Goal: Task Accomplishment & Management: Manage account settings

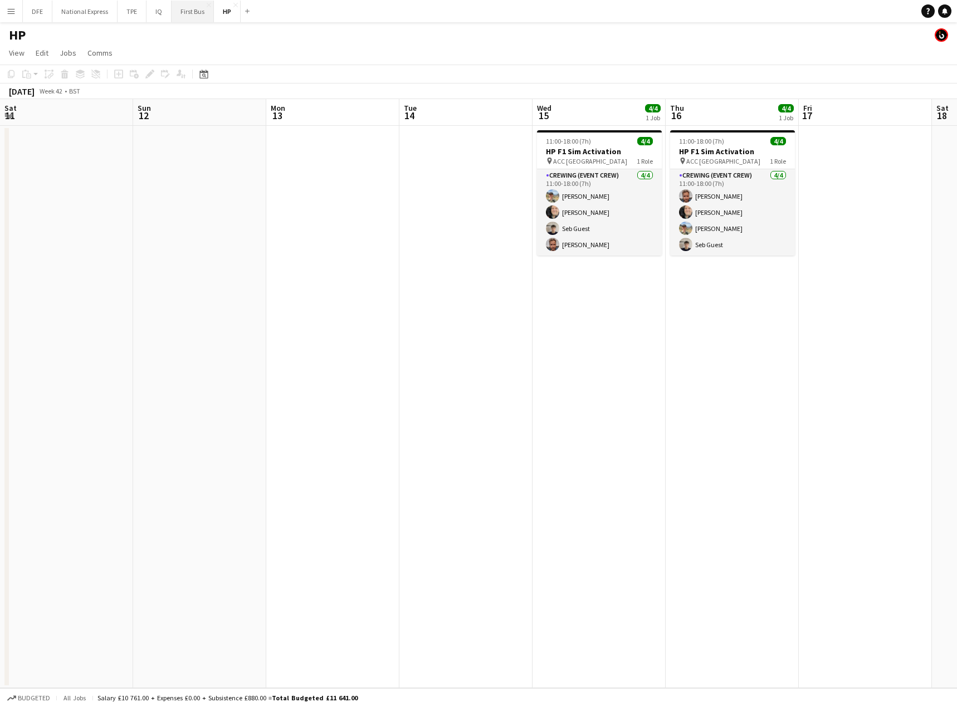
scroll to position [0, 426]
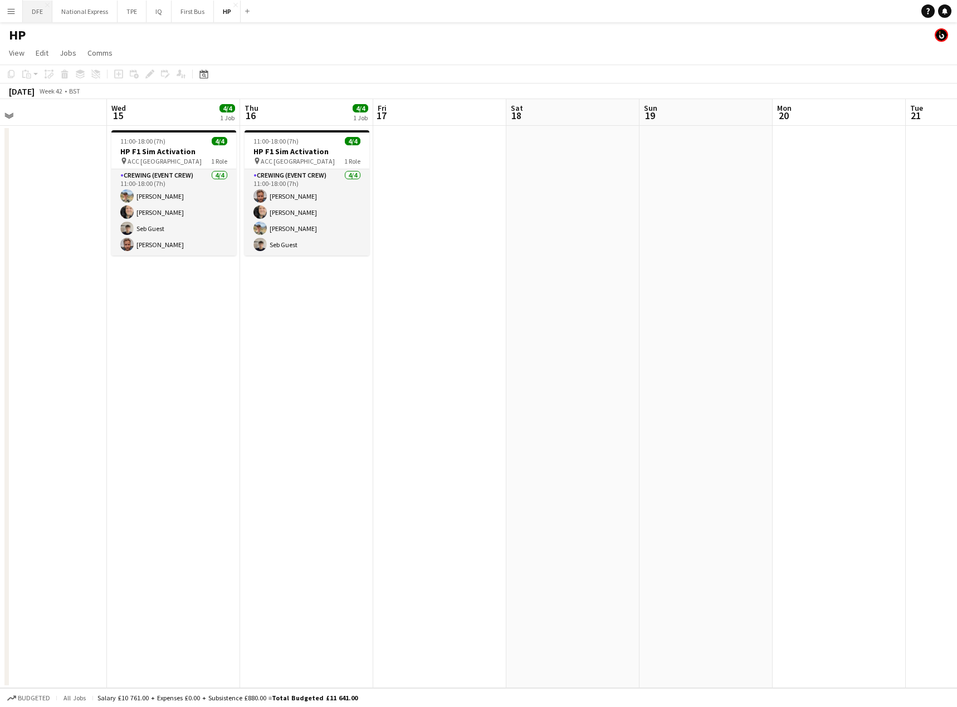
click at [40, 11] on button "DFE Close" at bounding box center [38, 12] width 30 height 22
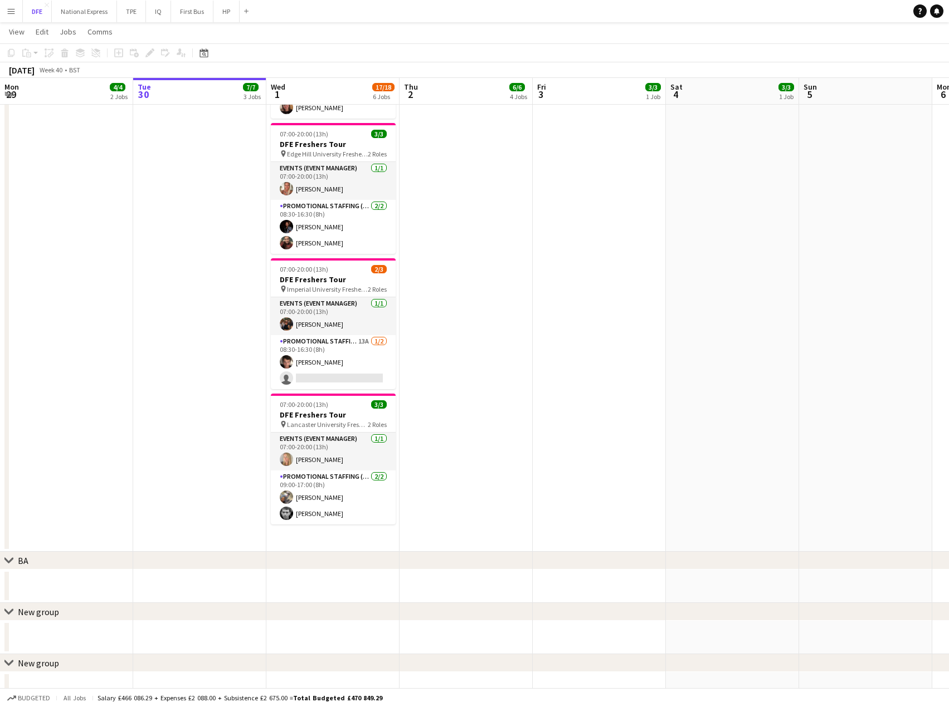
scroll to position [429, 0]
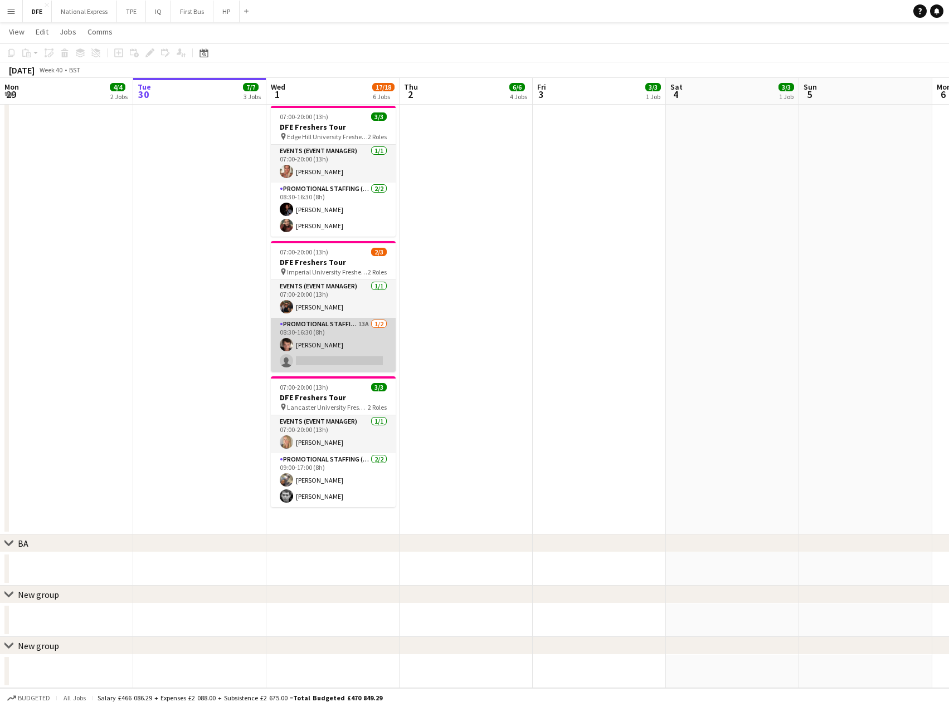
click at [352, 357] on app-card-role "Promotional Staffing (Brand Ambassadors) 13A 1/2 08:30-16:30 (8h) Sebastian Hil…" at bounding box center [333, 345] width 125 height 54
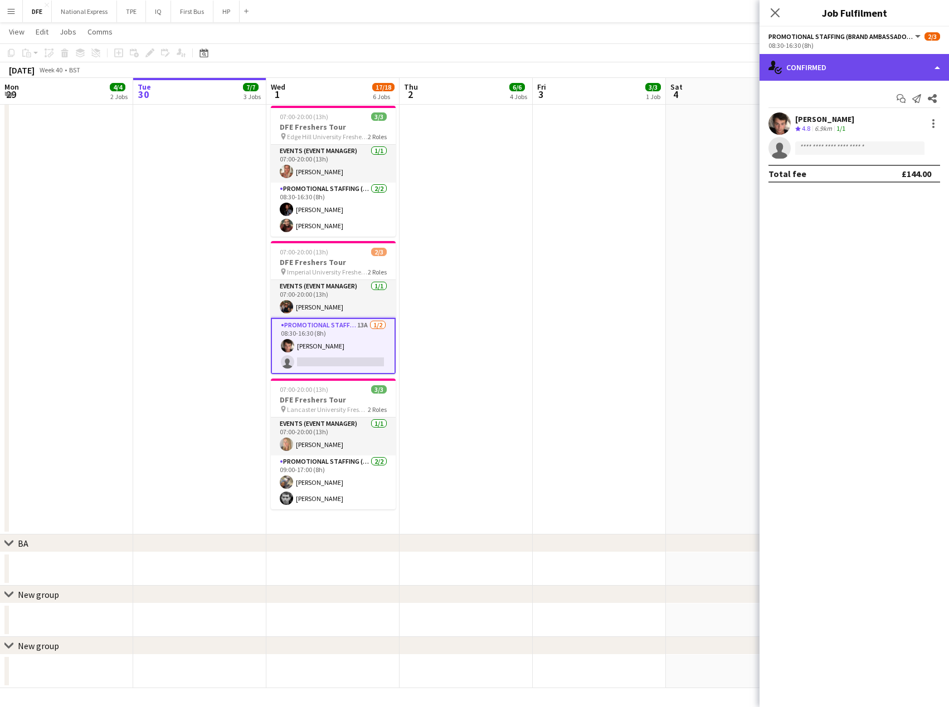
click at [841, 68] on div "single-neutral-actions-check-2 Confirmed" at bounding box center [853, 67] width 189 height 27
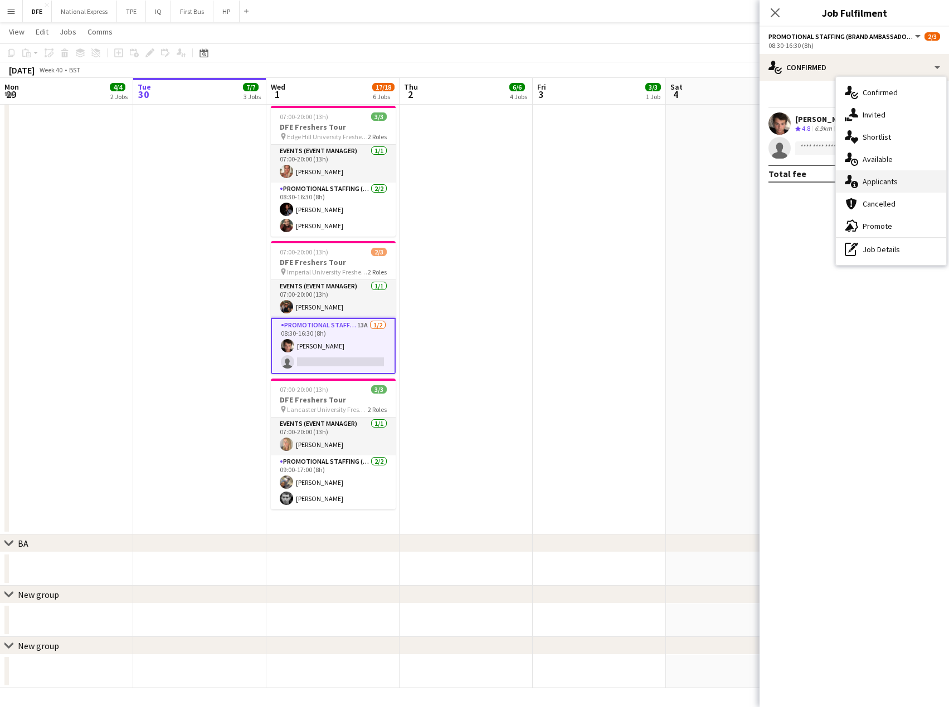
click at [881, 180] on span "Applicants" at bounding box center [879, 182] width 35 height 10
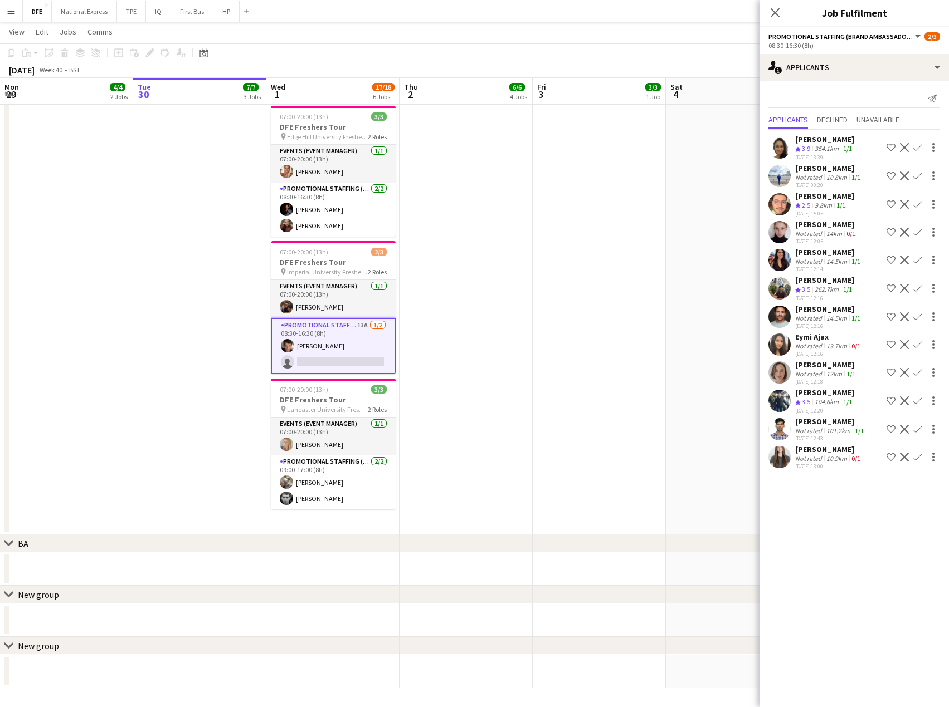
click at [819, 262] on div "Not rated" at bounding box center [809, 261] width 29 height 8
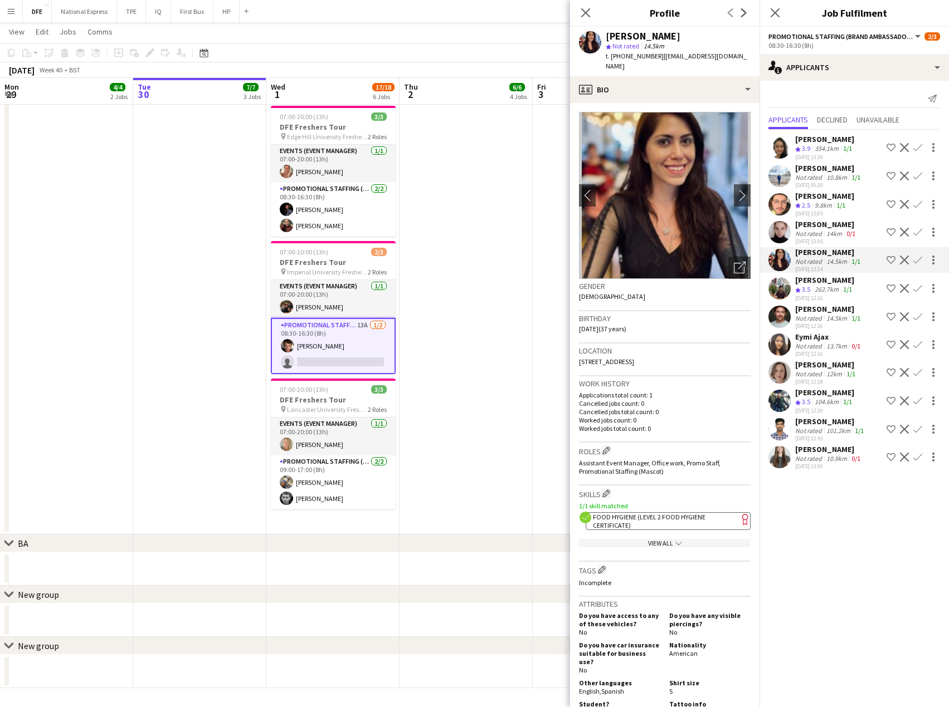
click at [914, 262] on app-icon "Confirm" at bounding box center [917, 260] width 9 height 9
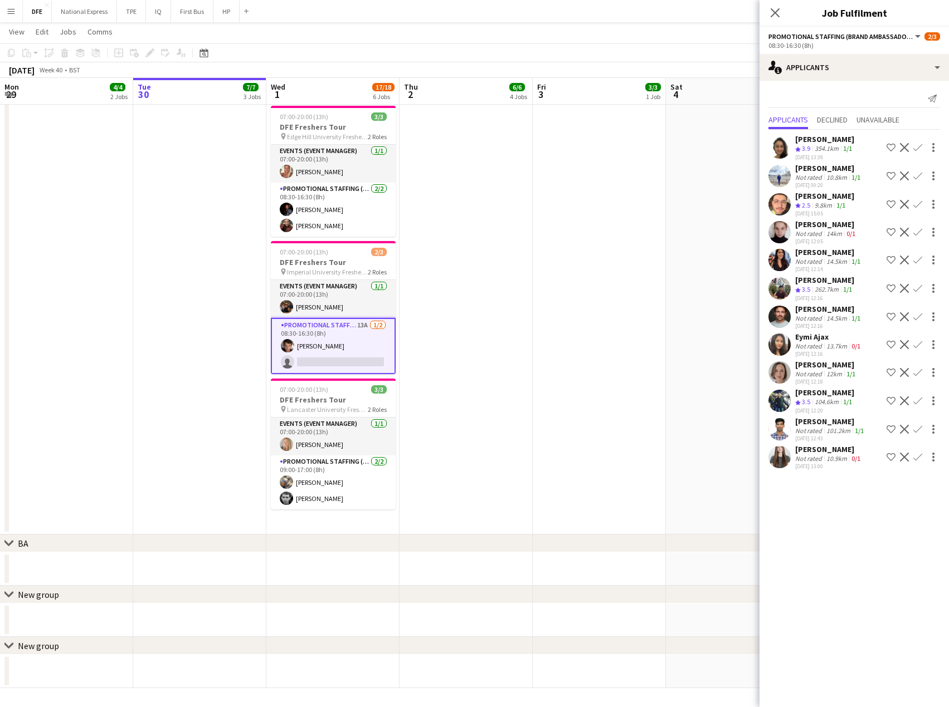
click at [917, 258] on app-icon "Confirm" at bounding box center [917, 260] width 9 height 9
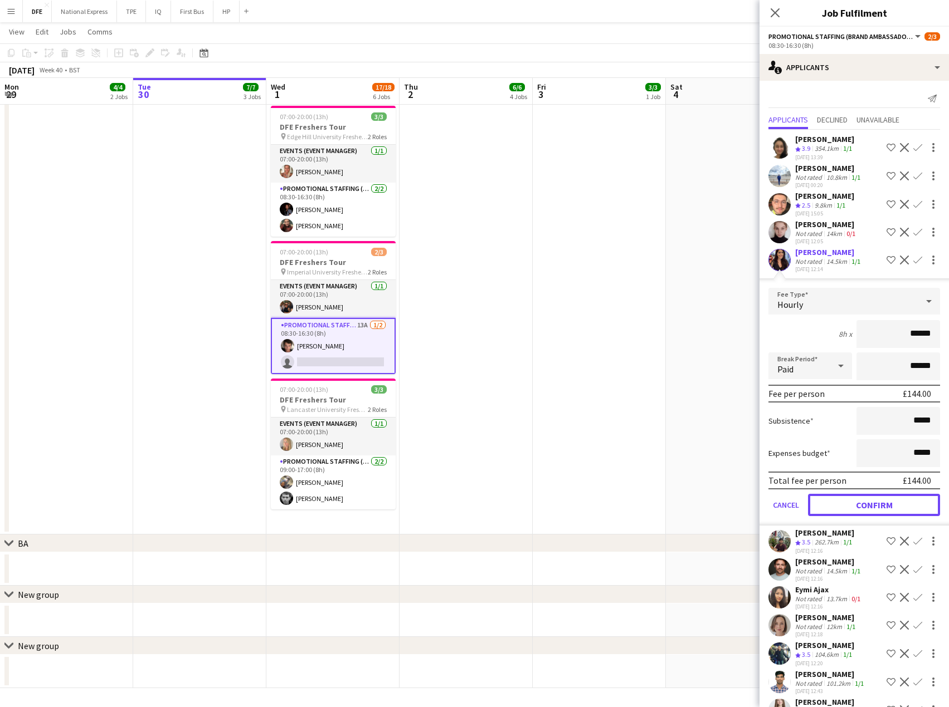
click at [890, 509] on button "Confirm" at bounding box center [874, 505] width 132 height 22
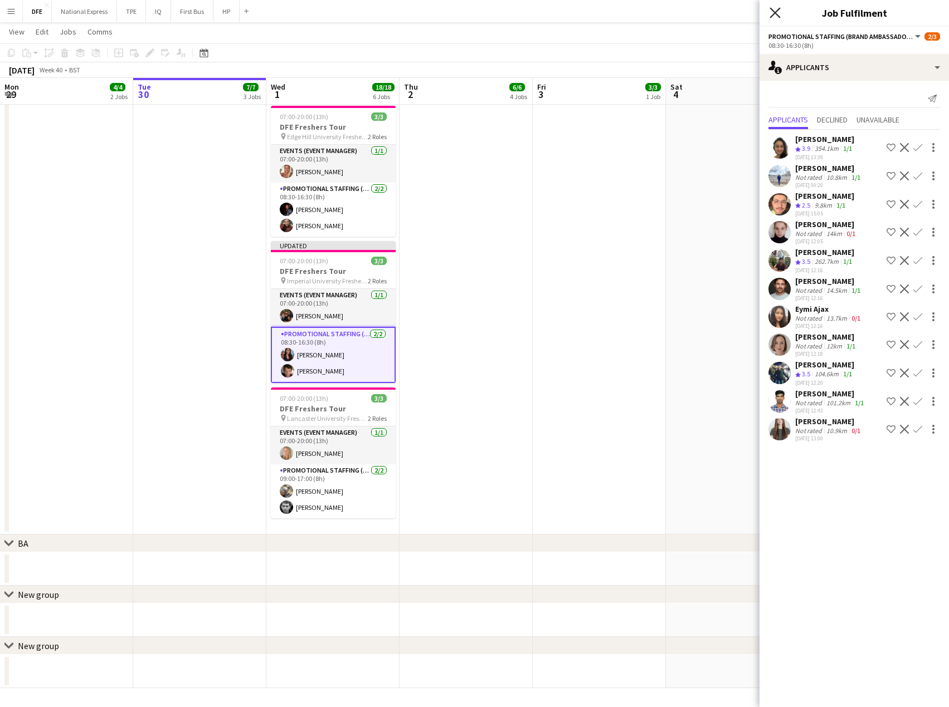
click at [770, 17] on icon at bounding box center [774, 12] width 11 height 11
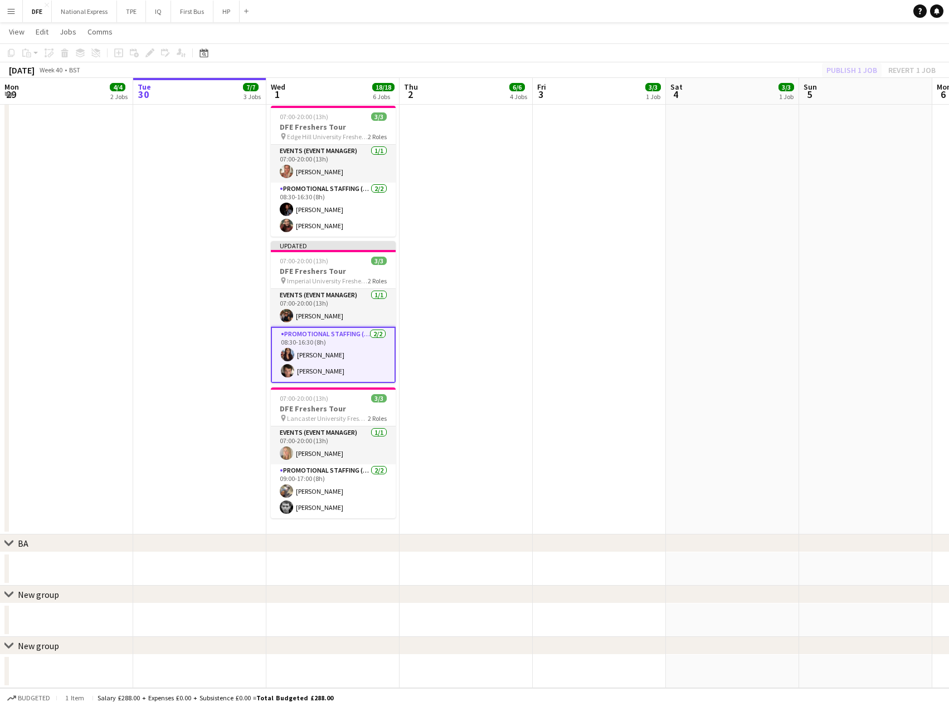
drag, startPoint x: 703, startPoint y: 40, endPoint x: 842, endPoint y: 64, distance: 140.8
click at [736, 40] on app-page-menu "View Day view expanded Day view collapsed Month view Date picker Jump to today …" at bounding box center [474, 32] width 949 height 21
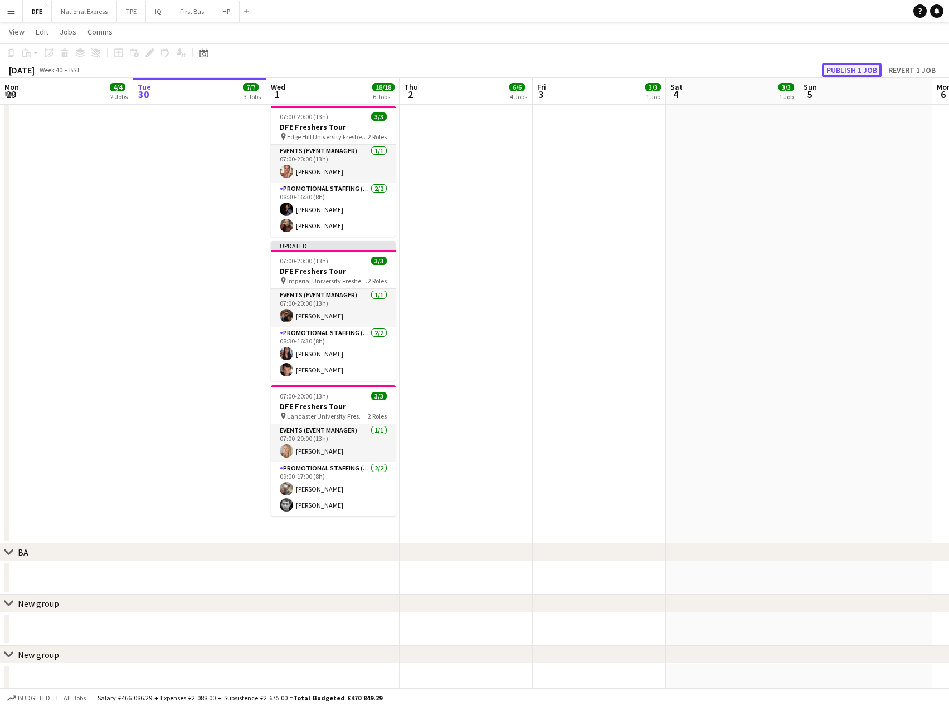
click at [858, 70] on button "Publish 1 job" at bounding box center [852, 70] width 60 height 14
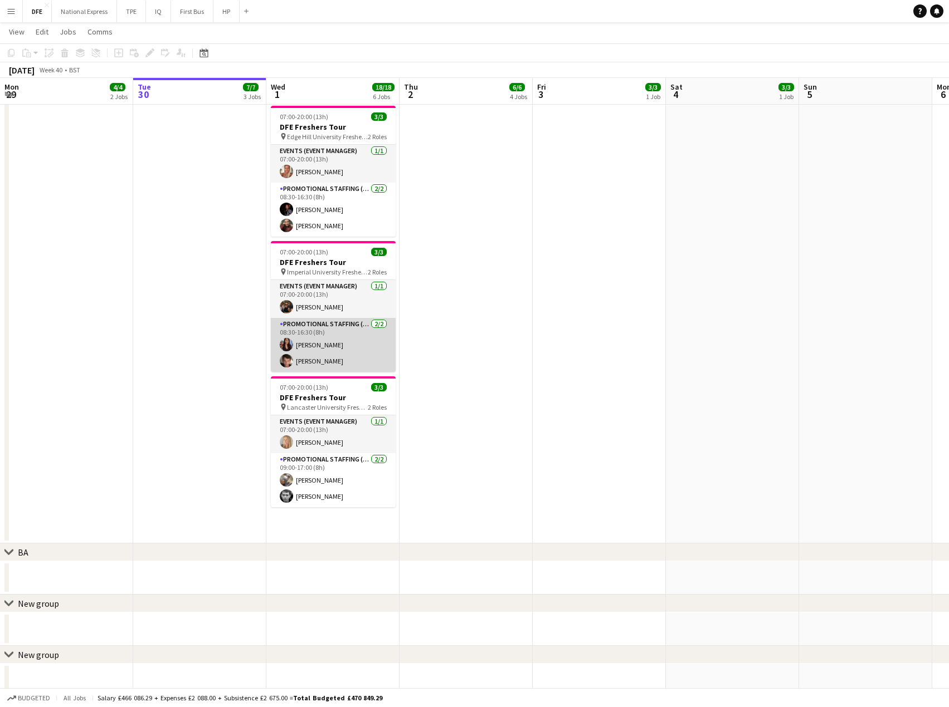
click at [336, 340] on app-card-role "Promotional Staffing (Brand Ambassadors) 2/2 08:30-16:30 (8h) Danielle del Pico…" at bounding box center [333, 345] width 125 height 54
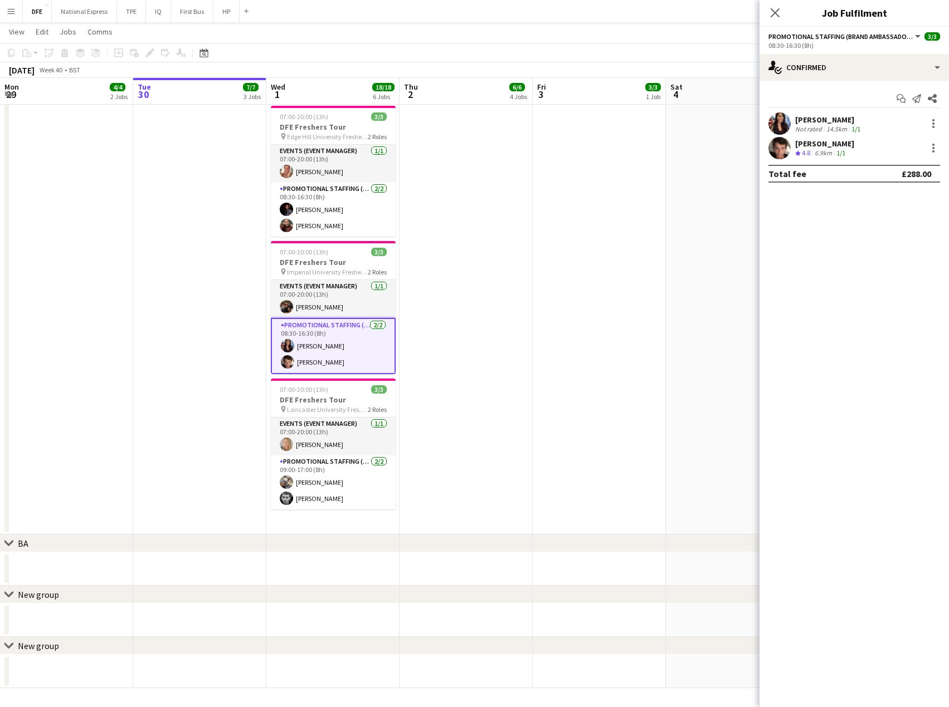
click at [834, 115] on div "[PERSON_NAME]" at bounding box center [828, 120] width 67 height 10
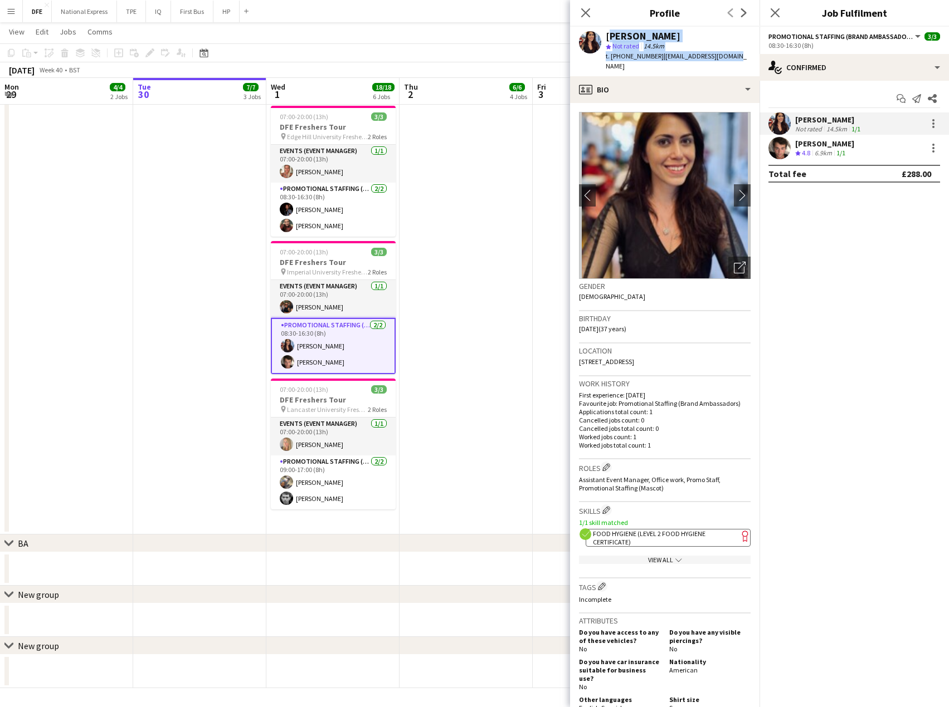
drag, startPoint x: 730, startPoint y: 58, endPoint x: 604, endPoint y: 36, distance: 127.9
click at [604, 36] on div "Danielle del Pico star Not rated 14.5km t. +447557633076 | danidelpico@gmail.com" at bounding box center [664, 52] width 189 height 50
copy div "Danielle del Pico star Not rated 14.5km t. +447557633076 | danidelpico@gmail.com"
click at [736, 189] on app-icon "chevron-right" at bounding box center [742, 195] width 17 height 12
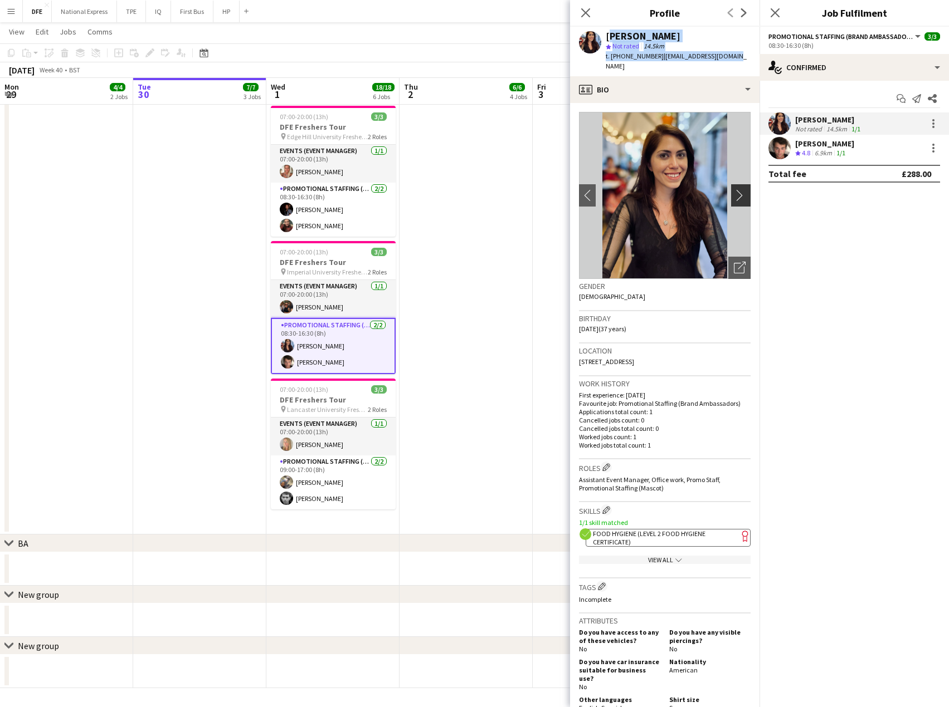
click at [734, 189] on app-icon "chevron-right" at bounding box center [742, 195] width 17 height 12
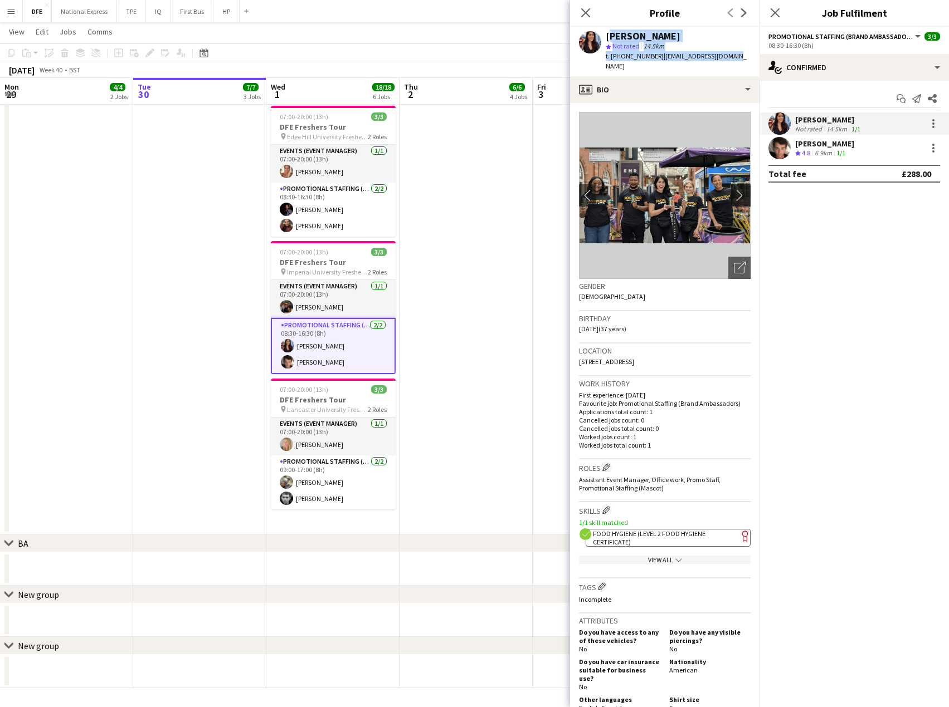
click at [734, 189] on app-icon "chevron-right" at bounding box center [742, 195] width 17 height 12
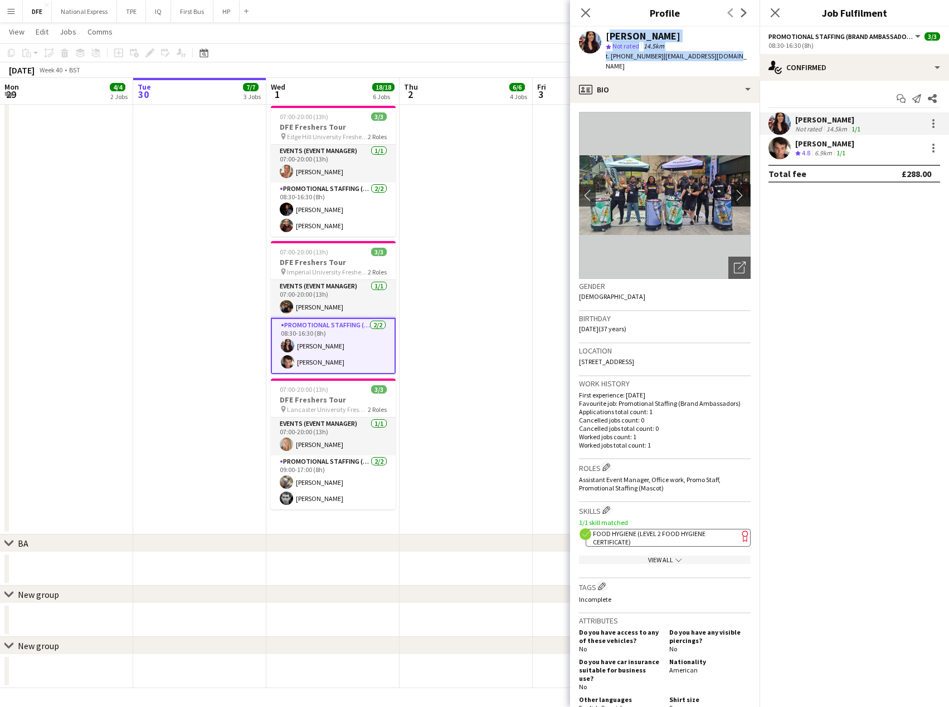
click at [734, 189] on app-icon "chevron-right" at bounding box center [742, 195] width 17 height 12
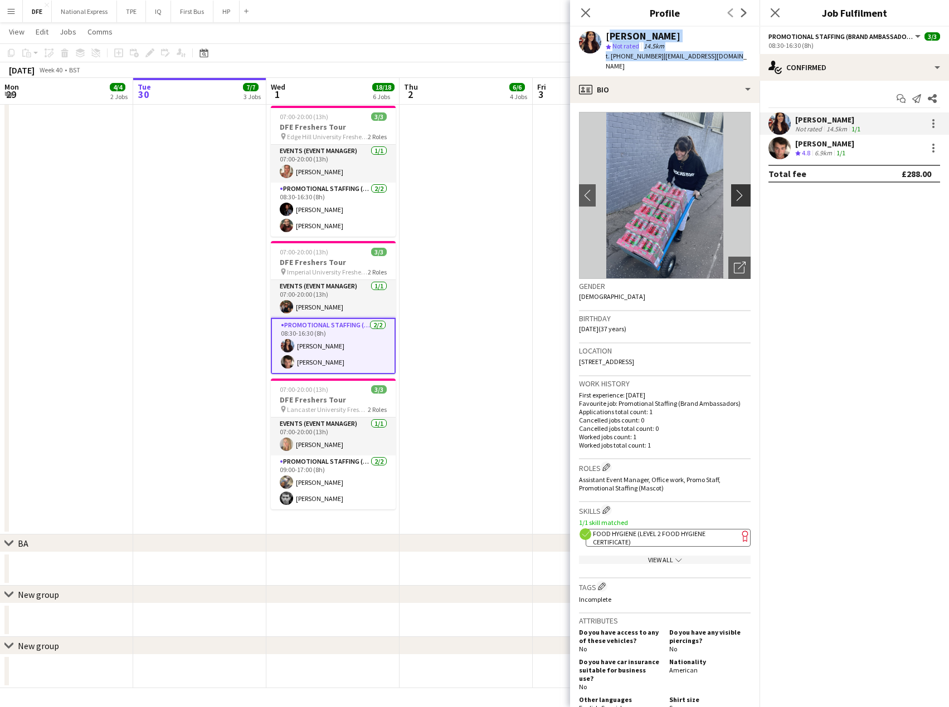
click at [734, 189] on app-icon "chevron-right" at bounding box center [742, 195] width 17 height 12
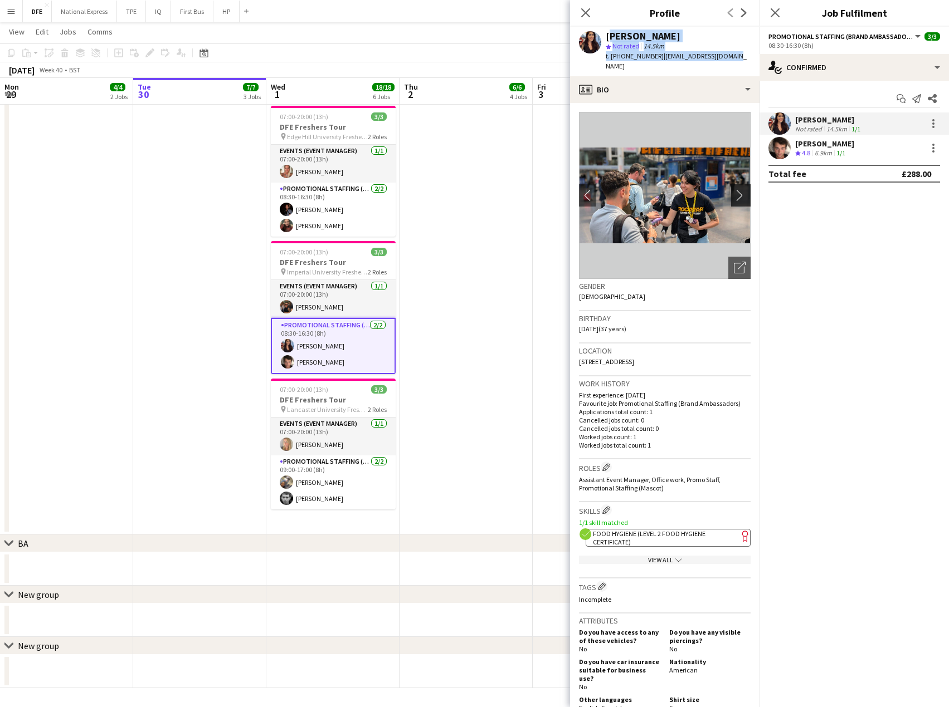
click at [734, 189] on app-icon "chevron-right" at bounding box center [742, 195] width 17 height 12
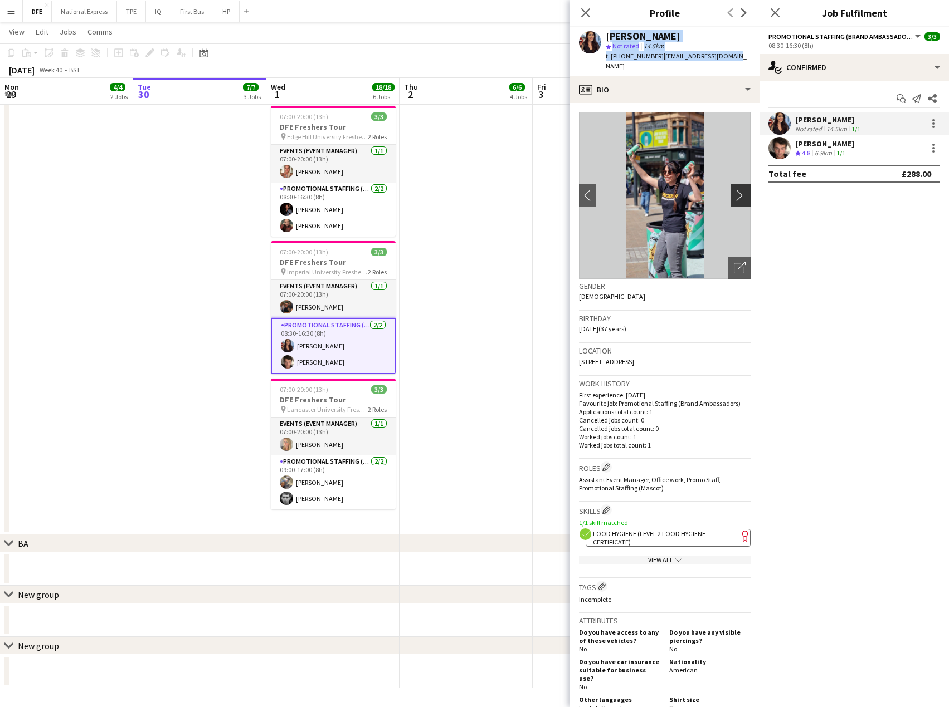
click at [734, 189] on app-icon "chevron-right" at bounding box center [742, 195] width 17 height 12
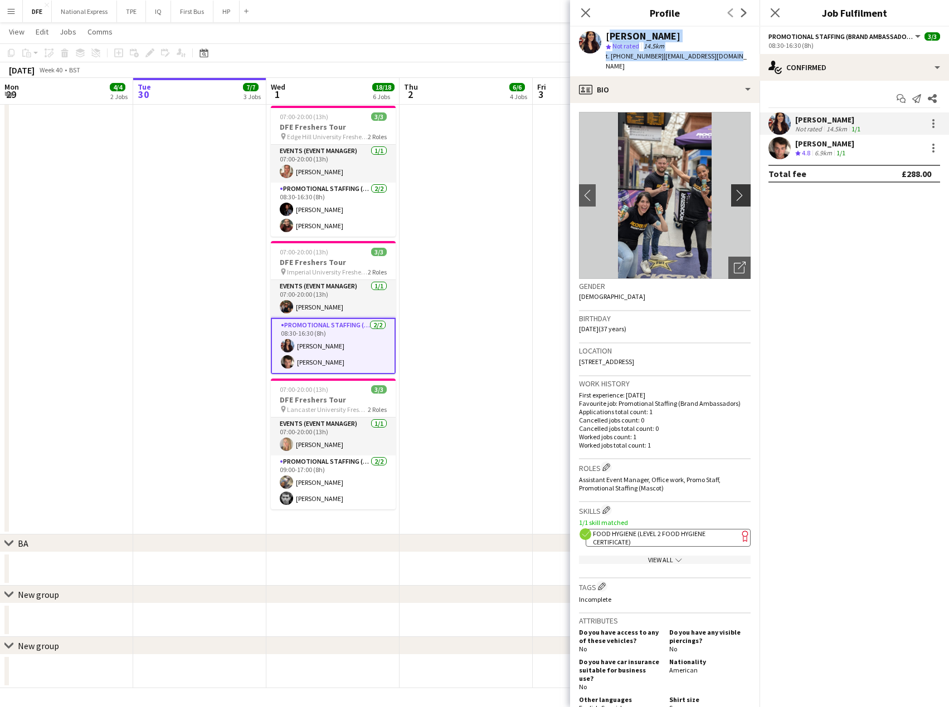
click at [734, 189] on app-icon "chevron-right" at bounding box center [742, 195] width 17 height 12
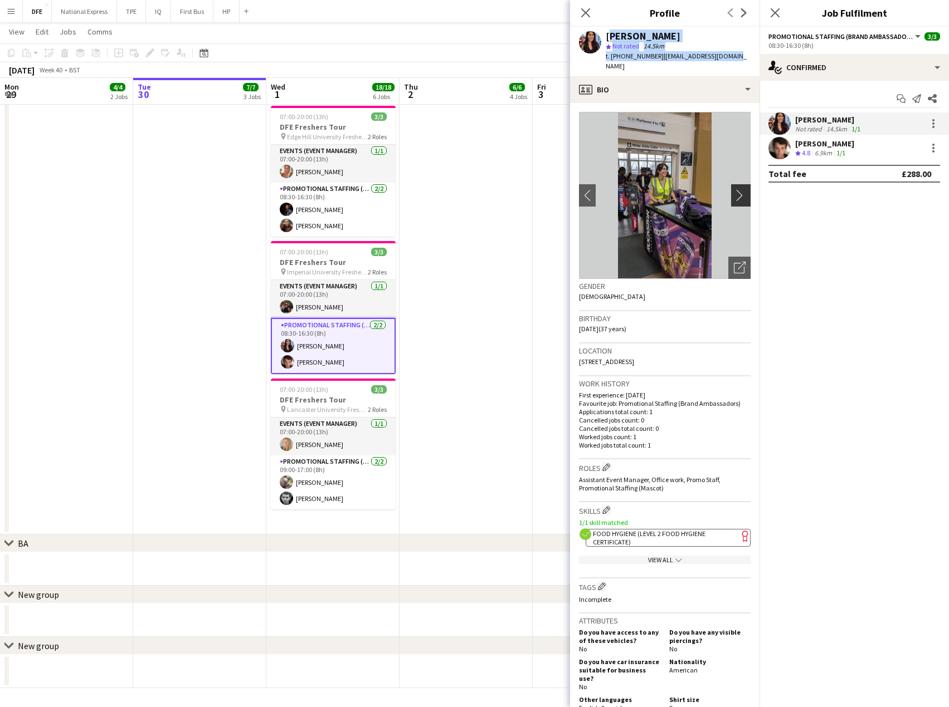
click at [734, 189] on app-icon "chevron-right" at bounding box center [742, 195] width 17 height 12
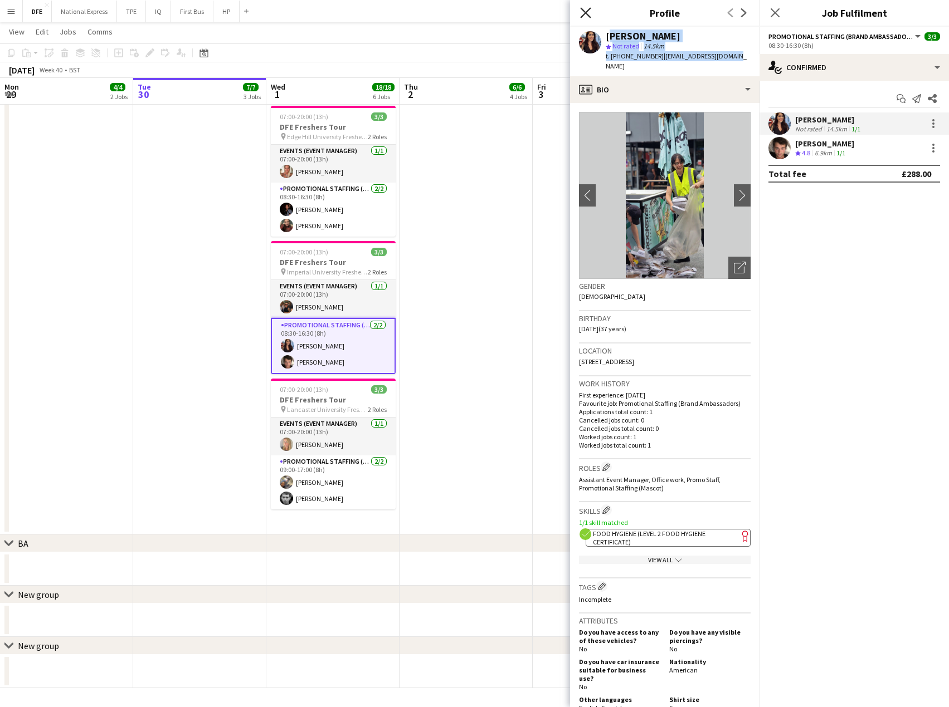
click at [587, 12] on icon at bounding box center [585, 12] width 11 height 11
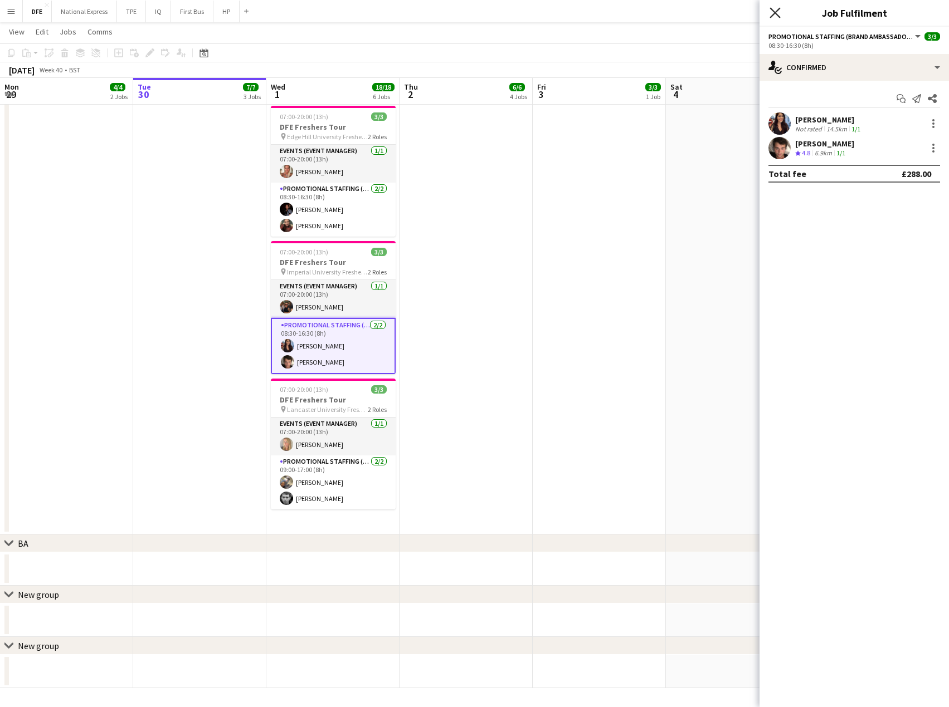
click at [777, 9] on icon "Close pop-in" at bounding box center [774, 12] width 11 height 11
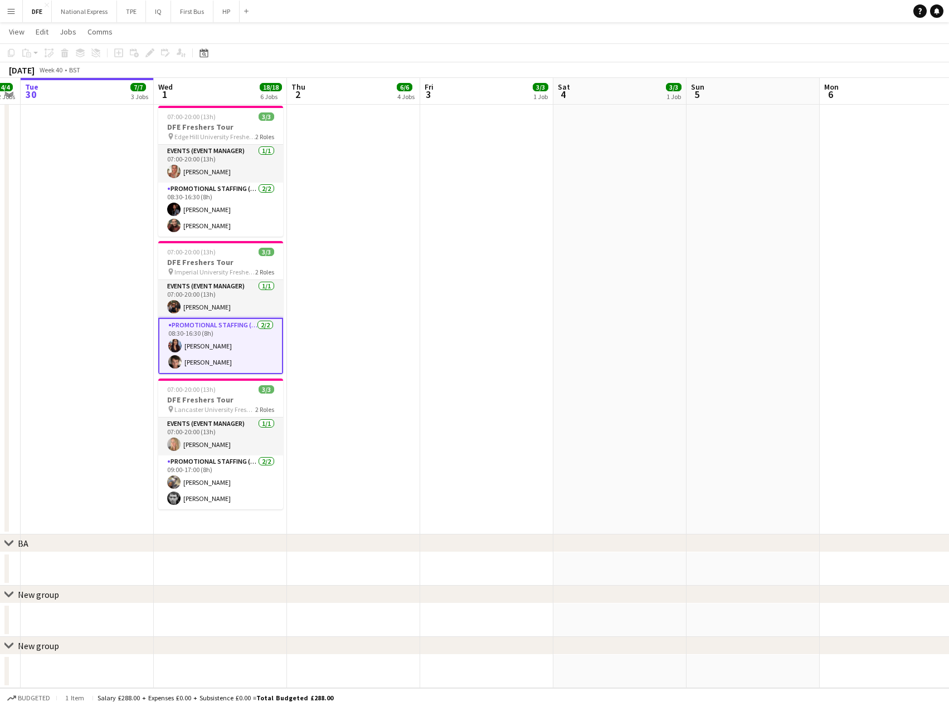
drag, startPoint x: 663, startPoint y: 188, endPoint x: 335, endPoint y: 204, distance: 327.9
click at [335, 204] on app-calendar-viewport "Sat 27 14/14 5 Jobs Sun 28 Mon 29 4/4 2 Jobs Tue 30 7/7 3 Jobs Wed 1 18/18 6 Jo…" at bounding box center [474, 151] width 949 height 1075
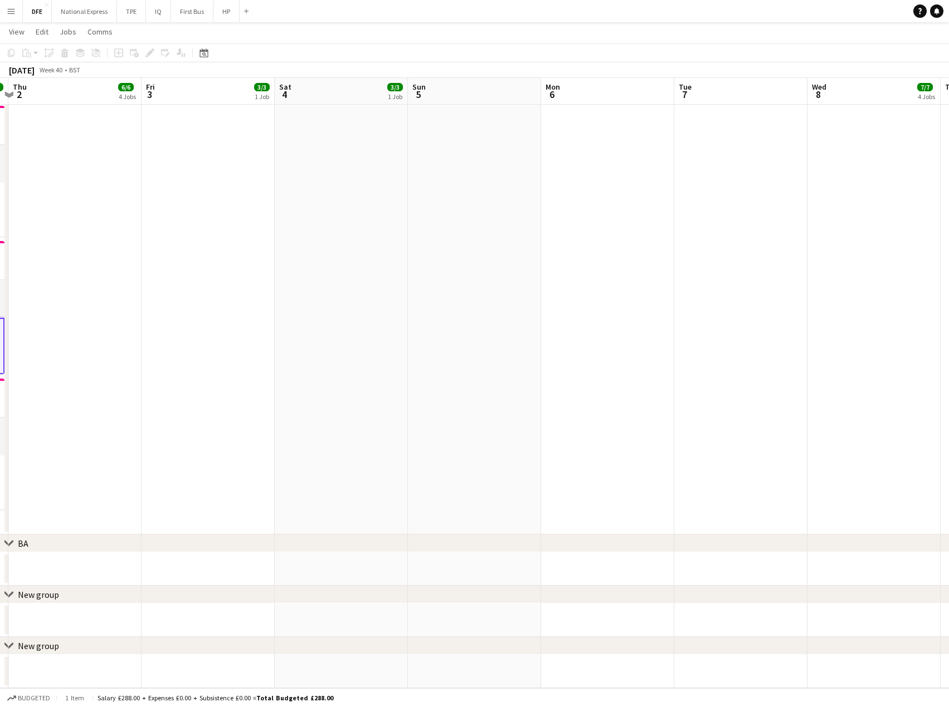
drag, startPoint x: 802, startPoint y: 190, endPoint x: 433, endPoint y: 202, distance: 369.0
click at [425, 204] on app-calendar-viewport "Mon 29 4/4 2 Jobs Tue 30 7/7 3 Jobs Wed 1 18/18 6 Jobs Thu 2 6/6 4 Jobs Fri 3 3…" at bounding box center [474, 151] width 949 height 1075
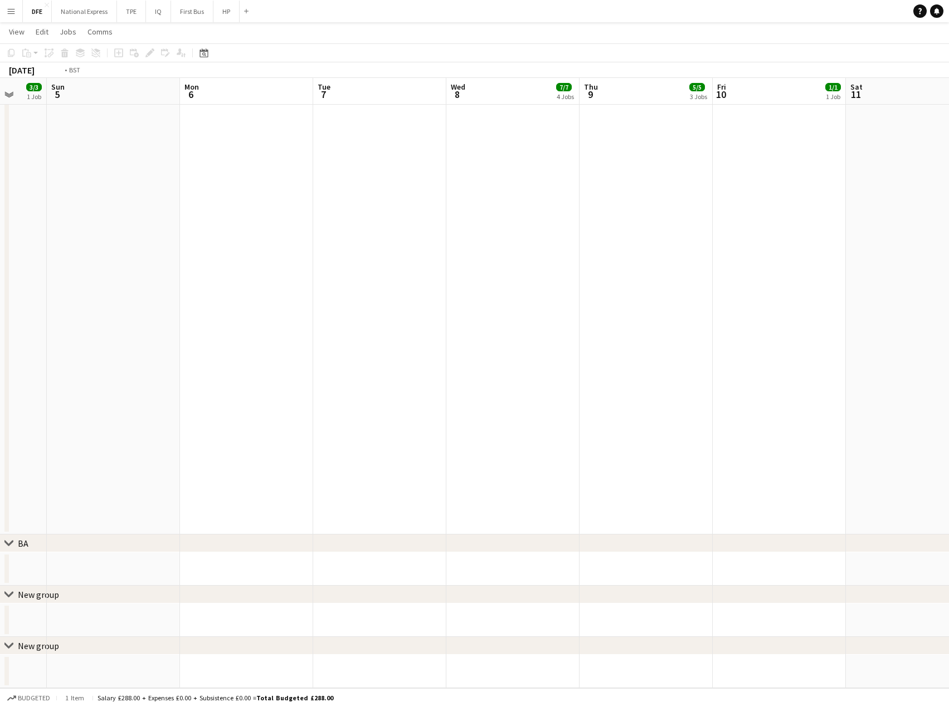
drag, startPoint x: 758, startPoint y: 196, endPoint x: 329, endPoint y: 211, distance: 429.2
click at [329, 211] on app-calendar-viewport "Thu 2 6/6 4 Jobs Fri 3 3/3 1 Job Sat 4 3/3 1 Job Sun 5 Mon 6 Tue 7 Wed 8 7/7 4 …" at bounding box center [474, 151] width 949 height 1075
drag, startPoint x: 694, startPoint y: 192, endPoint x: 224, endPoint y: 185, distance: 470.2
click at [201, 184] on app-calendar-viewport "Mon 6 Tue 7 Wed 8 7/7 4 Jobs Thu 9 5/5 3 Jobs Fri 10 1/1 1 Job Sat 11 Sun 12 Mo…" at bounding box center [474, 151] width 949 height 1075
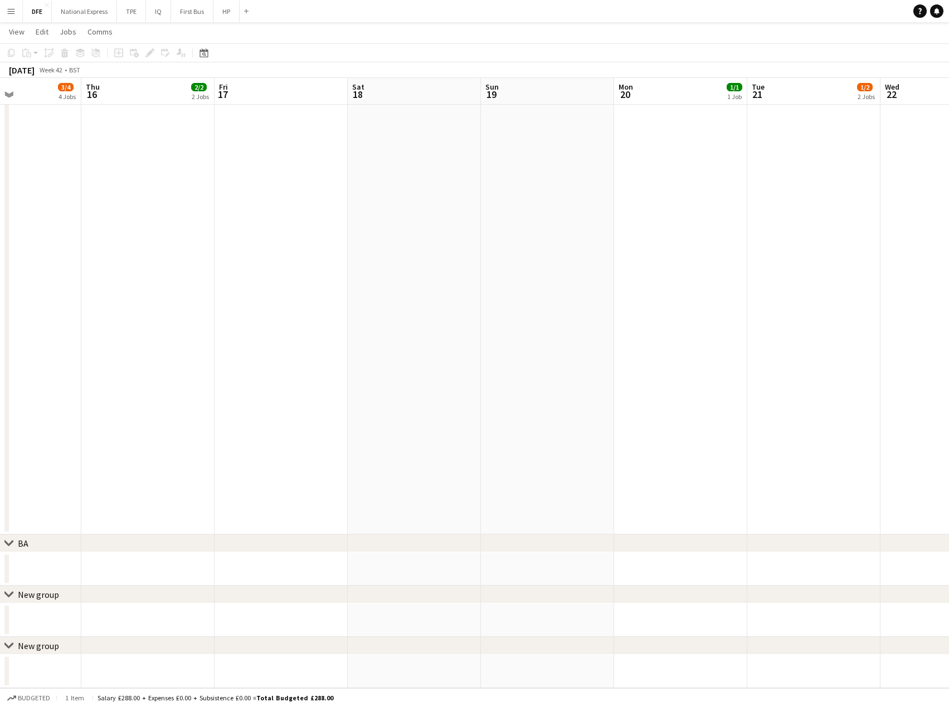
scroll to position [0, 530]
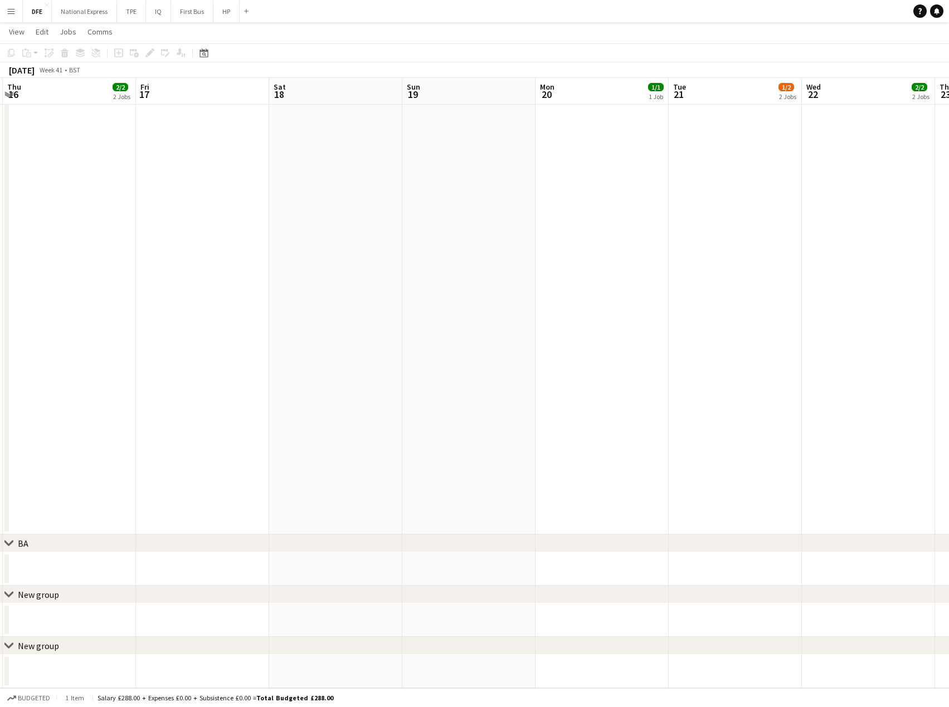
drag, startPoint x: 634, startPoint y: 208, endPoint x: 237, endPoint y: 230, distance: 398.3
click at [237, 230] on app-calendar-viewport "Sun 12 Mon 13 4/4 3 Jobs Tue 14 4/4 4 Jobs Wed 15 3/4 4 Jobs Thu 16 2/2 2 Jobs …" at bounding box center [474, 151] width 949 height 1075
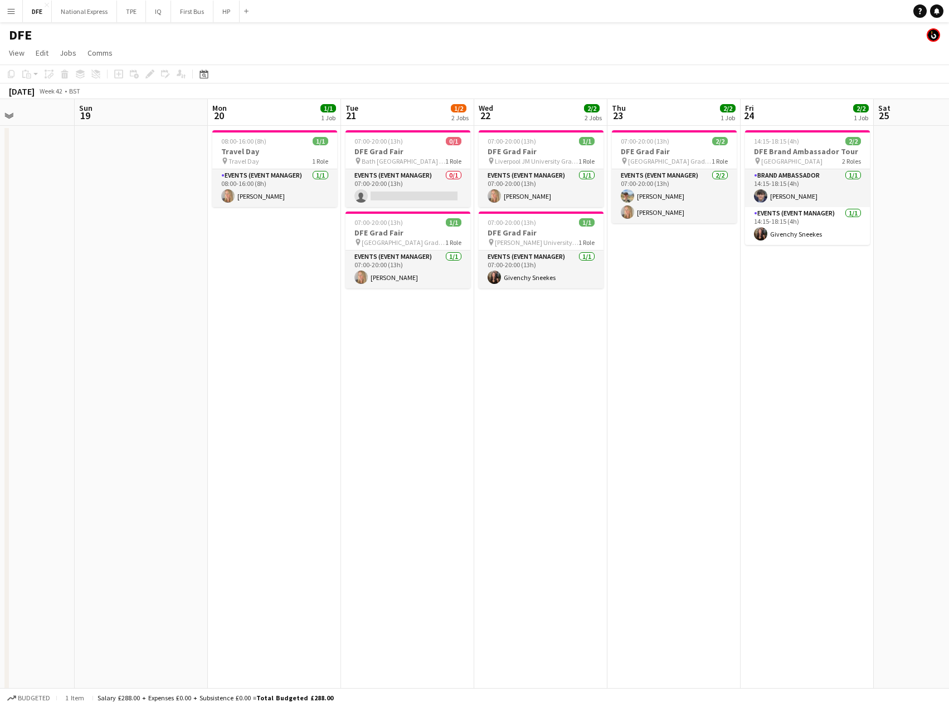
scroll to position [0, 382]
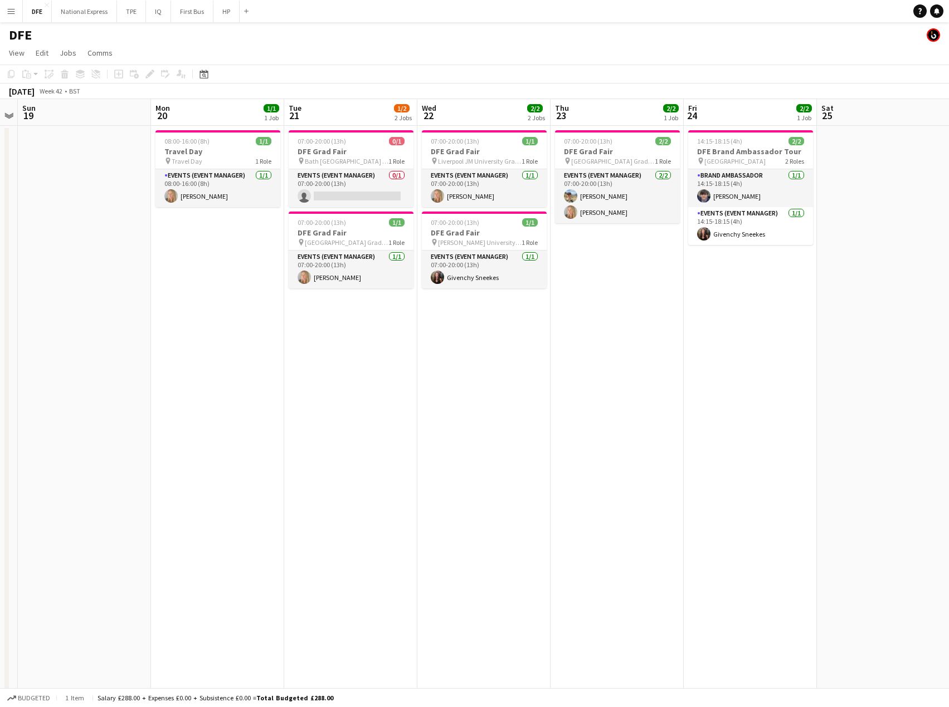
drag, startPoint x: 698, startPoint y: 329, endPoint x: 351, endPoint y: 342, distance: 347.3
click at [351, 342] on app-calendar-viewport "Thu 16 2/2 2 Jobs Fri 17 Sat 18 Sun 19 Mon 20 1/1 1 Job Tue 21 1/2 2 Jobs Wed 2…" at bounding box center [474, 609] width 949 height 1020
click at [588, 197] on app-card-role "Events (Event Manager) 2/2 07:00-20:00 (13h) Joe Powell Laura cutts" at bounding box center [617, 196] width 125 height 54
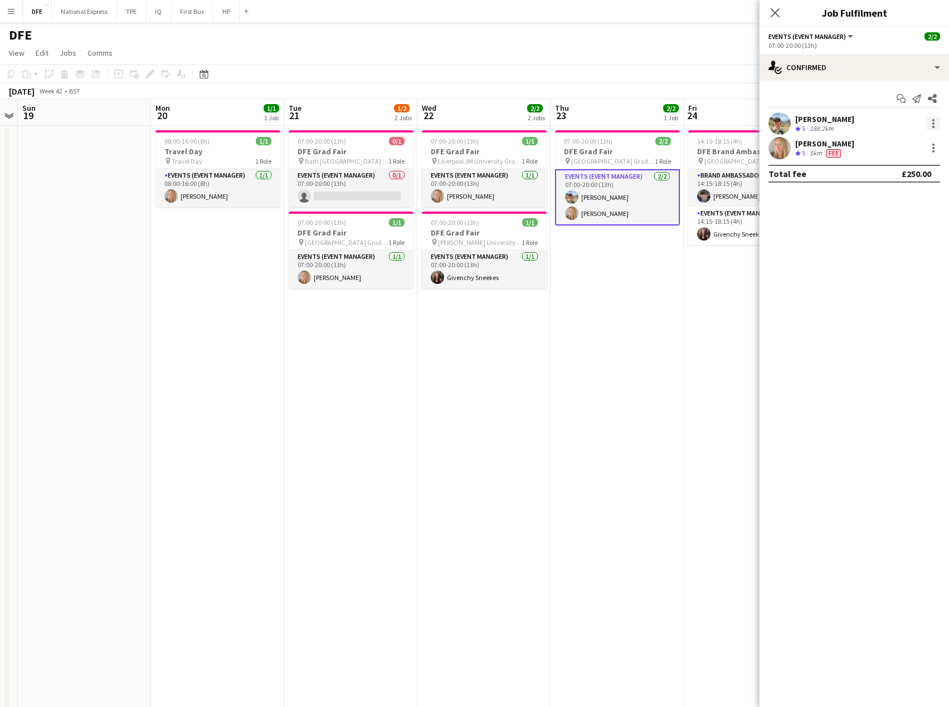
click at [934, 125] on div at bounding box center [932, 123] width 13 height 13
click at [894, 250] on span "Remove" at bounding box center [878, 250] width 33 height 9
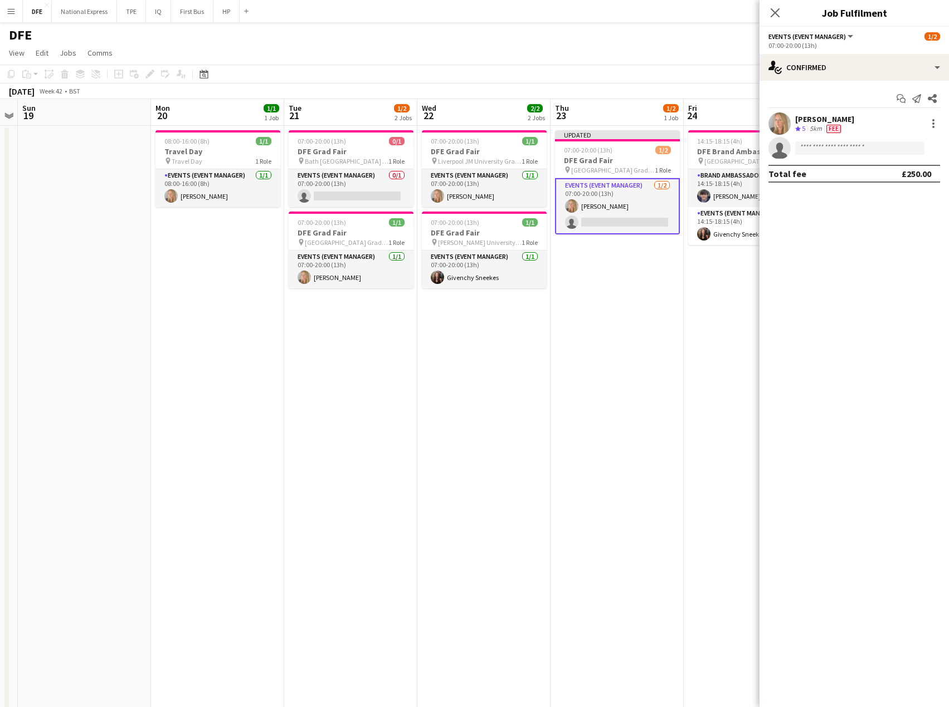
click at [678, 335] on app-date-cell "Updated 07:00-20:00 (13h) 1/2 DFE Grad Fair pin Sheffield Hallam University Gra…" at bounding box center [616, 545] width 133 height 839
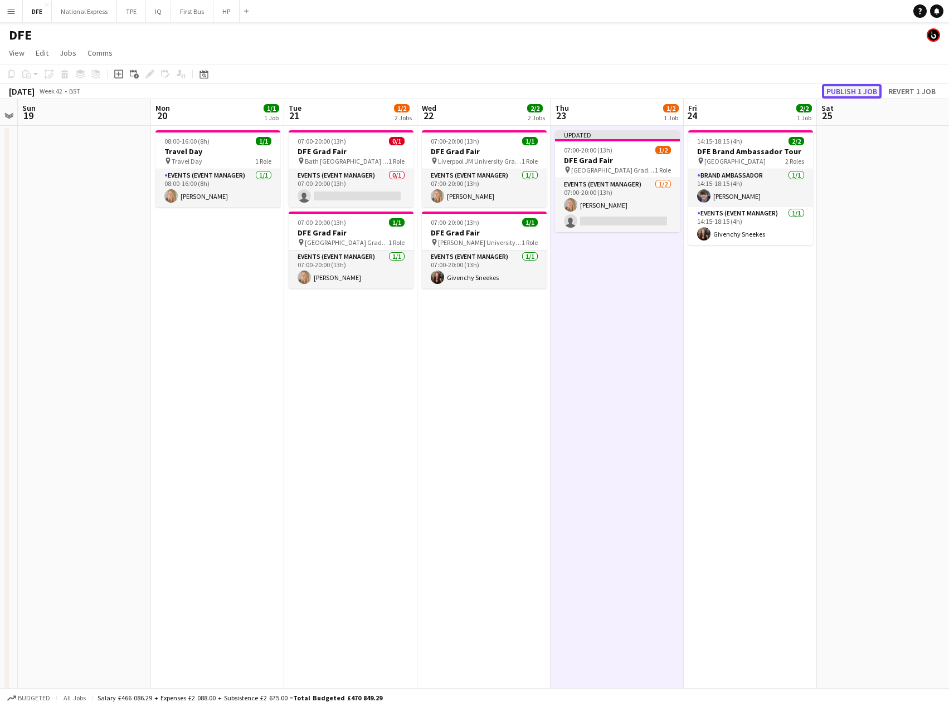
click at [862, 89] on button "Publish 1 job" at bounding box center [852, 91] width 60 height 14
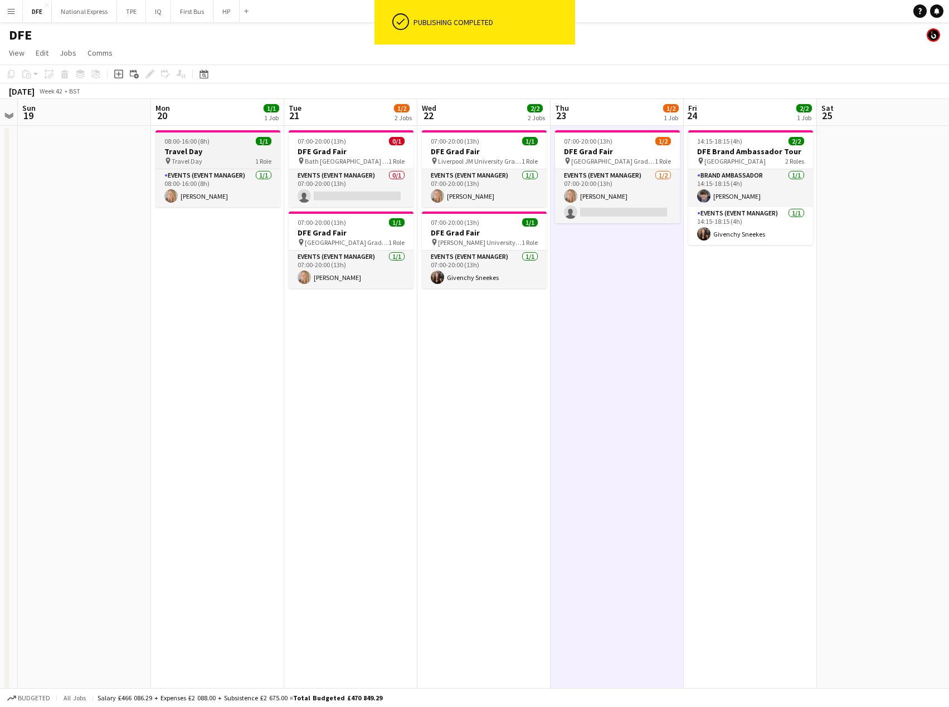
click at [201, 150] on h3 "Travel Day" at bounding box center [217, 152] width 125 height 10
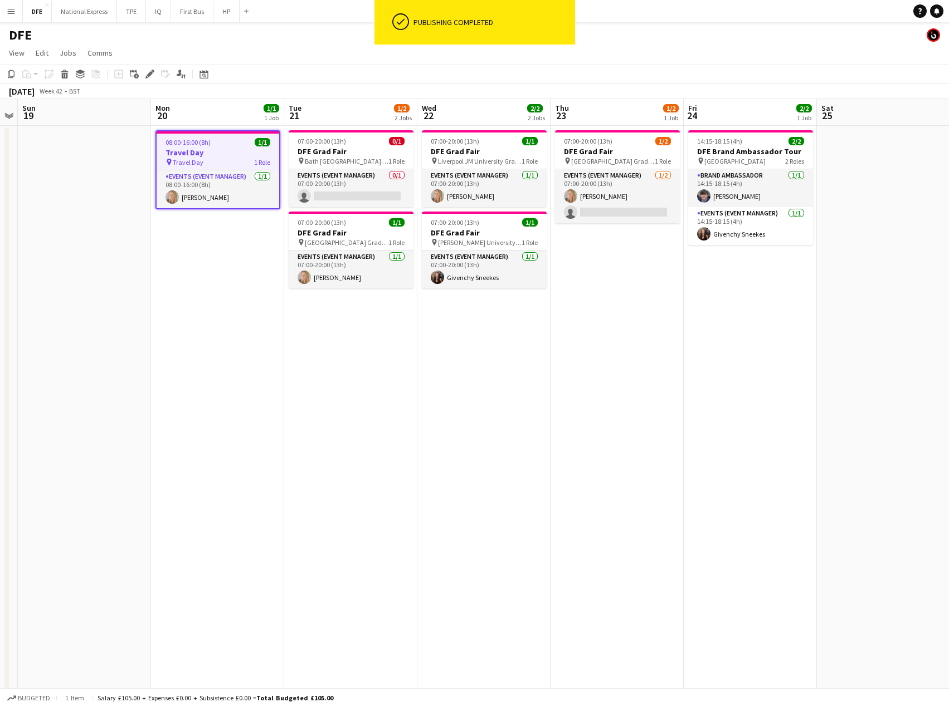
click at [463, 320] on app-date-cell "07:00-20:00 (13h) 1/1 DFE Grad Fair pin Liverpool JM University Grad Fair 1 Rol…" at bounding box center [483, 545] width 133 height 839
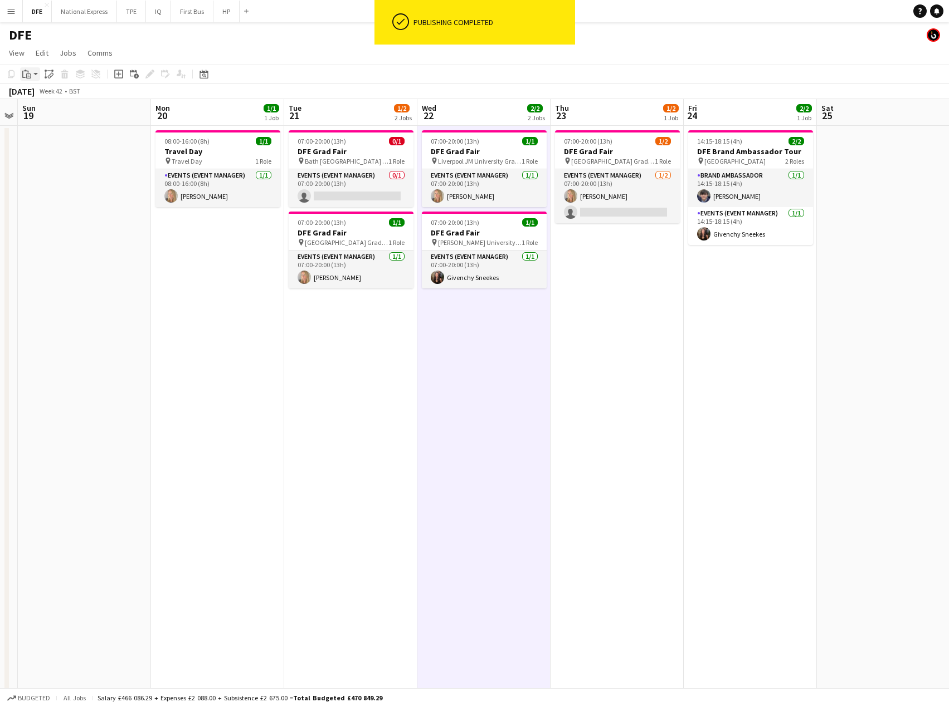
click at [31, 71] on div "Paste" at bounding box center [26, 73] width 13 height 13
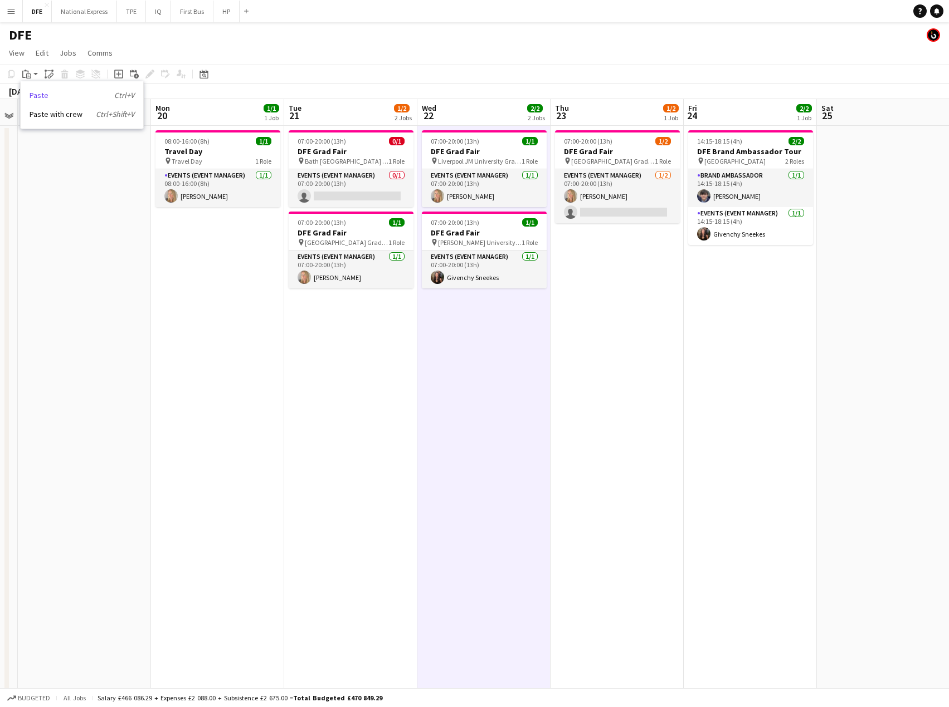
click at [55, 95] on link "Paste Ctrl+V" at bounding box center [82, 95] width 105 height 10
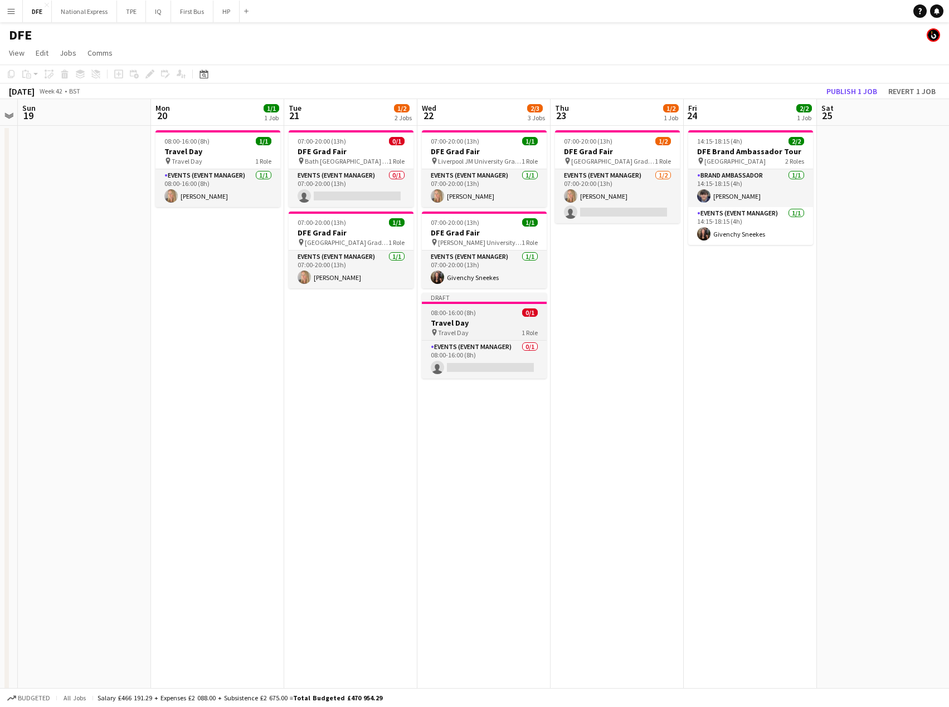
click at [489, 323] on h3 "Travel Day" at bounding box center [484, 323] width 125 height 10
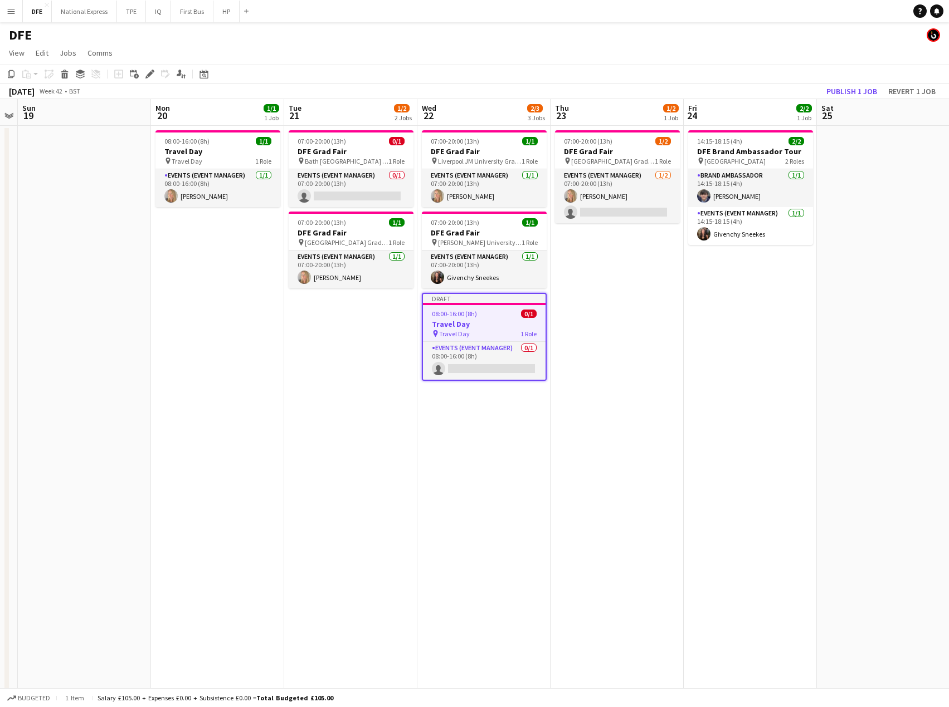
click at [681, 50] on app-page-menu "View Day view expanded Day view collapsed Month view Date picker Jump to today …" at bounding box center [474, 53] width 949 height 21
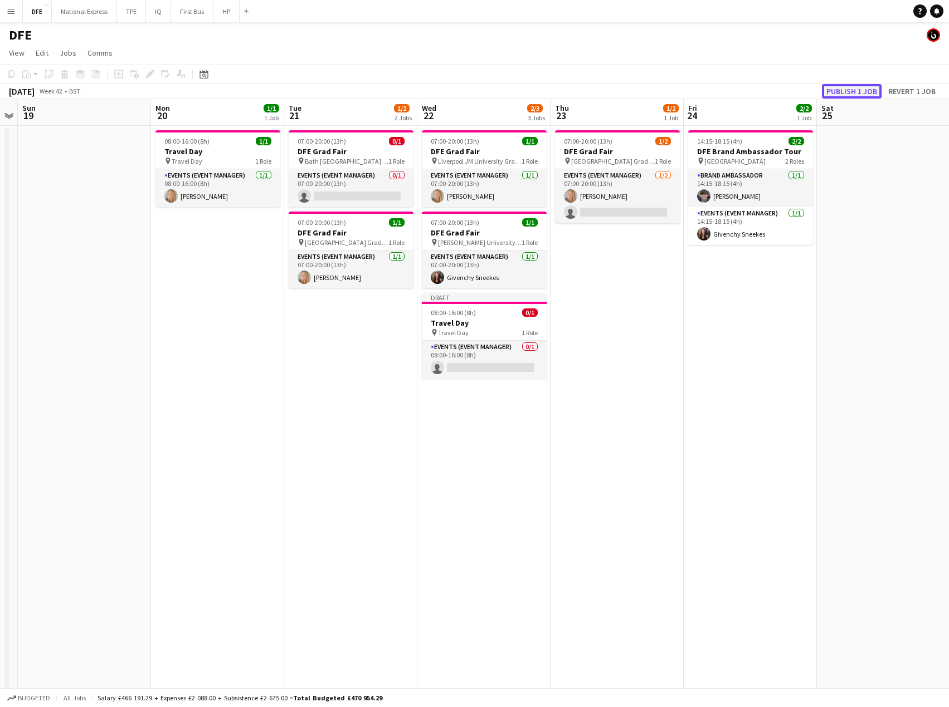
click at [858, 93] on button "Publish 1 job" at bounding box center [852, 91] width 60 height 14
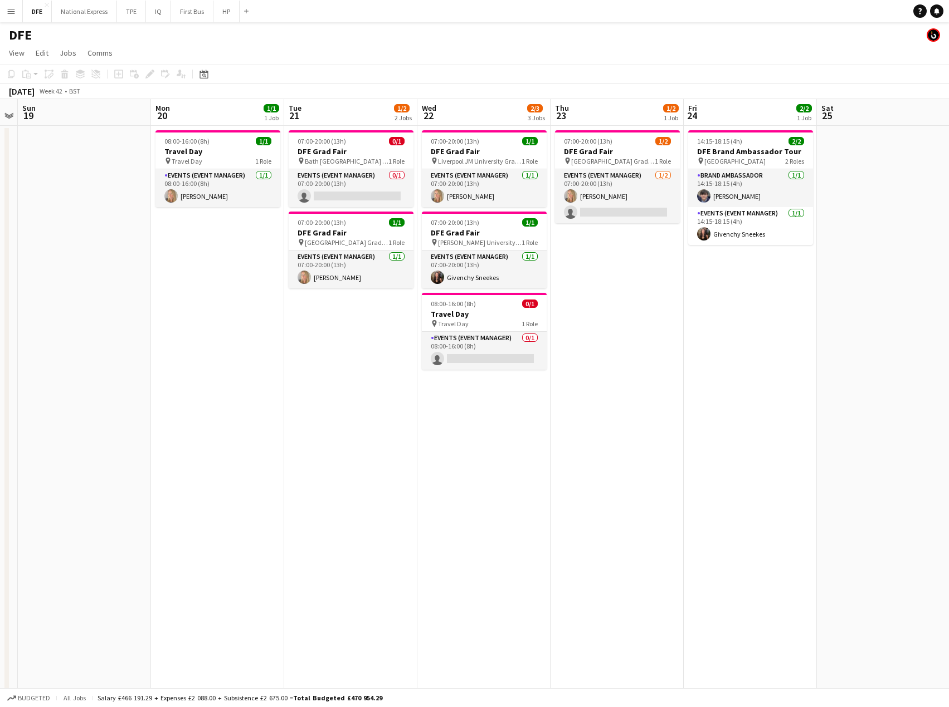
drag, startPoint x: 14, startPoint y: 14, endPoint x: 14, endPoint y: 21, distance: 6.7
click at [14, 14] on app-icon "Menu" at bounding box center [11, 11] width 9 height 9
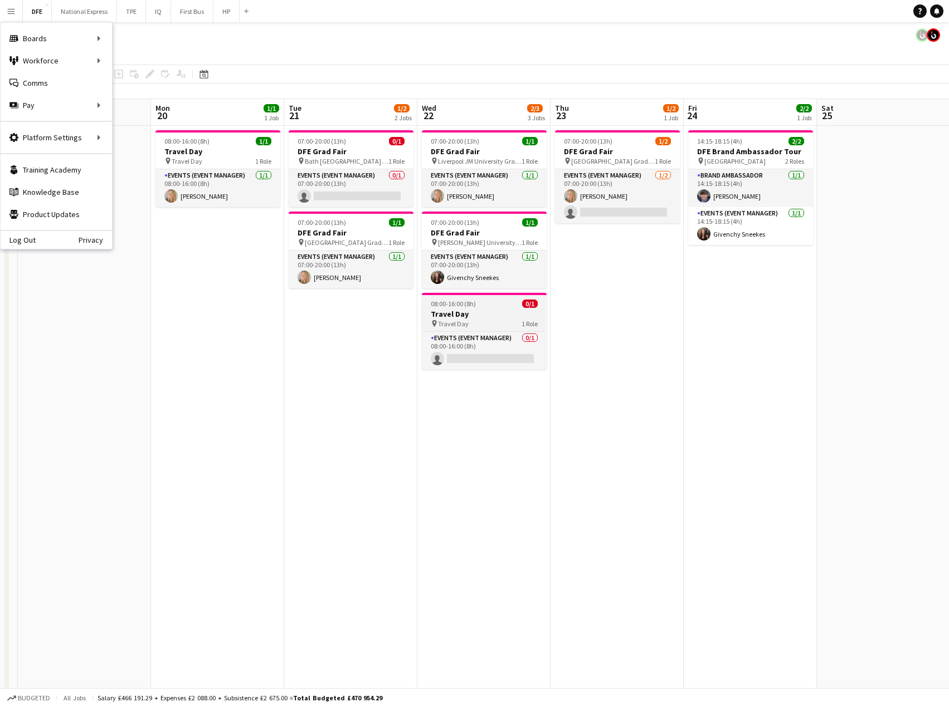
click at [487, 321] on div "pin Travel Day 1 Role" at bounding box center [484, 323] width 125 height 9
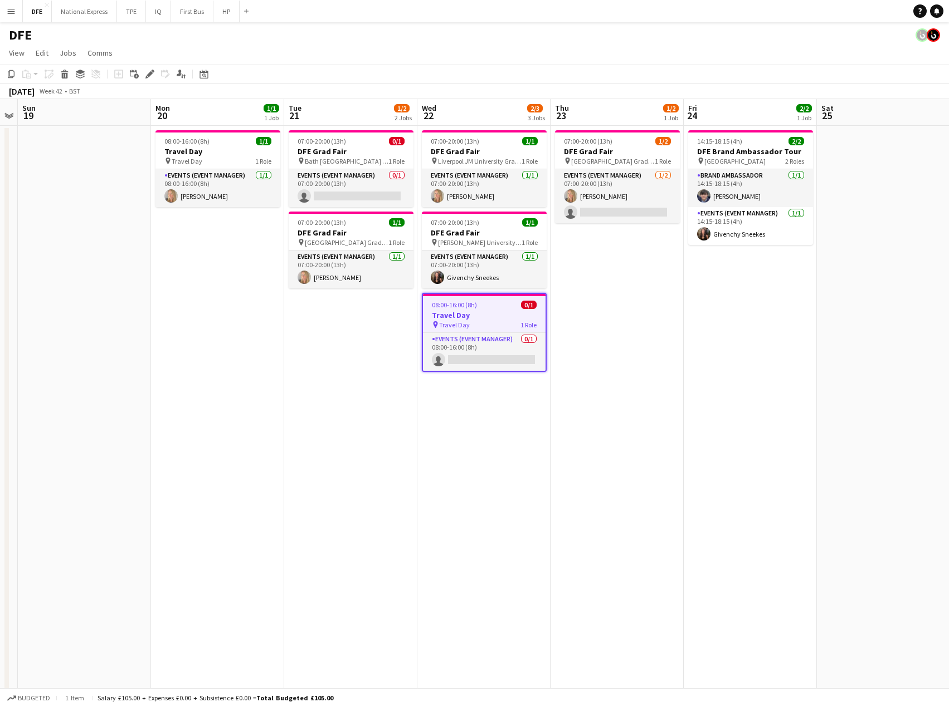
click at [484, 328] on div "pin Travel Day 1 Role" at bounding box center [484, 324] width 123 height 9
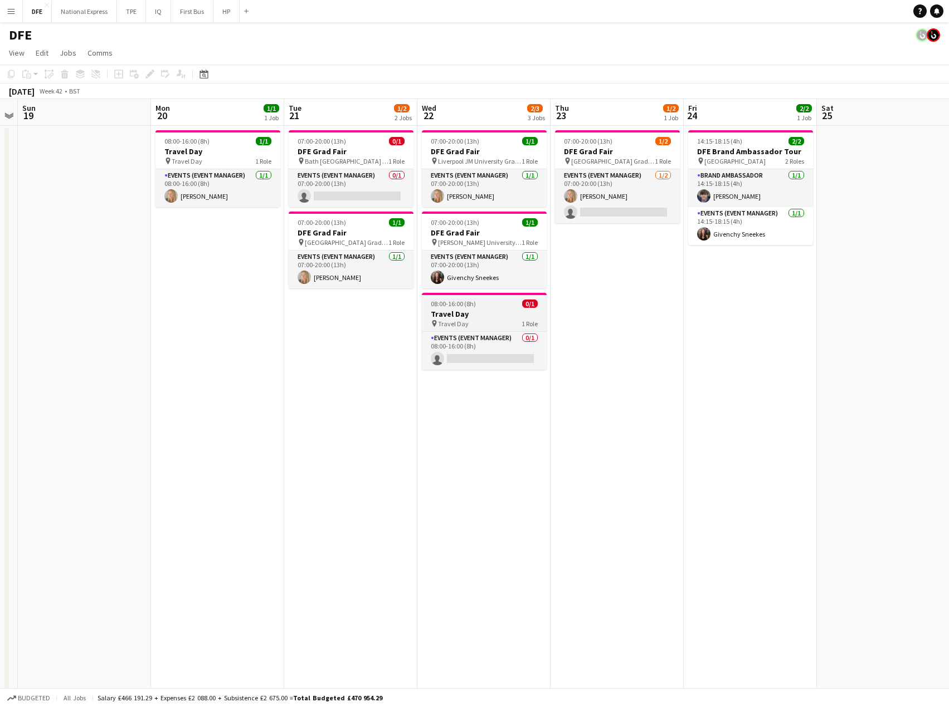
click at [484, 328] on div "pin Travel Day 1 Role" at bounding box center [484, 323] width 125 height 9
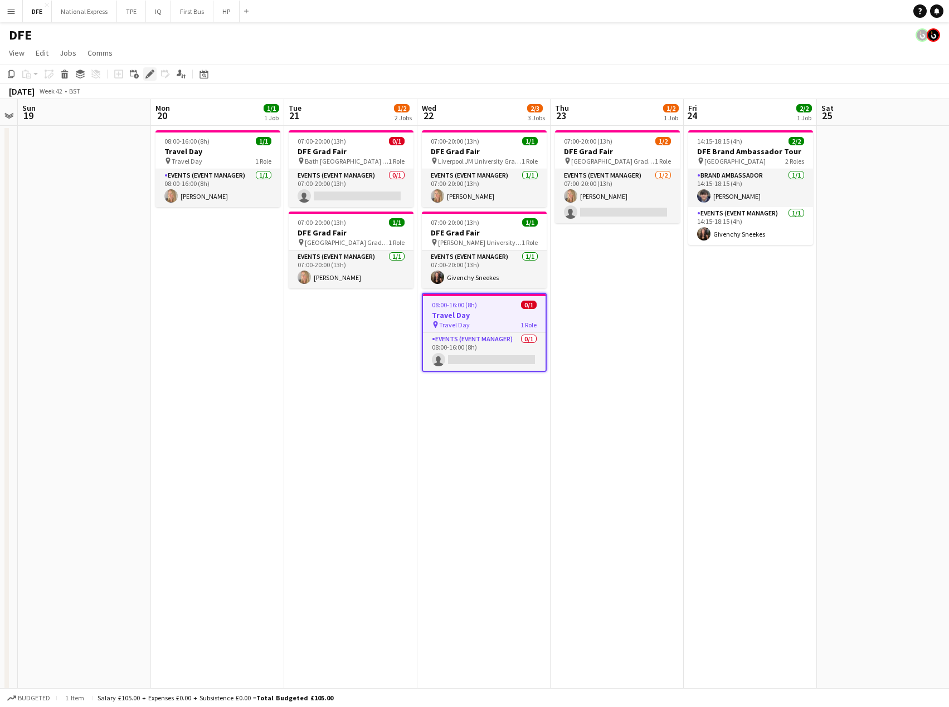
click at [152, 73] on icon at bounding box center [150, 74] width 6 height 6
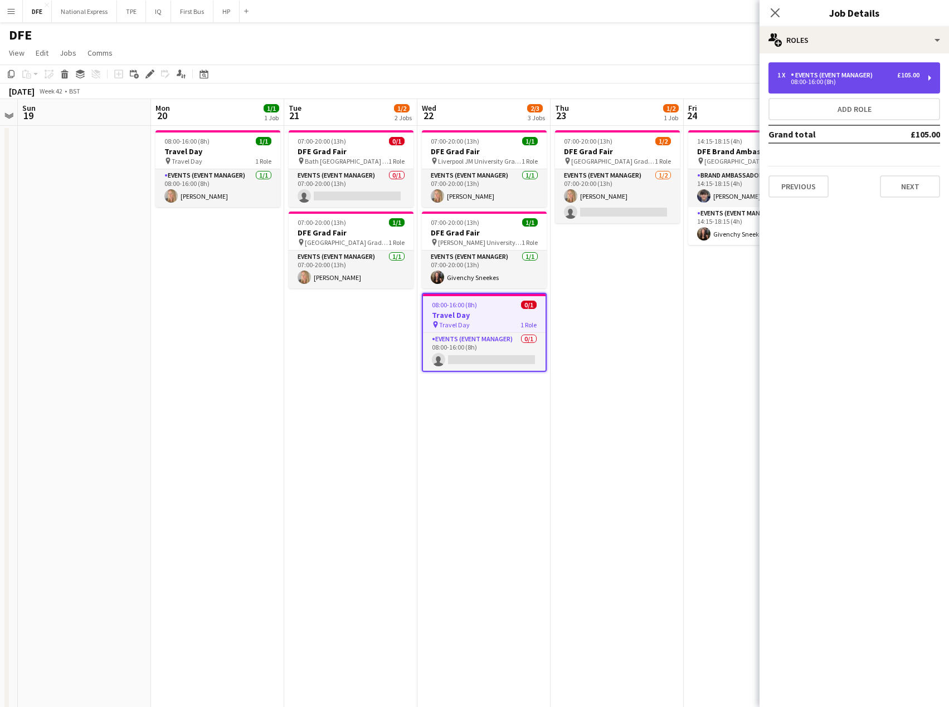
click at [892, 77] on div "1 x Events (Event Manager) £105.00" at bounding box center [848, 75] width 142 height 8
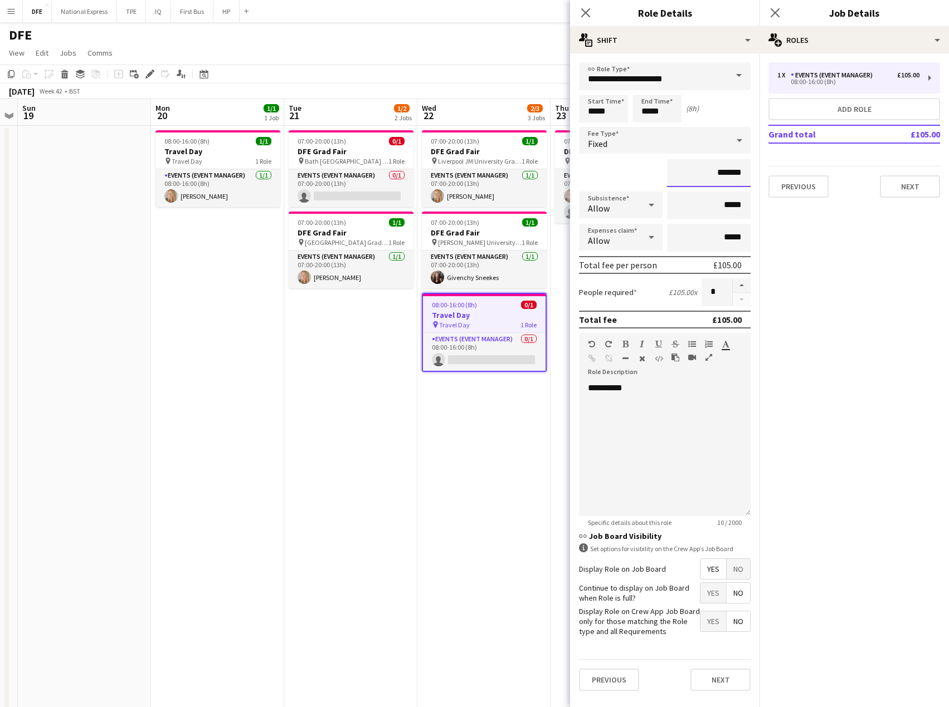
click at [729, 172] on input "*******" at bounding box center [709, 173] width 84 height 28
click at [639, 386] on div "**********" at bounding box center [665, 450] width 172 height 134
click at [654, 413] on div "**********" at bounding box center [660, 410] width 145 height 33
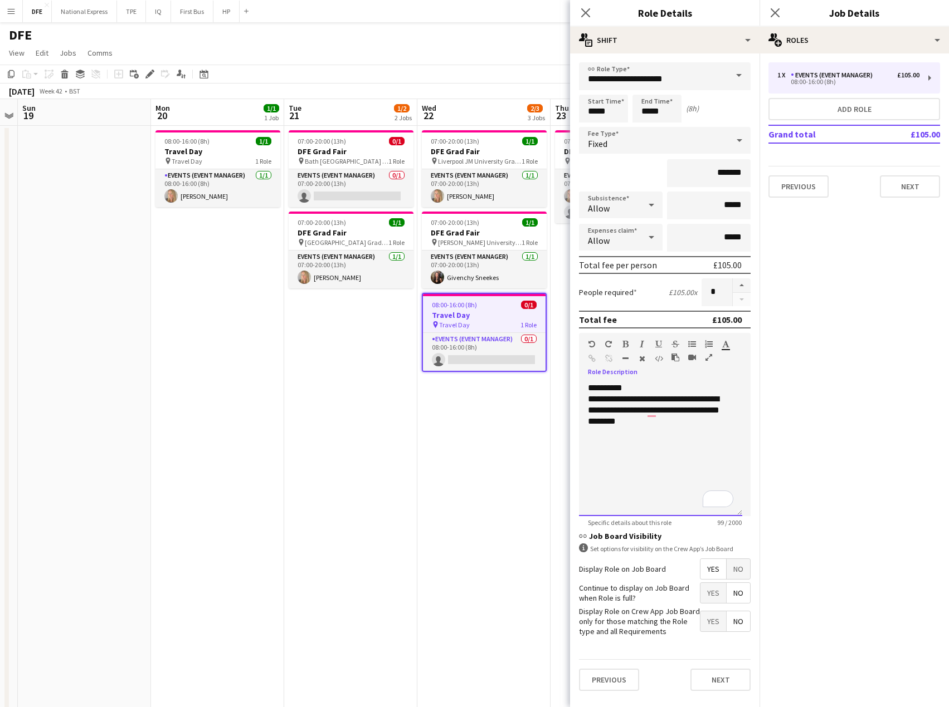
click at [651, 408] on div "**********" at bounding box center [660, 410] width 145 height 33
click at [712, 684] on button "Next" at bounding box center [720, 680] width 60 height 22
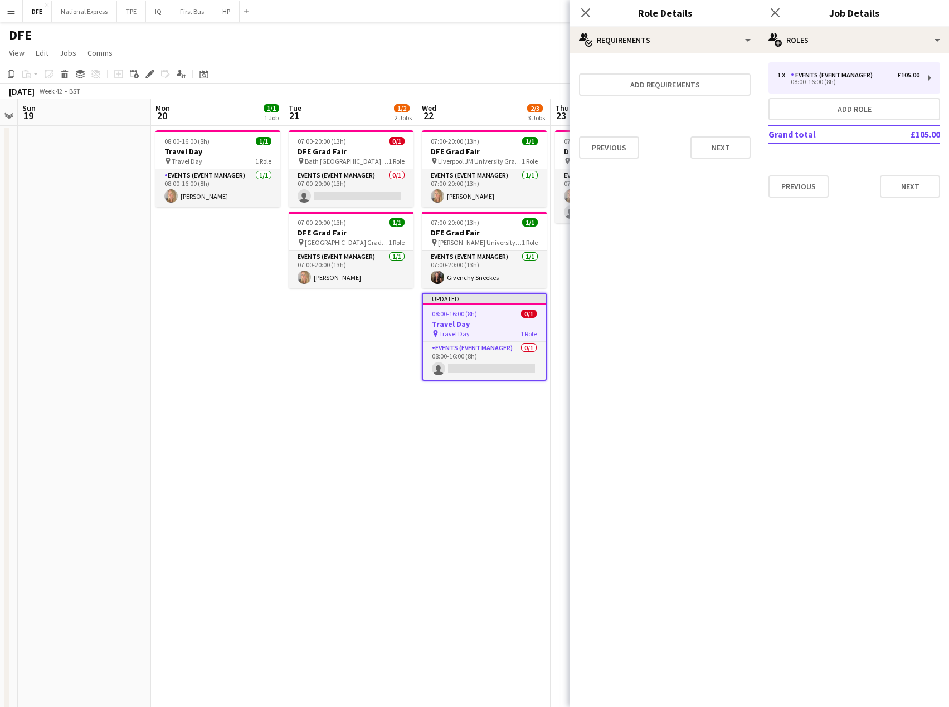
scroll to position [0, 0]
click at [900, 185] on button "Next" at bounding box center [910, 186] width 60 height 22
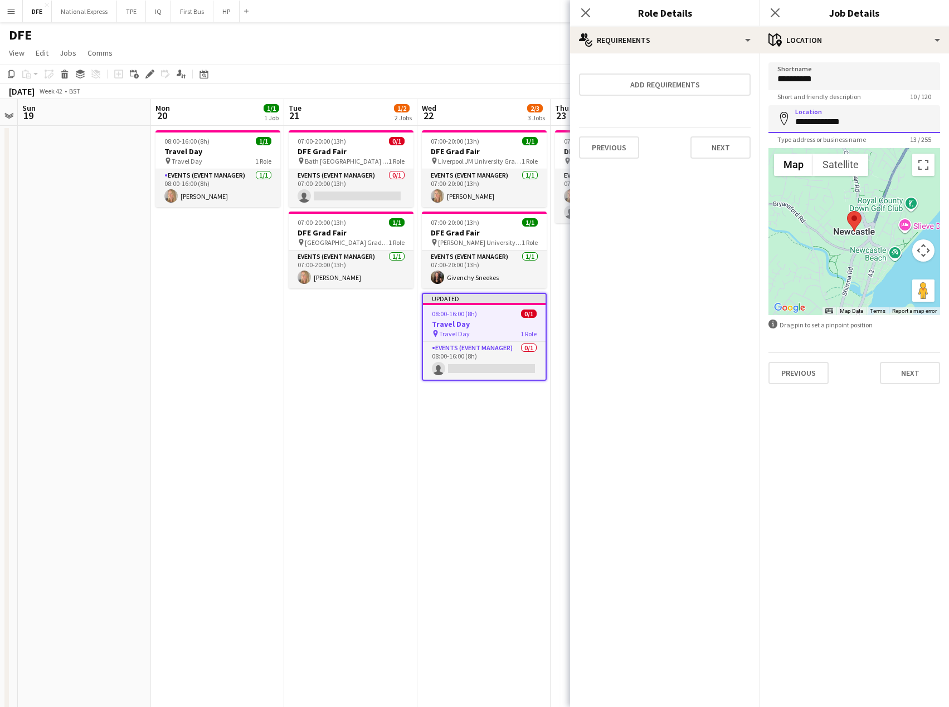
click at [832, 123] on input "**********" at bounding box center [854, 119] width 172 height 28
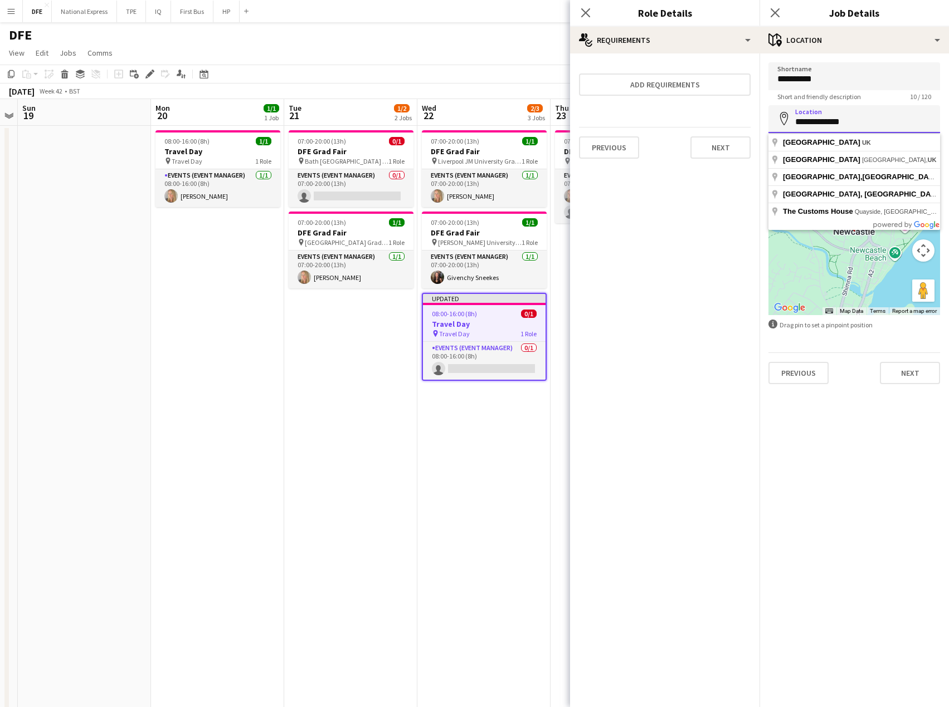
click at [832, 123] on input "**********" at bounding box center [854, 119] width 172 height 28
type input "**********"
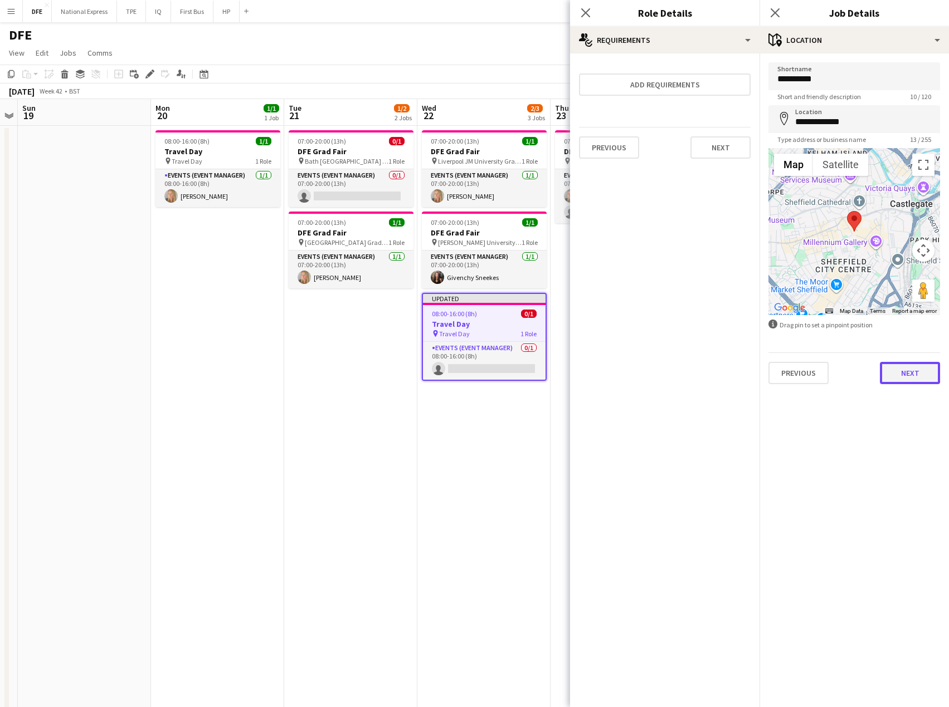
click at [917, 376] on button "Next" at bounding box center [910, 373] width 60 height 22
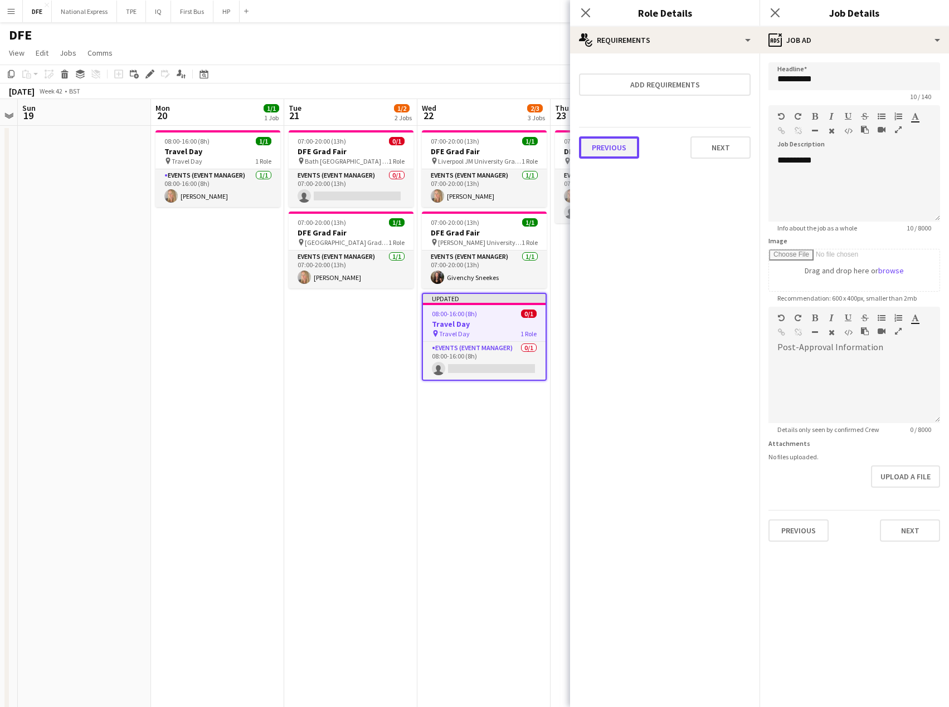
click at [611, 144] on button "Previous" at bounding box center [609, 147] width 60 height 22
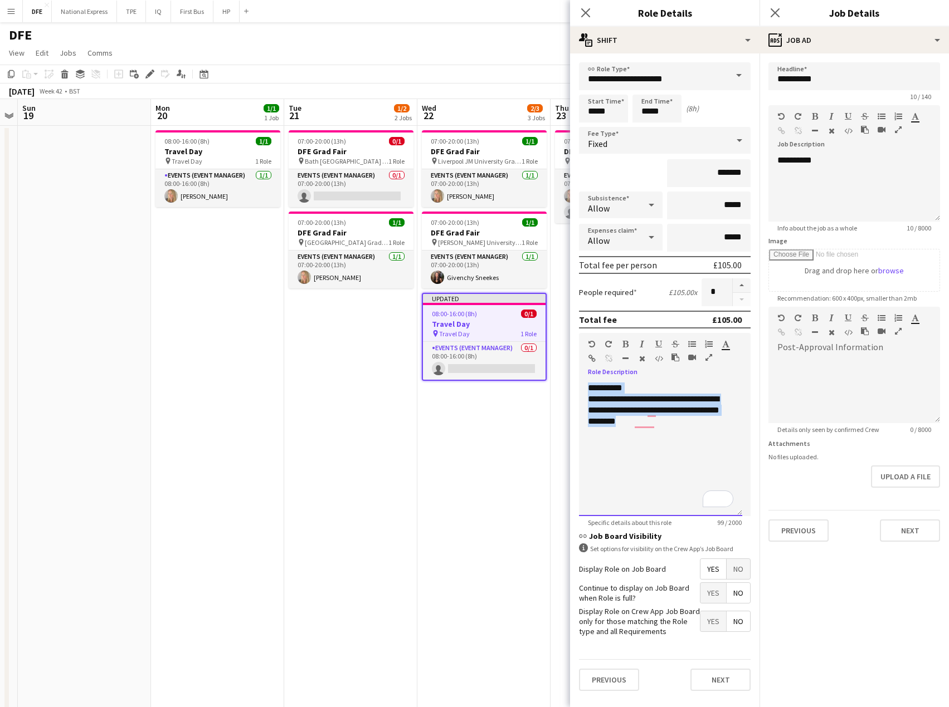
drag, startPoint x: 675, startPoint y: 435, endPoint x: 580, endPoint y: 385, distance: 106.9
click at [580, 385] on div "**********" at bounding box center [660, 450] width 163 height 134
copy div "**********"
click at [841, 177] on div "**********" at bounding box center [854, 188] width 172 height 67
drag, startPoint x: 834, startPoint y: 158, endPoint x: 739, endPoint y: 162, distance: 95.3
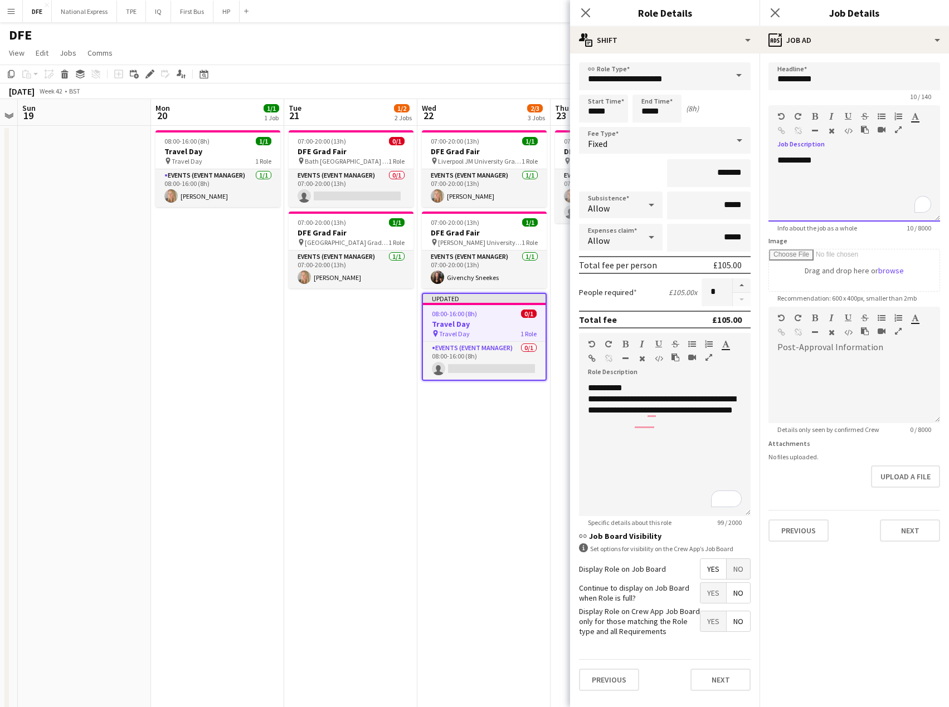
click at [739, 162] on body "Menu Boards Boards Boards All jobs Status Workforce Workforce My Workforce Recr…" at bounding box center [474, 569] width 949 height 1138
paste div "To enrich screen reader interactions, please activate Accessibility in Grammarl…"
drag, startPoint x: 814, startPoint y: 158, endPoint x: 689, endPoint y: 170, distance: 125.9
click at [689, 170] on body "Menu Boards Boards Boards All jobs Status Workforce Workforce My Workforce Recr…" at bounding box center [474, 569] width 949 height 1138
click at [844, 158] on span "**********" at bounding box center [828, 160] width 34 height 8
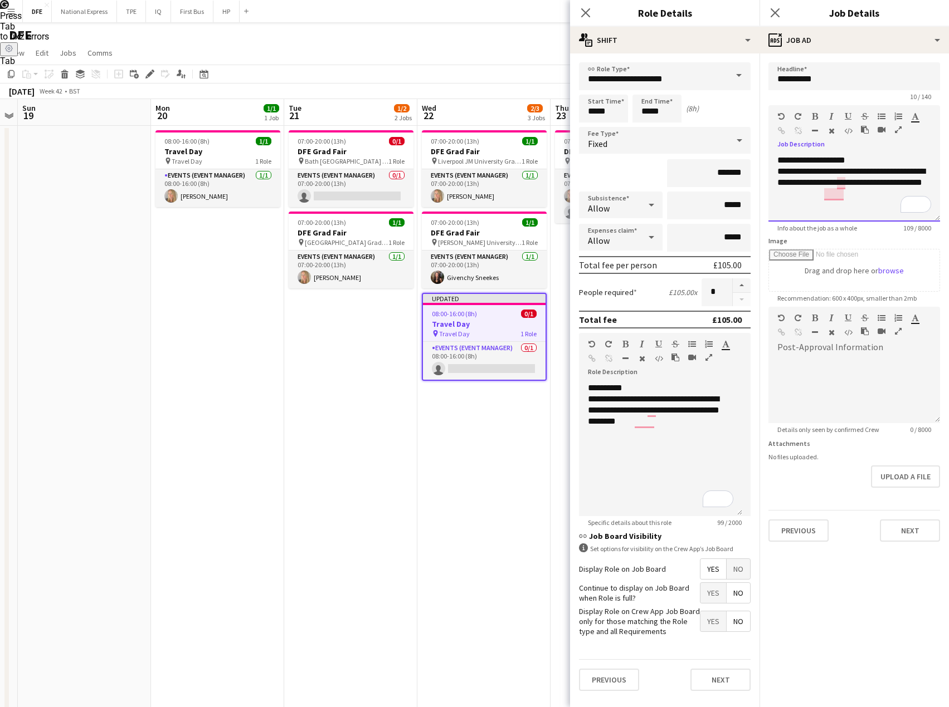
click at [816, 158] on span "**********" at bounding box center [828, 160] width 34 height 8
click at [915, 520] on button "Next" at bounding box center [910, 531] width 60 height 22
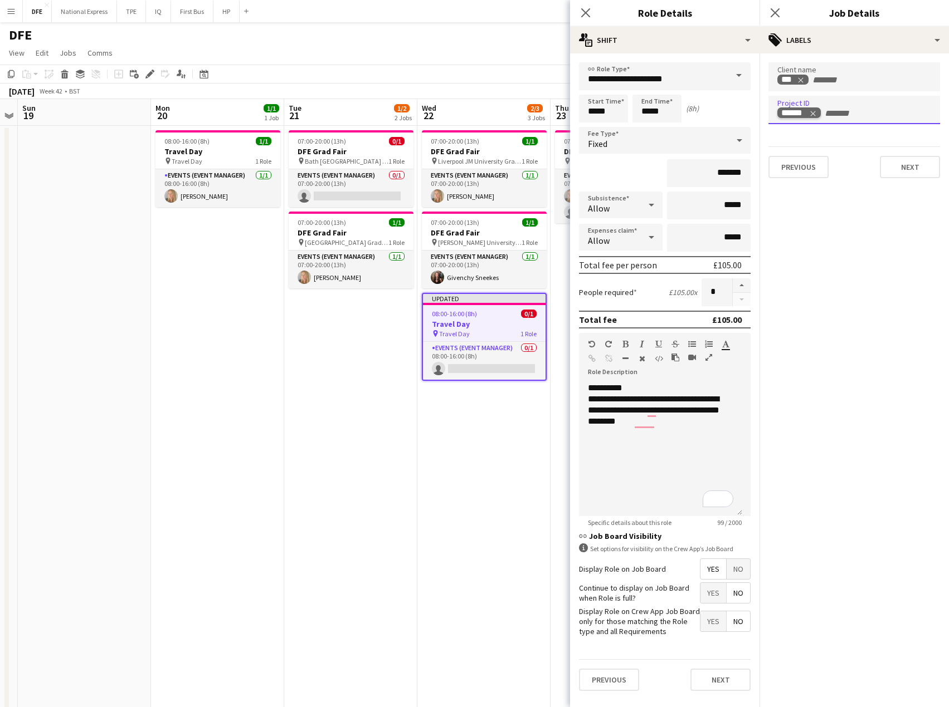
click at [815, 113] on icon "Remove tag" at bounding box center [813, 114] width 8 height 8
type input "******"
click at [889, 167] on div at bounding box center [853, 353] width 189 height 707
click at [905, 166] on button "Next" at bounding box center [910, 167] width 60 height 22
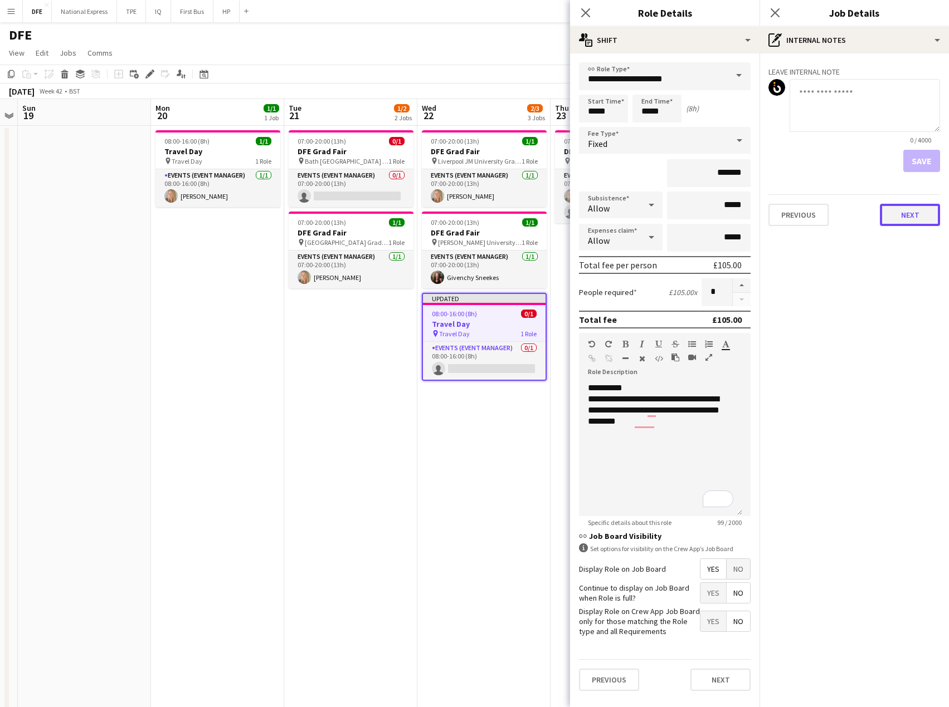
click at [912, 213] on button "Next" at bounding box center [910, 215] width 60 height 22
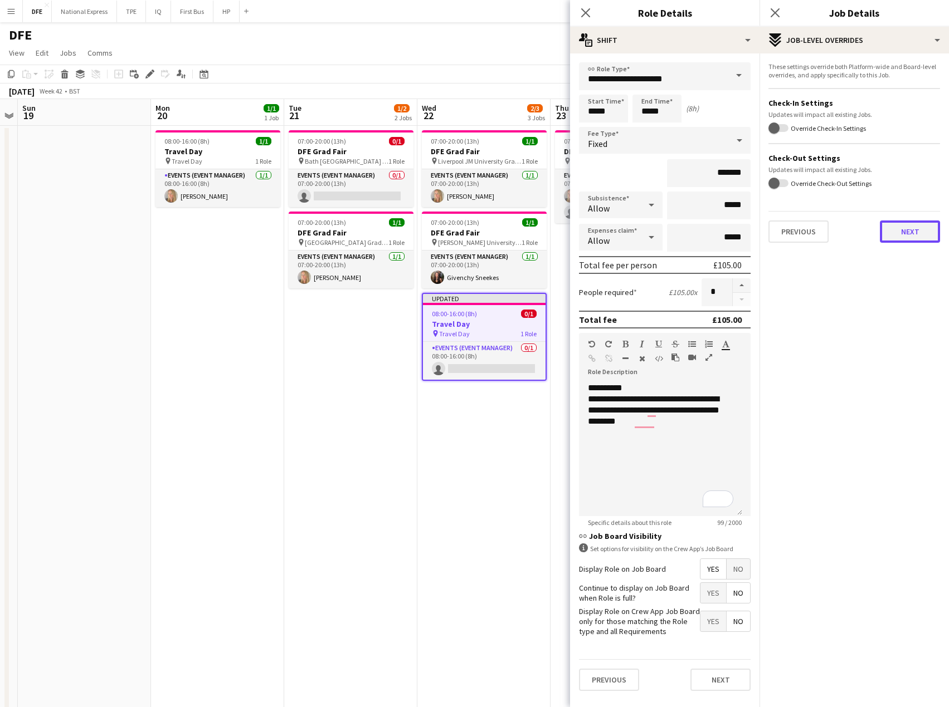
click at [915, 230] on button "Next" at bounding box center [910, 232] width 60 height 22
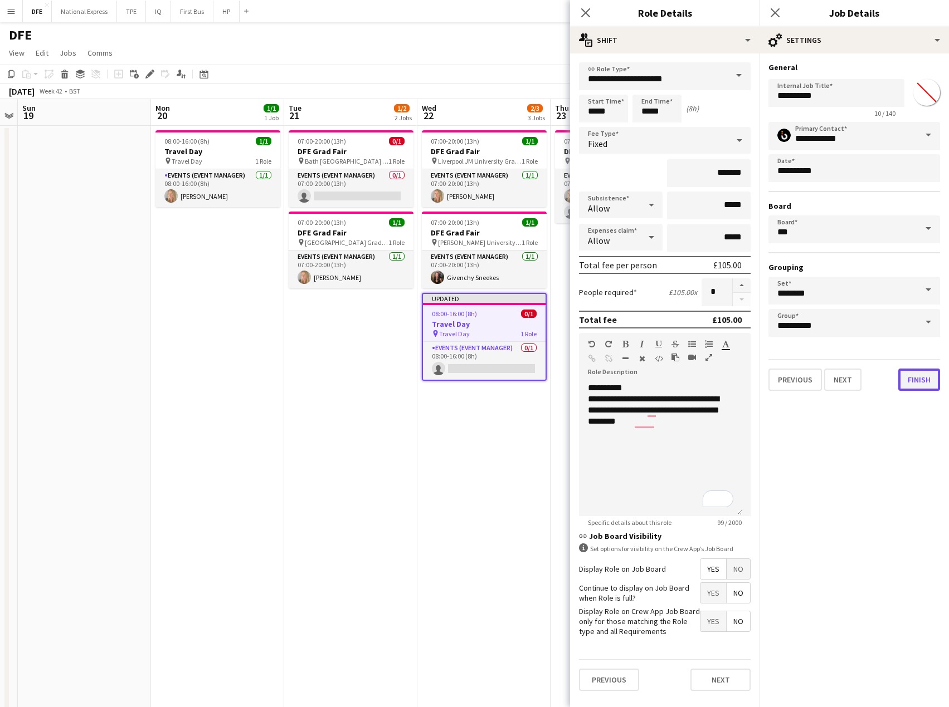
click at [921, 387] on button "Finish" at bounding box center [919, 380] width 42 height 22
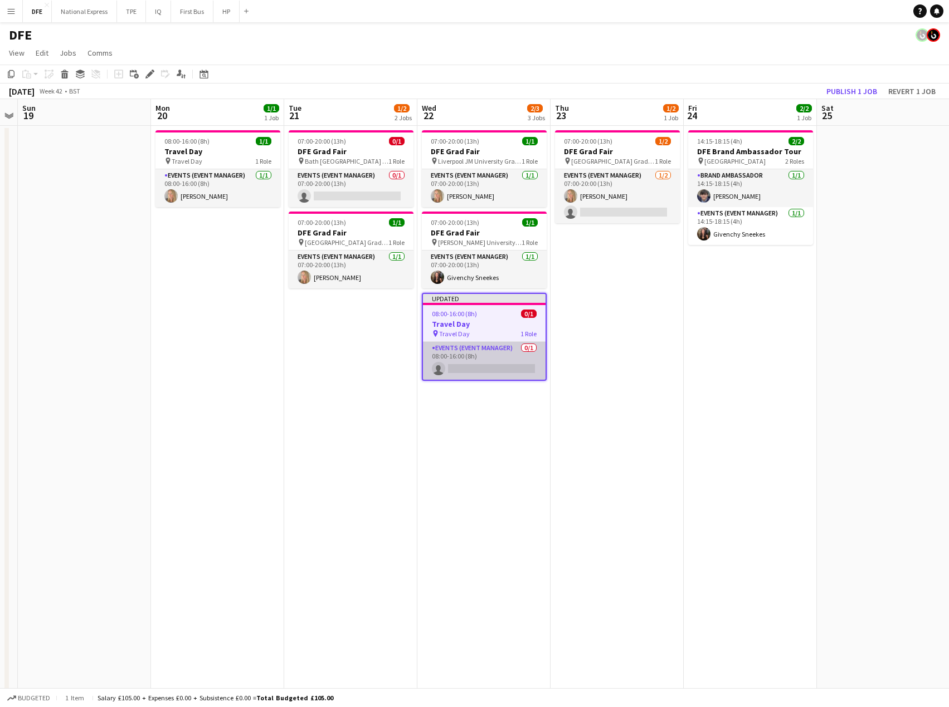
click at [466, 369] on app-card-role "Events (Event Manager) 0/1 08:00-16:00 (8h) single-neutral-actions" at bounding box center [484, 361] width 123 height 38
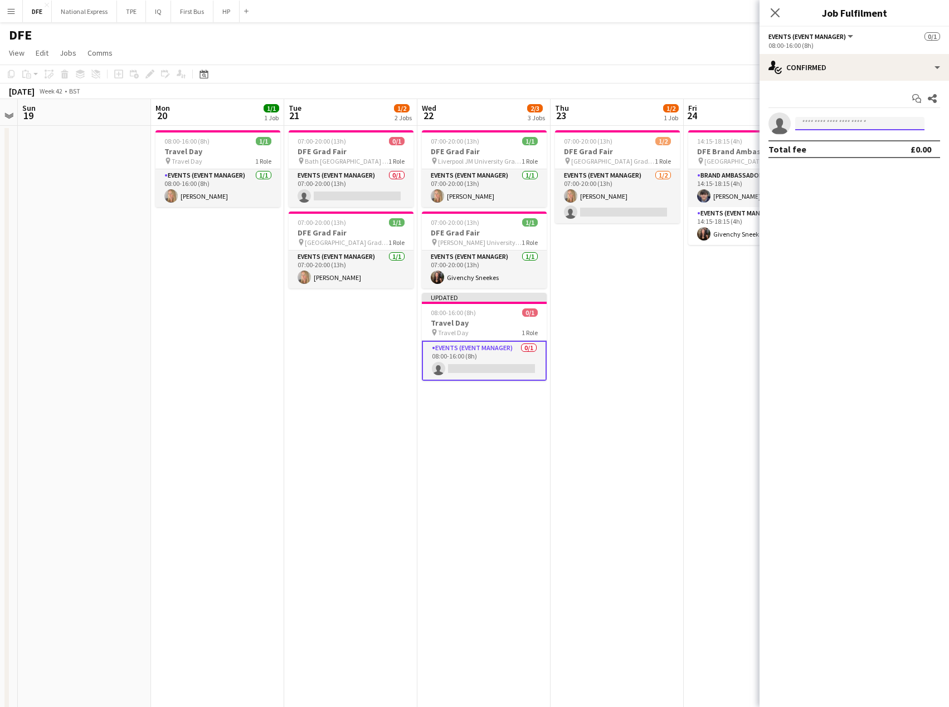
click at [835, 118] on input at bounding box center [859, 123] width 129 height 13
type input "*******"
click at [837, 150] on span "[EMAIL_ADDRESS][DOMAIN_NAME]" at bounding box center [859, 148] width 111 height 9
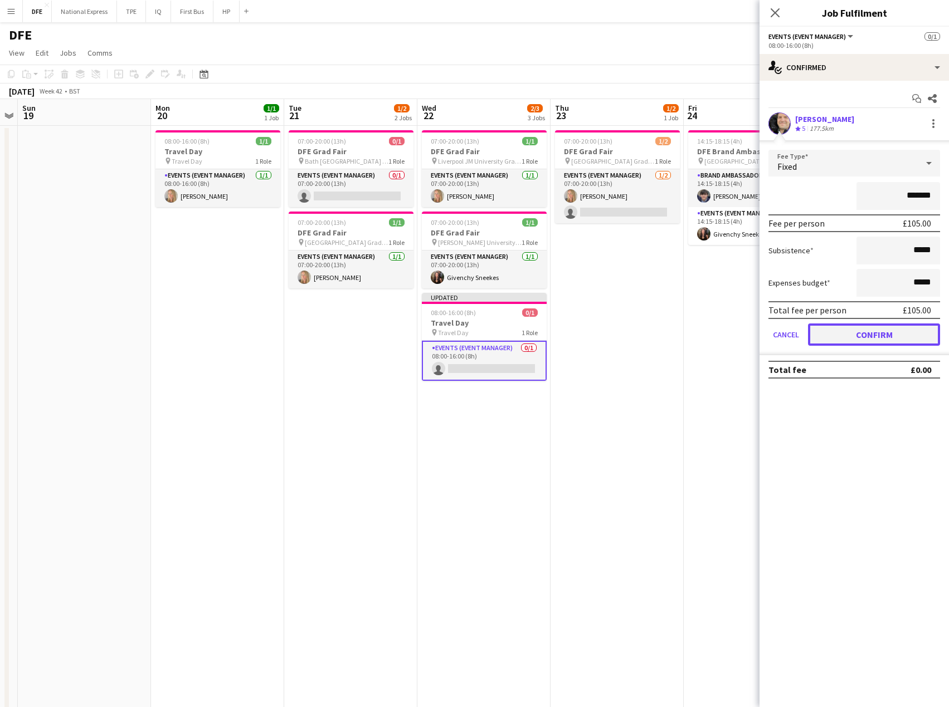
click at [892, 340] on button "Confirm" at bounding box center [874, 335] width 132 height 22
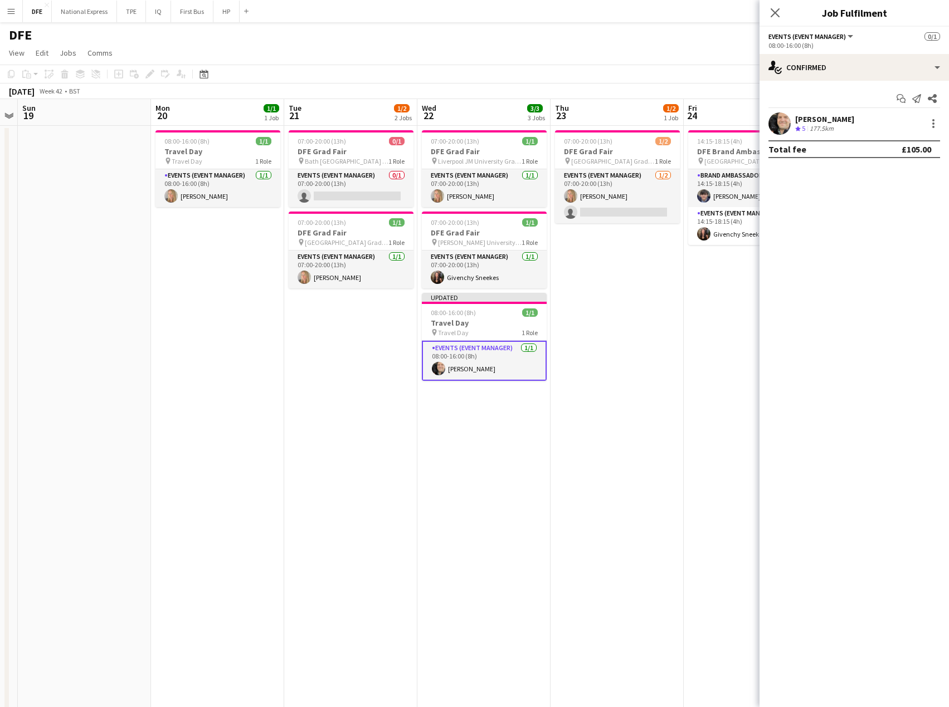
drag, startPoint x: 775, startPoint y: 12, endPoint x: 686, endPoint y: 213, distance: 220.0
click at [776, 14] on icon at bounding box center [774, 12] width 9 height 9
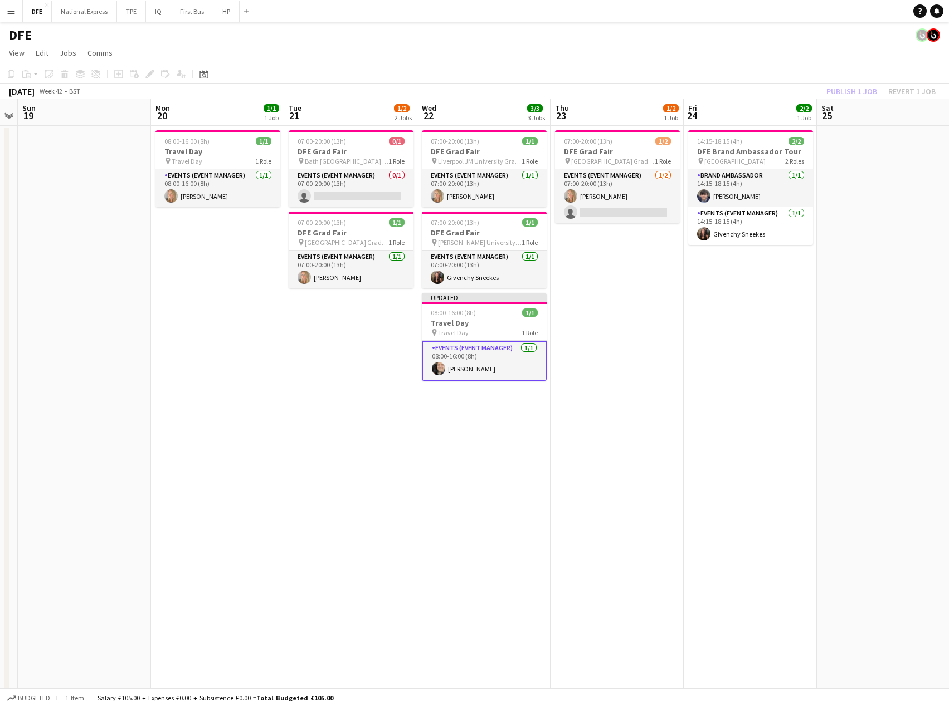
drag, startPoint x: 644, startPoint y: 353, endPoint x: 628, endPoint y: 244, distance: 109.7
click at [645, 352] on app-date-cell "07:00-20:00 (13h) 1/2 DFE Grad Fair pin Sheffield Hallam University Grad Fair 1…" at bounding box center [616, 545] width 133 height 839
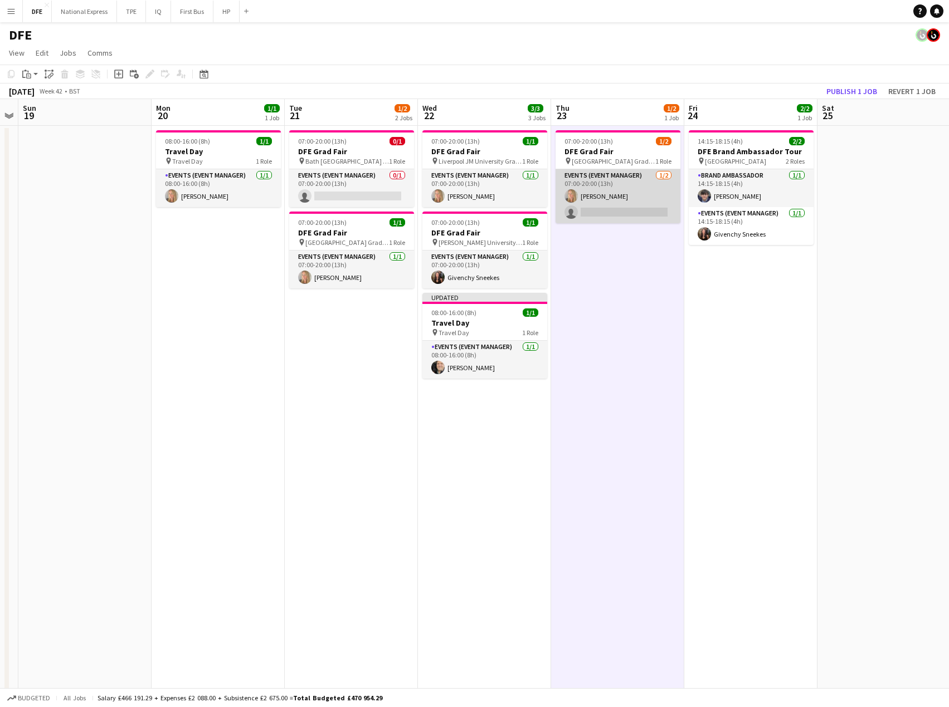
click at [632, 212] on app-card-role "Events (Event Manager) 1/2 07:00-20:00 (13h) Laura cutts single-neutral-actions" at bounding box center [617, 196] width 125 height 54
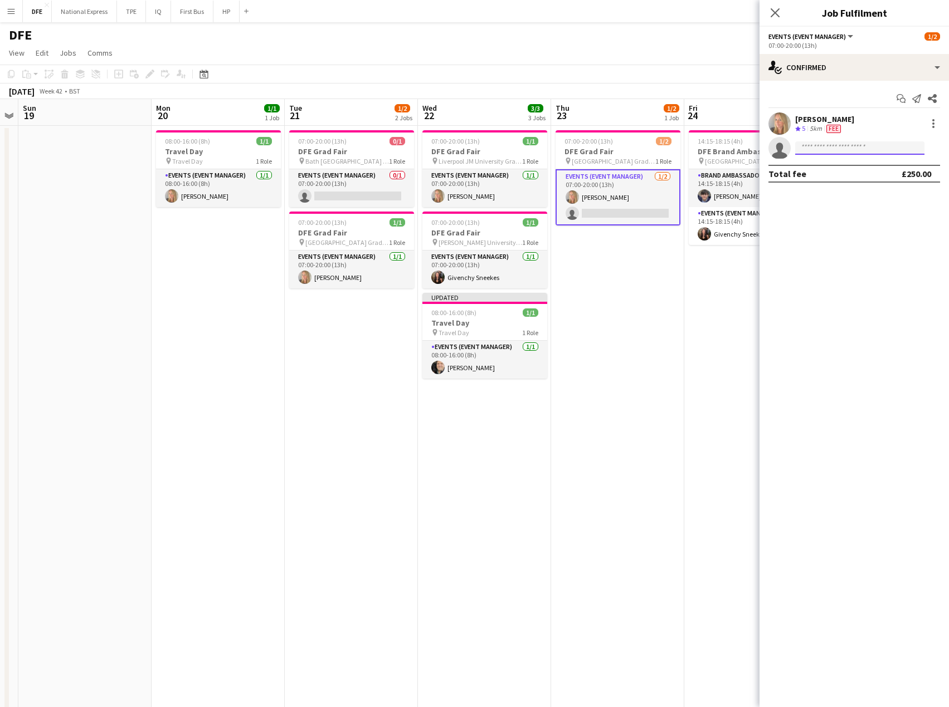
click at [818, 148] on input at bounding box center [859, 147] width 129 height 13
type input "********"
click at [841, 180] on span "[PHONE_NUMBER]" at bounding box center [859, 182] width 111 height 9
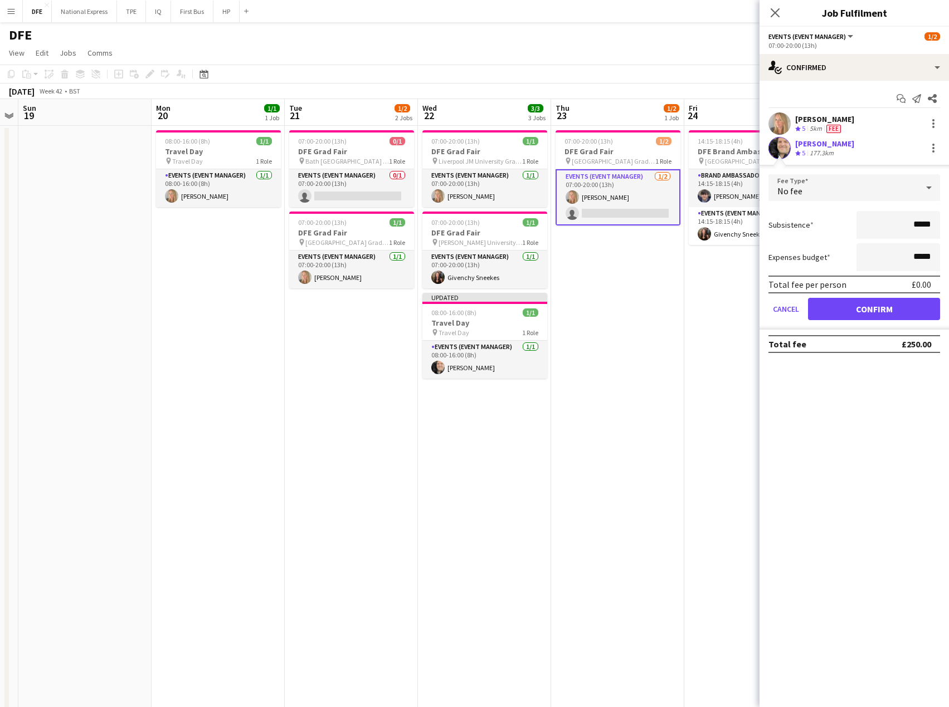
click at [902, 186] on div "No fee" at bounding box center [842, 187] width 149 height 27
click at [823, 241] on mat-option "Fixed" at bounding box center [854, 247] width 172 height 28
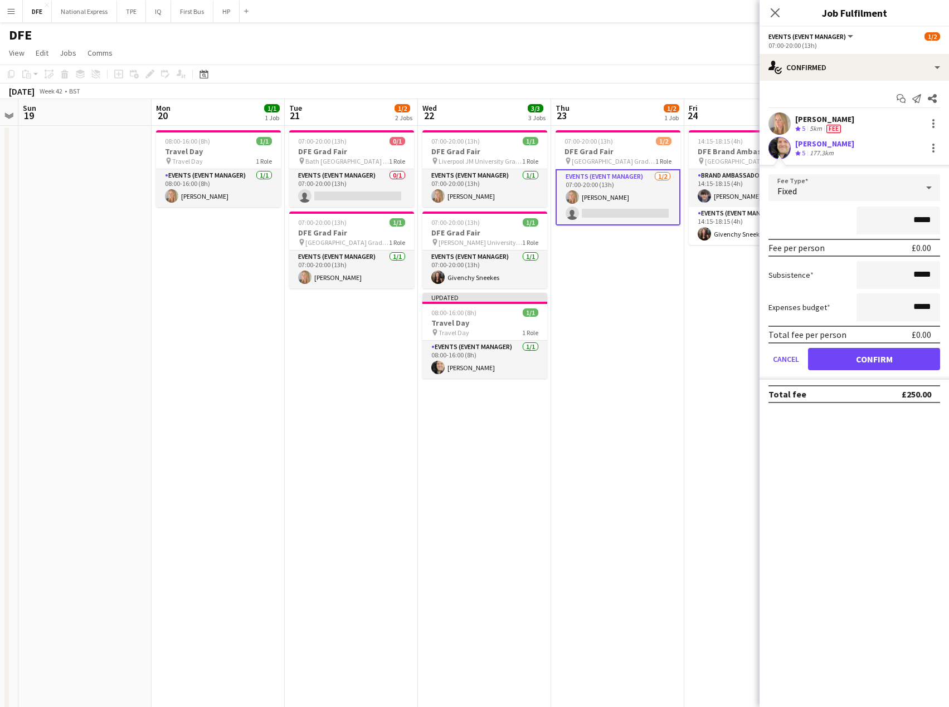
click at [907, 209] on input "*****" at bounding box center [898, 221] width 84 height 28
click at [912, 219] on input "*****" at bounding box center [898, 221] width 84 height 28
type input "****"
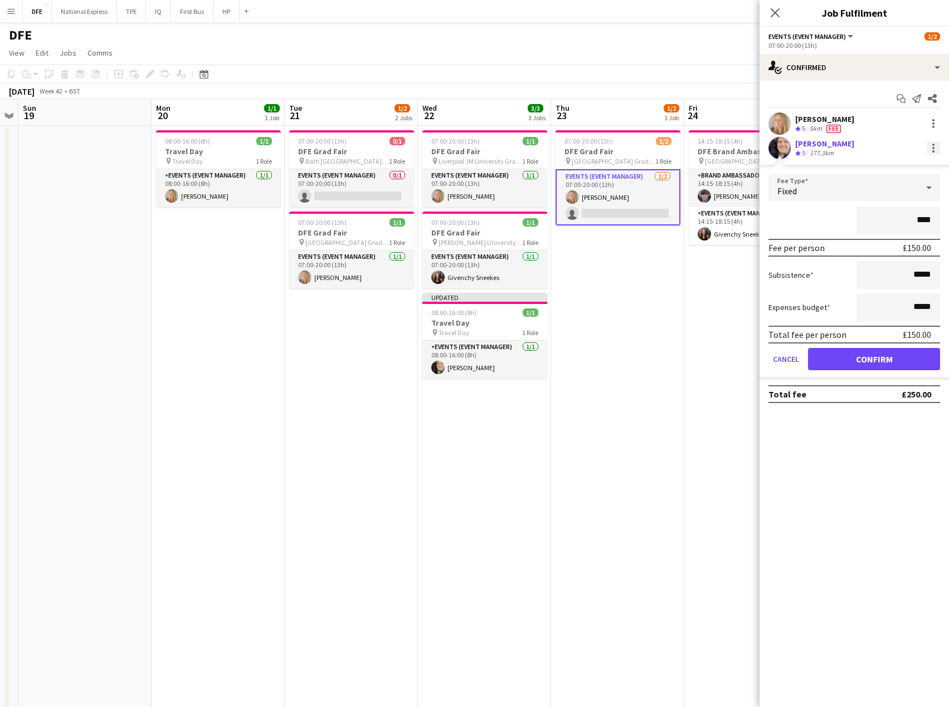
click at [931, 147] on div at bounding box center [932, 147] width 13 height 13
click at [889, 243] on button "Remove" at bounding box center [896, 249] width 87 height 27
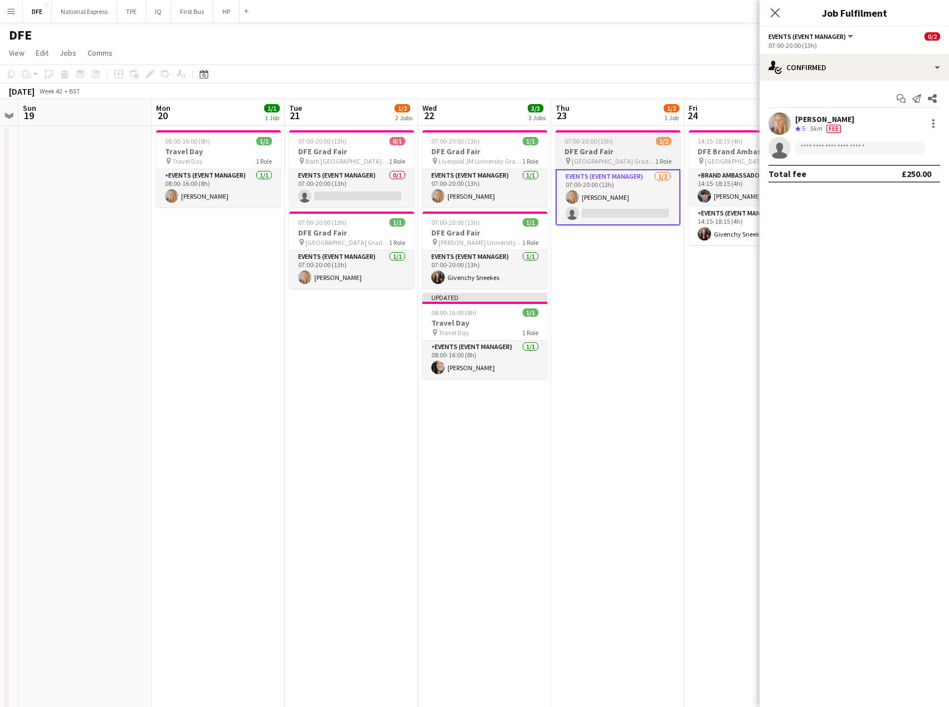
click at [634, 151] on h3 "DFE Grad Fair" at bounding box center [617, 152] width 125 height 10
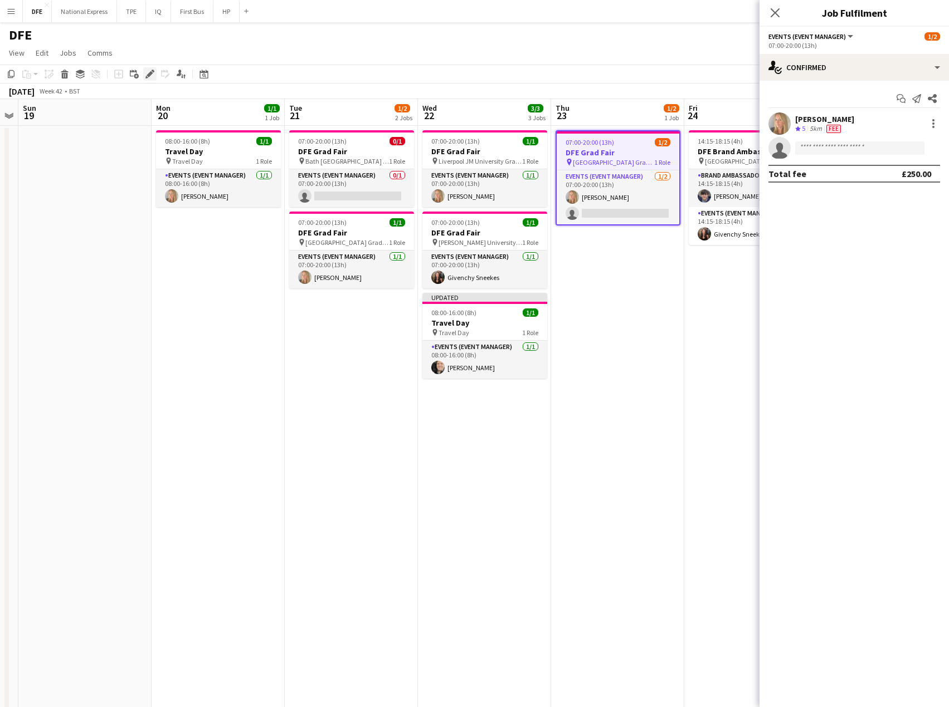
click at [151, 72] on icon at bounding box center [150, 74] width 6 height 6
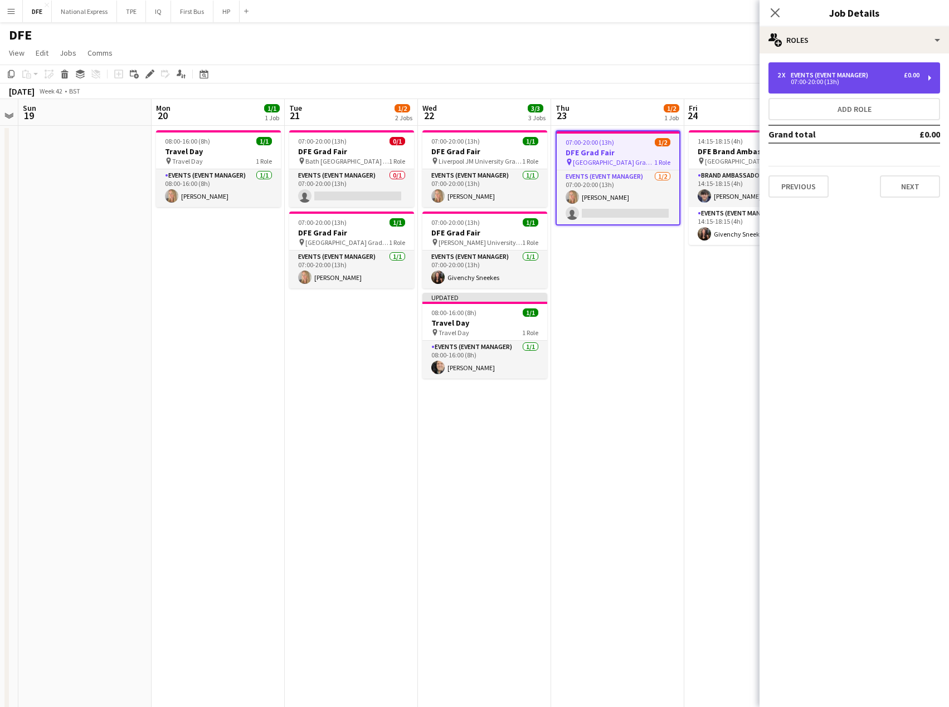
click at [823, 75] on div "Events (Event Manager)" at bounding box center [831, 75] width 82 height 8
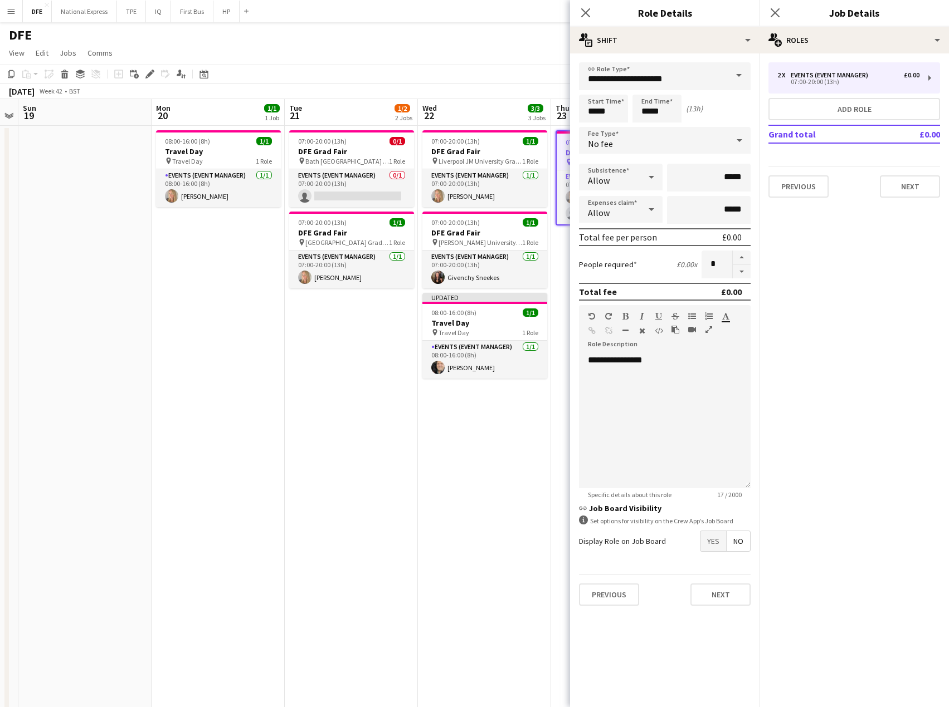
click at [746, 271] on button "button" at bounding box center [742, 272] width 18 height 14
type input "*"
click at [685, 138] on div "No fee" at bounding box center [653, 140] width 149 height 27
click at [654, 207] on mat-option "Fixed" at bounding box center [665, 200] width 172 height 28
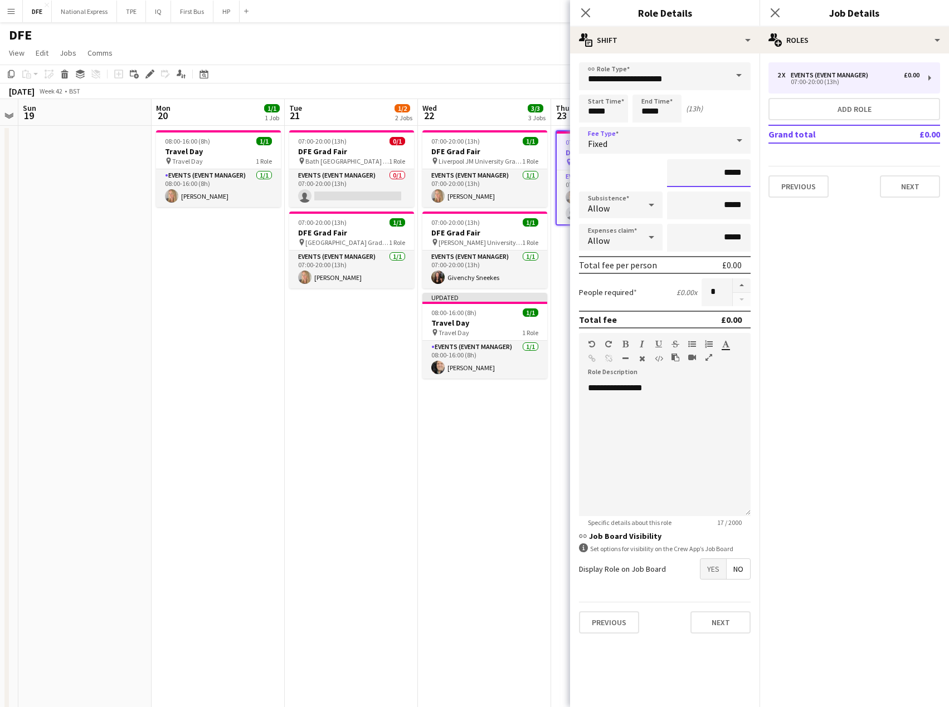
click at [738, 172] on input "*****" at bounding box center [709, 173] width 84 height 28
type input "****"
click at [735, 626] on button "Next" at bounding box center [720, 623] width 60 height 22
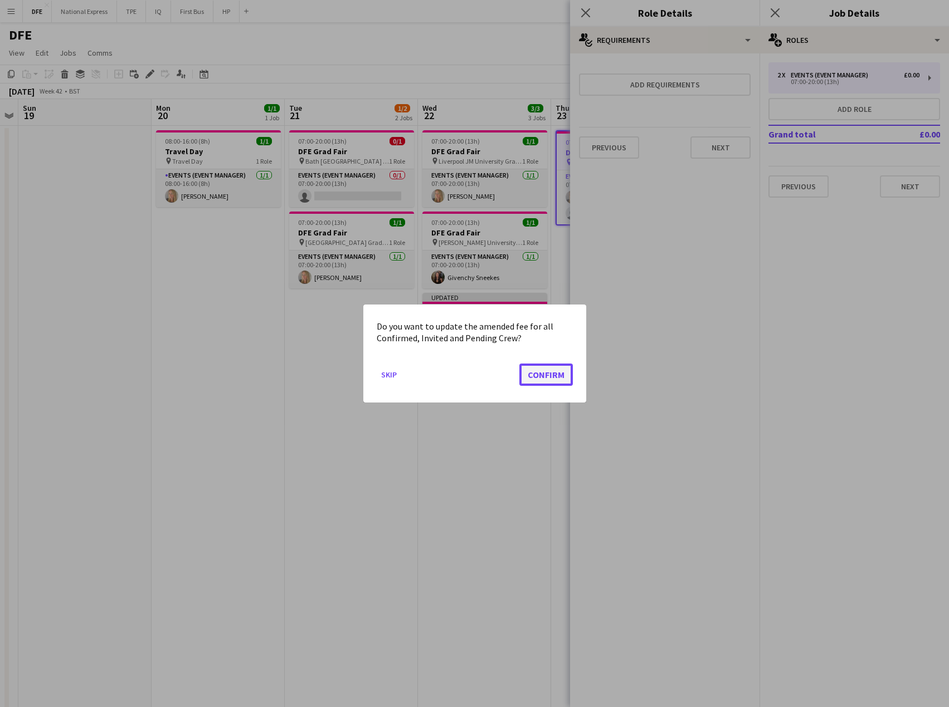
click at [553, 369] on button "Confirm" at bounding box center [545, 375] width 53 height 22
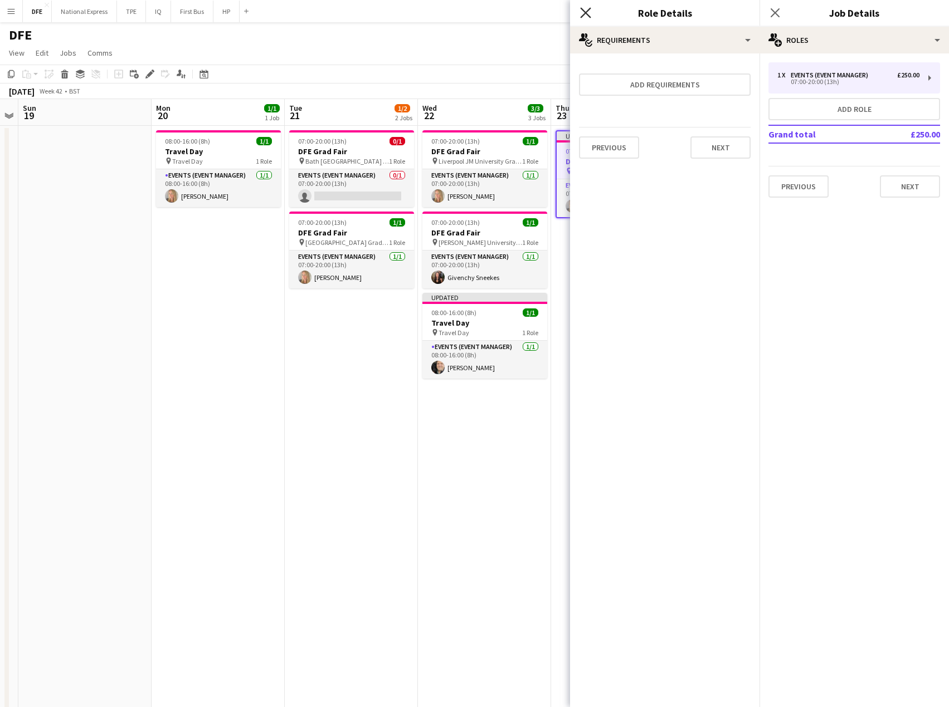
click at [583, 15] on icon "Close pop-in" at bounding box center [585, 12] width 11 height 11
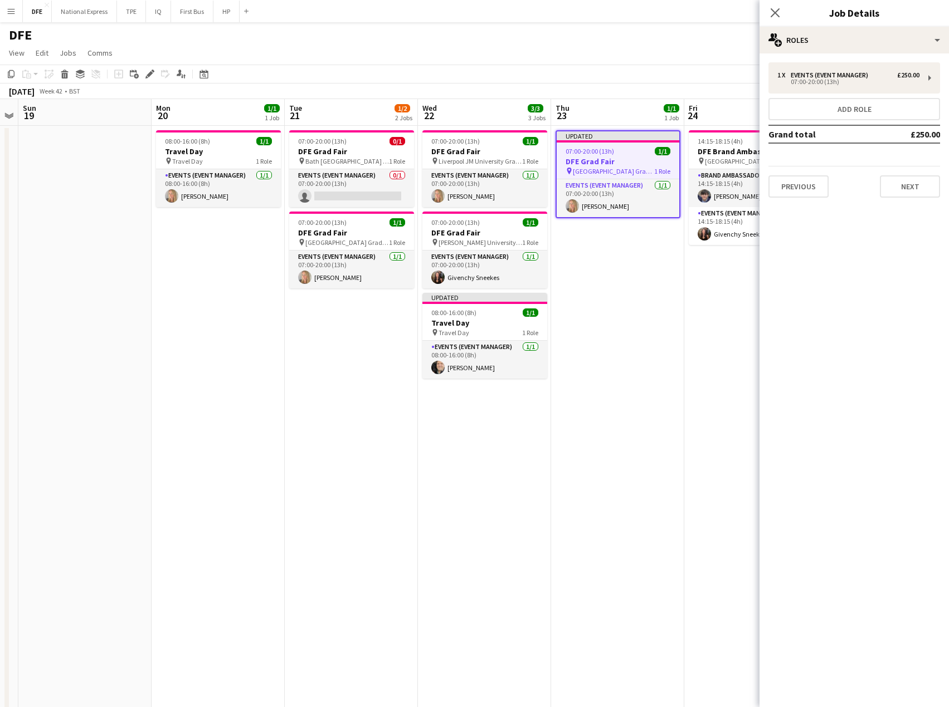
click at [668, 282] on app-date-cell "Updated 07:00-20:00 (13h) 1/1 DFE Grad Fair pin Sheffield Hallam University Gra…" at bounding box center [617, 545] width 133 height 839
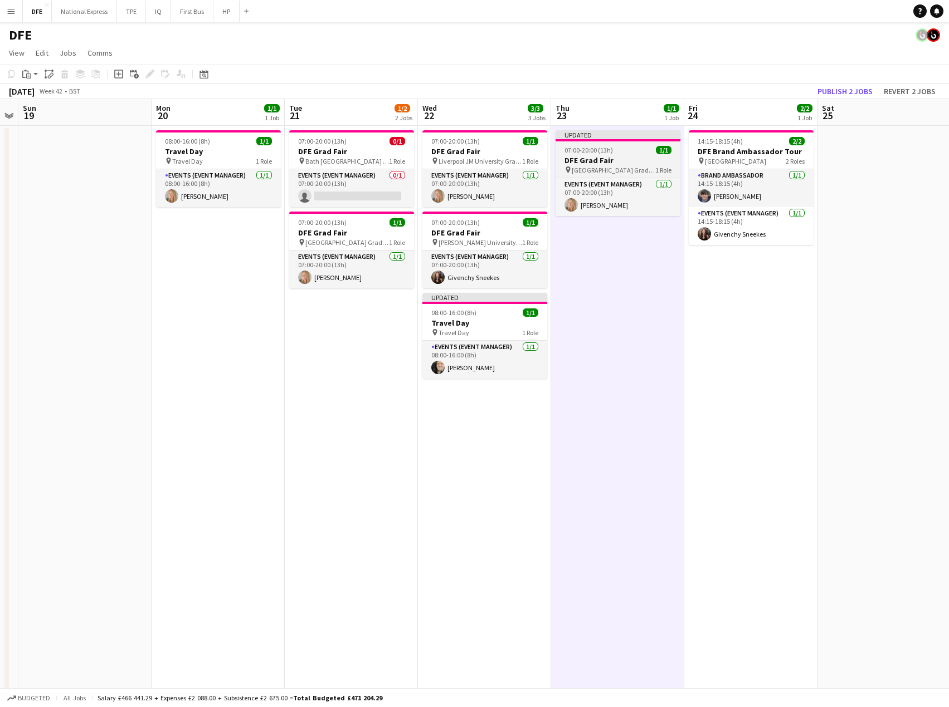
click at [602, 164] on h3 "DFE Grad Fair" at bounding box center [617, 160] width 125 height 10
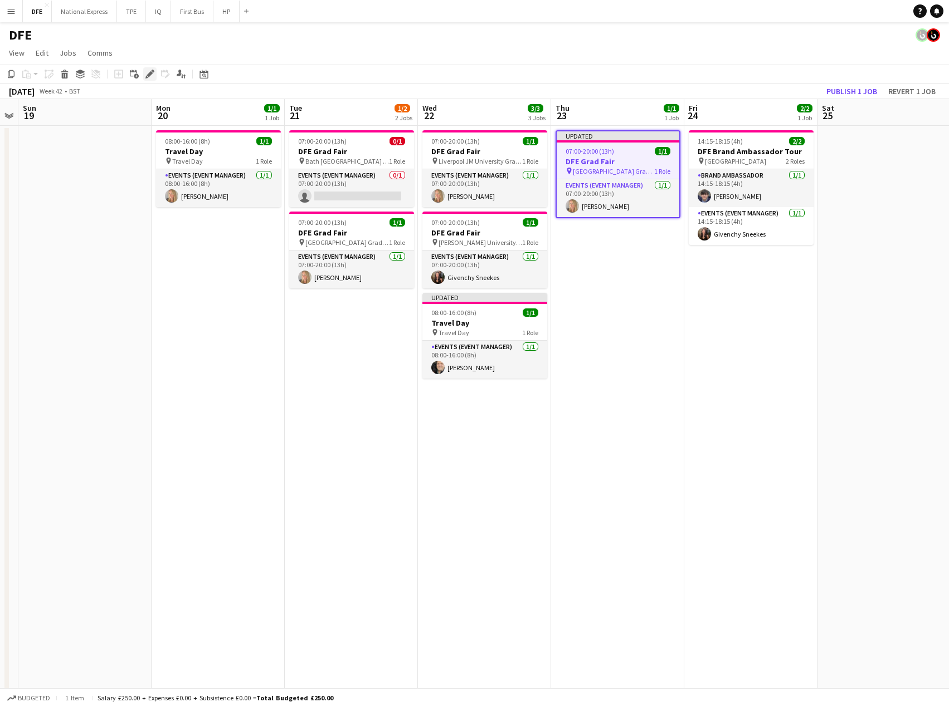
click at [149, 75] on icon at bounding box center [150, 74] width 6 height 6
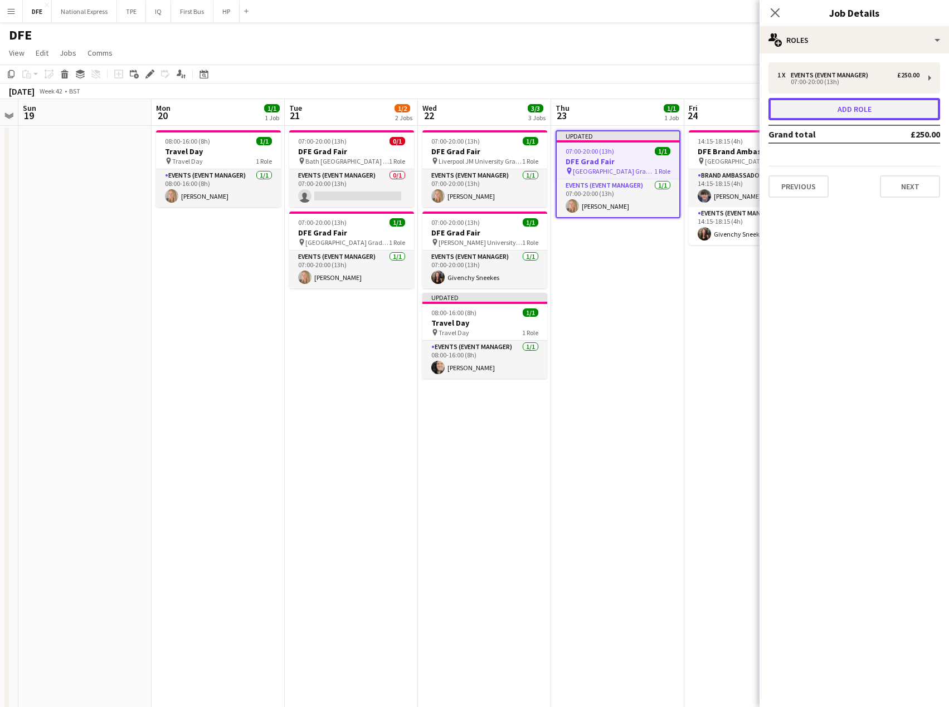
click at [886, 111] on button "Add role" at bounding box center [854, 109] width 172 height 22
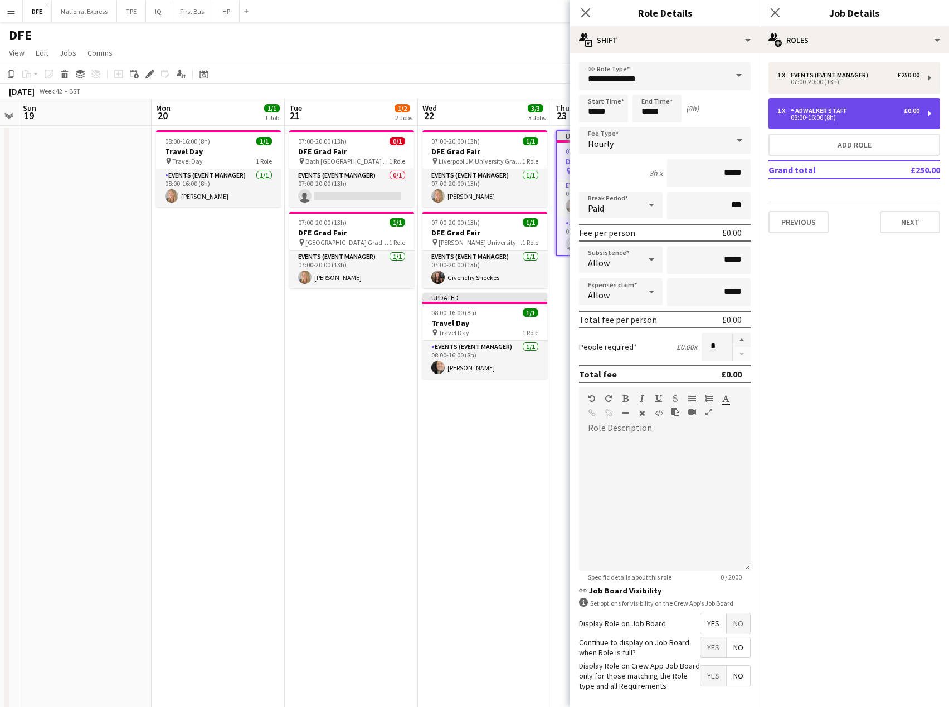
click at [837, 119] on div "08:00-16:00 (8h)" at bounding box center [848, 118] width 142 height 6
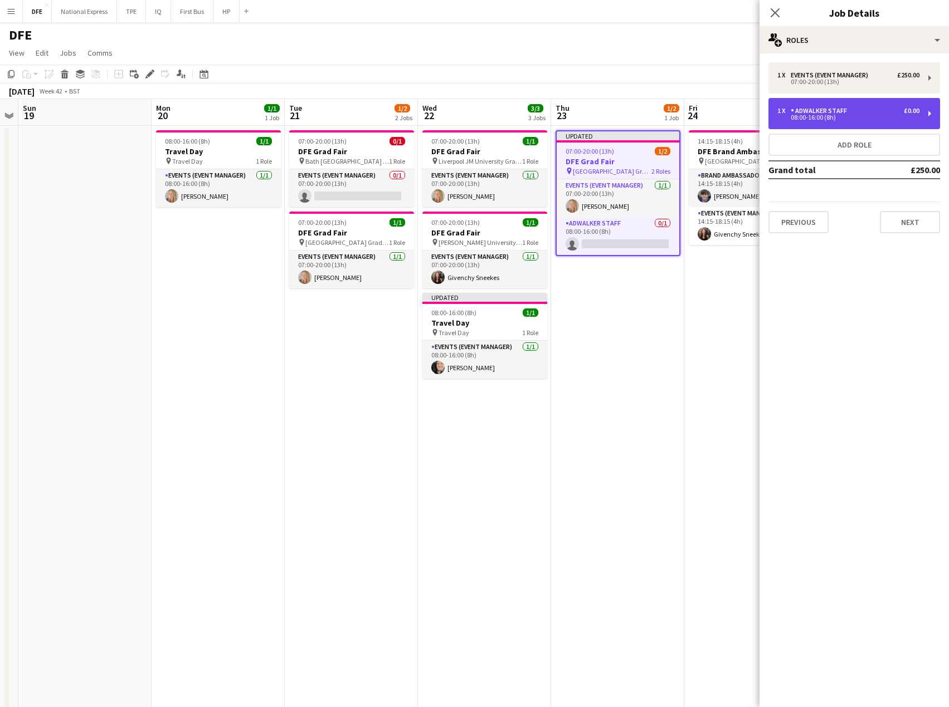
click at [839, 114] on div "Adwalker Staff" at bounding box center [820, 111] width 61 height 8
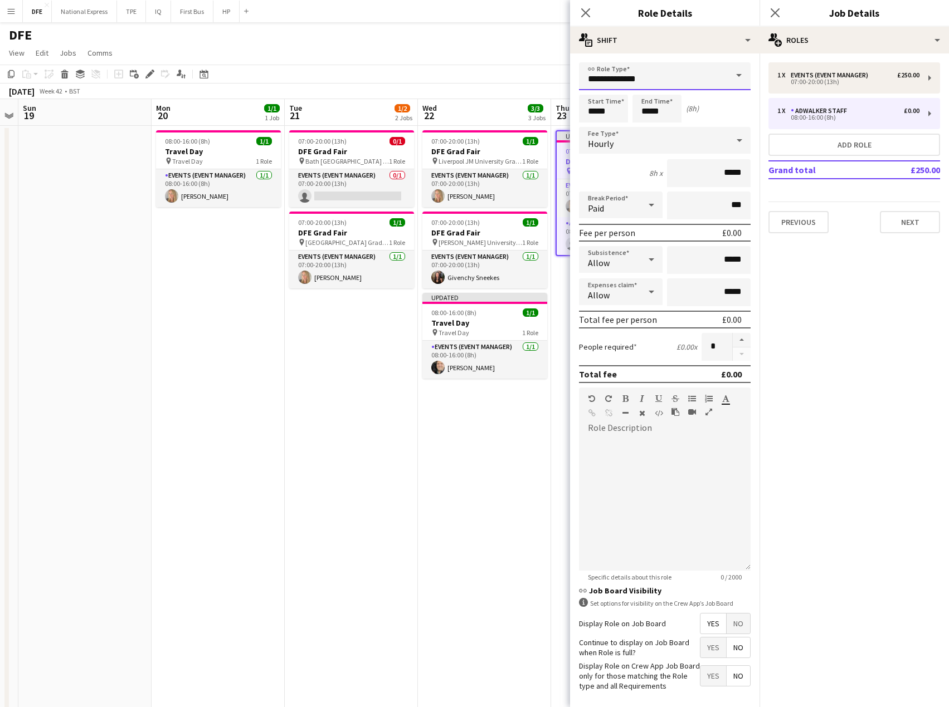
click at [629, 70] on input "**********" at bounding box center [665, 76] width 172 height 28
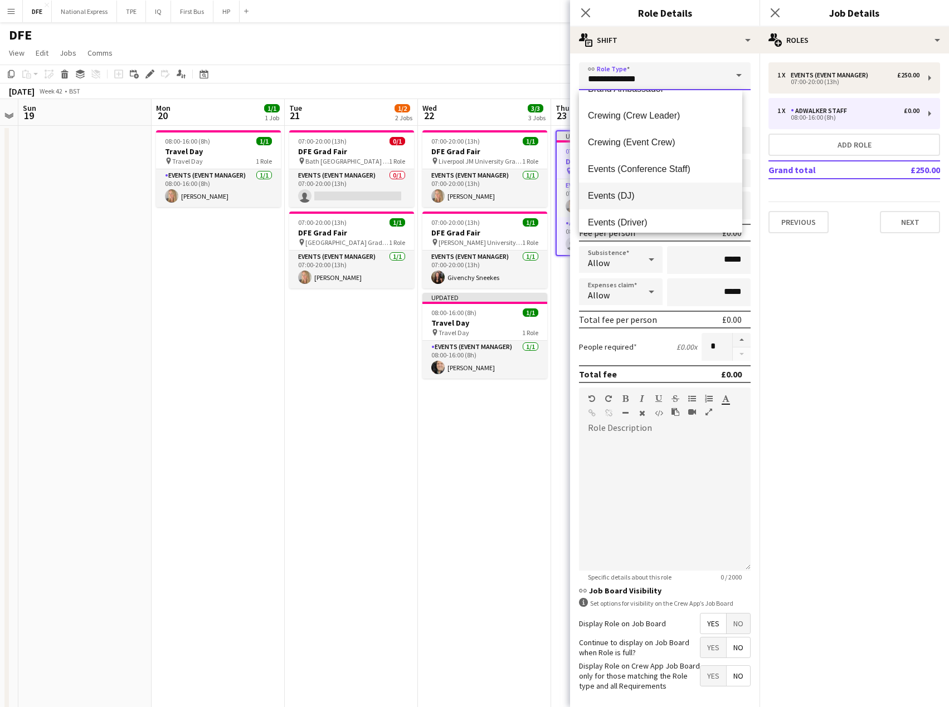
scroll to position [111, 0]
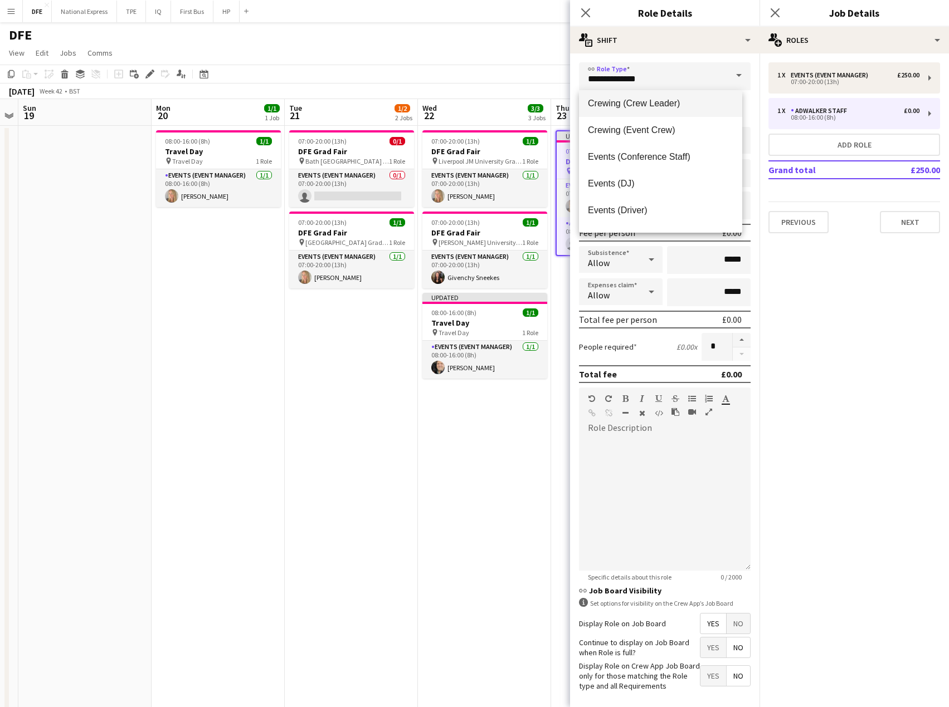
click at [663, 104] on span "Crewing (Crew Leader)" at bounding box center [660, 103] width 145 height 11
type input "**********"
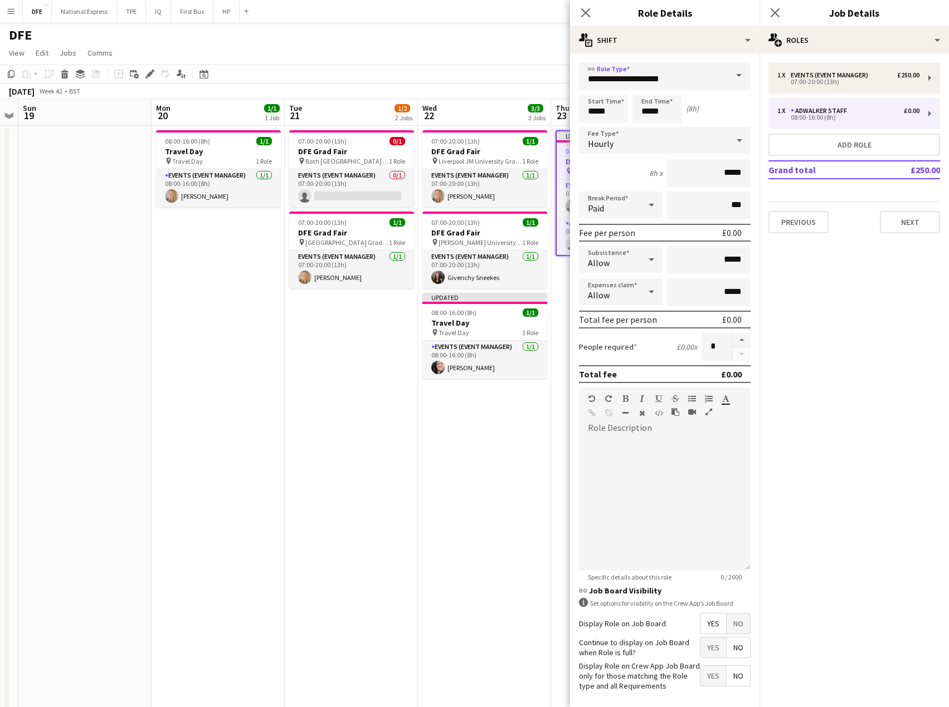
click at [617, 140] on div "Hourly" at bounding box center [653, 140] width 149 height 27
click at [617, 194] on span "Fixed" at bounding box center [660, 199] width 145 height 11
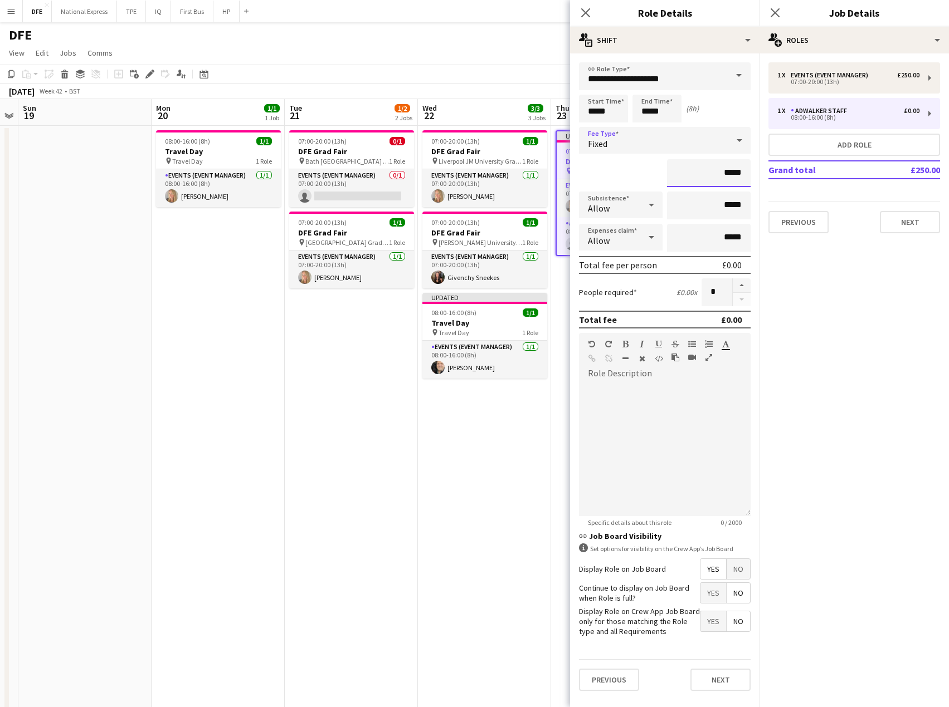
click at [726, 177] on input "*****" at bounding box center [709, 173] width 84 height 28
type input "****"
click at [639, 394] on div at bounding box center [665, 450] width 172 height 134
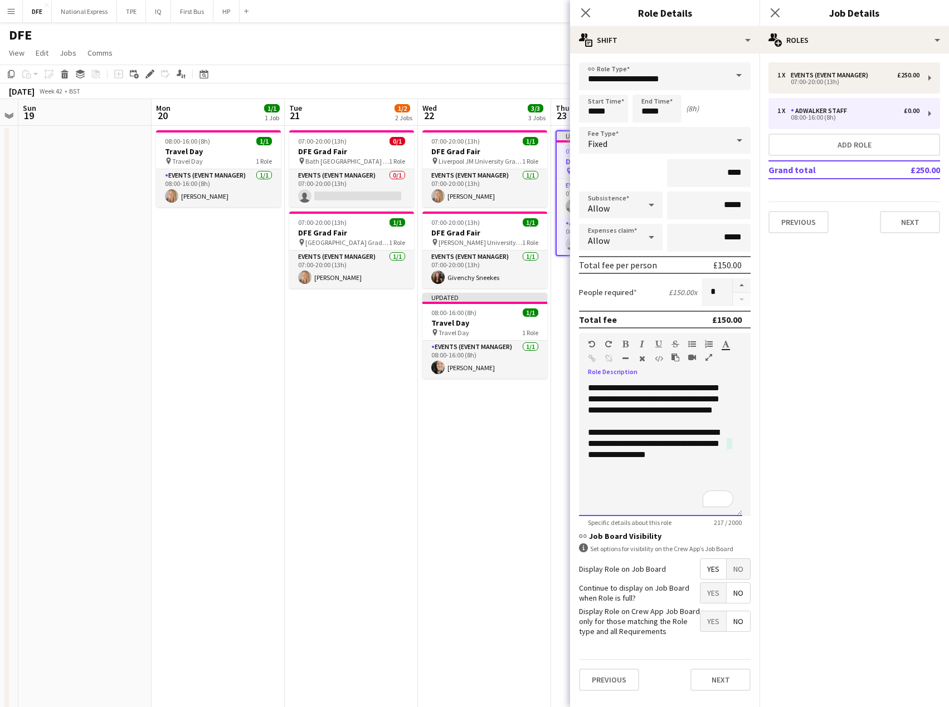
drag, startPoint x: 717, startPoint y: 412, endPoint x: 701, endPoint y: 411, distance: 16.7
click at [701, 411] on div "**********" at bounding box center [660, 450] width 163 height 134
click at [687, 440] on div "**********" at bounding box center [660, 443] width 145 height 33
click at [701, 408] on div "**********" at bounding box center [660, 450] width 163 height 134
click at [695, 461] on div "**********" at bounding box center [660, 443] width 145 height 33
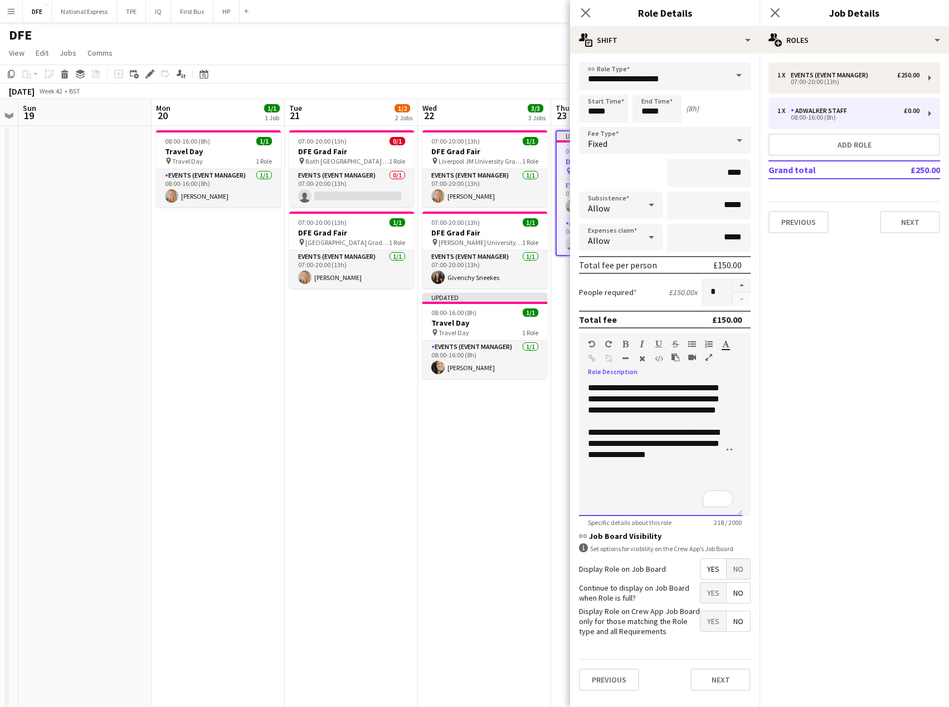
scroll to position [1, 0]
drag, startPoint x: 691, startPoint y: 466, endPoint x: 589, endPoint y: 384, distance: 130.8
click at [589, 384] on div "**********" at bounding box center [660, 450] width 163 height 134
copy div "**********"
click at [715, 678] on button "Next" at bounding box center [720, 680] width 60 height 22
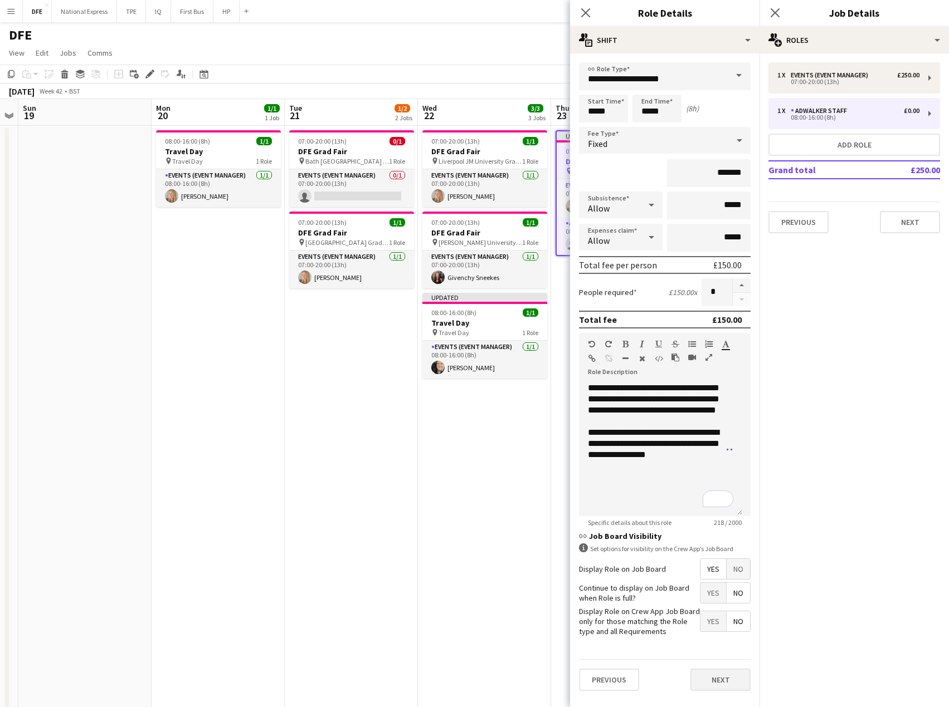
scroll to position [0, 0]
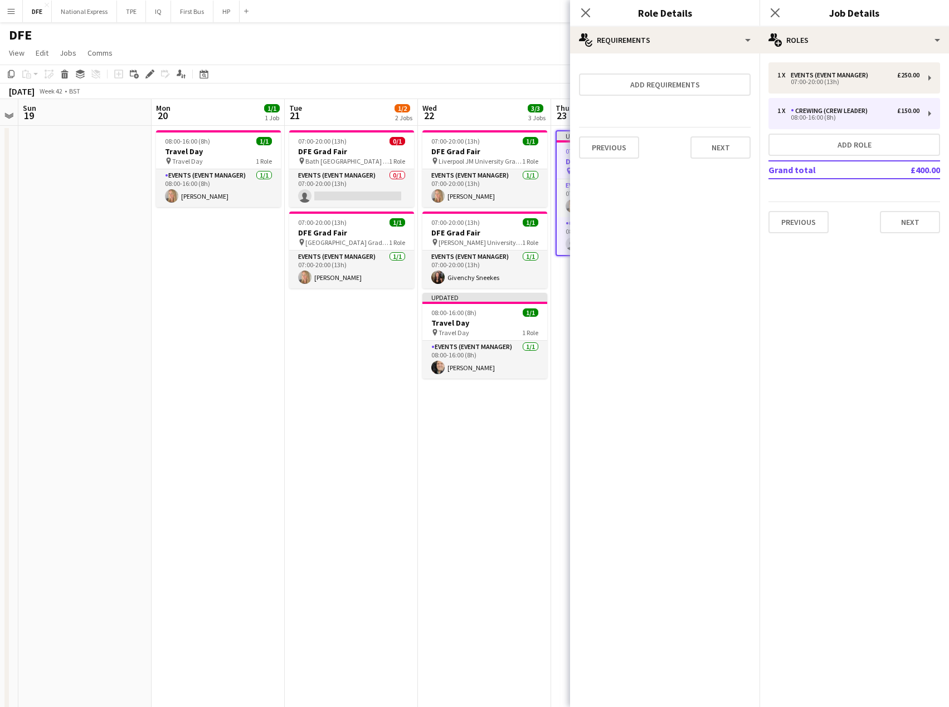
click at [916, 238] on div "1 x Events (Event Manager) £250.00 07:00-20:00 (13h) 1 x Crewing (Crew Leader) …" at bounding box center [853, 147] width 189 height 189
click at [911, 226] on button "Next" at bounding box center [910, 222] width 60 height 22
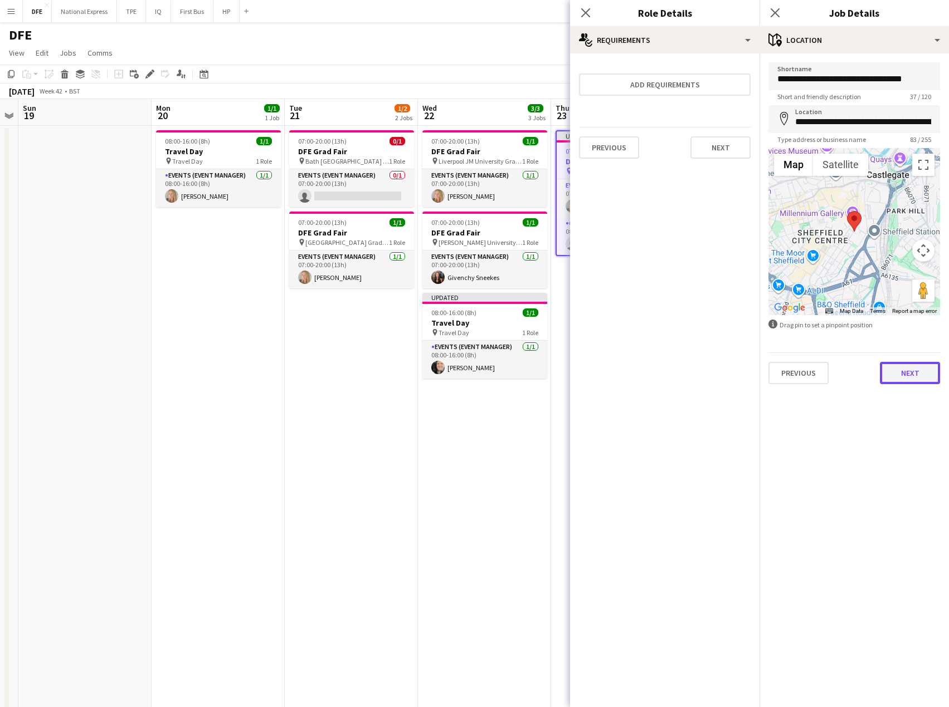
click at [917, 376] on button "Next" at bounding box center [910, 373] width 60 height 22
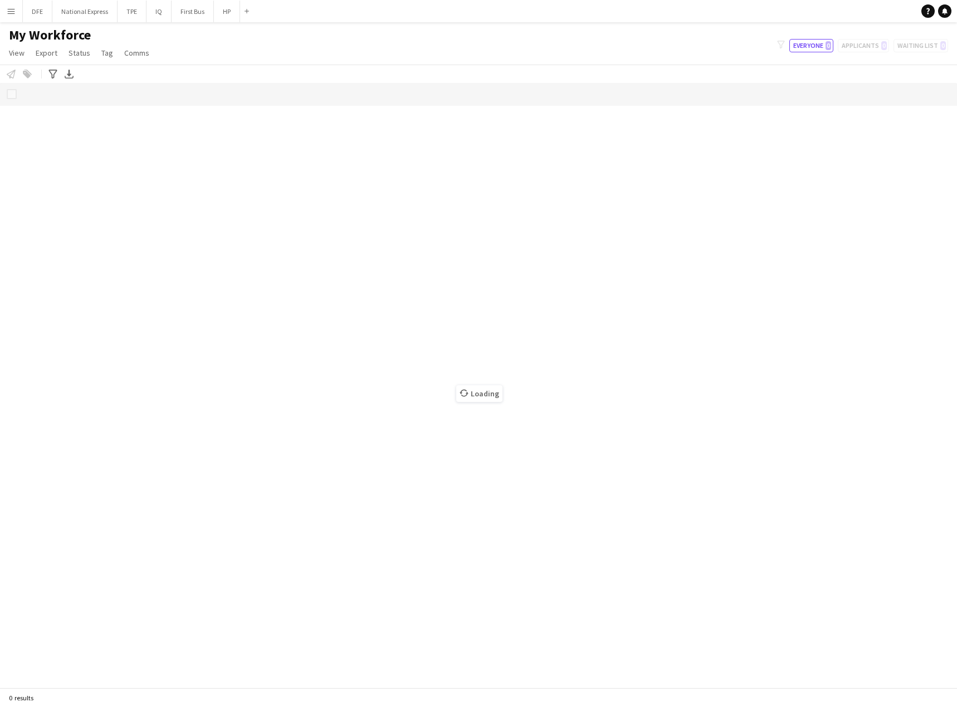
click at [5, 7] on button "Menu" at bounding box center [11, 11] width 22 height 22
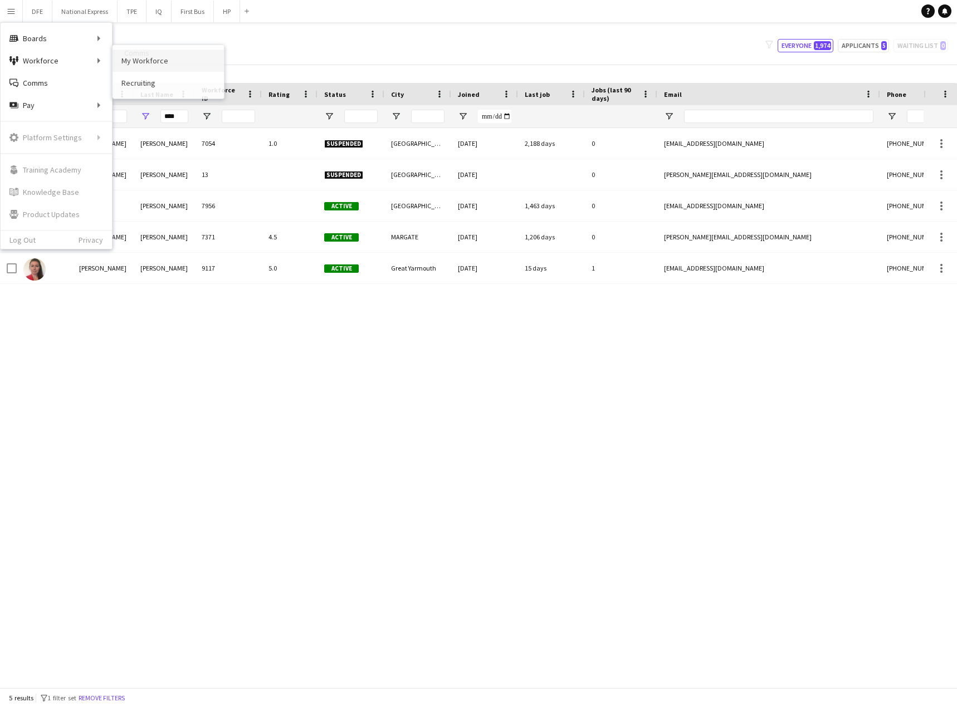
click at [155, 60] on link "My Workforce" at bounding box center [168, 61] width 111 height 22
type input "****"
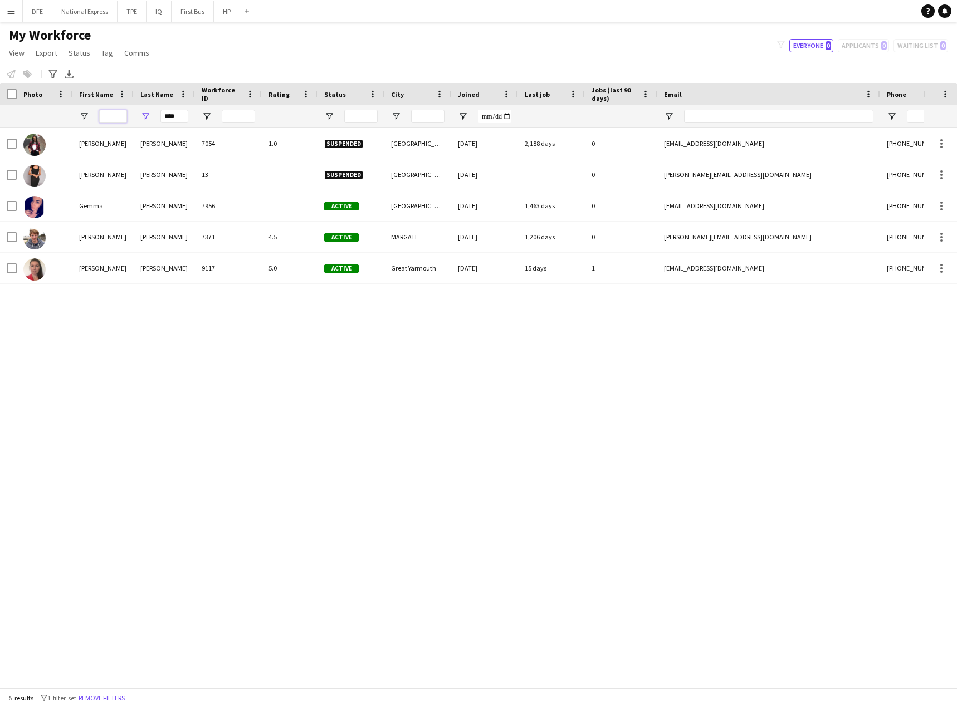
click at [115, 113] on input "First Name Filter Input" at bounding box center [113, 116] width 28 height 13
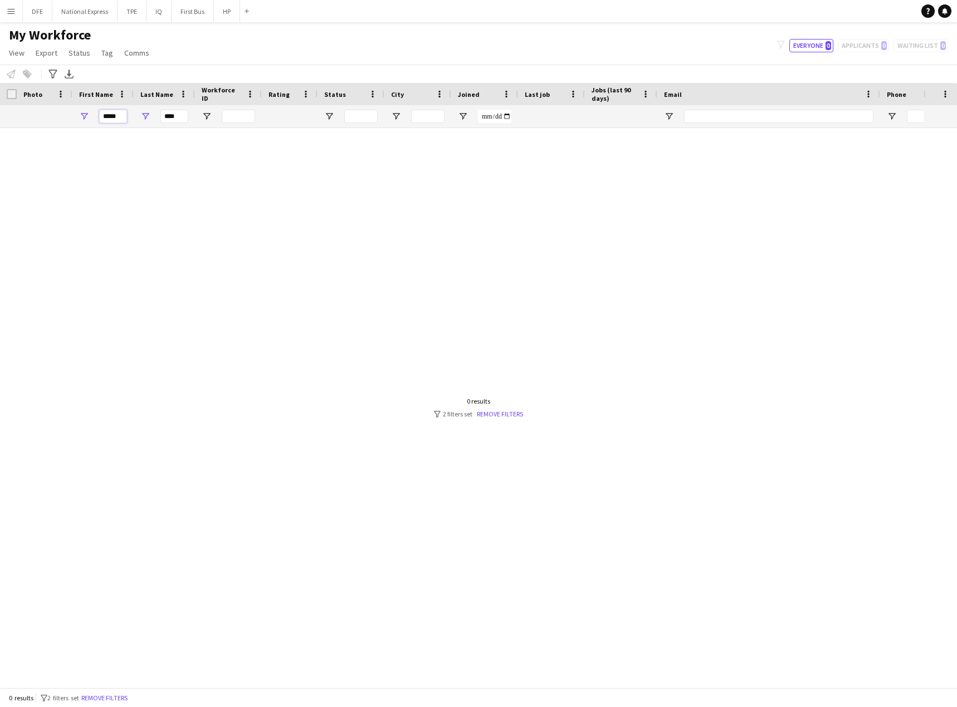
type input "*****"
click at [179, 115] on input "****" at bounding box center [174, 116] width 28 height 13
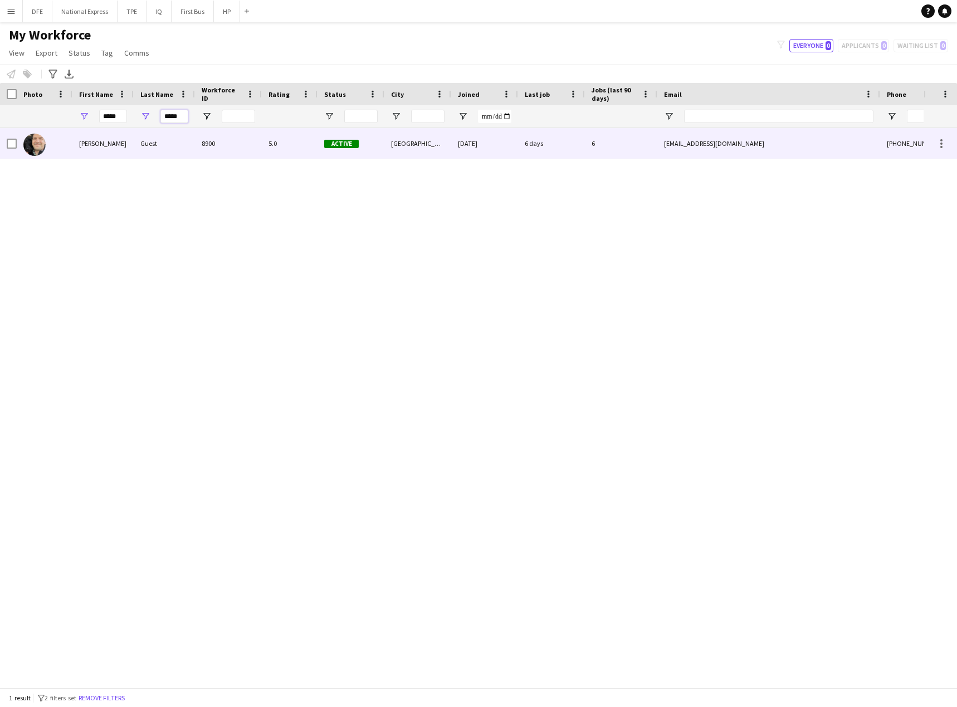
type input "*****"
click at [116, 141] on div "[PERSON_NAME]" at bounding box center [102, 143] width 61 height 31
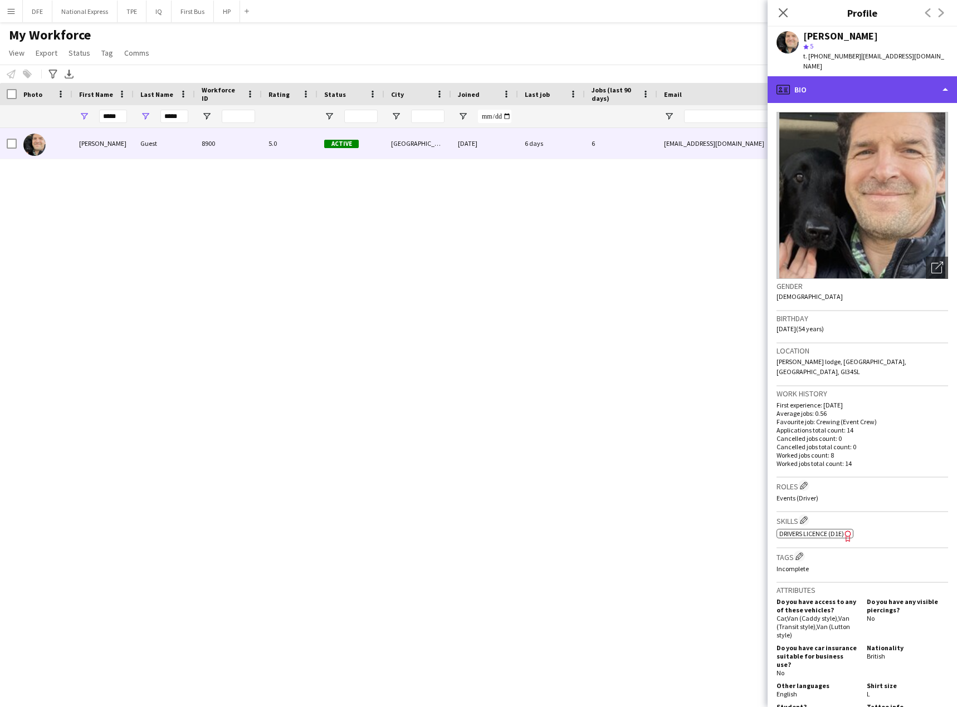
click at [876, 80] on div "profile Bio" at bounding box center [862, 89] width 189 height 27
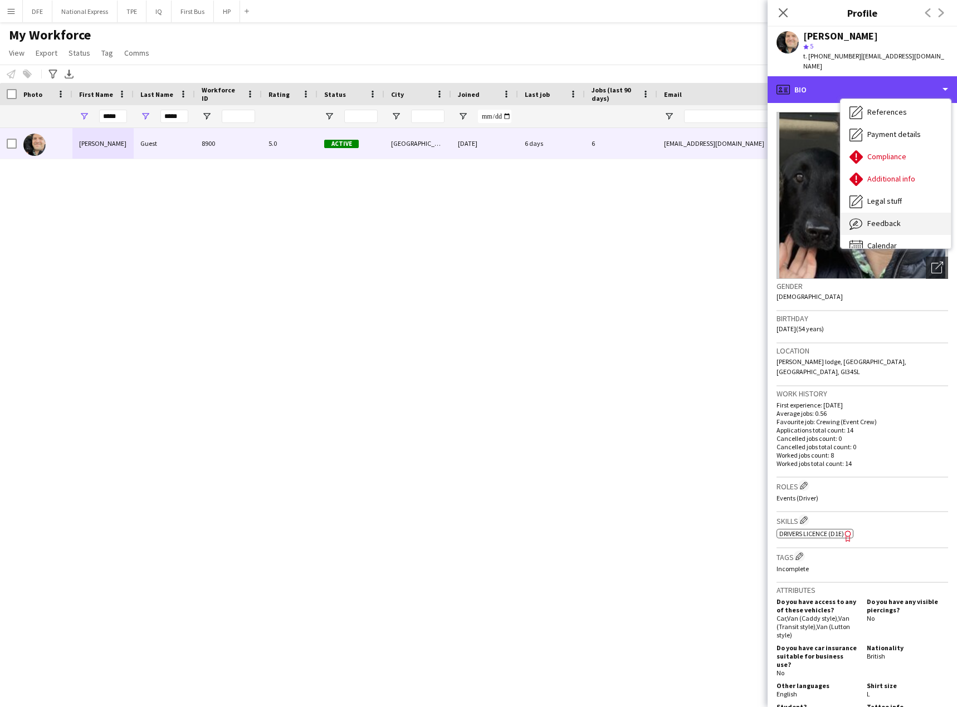
scroll to position [127, 0]
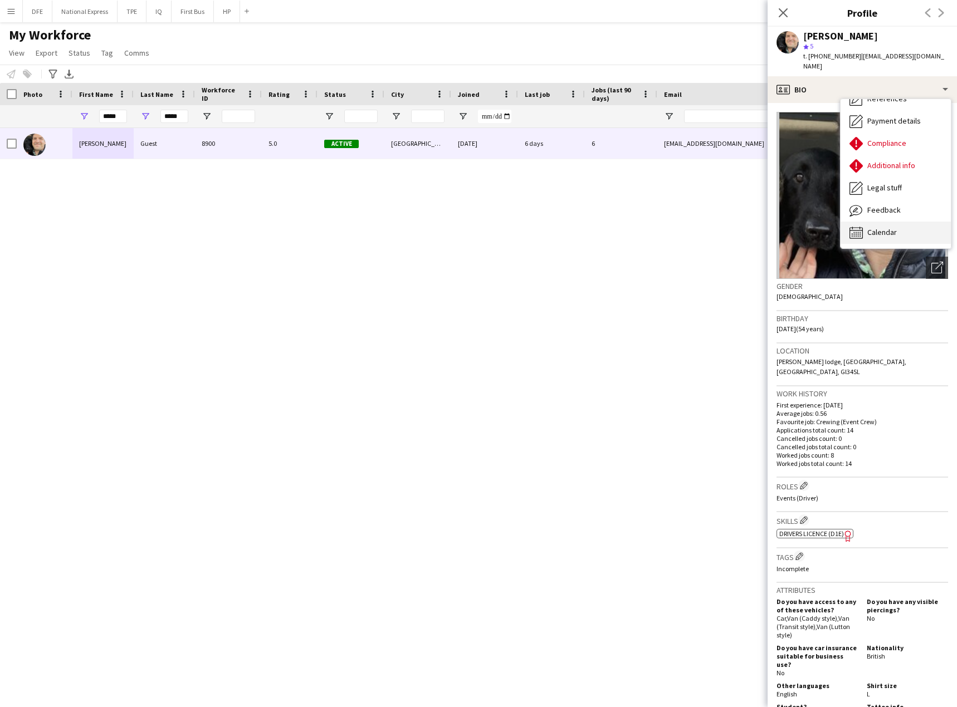
click at [898, 222] on div "Calendar Calendar" at bounding box center [896, 233] width 110 height 22
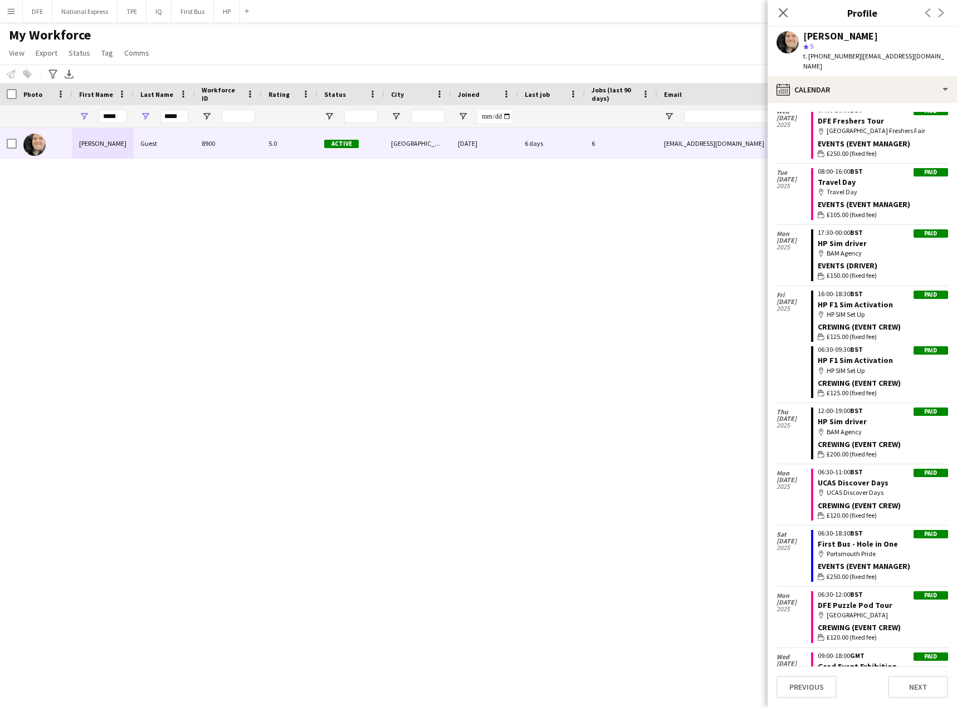
scroll to position [326, 0]
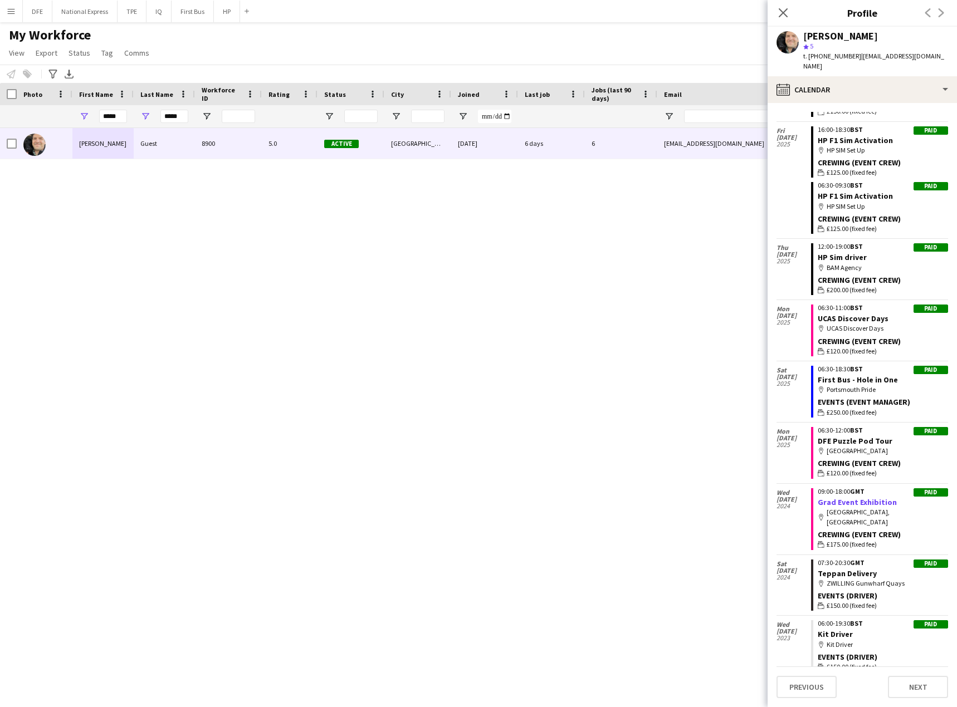
click at [881, 504] on link "Grad Event Exhibition" at bounding box center [857, 502] width 79 height 10
click at [41, 12] on button "DFE Close" at bounding box center [38, 12] width 30 height 22
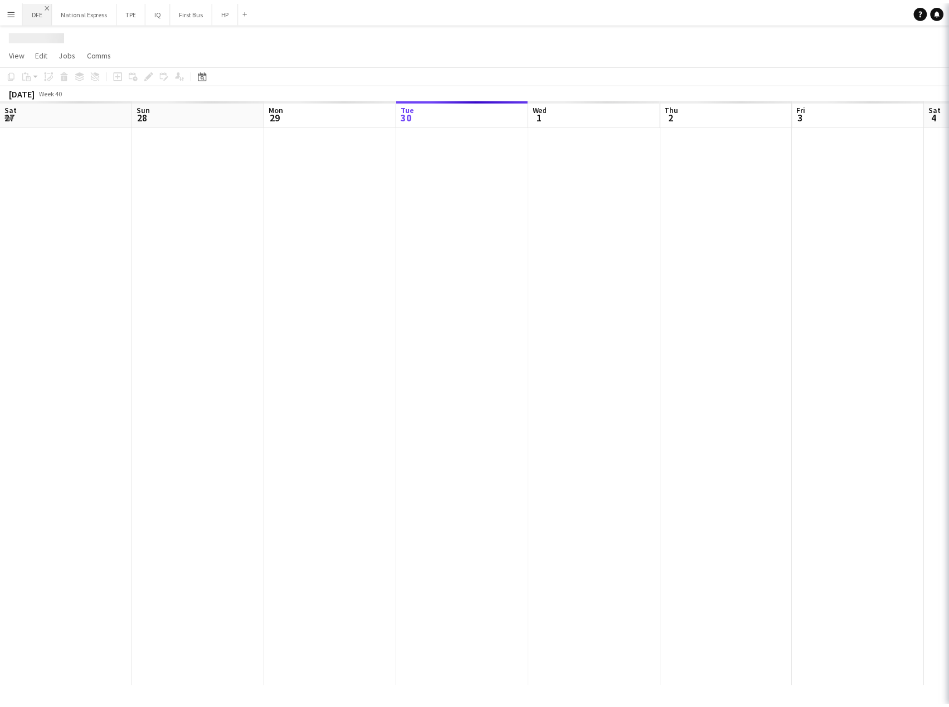
scroll to position [0, 266]
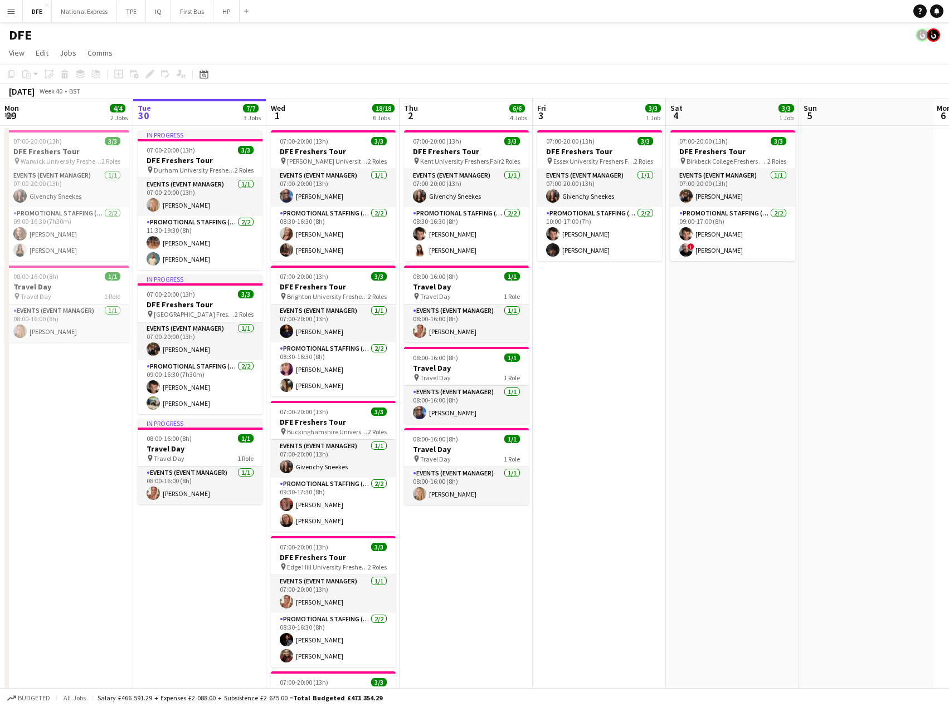
drag, startPoint x: 838, startPoint y: 207, endPoint x: 290, endPoint y: 193, distance: 548.9
click at [276, 194] on app-calendar-viewport "Sat 27 14/14 5 Jobs Sun 28 Mon 29 4/4 2 Jobs Tue 30 7/7 3 Jobs Wed 1 18/18 6 Jo…" at bounding box center [474, 609] width 949 height 1020
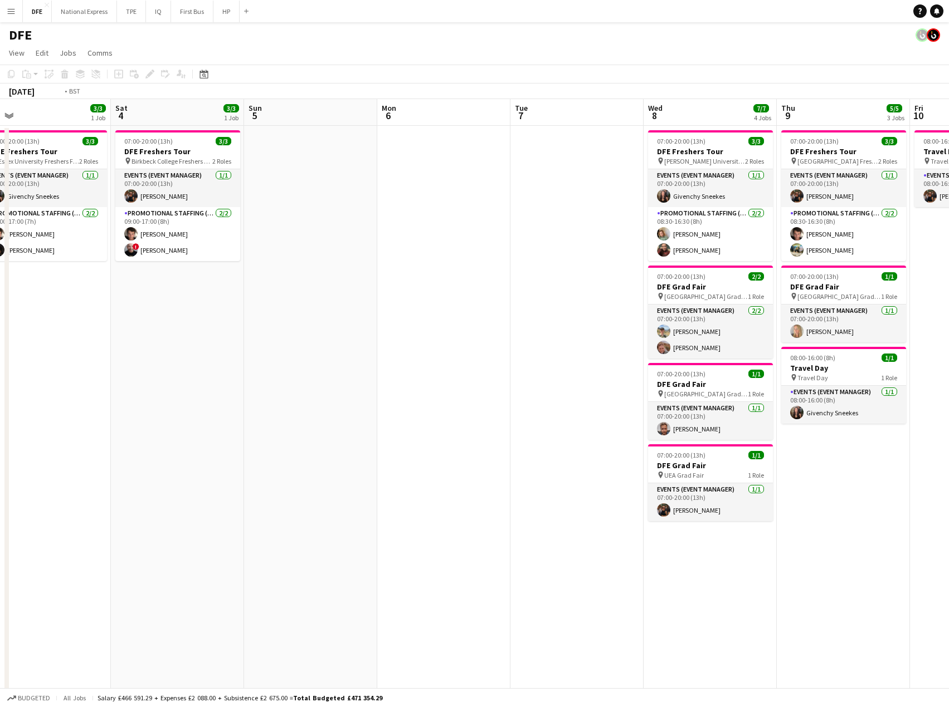
drag, startPoint x: 637, startPoint y: 201, endPoint x: 53, endPoint y: 189, distance: 584.5
click at [53, 189] on app-calendar-viewport "Tue 30 7/7 3 Jobs Wed 1 18/18 6 Jobs Thu 2 6/6 4 Jobs Fri 3 3/3 1 Job Sat 4 3/3…" at bounding box center [474, 609] width 949 height 1020
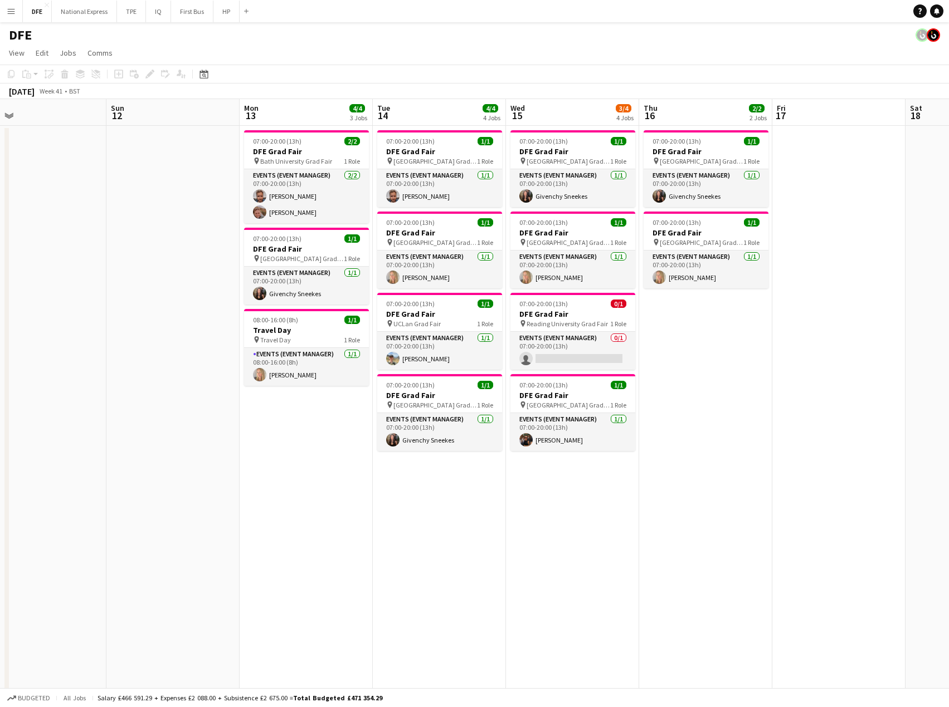
scroll to position [0, 292]
drag, startPoint x: 837, startPoint y: 512, endPoint x: 455, endPoint y: 470, distance: 384.5
click at [437, 486] on app-calendar-viewport "Thu 9 5/5 3 Jobs Fri 10 1/1 1 Job Sat 11 Sun 12 Mon 13 4/4 3 Jobs Tue 14 4/4 4 …" at bounding box center [474, 609] width 949 height 1020
click at [269, 144] on span "07:00-20:00 (13h)" at bounding box center [277, 141] width 48 height 8
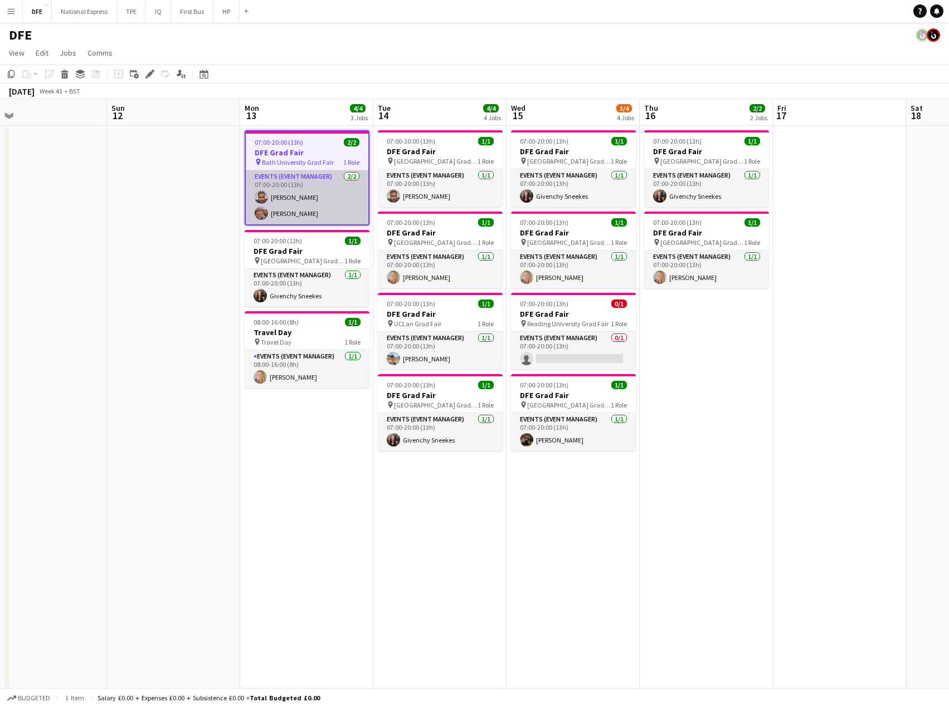
click at [291, 217] on app-card-role "Events (Event Manager) [DATE] 07:00-20:00 (13h) [PERSON_NAME] [PERSON_NAME]" at bounding box center [307, 197] width 123 height 54
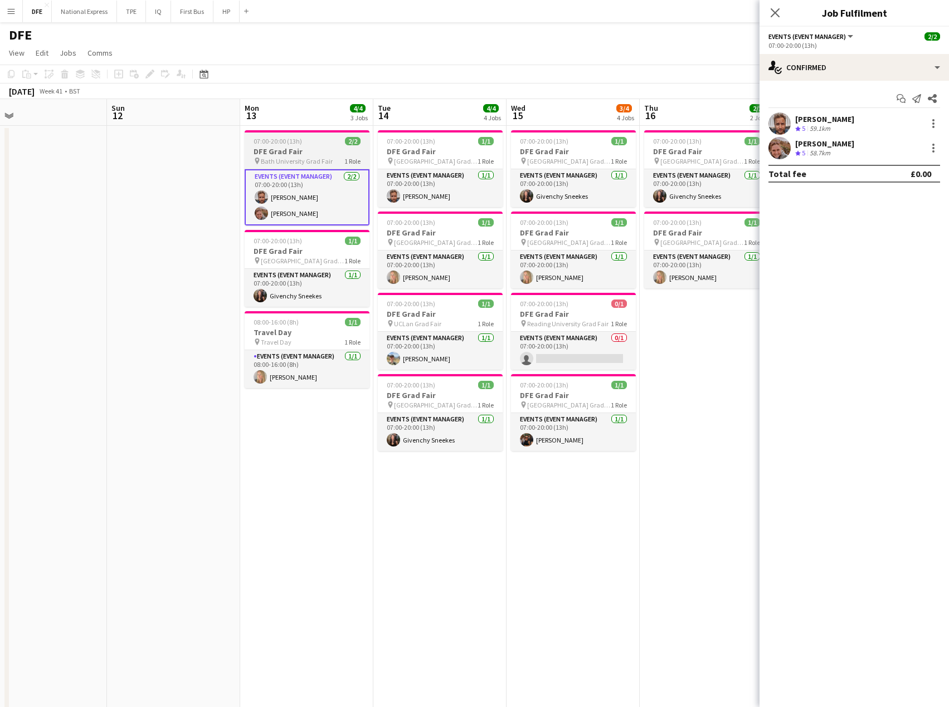
click at [279, 154] on h3 "DFE Grad Fair" at bounding box center [307, 152] width 125 height 10
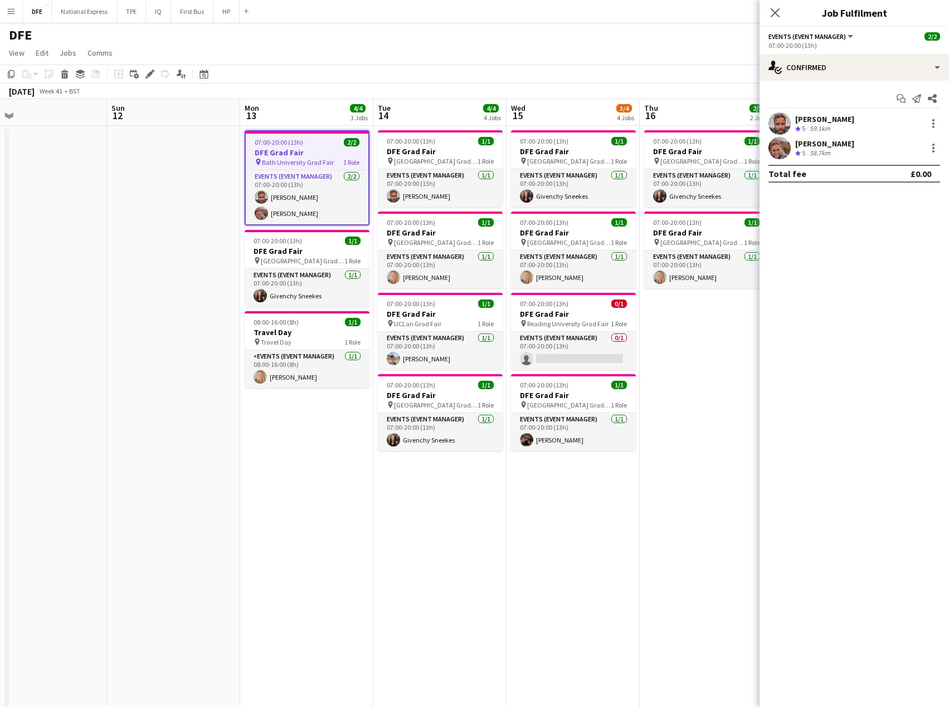
drag, startPoint x: 150, startPoint y: 71, endPoint x: 160, endPoint y: 77, distance: 11.3
click at [151, 71] on icon "Edit" at bounding box center [149, 74] width 9 height 9
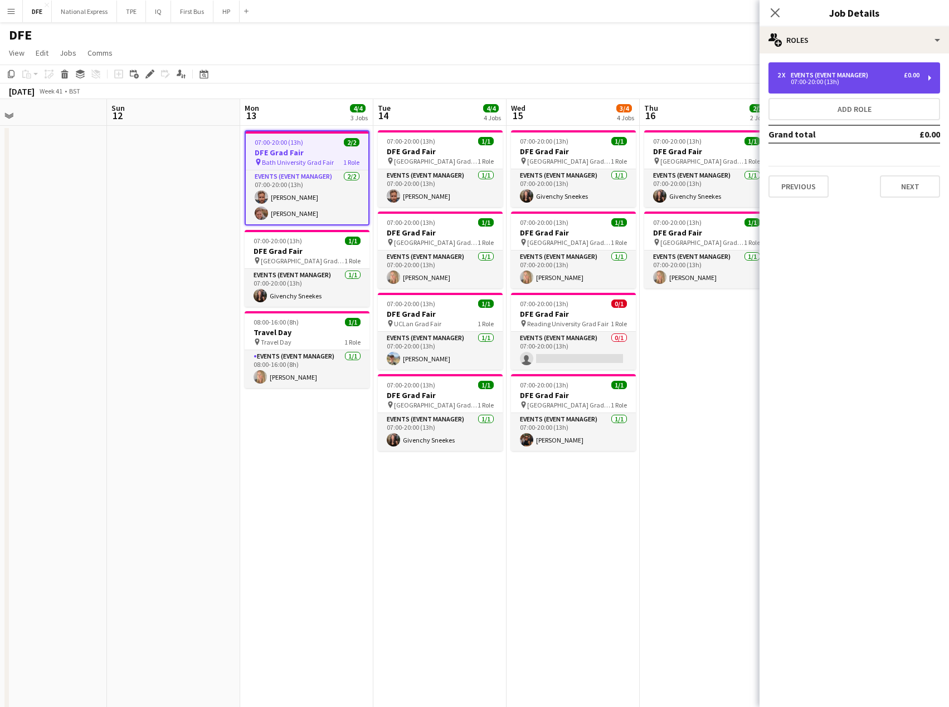
click at [880, 75] on div "2 x Events (Event Manager) £0.00" at bounding box center [848, 75] width 142 height 8
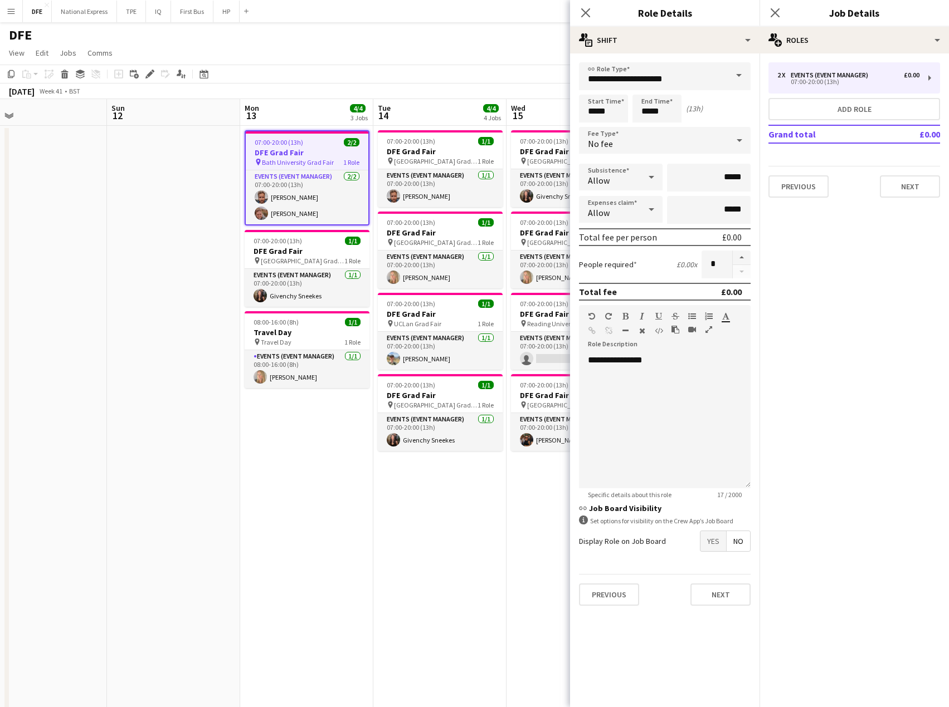
click at [740, 270] on div at bounding box center [741, 265] width 18 height 28
click at [588, 13] on icon "Close pop-in" at bounding box center [585, 12] width 11 height 11
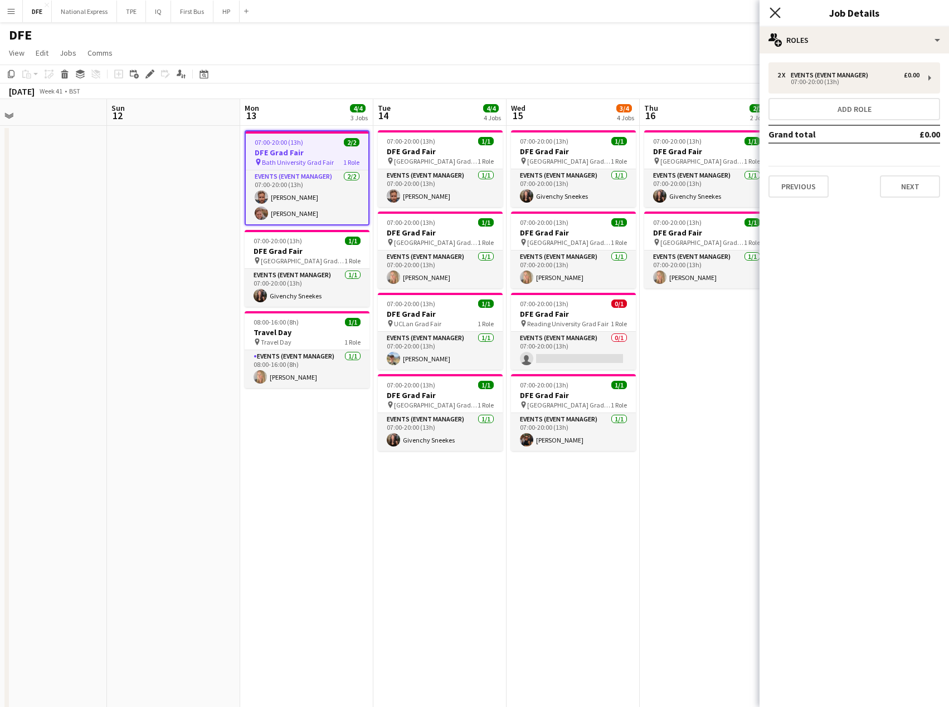
click at [775, 8] on icon "Close pop-in" at bounding box center [774, 12] width 11 height 11
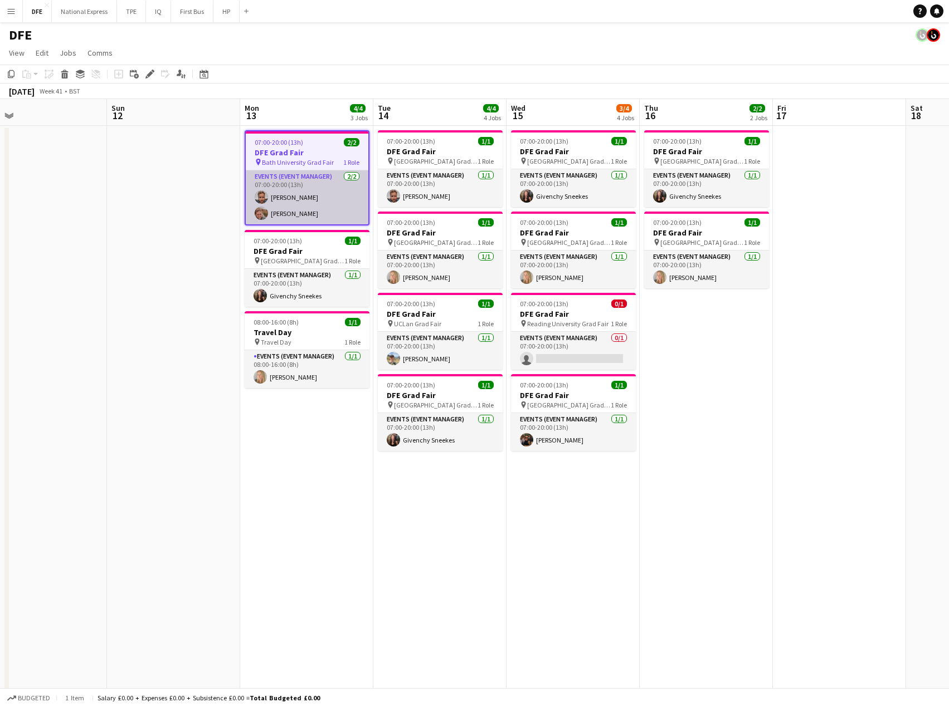
click at [294, 202] on app-card-role "Events (Event Manager) [DATE] 07:00-20:00 (13h) [PERSON_NAME] [PERSON_NAME]" at bounding box center [307, 197] width 123 height 54
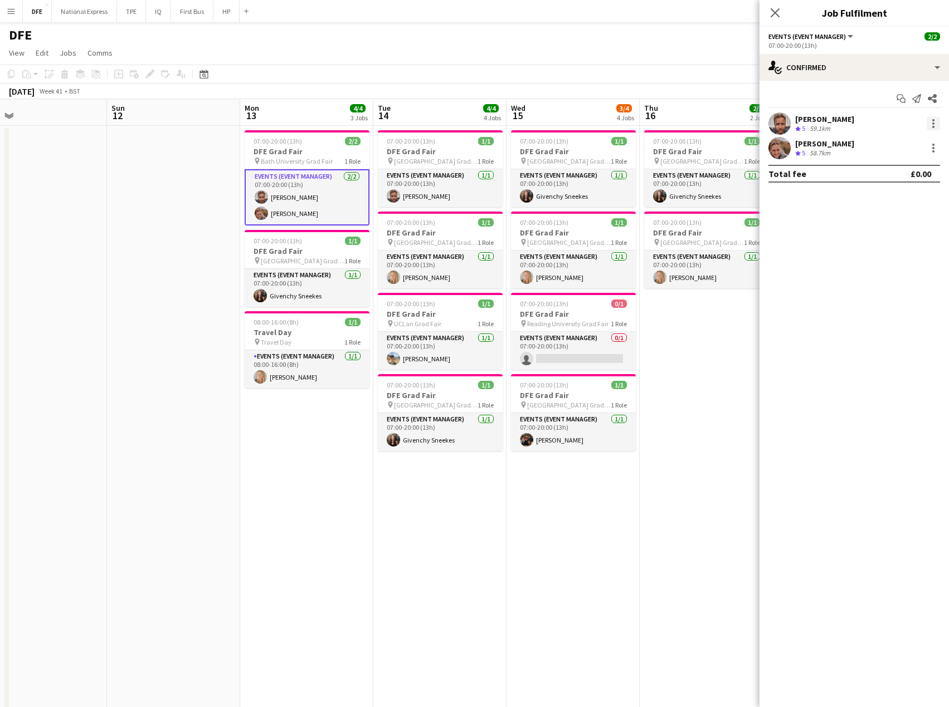
click at [931, 122] on div at bounding box center [932, 123] width 13 height 13
drag, startPoint x: 885, startPoint y: 254, endPoint x: 881, endPoint y: 249, distance: 6.7
click at [884, 254] on span "Remove" at bounding box center [878, 250] width 33 height 9
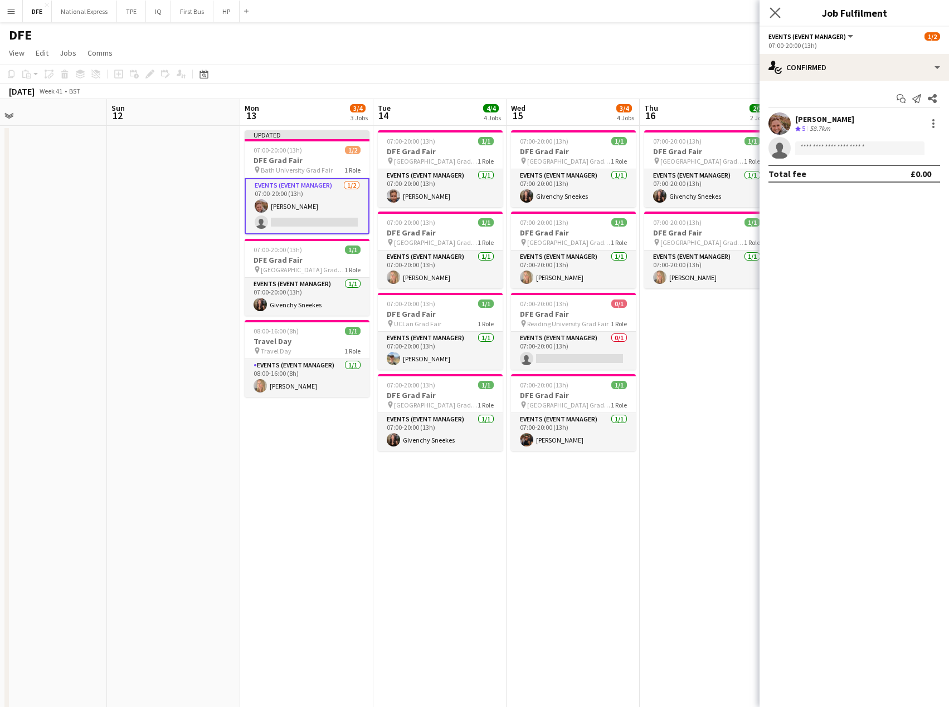
click at [780, 14] on icon "Close pop-in" at bounding box center [774, 12] width 11 height 11
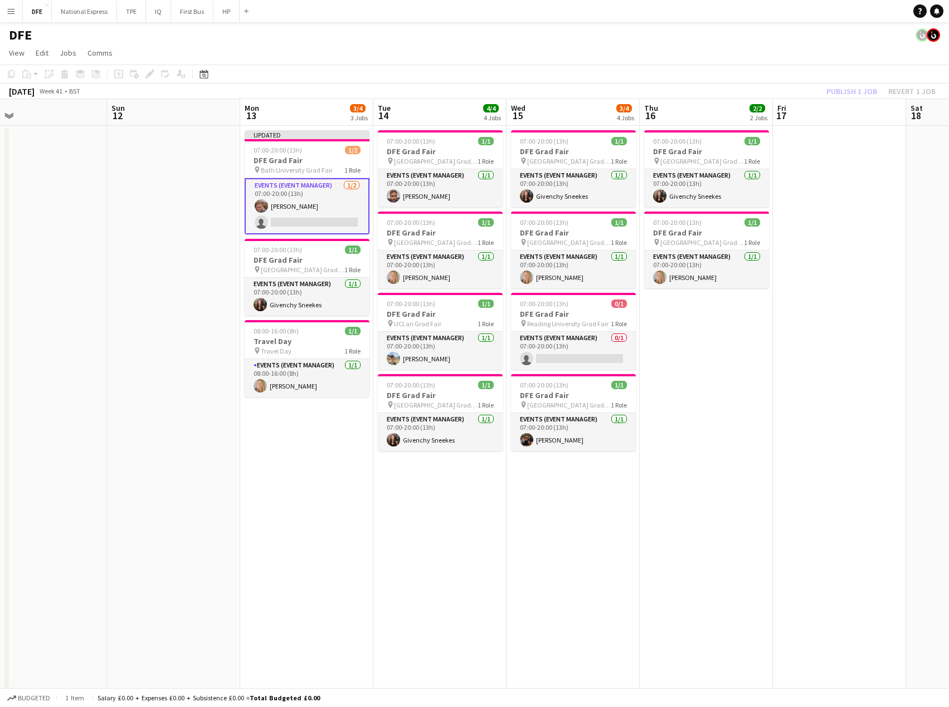
click at [871, 89] on div "Publish 1 job Revert 1 job" at bounding box center [881, 91] width 136 height 14
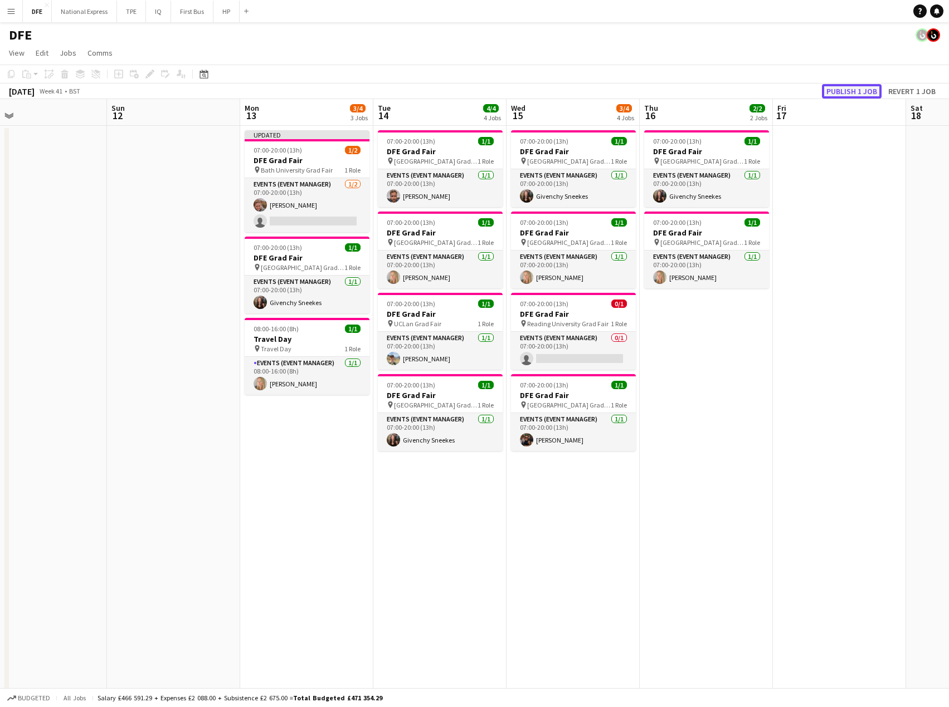
click at [847, 89] on button "Publish 1 job" at bounding box center [852, 91] width 60 height 14
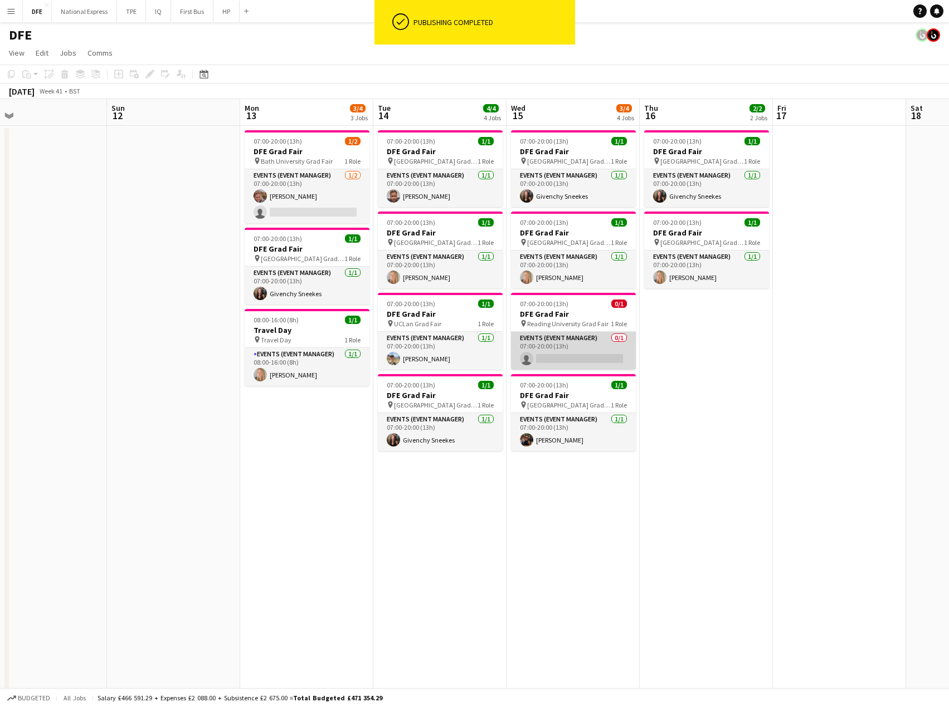
click at [575, 361] on app-card-role "Events (Event Manager) 0/1 07:00-20:00 (13h) single-neutral-actions" at bounding box center [573, 351] width 125 height 38
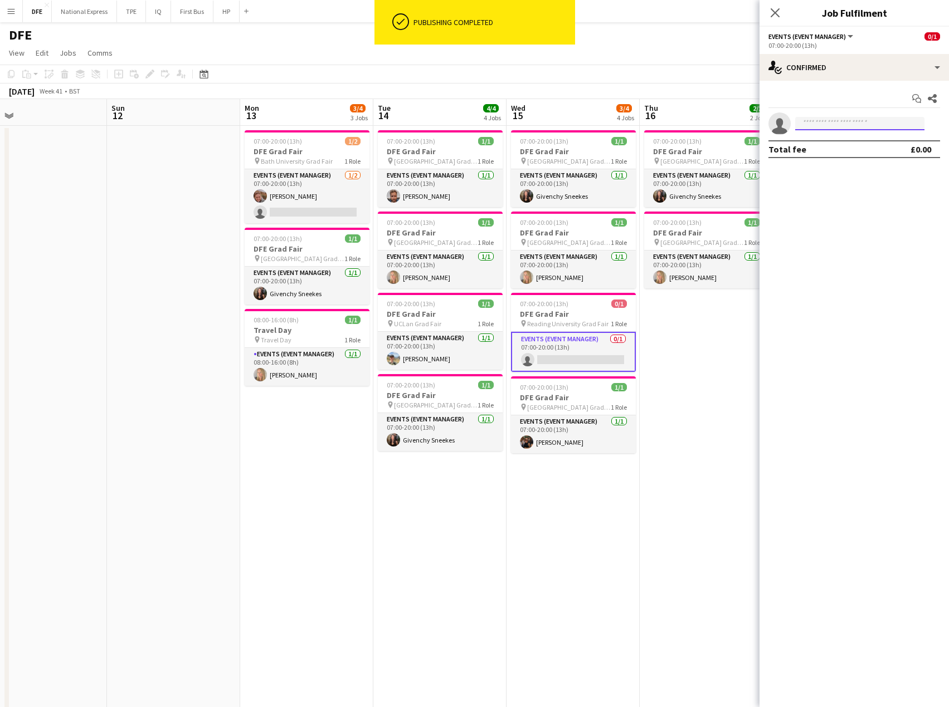
click at [831, 121] on input at bounding box center [859, 123] width 129 height 13
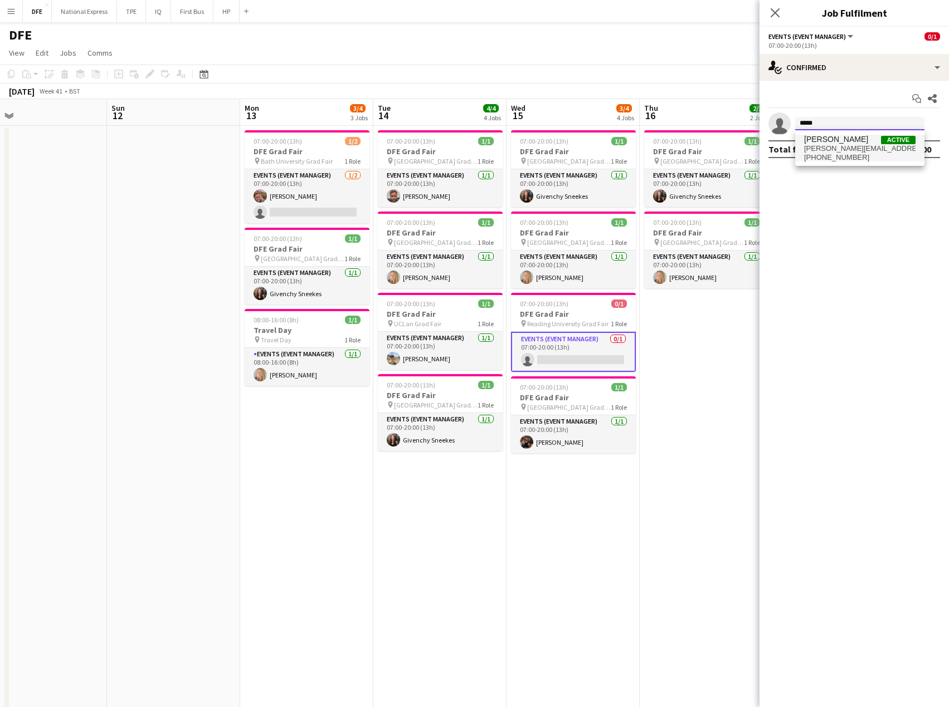
type input "*****"
click at [834, 148] on span "[PERSON_NAME][EMAIL_ADDRESS][DOMAIN_NAME]" at bounding box center [859, 148] width 111 height 9
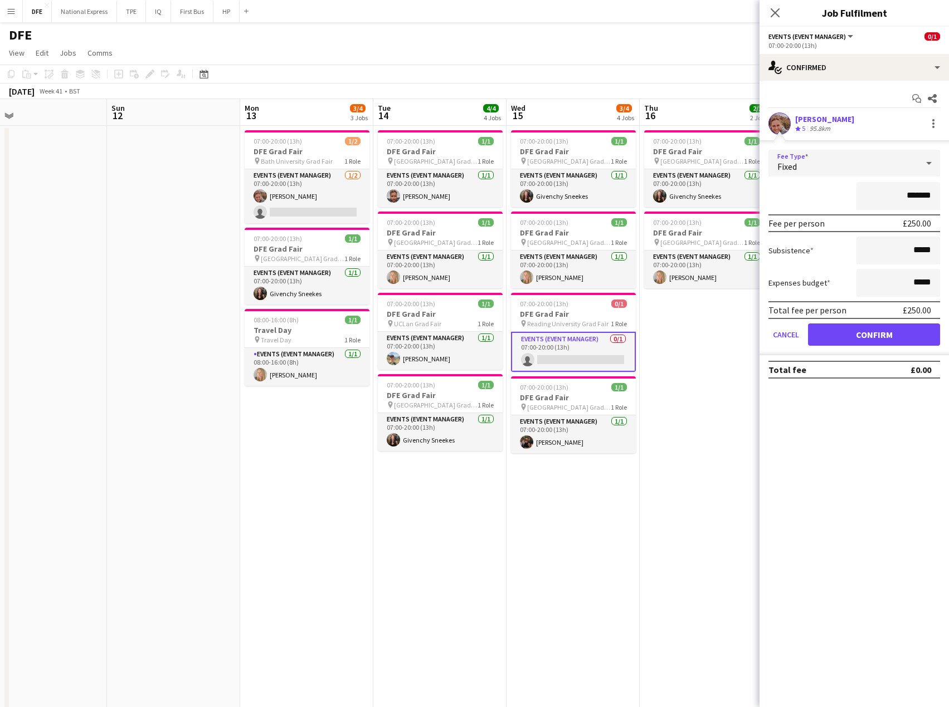
click at [893, 163] on div "Fixed" at bounding box center [842, 163] width 149 height 27
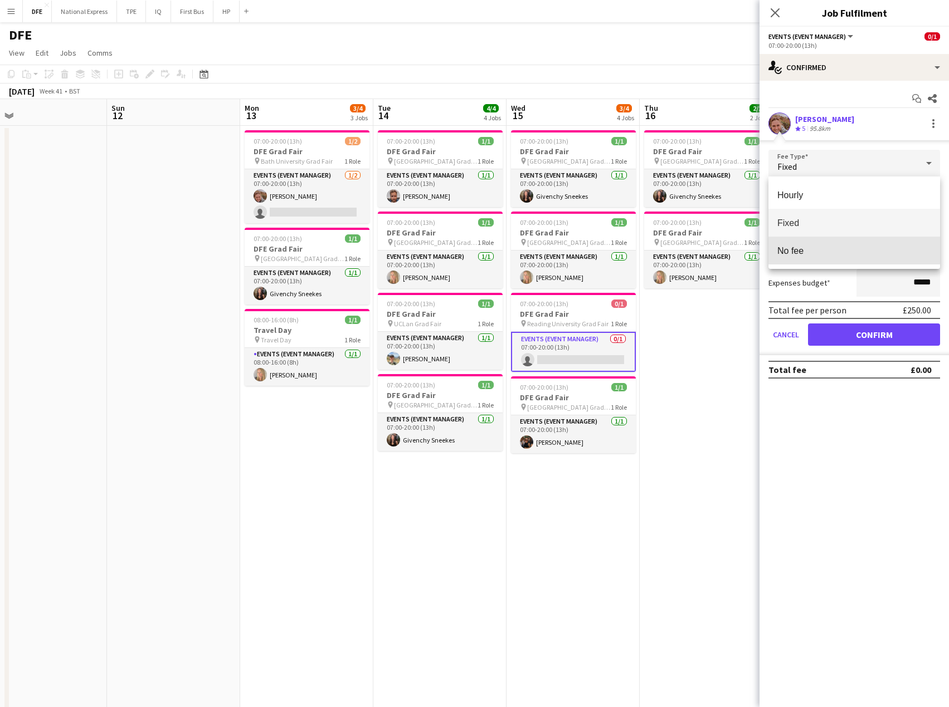
drag, startPoint x: 847, startPoint y: 251, endPoint x: 862, endPoint y: 299, distance: 50.7
click at [846, 251] on span "No fee" at bounding box center [854, 251] width 154 height 11
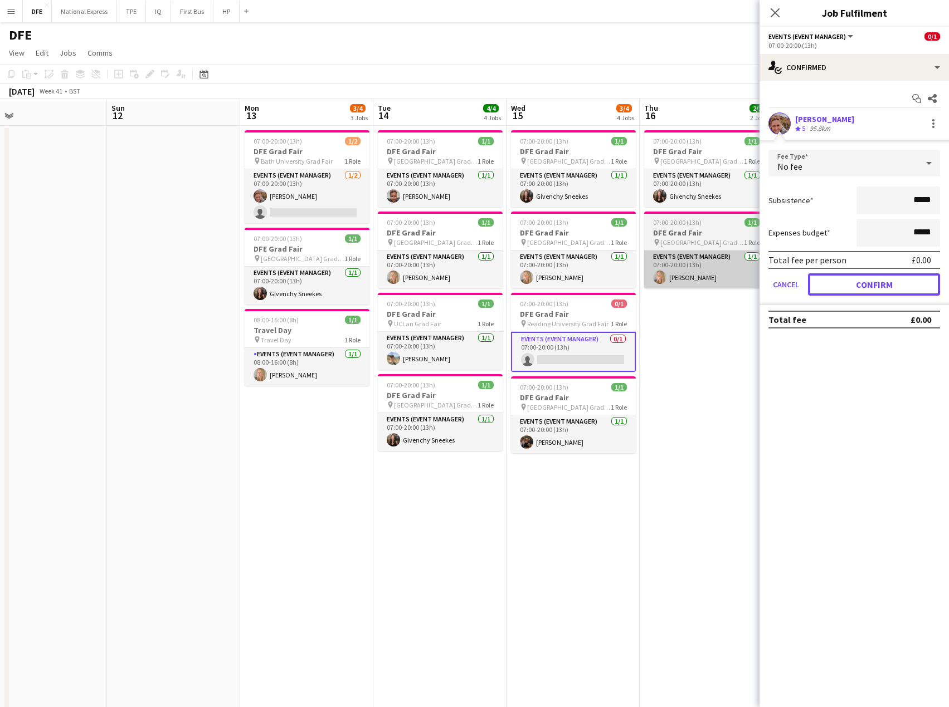
drag, startPoint x: 897, startPoint y: 286, endPoint x: 739, endPoint y: 251, distance: 162.5
click at [896, 286] on button "Confirm" at bounding box center [874, 285] width 132 height 22
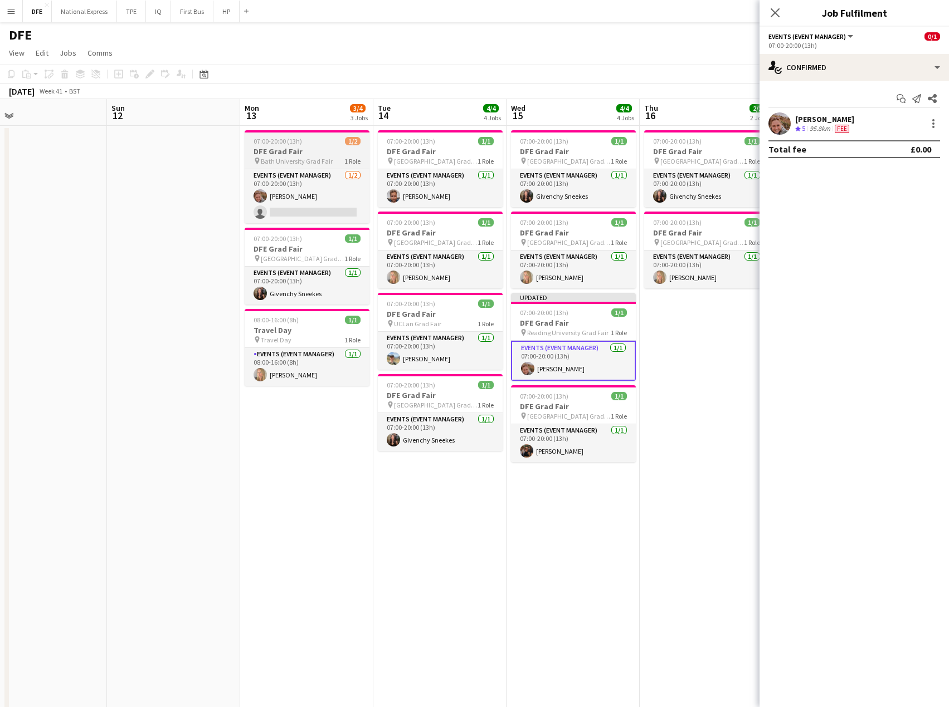
click at [316, 144] on div "07:00-20:00 (13h) 1/2" at bounding box center [307, 141] width 125 height 8
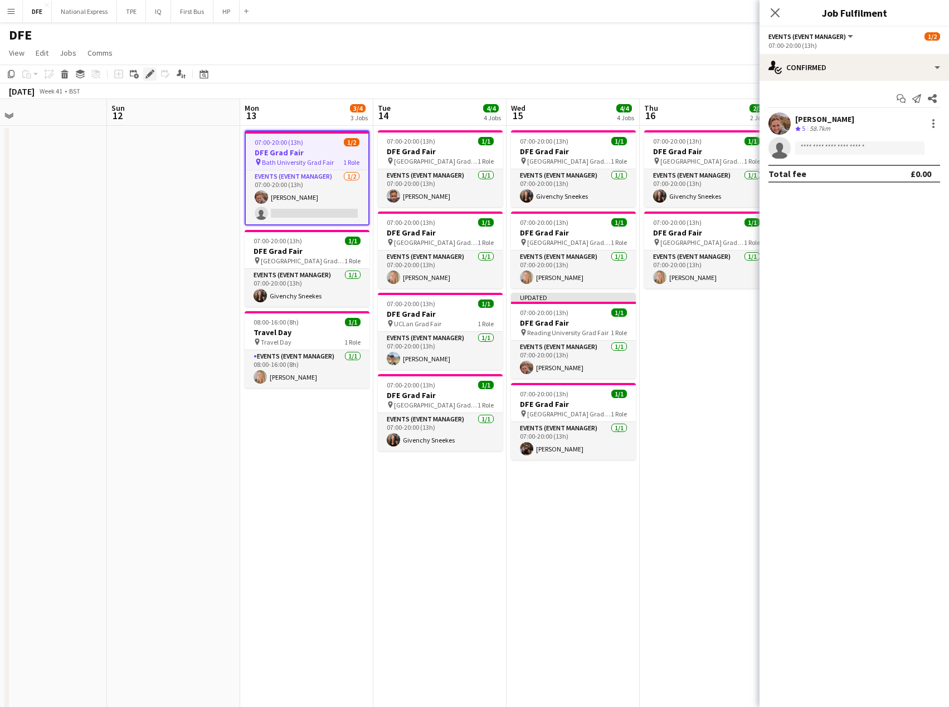
click at [153, 70] on icon at bounding box center [153, 71] width 3 height 3
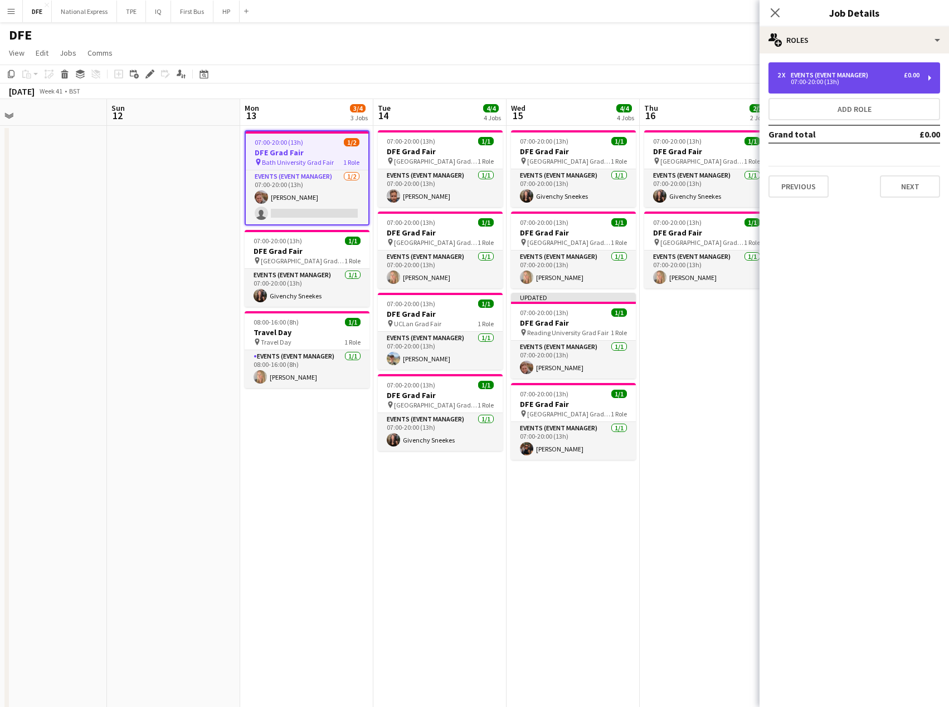
click at [885, 77] on div "2 x Events (Event Manager) £0.00" at bounding box center [848, 75] width 142 height 8
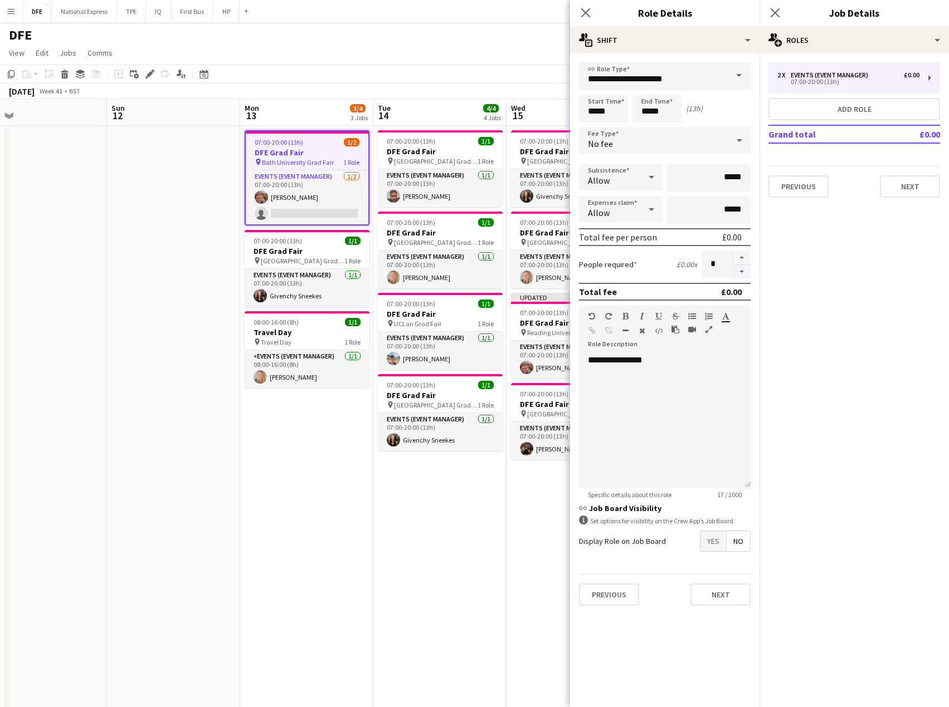
click at [741, 274] on button "button" at bounding box center [742, 272] width 18 height 14
type input "*"
click at [921, 188] on button "Next" at bounding box center [910, 186] width 60 height 22
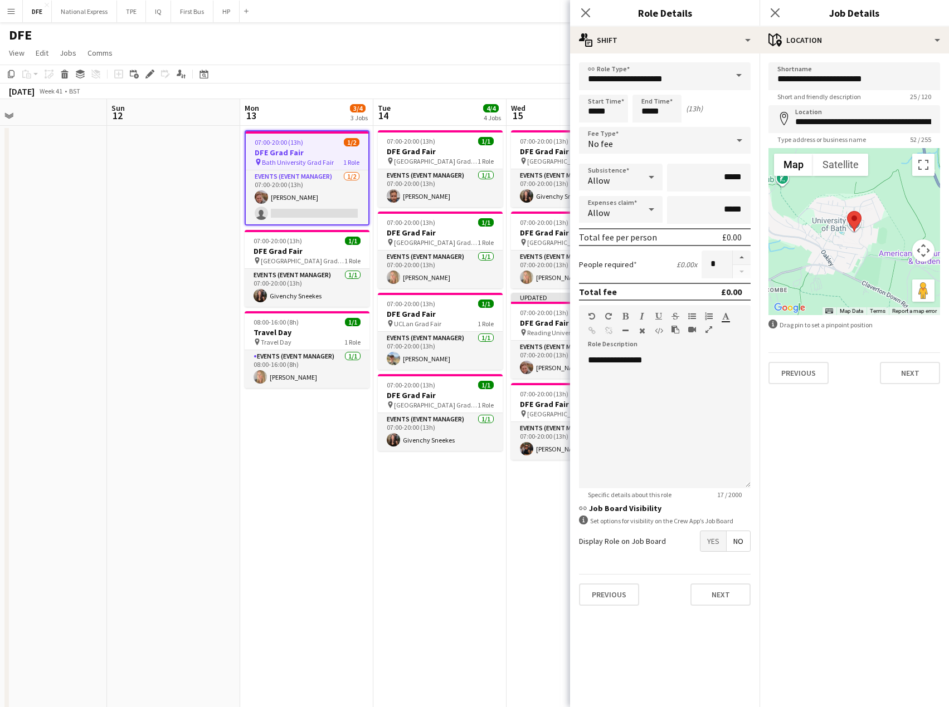
drag, startPoint x: 594, startPoint y: 9, endPoint x: 697, endPoint y: 156, distance: 179.6
click at [595, 9] on div "Close pop-in" at bounding box center [585, 13] width 31 height 26
click at [813, 374] on button "Previous" at bounding box center [798, 373] width 60 height 22
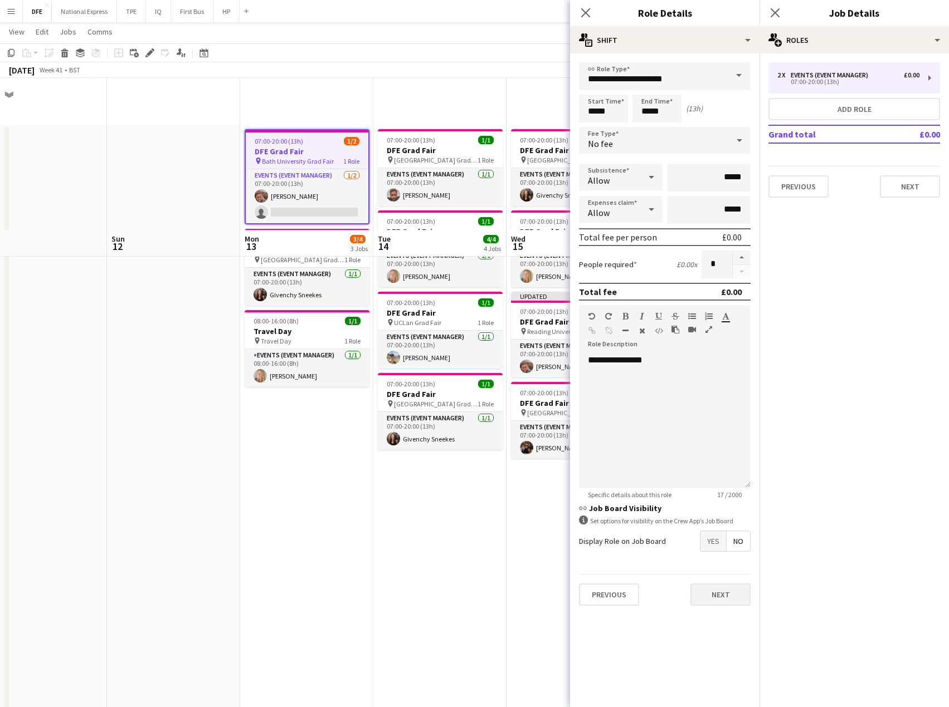
scroll to position [223, 0]
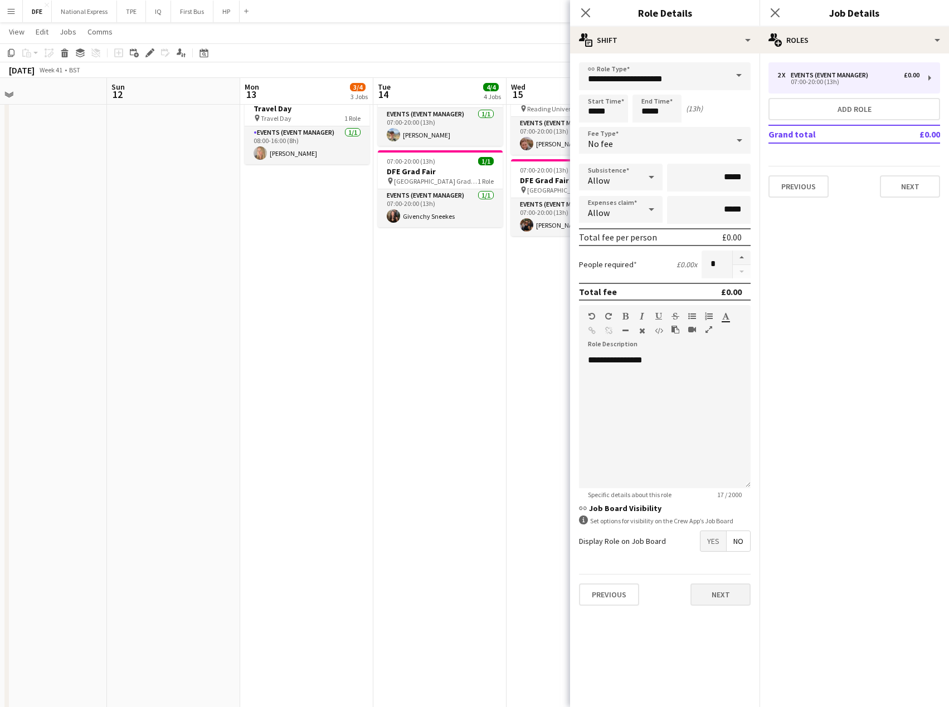
click at [730, 593] on div "Previous Next" at bounding box center [665, 594] width 172 height 41
click at [733, 594] on button "Next" at bounding box center [720, 595] width 60 height 22
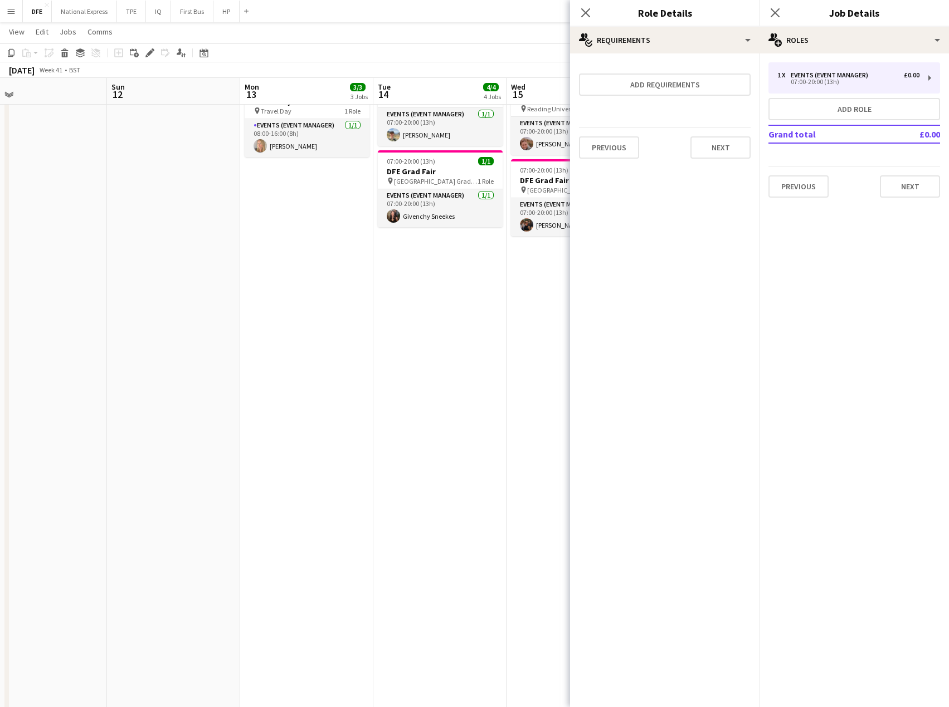
scroll to position [0, 0]
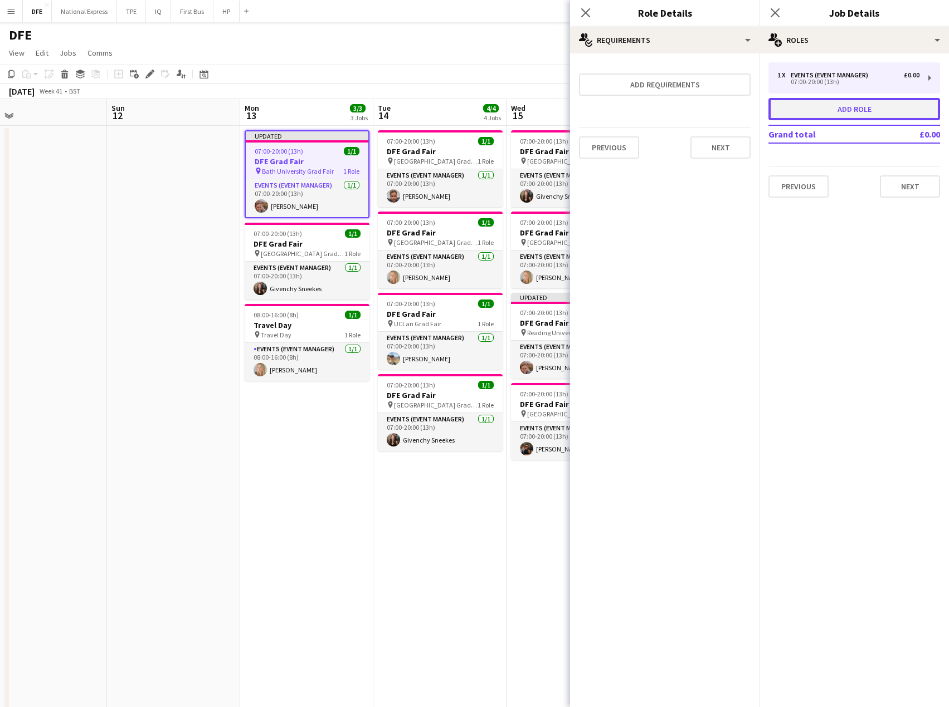
click at [823, 110] on button "Add role" at bounding box center [854, 109] width 172 height 22
type input "**********"
type input "*****"
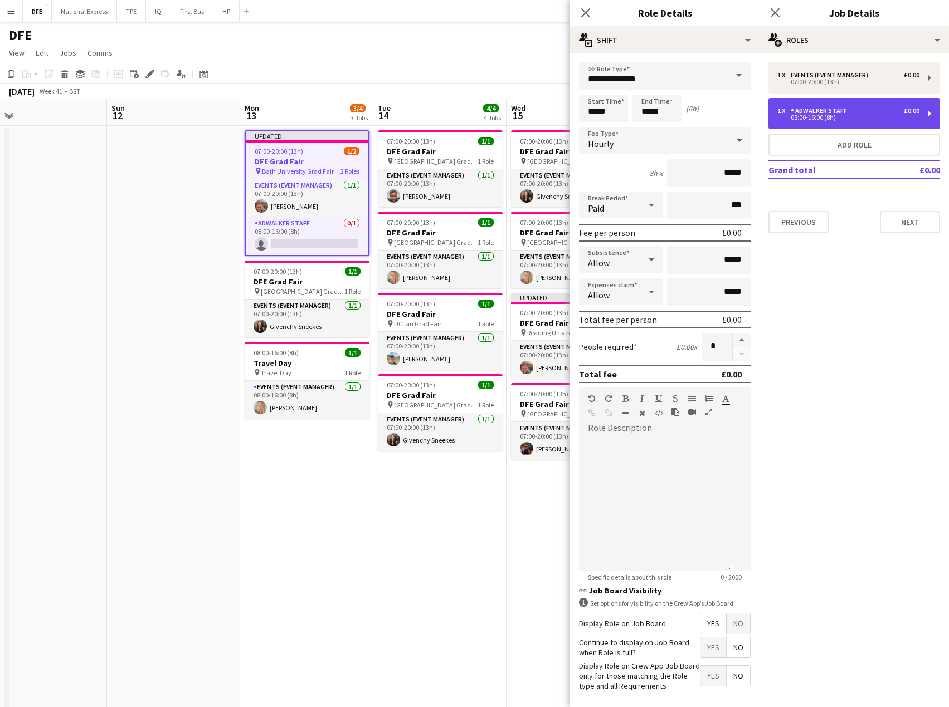
click at [824, 108] on div "Adwalker Staff" at bounding box center [820, 111] width 61 height 8
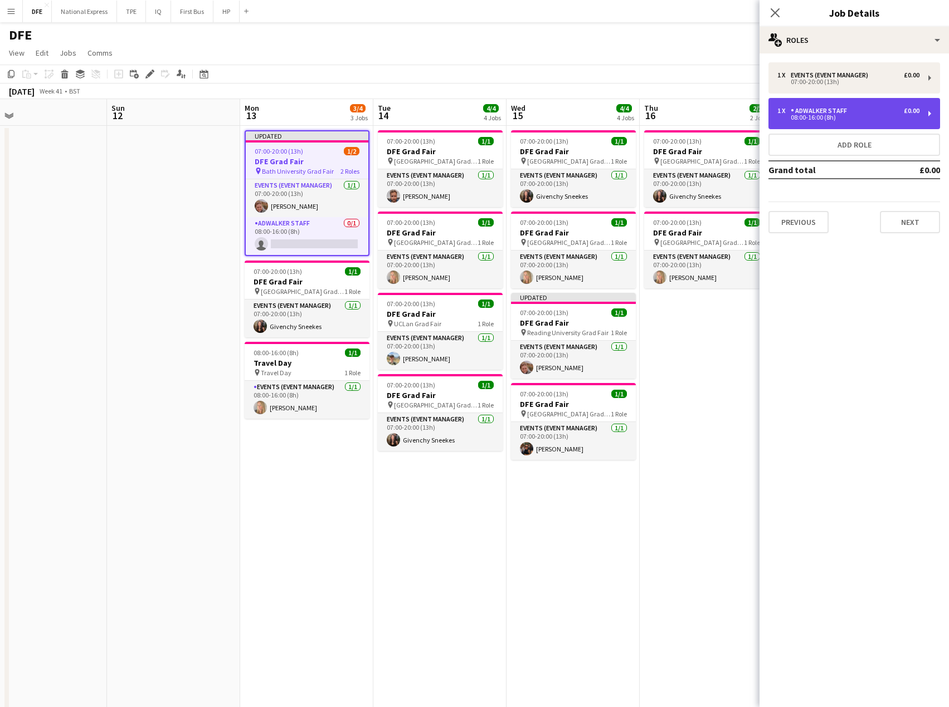
click at [844, 110] on div "Adwalker Staff" at bounding box center [820, 111] width 61 height 8
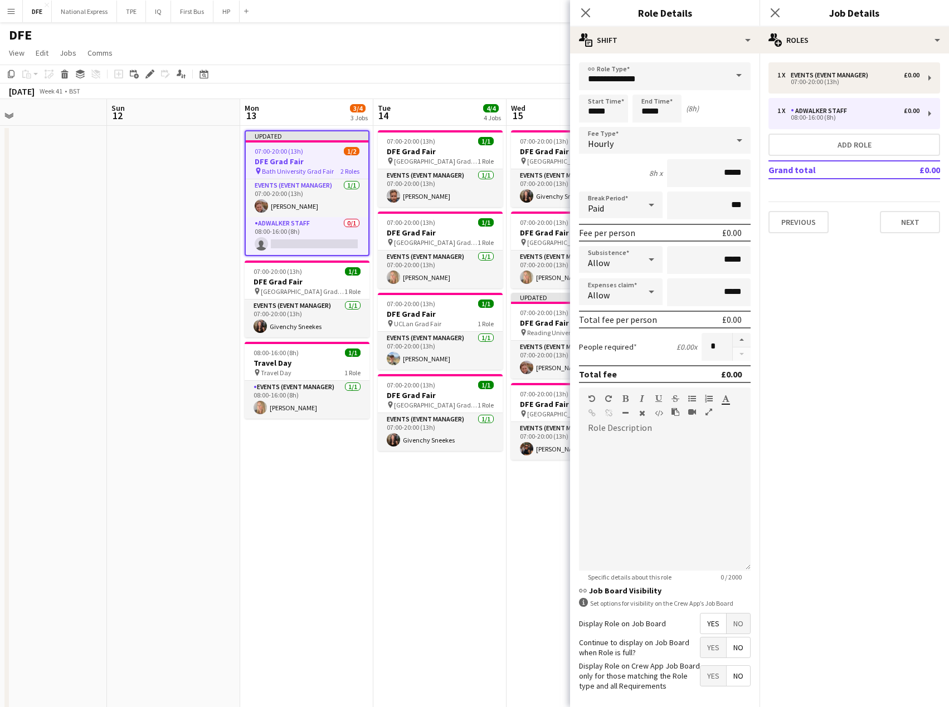
click at [743, 73] on form "**********" at bounding box center [664, 408] width 189 height 692
click at [727, 74] on span at bounding box center [738, 75] width 23 height 27
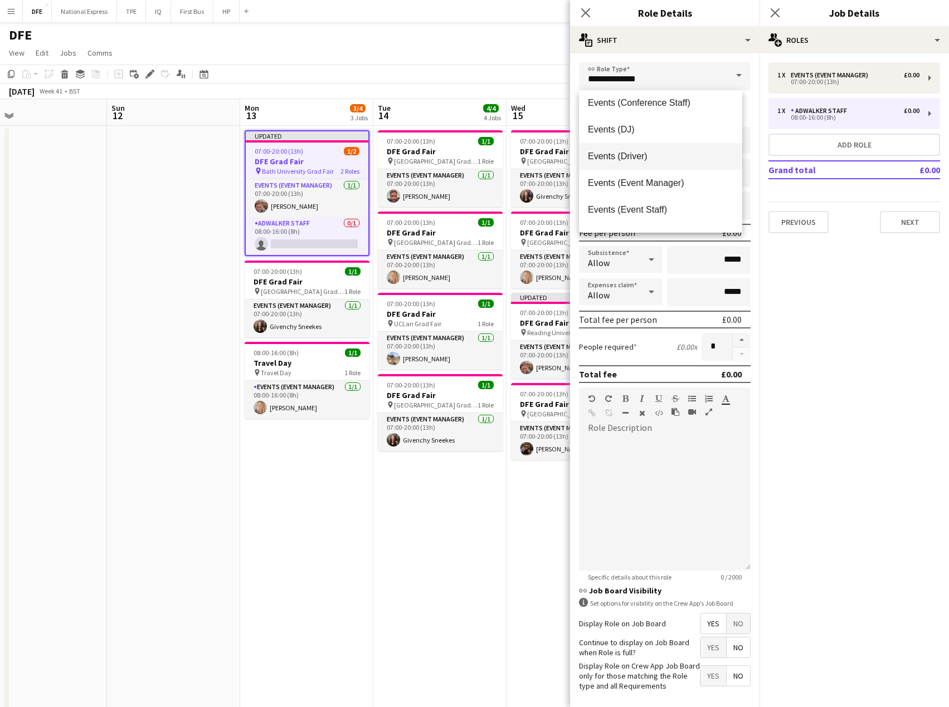
scroll to position [167, 0]
click at [646, 153] on span "Events (Driver)" at bounding box center [660, 154] width 145 height 11
type input "**********"
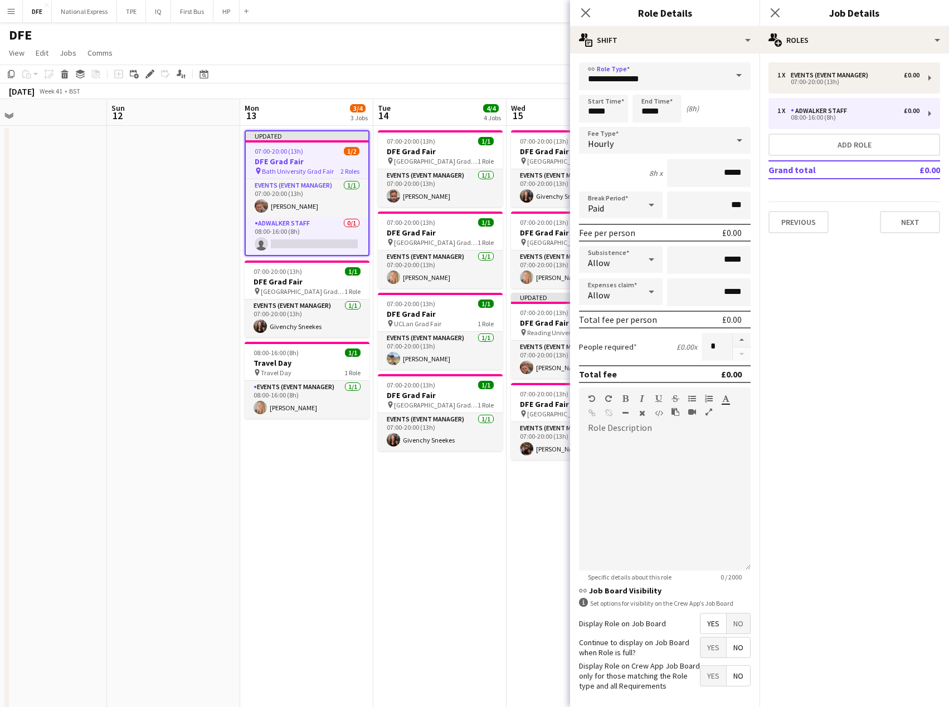
click at [611, 145] on span "Hourly" at bounding box center [601, 143] width 26 height 11
click at [617, 199] on span "Fixed" at bounding box center [660, 199] width 145 height 11
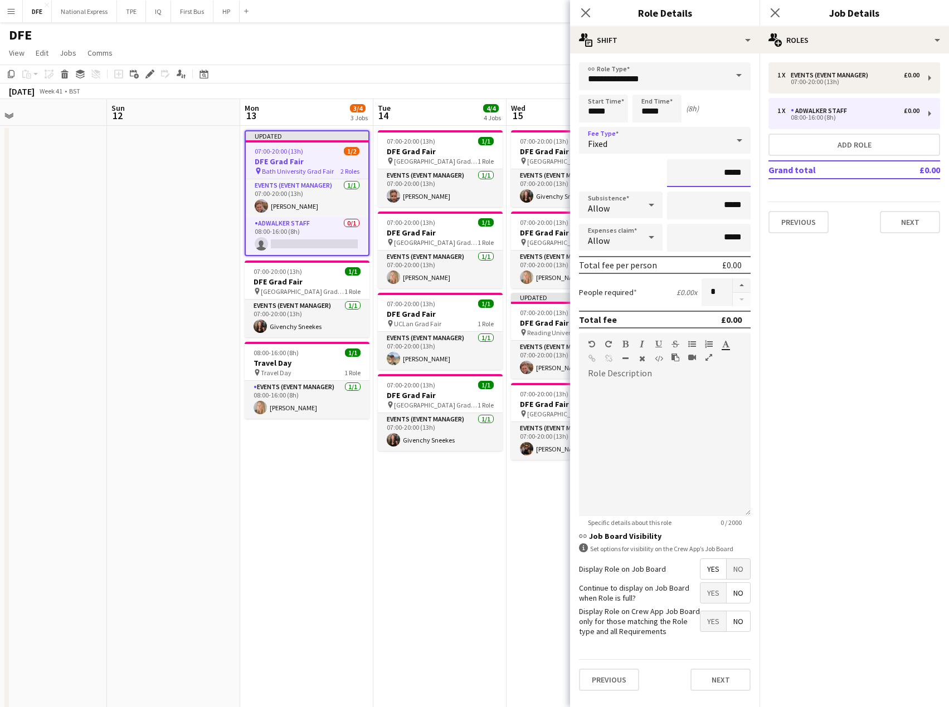
click at [735, 173] on input "*****" at bounding box center [709, 173] width 84 height 28
type input "*****"
click at [741, 571] on span "No" at bounding box center [737, 569] width 23 height 20
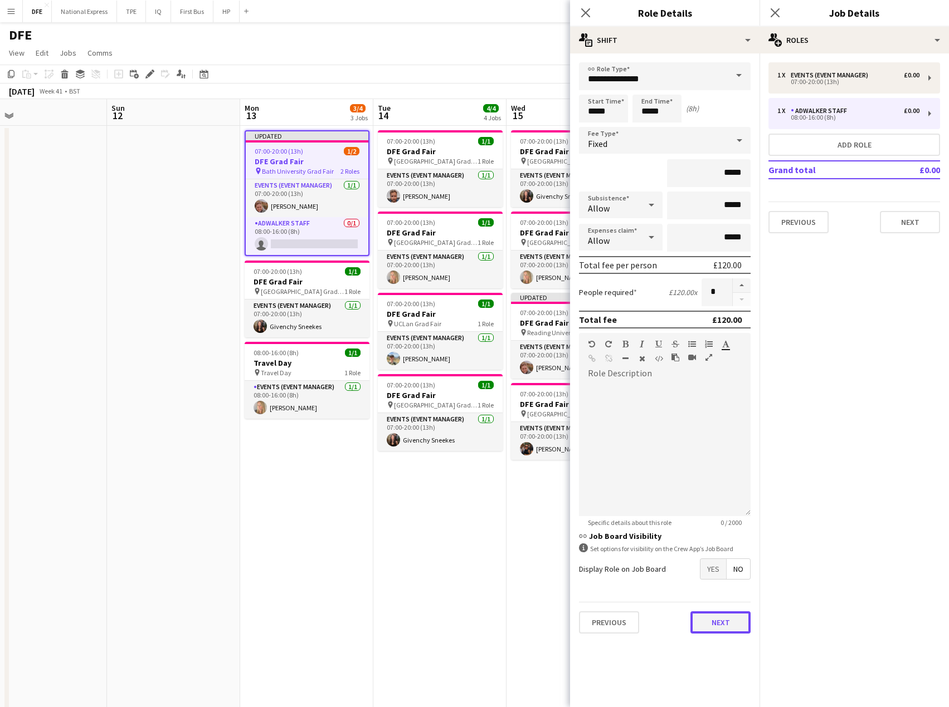
click at [727, 624] on button "Next" at bounding box center [720, 623] width 60 height 22
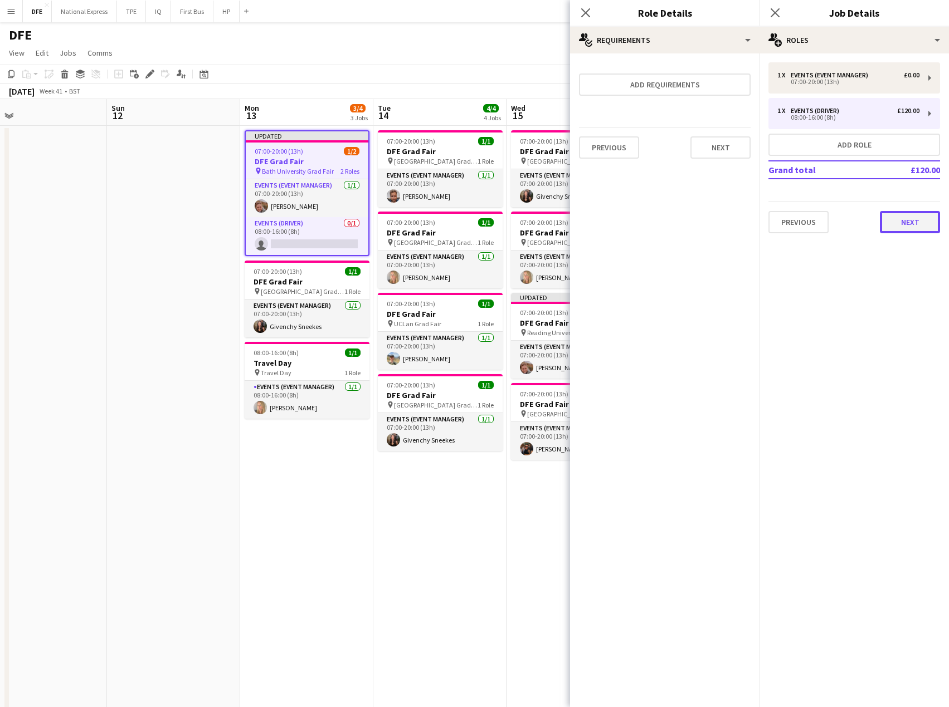
click at [910, 223] on button "Next" at bounding box center [910, 222] width 60 height 22
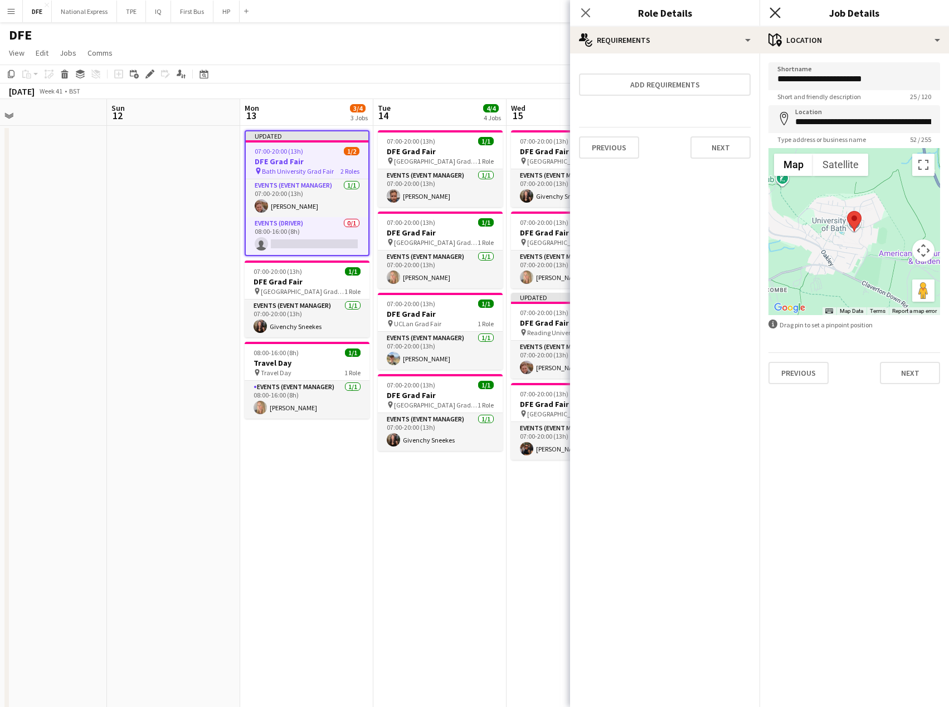
click at [777, 11] on icon at bounding box center [774, 12] width 11 height 11
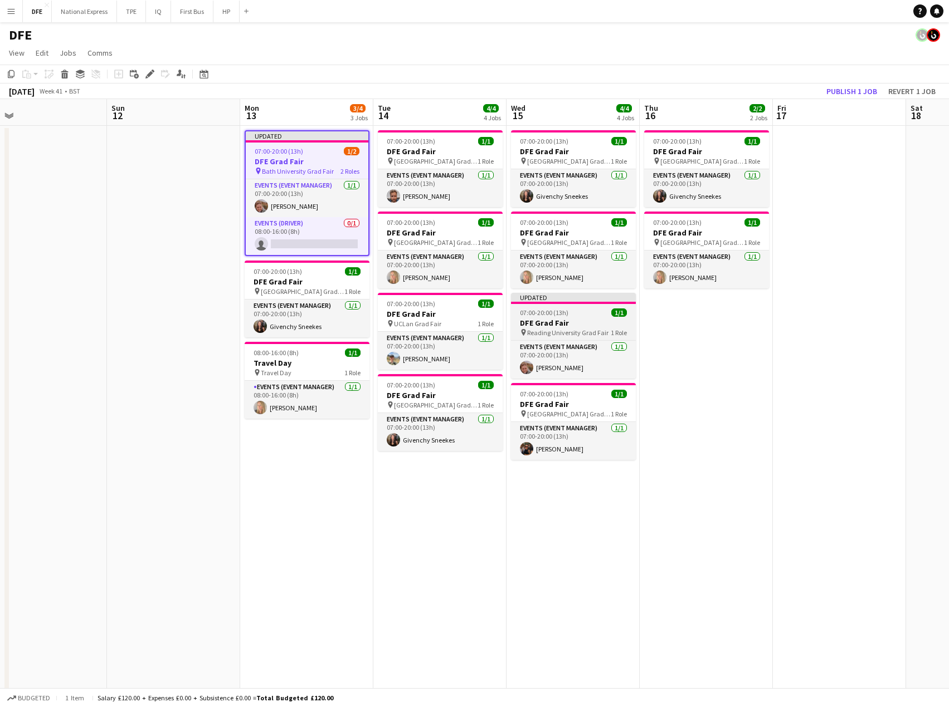
click at [577, 318] on h3 "DFE Grad Fair" at bounding box center [573, 323] width 125 height 10
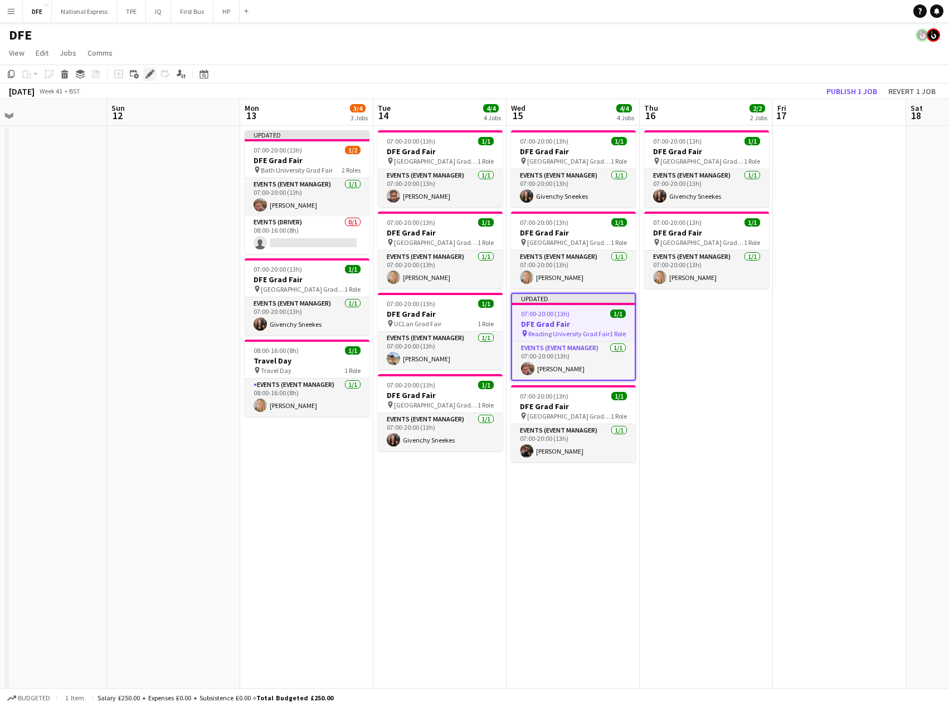
click at [150, 75] on icon at bounding box center [150, 74] width 6 height 6
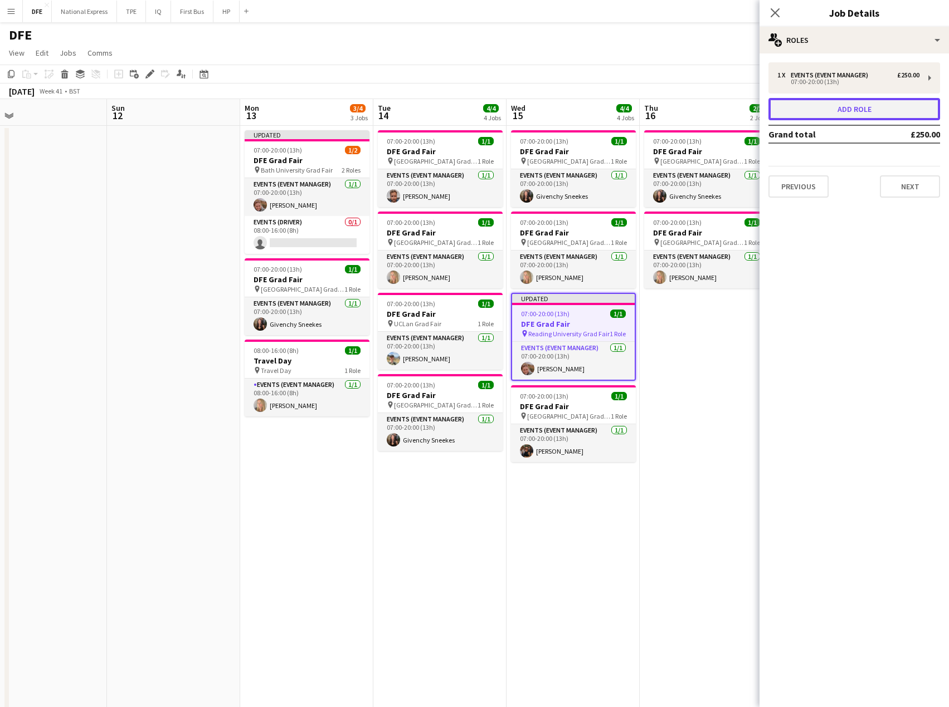
click at [863, 115] on button "Add role" at bounding box center [854, 109] width 172 height 22
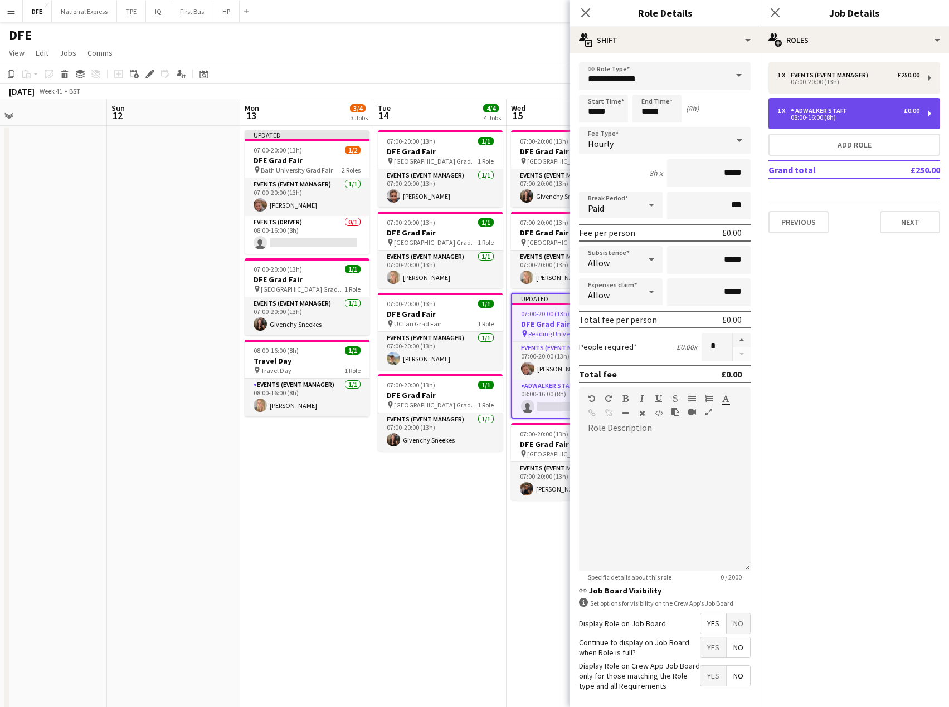
click at [847, 113] on div "Adwalker Staff" at bounding box center [820, 111] width 61 height 8
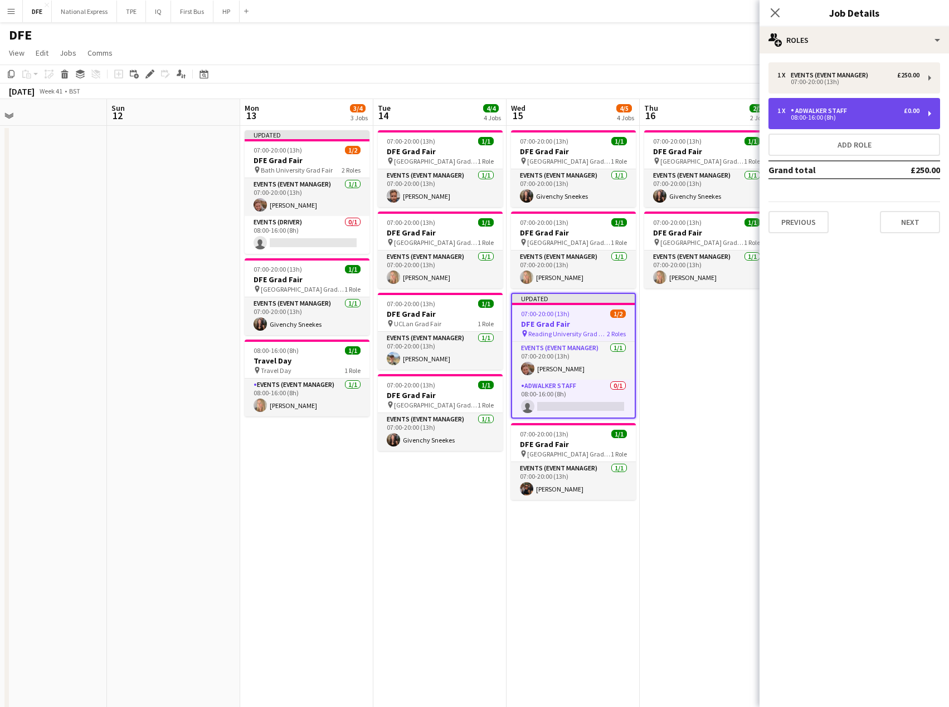
drag, startPoint x: 843, startPoint y: 115, endPoint x: 811, endPoint y: 109, distance: 32.9
click at [843, 115] on div "08:00-16:00 (8h)" at bounding box center [848, 118] width 142 height 6
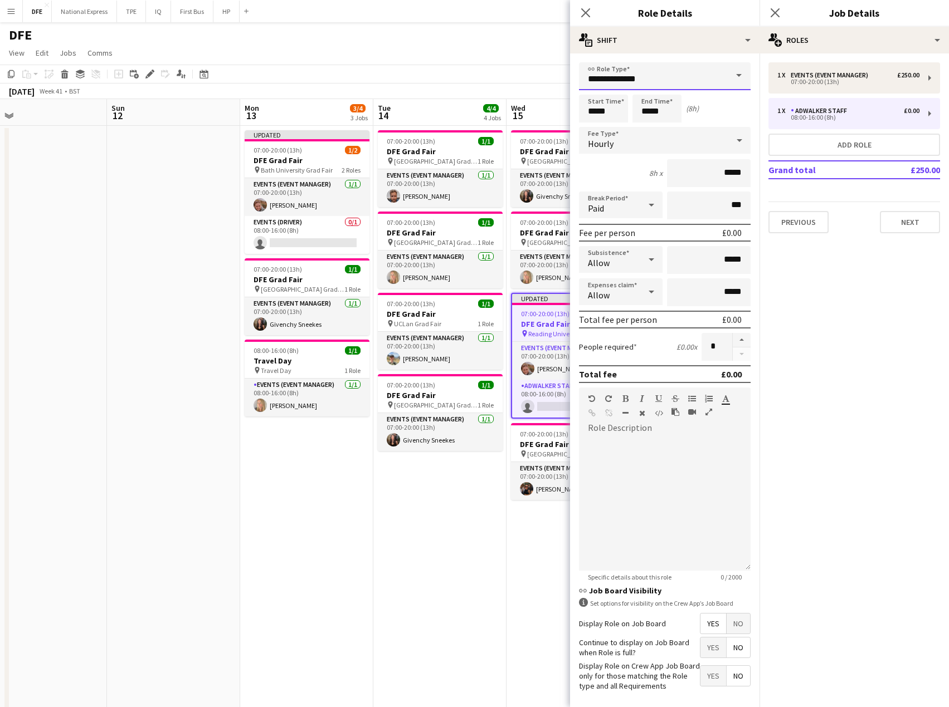
click at [683, 77] on input "**********" at bounding box center [665, 76] width 172 height 28
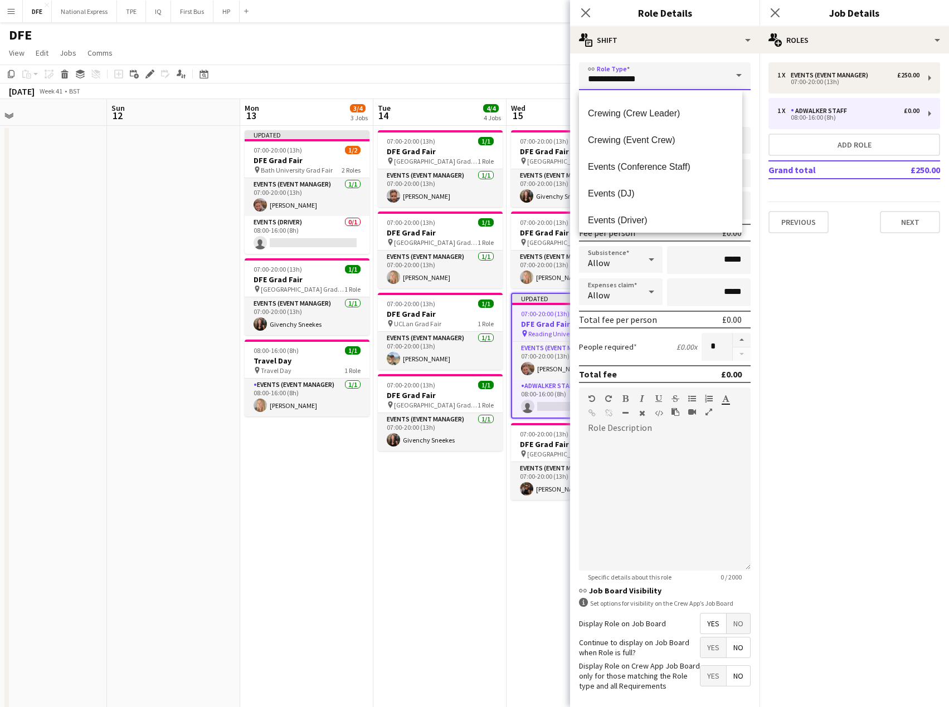
scroll to position [111, 0]
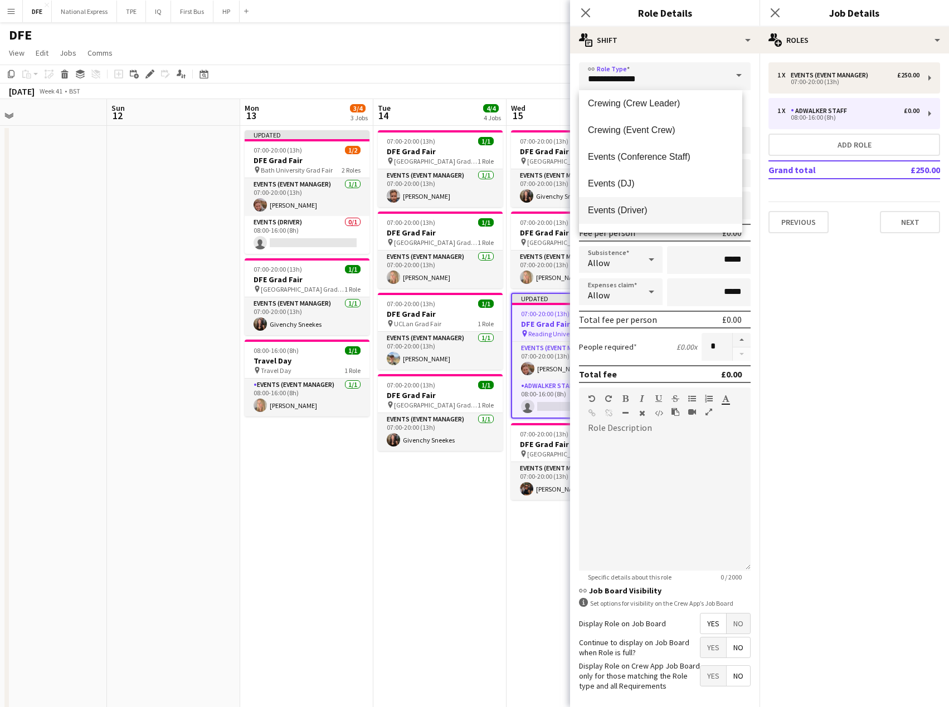
click at [661, 212] on span "Events (Driver)" at bounding box center [660, 210] width 145 height 11
type input "**********"
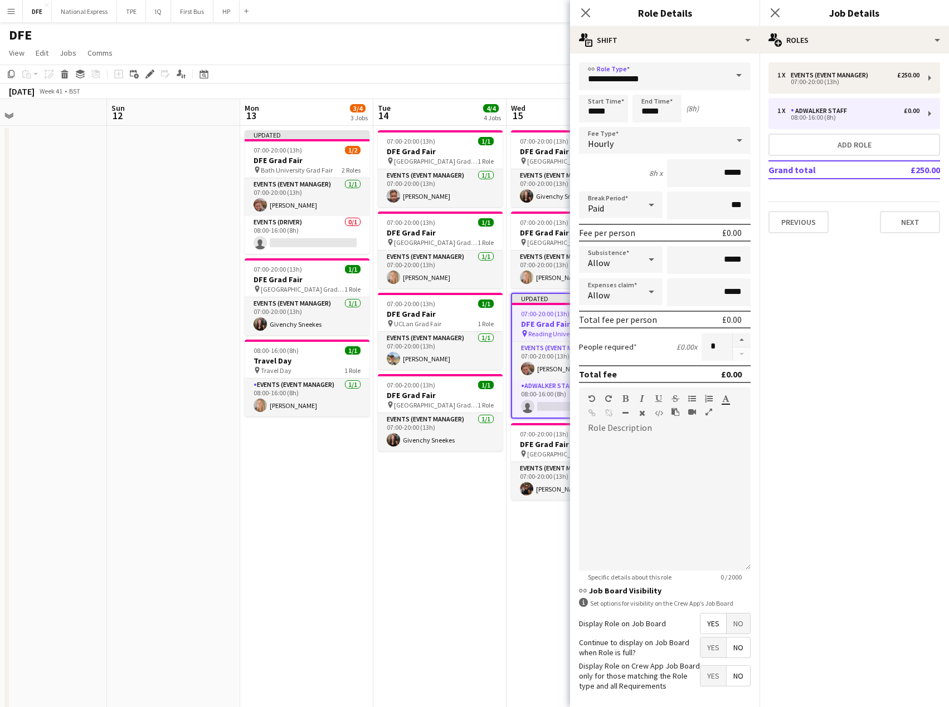
click at [610, 136] on div "Hourly" at bounding box center [653, 140] width 149 height 27
click at [622, 201] on span "Fixed" at bounding box center [660, 199] width 145 height 11
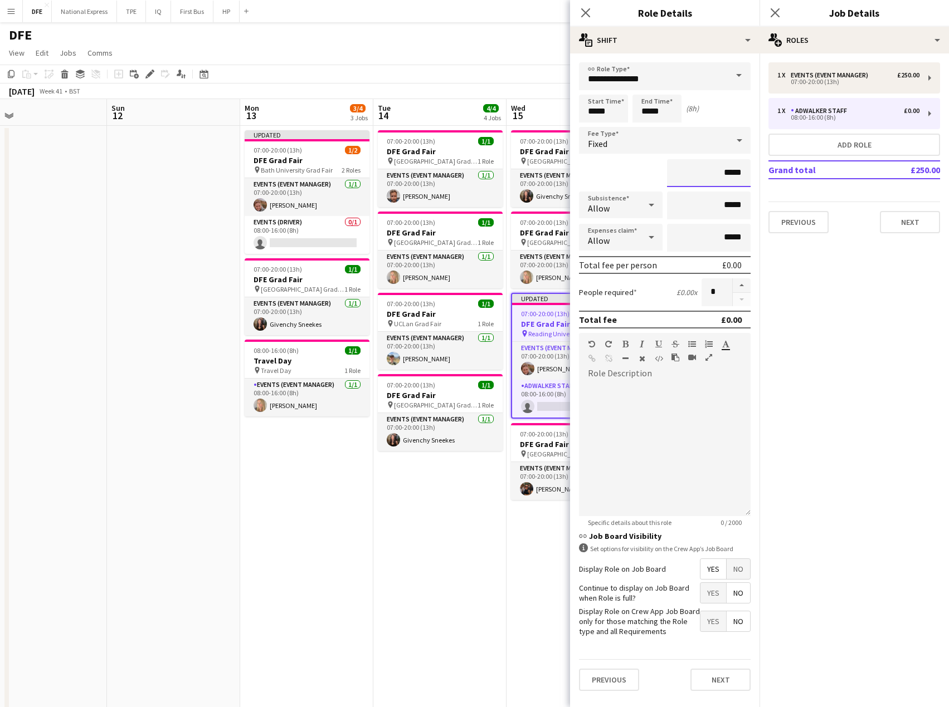
click at [727, 174] on input "*****" at bounding box center [709, 173] width 84 height 28
type input "*****"
click at [738, 686] on button "Next" at bounding box center [720, 680] width 60 height 22
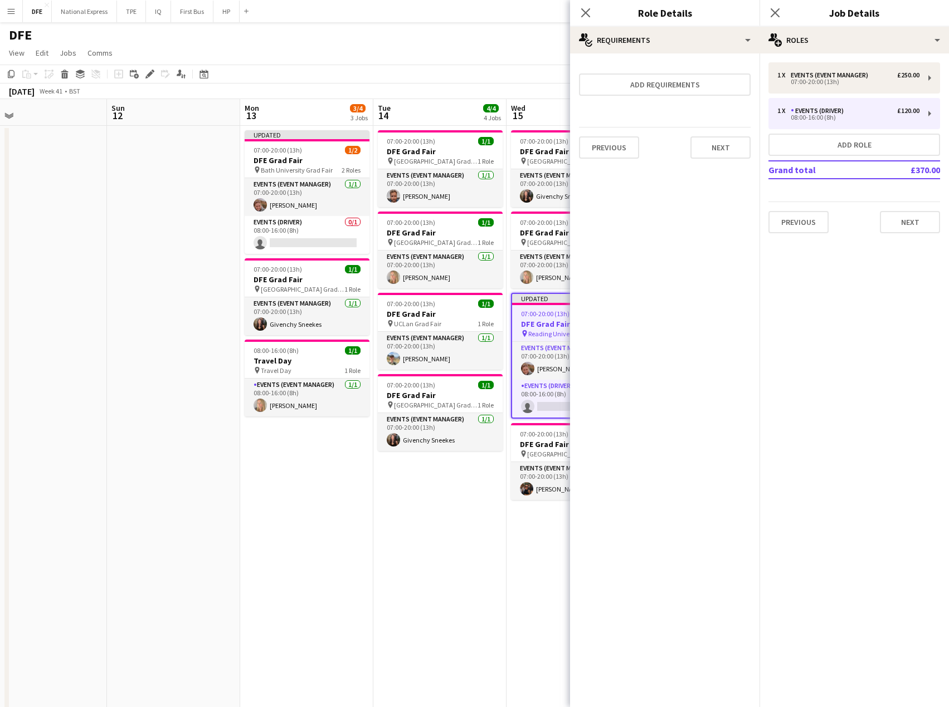
click at [775, 11] on icon "Close pop-in" at bounding box center [774, 12] width 9 height 9
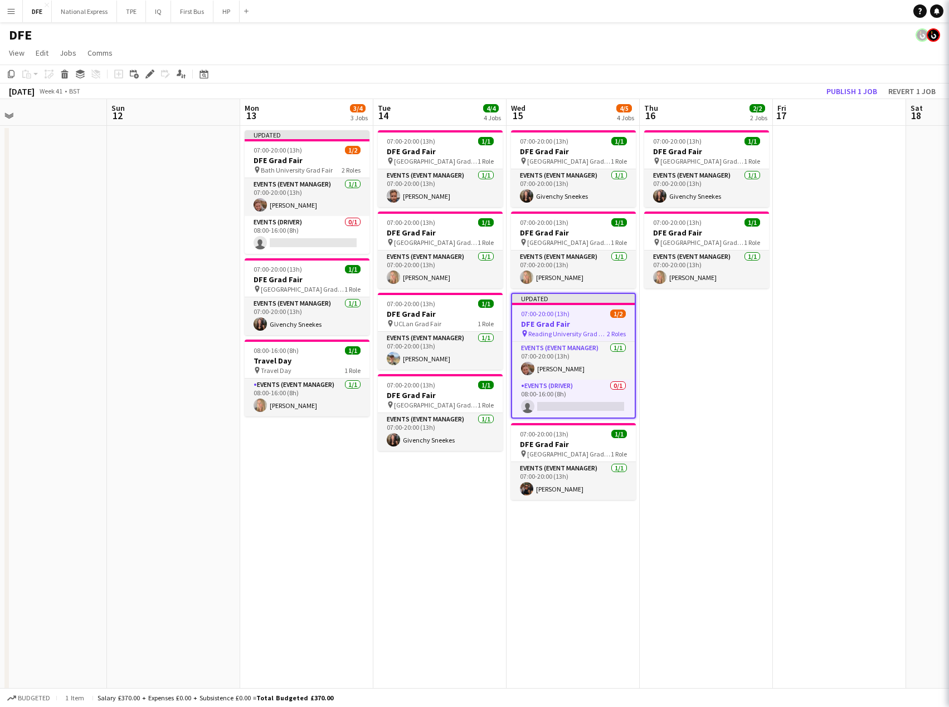
drag, startPoint x: 509, startPoint y: 34, endPoint x: 757, endPoint y: 75, distance: 251.2
click at [536, 40] on div "DFE" at bounding box center [474, 32] width 949 height 21
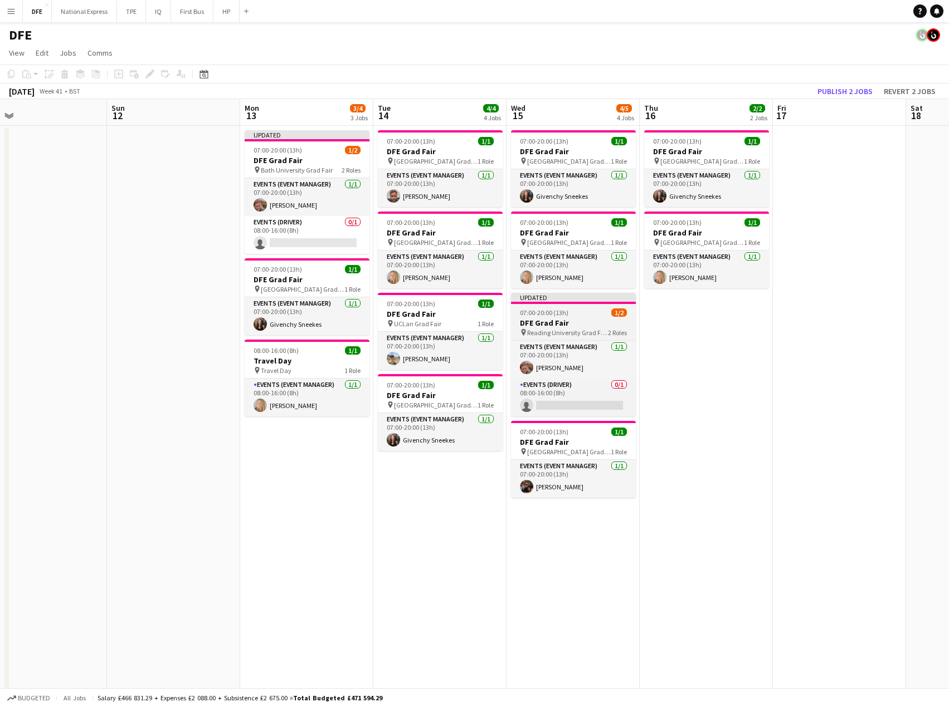
click at [578, 319] on h3 "DFE Grad Fair" at bounding box center [573, 323] width 125 height 10
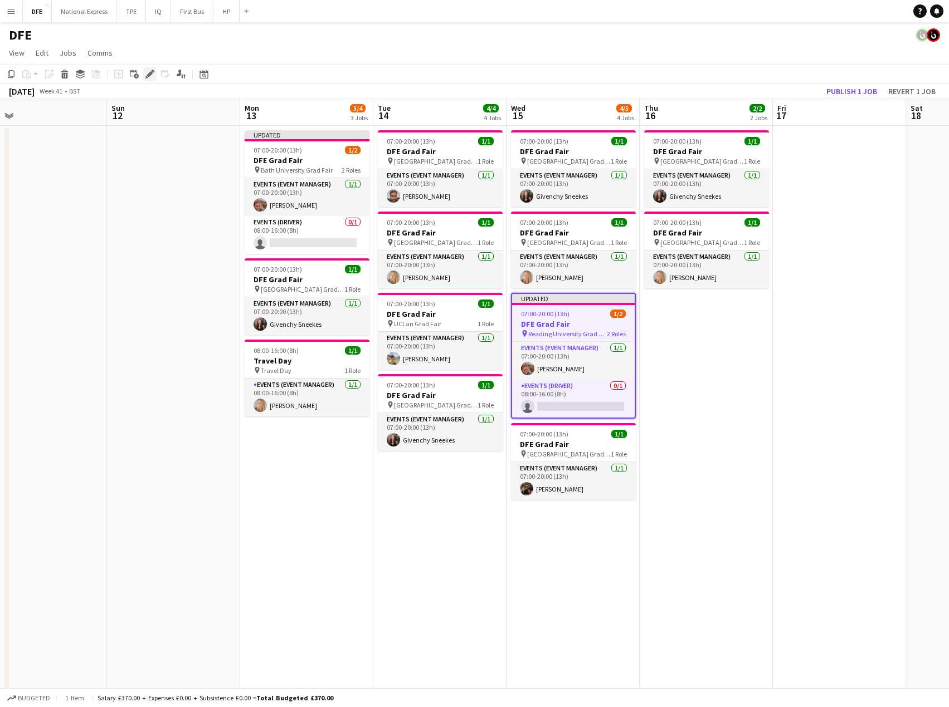
click at [150, 72] on icon at bounding box center [150, 74] width 6 height 6
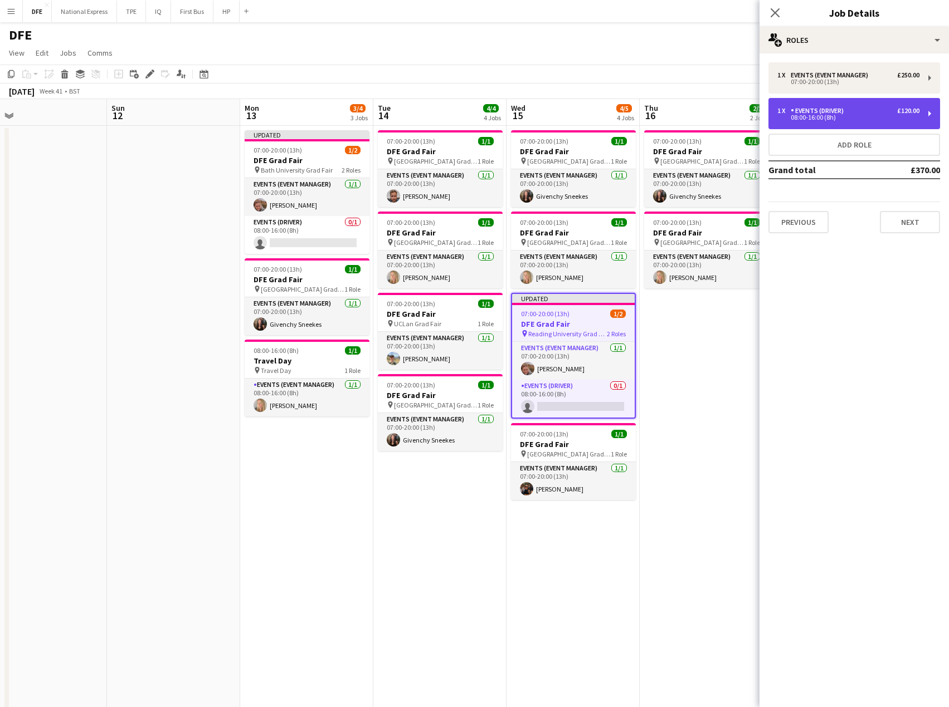
click at [828, 120] on div "08:00-16:00 (8h)" at bounding box center [848, 118] width 142 height 6
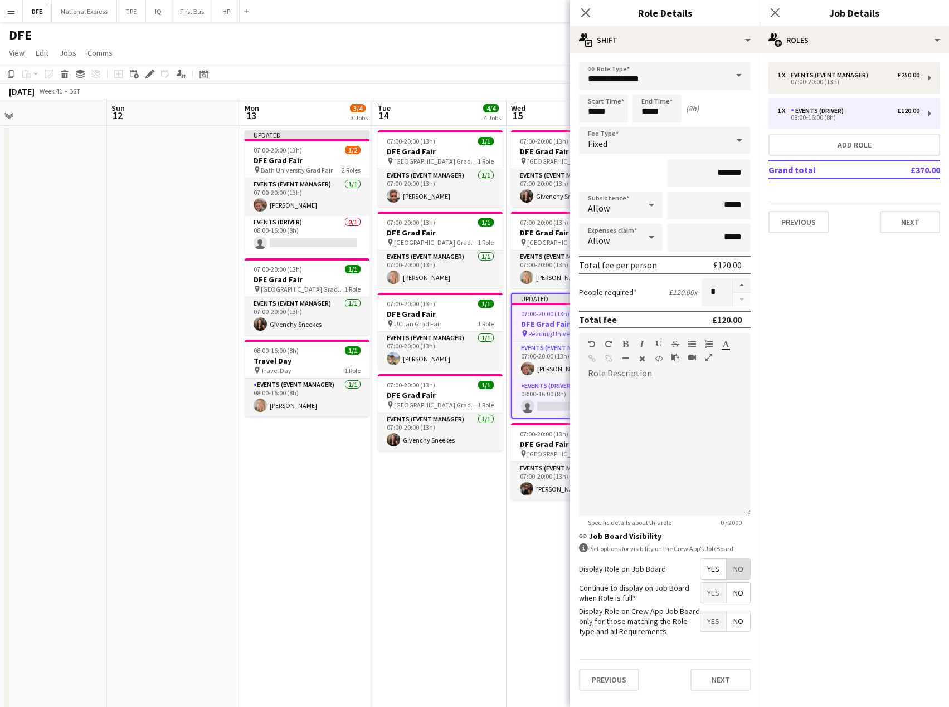
drag, startPoint x: 737, startPoint y: 571, endPoint x: 736, endPoint y: 612, distance: 41.2
click at [737, 572] on span "No" at bounding box center [737, 569] width 23 height 20
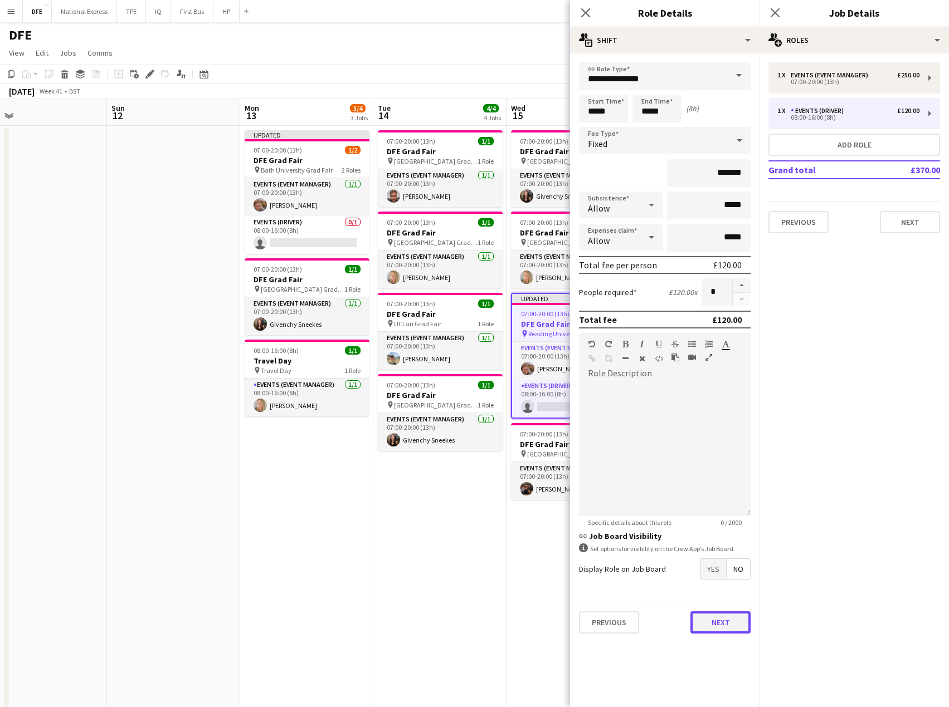
drag, startPoint x: 728, startPoint y: 619, endPoint x: 631, endPoint y: 298, distance: 335.9
click at [726, 616] on button "Next" at bounding box center [720, 623] width 60 height 22
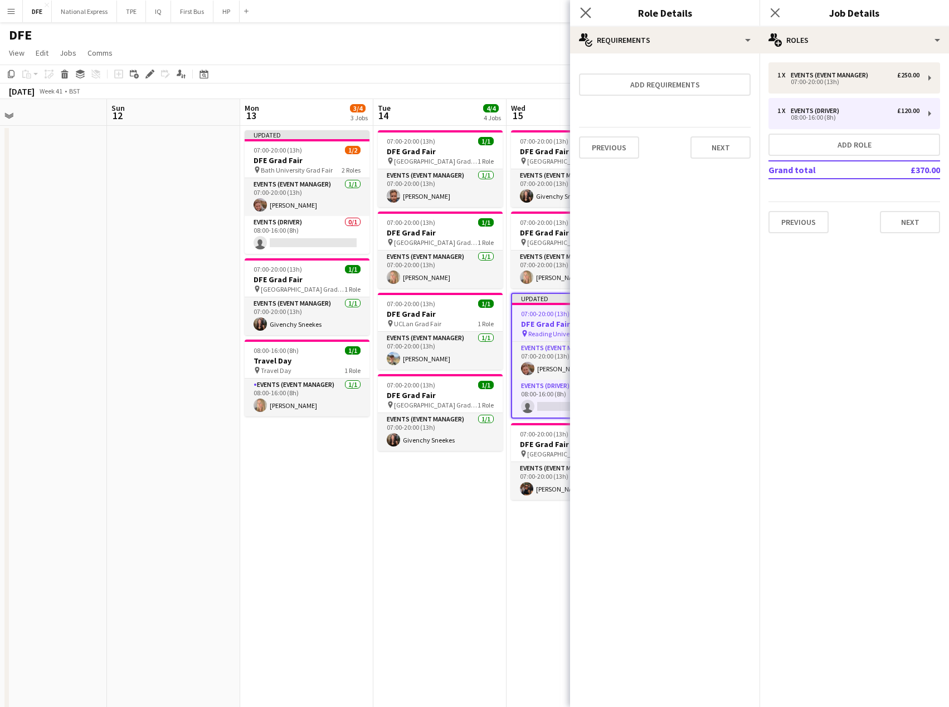
click at [588, 5] on app-icon "Close pop-in" at bounding box center [586, 13] width 16 height 16
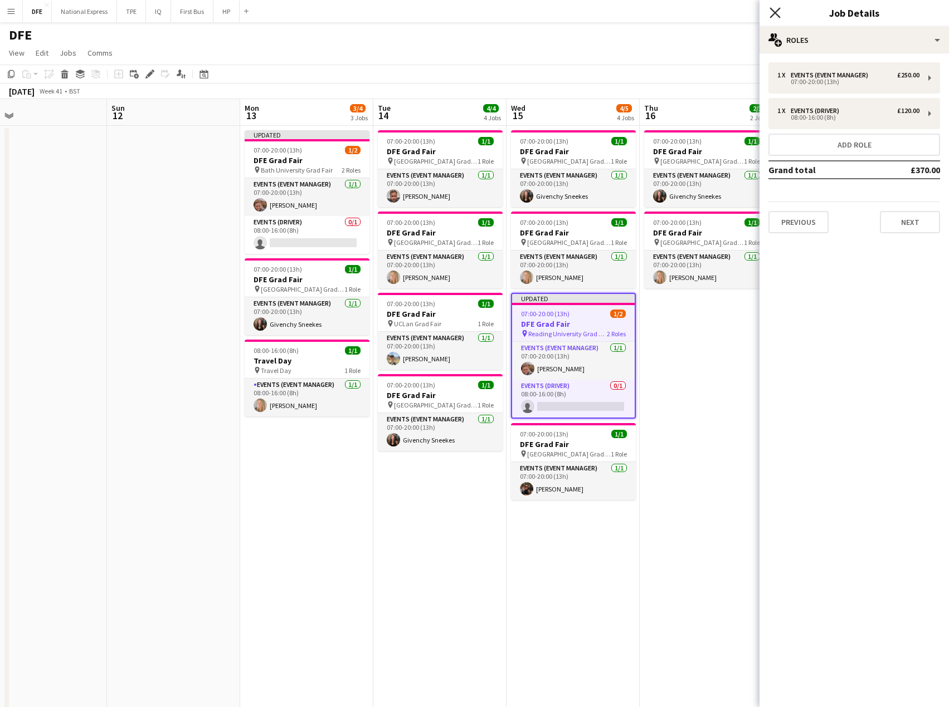
click at [775, 12] on icon at bounding box center [774, 12] width 11 height 11
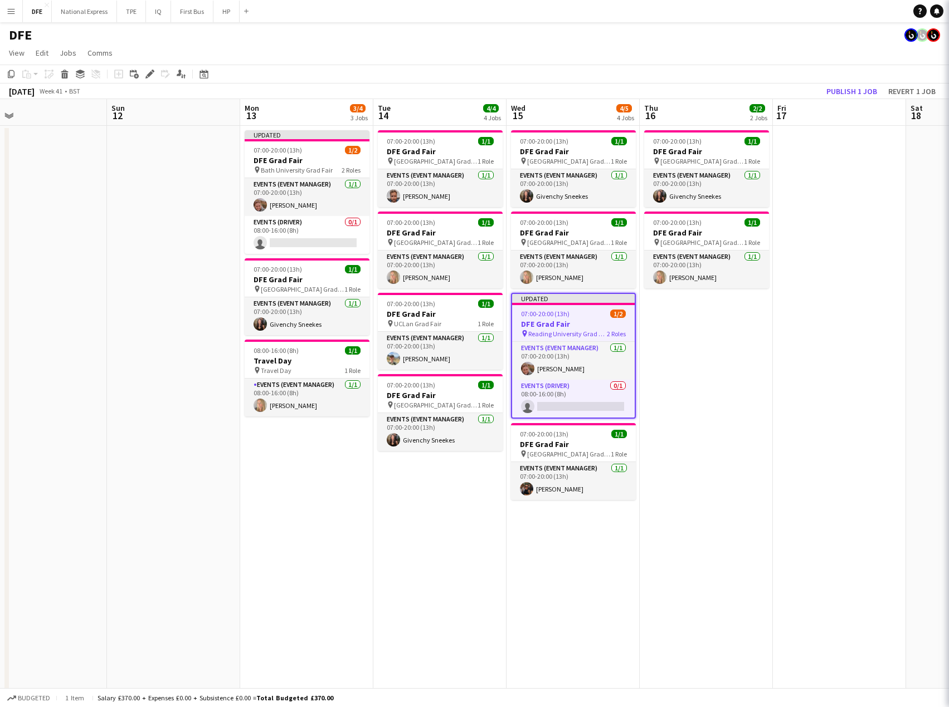
click at [738, 30] on div "DFE" at bounding box center [474, 32] width 949 height 21
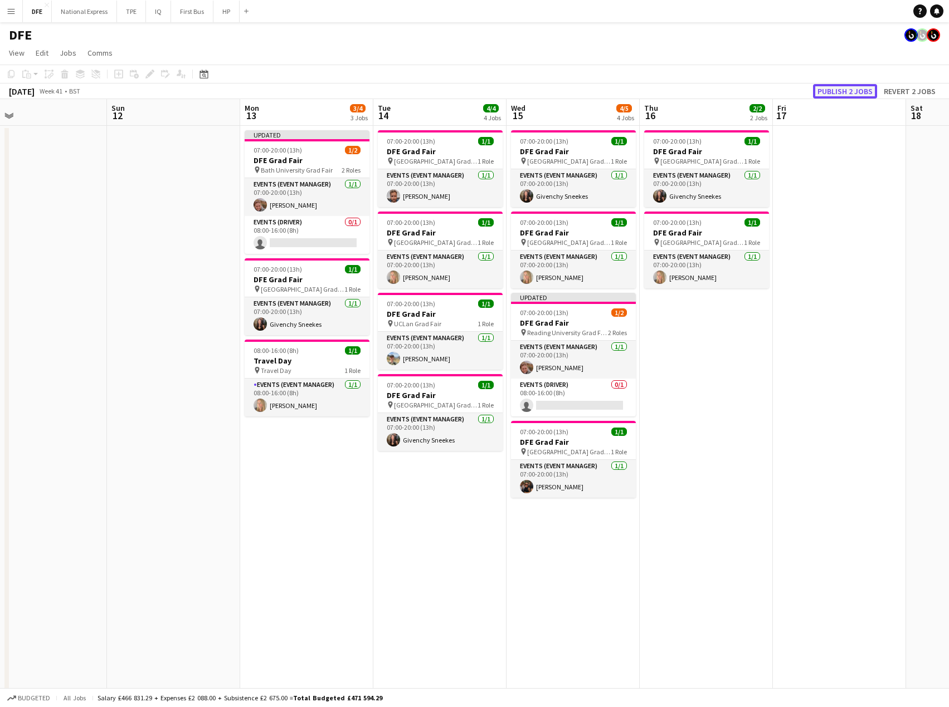
click at [846, 86] on button "Publish 2 jobs" at bounding box center [845, 91] width 64 height 14
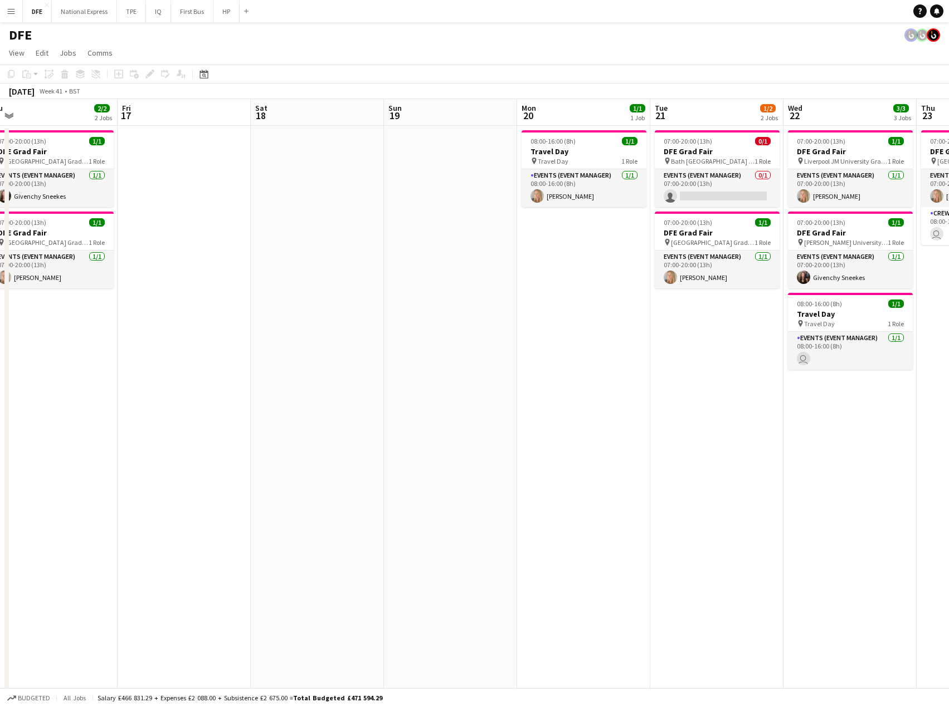
drag, startPoint x: 809, startPoint y: 335, endPoint x: 183, endPoint y: 339, distance: 626.1
click at [183, 339] on app-calendar-viewport "Sun 12 Mon 13 3/4 3 Jobs Tue 14 4/4 4 Jobs Wed 15 4/5 4 Jobs Thu 16 2/2 2 Jobs …" at bounding box center [474, 609] width 949 height 1020
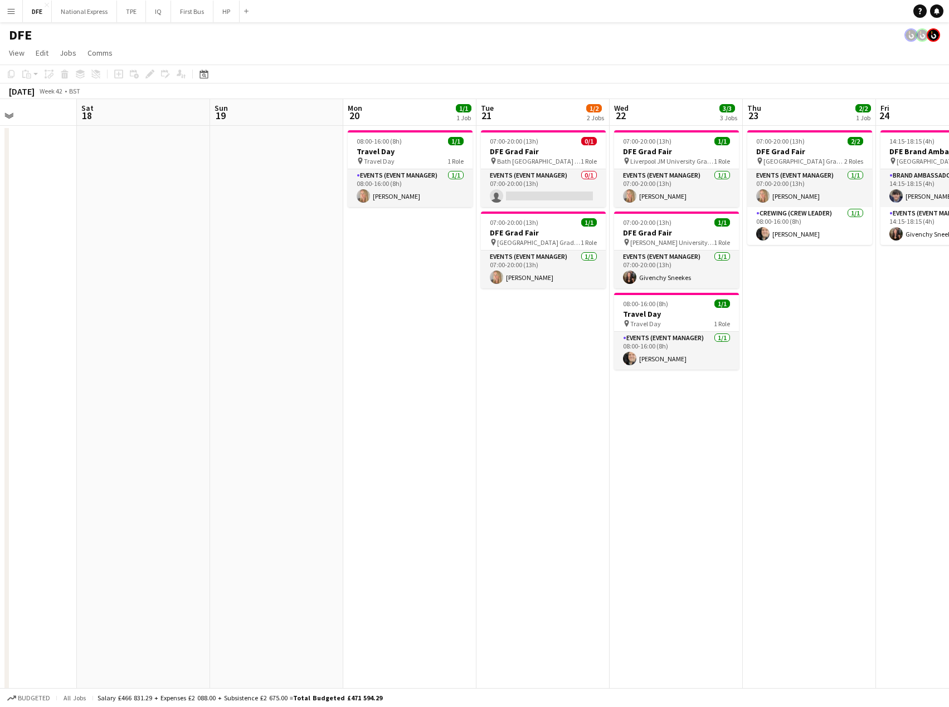
scroll to position [0, 480]
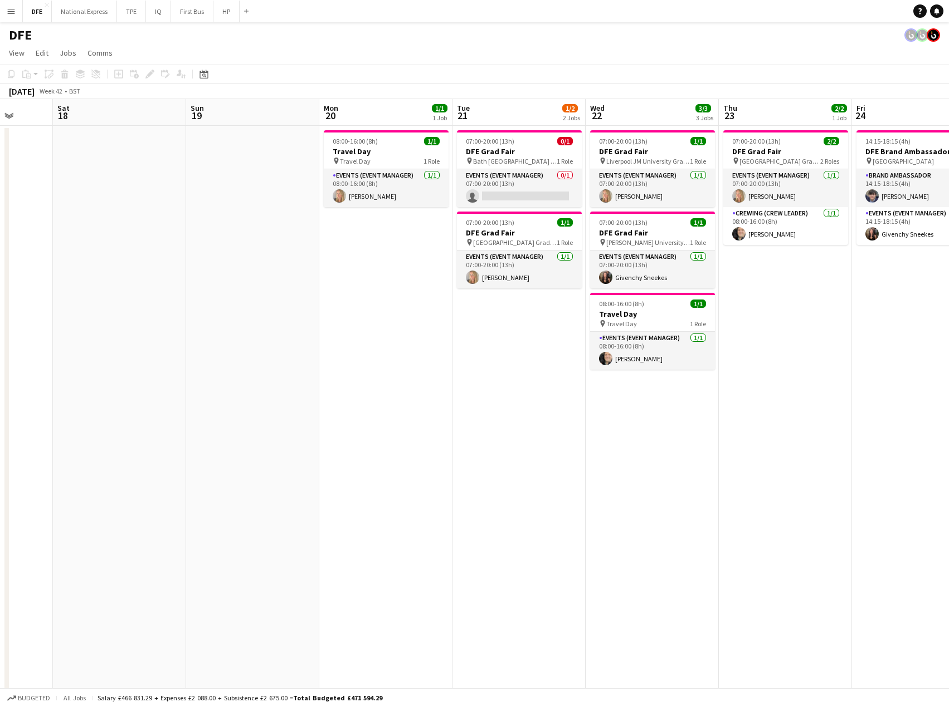
drag, startPoint x: 885, startPoint y: 402, endPoint x: 690, endPoint y: 394, distance: 195.1
click at [690, 394] on app-calendar-viewport "Tue 14 4/4 4 Jobs Wed 15 4/5 4 Jobs Thu 16 2/2 2 Jobs Fri 17 Sat 18 Sun 19 Mon …" at bounding box center [474, 609] width 949 height 1020
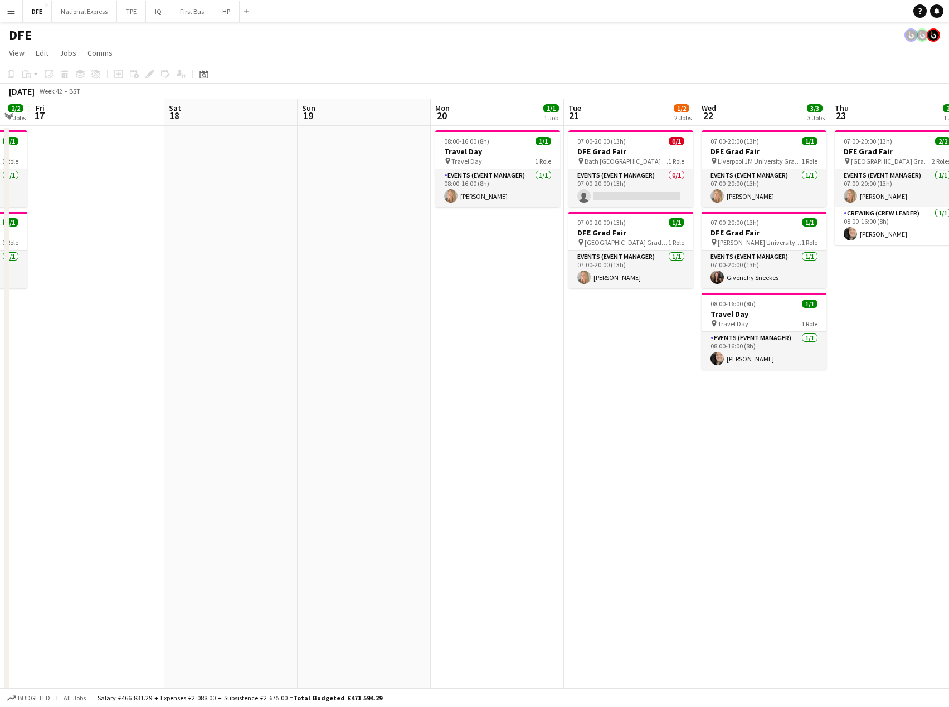
drag, startPoint x: 311, startPoint y: 382, endPoint x: 902, endPoint y: 390, distance: 591.1
click at [903, 390] on app-calendar-viewport "Tue 14 4/4 4 Jobs Wed 15 4/5 4 Jobs Thu 16 2/2 2 Jobs Fri 17 Sat 18 Sun 19 Mon …" at bounding box center [474, 609] width 949 height 1020
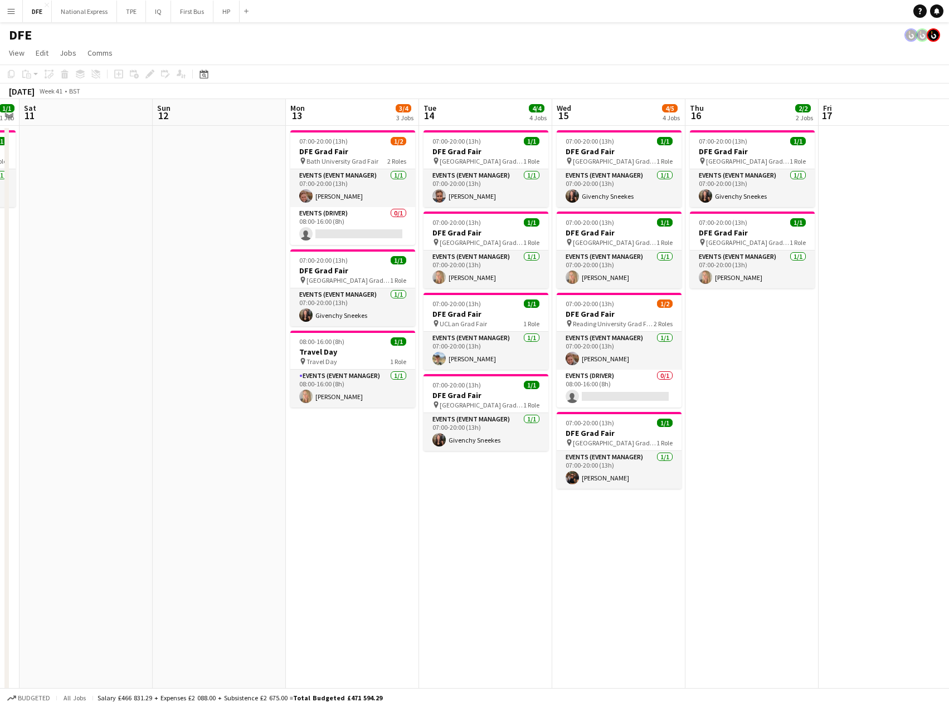
scroll to position [0, 370]
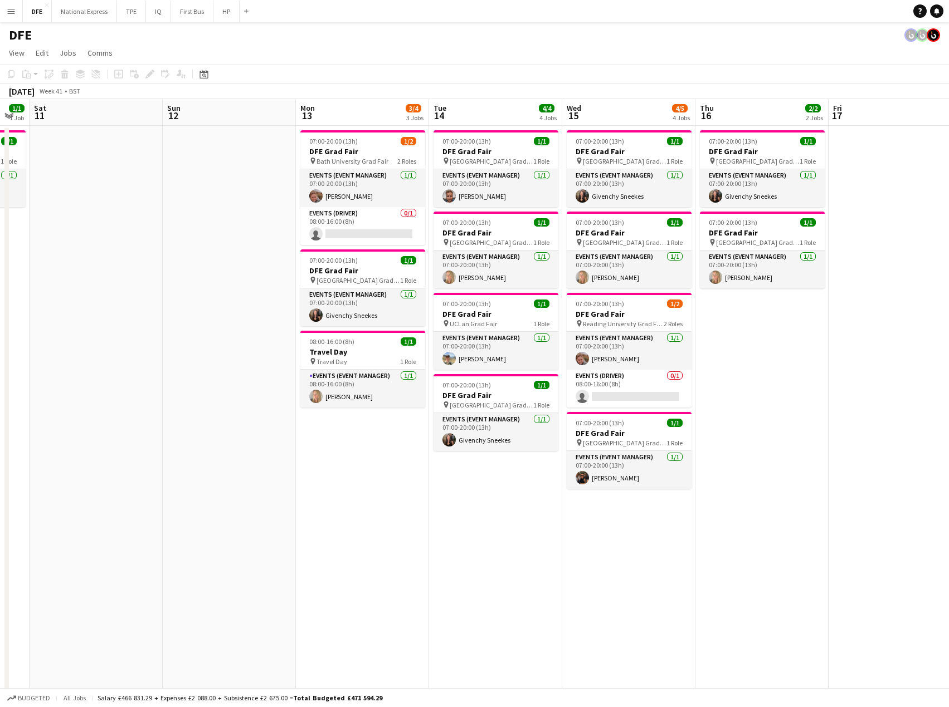
drag, startPoint x: 268, startPoint y: 365, endPoint x: 531, endPoint y: 361, distance: 263.0
click at [531, 361] on app-calendar-viewport "Wed 8 7/7 4 Jobs Thu 9 5/5 3 Jobs Fri 10 1/1 1 Job Sat 11 Sun 12 Mon 13 3/4 3 J…" at bounding box center [474, 609] width 949 height 1020
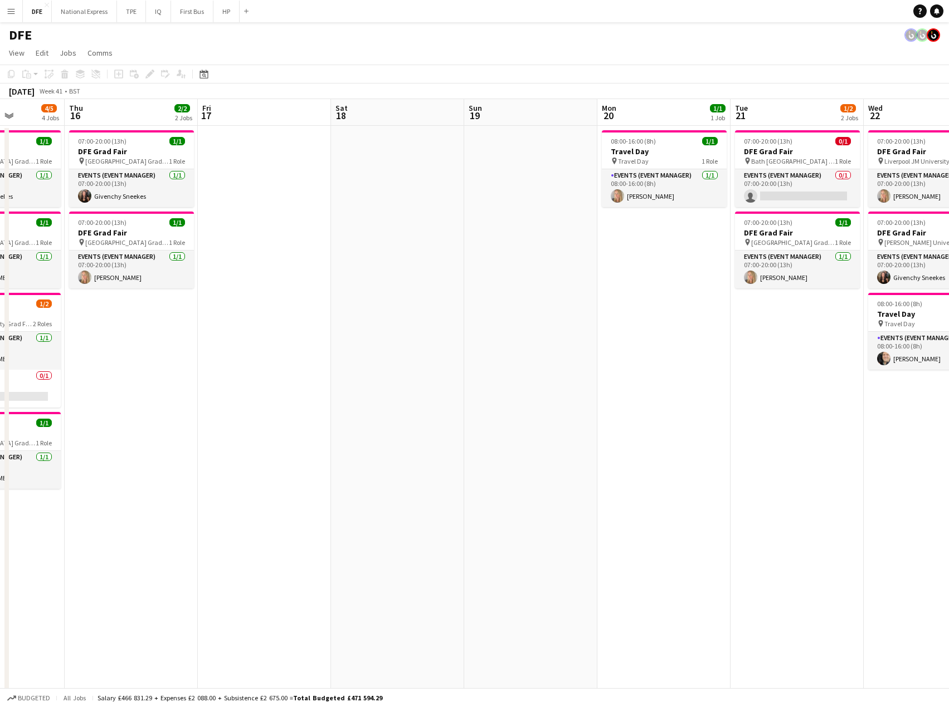
drag, startPoint x: 551, startPoint y: 335, endPoint x: 85, endPoint y: 313, distance: 467.3
click at [84, 313] on app-calendar-viewport "Mon 13 3/4 3 Jobs Tue 14 4/4 4 Jobs Wed 15 4/5 4 Jobs Thu 16 2/2 2 Jobs Fri 17 …" at bounding box center [474, 609] width 949 height 1020
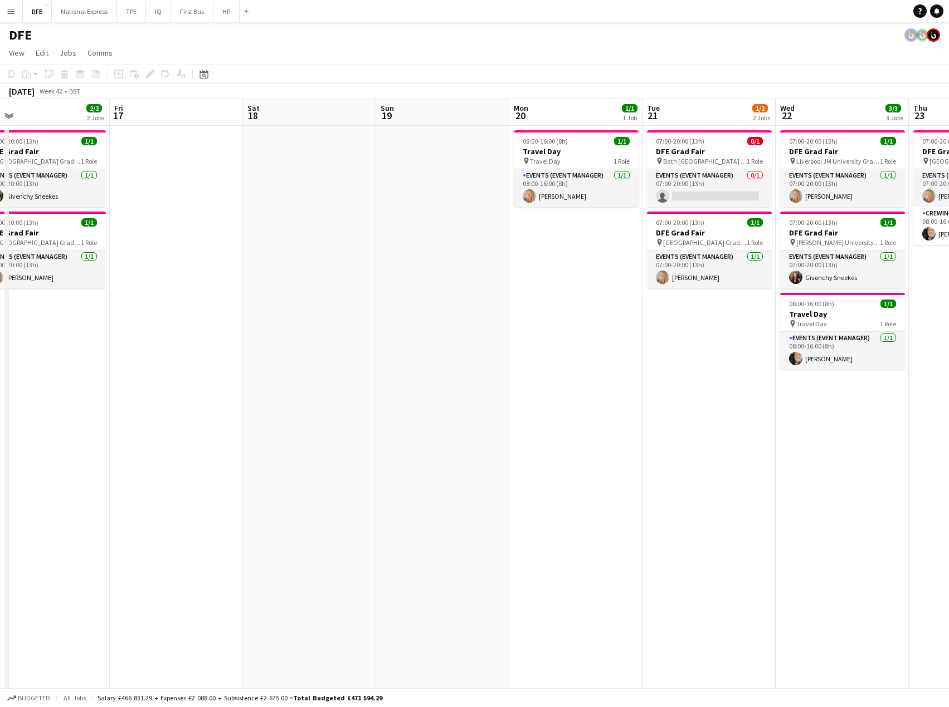
scroll to position [0, 498]
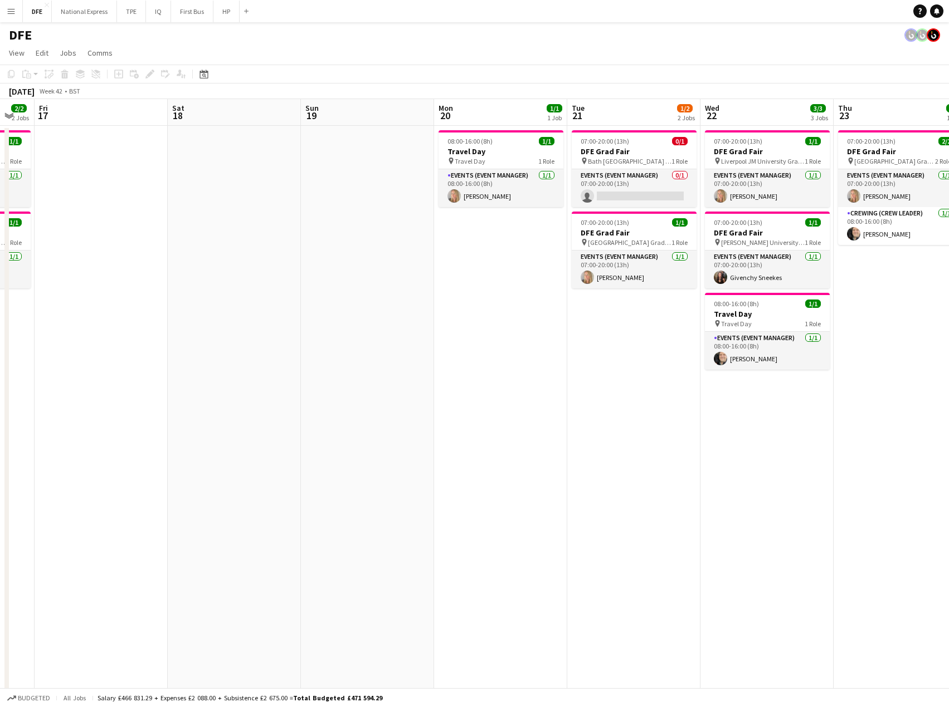
drag, startPoint x: 579, startPoint y: 340, endPoint x: 530, endPoint y: 340, distance: 49.6
click at [530, 340] on app-calendar-viewport "Mon 13 3/4 3 Jobs Tue 14 4/4 4 Jobs Wed 15 4/5 4 Jobs Thu 16 2/2 2 Jobs Fri 17 …" at bounding box center [474, 609] width 949 height 1020
click at [647, 329] on app-date-cell "07:00-20:00 (13h) 0/1 DFE Grad Fair pin [GEOGRAPHIC_DATA] Grad Fair 1 Role Even…" at bounding box center [633, 545] width 133 height 839
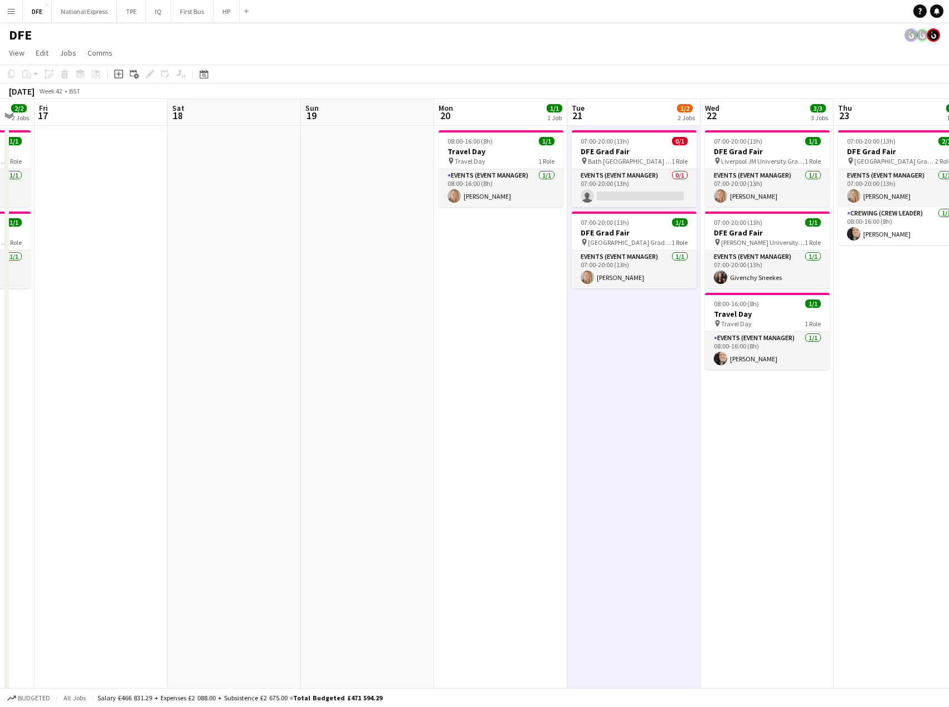
click at [892, 328] on app-date-cell "07:00-20:00 (13h) 2/2 DFE Grad Fair pin [GEOGRAPHIC_DATA] Grad Fair 2 Roles Eve…" at bounding box center [899, 545] width 133 height 839
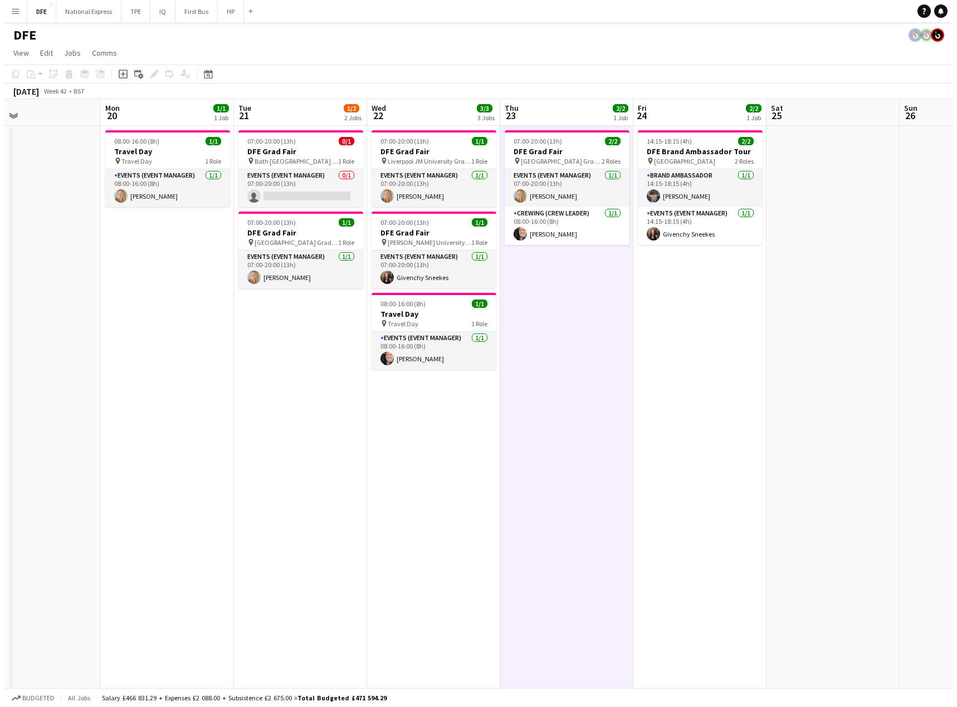
scroll to position [0, 308]
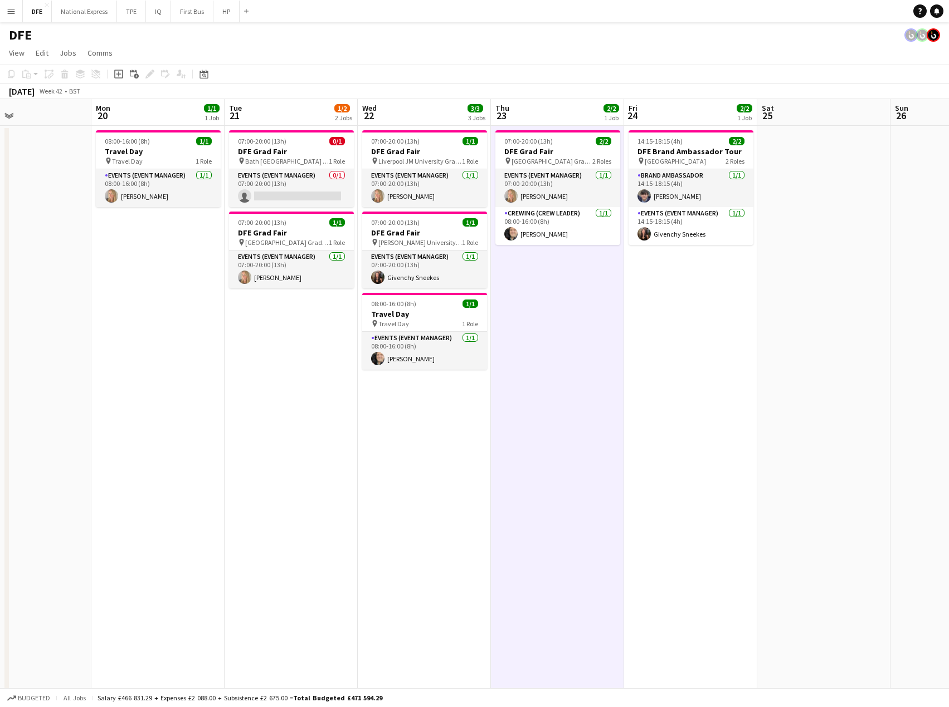
drag, startPoint x: 906, startPoint y: 314, endPoint x: 563, endPoint y: 307, distance: 342.7
click at [563, 307] on app-calendar-viewport "Fri 17 Sat 18 Sun 19 Mon 20 1/1 1 Job Tue 21 1/2 2 Jobs Wed 22 3/3 3 Jobs Thu 2…" at bounding box center [474, 609] width 949 height 1020
click at [224, 13] on button "HP Close" at bounding box center [226, 12] width 26 height 22
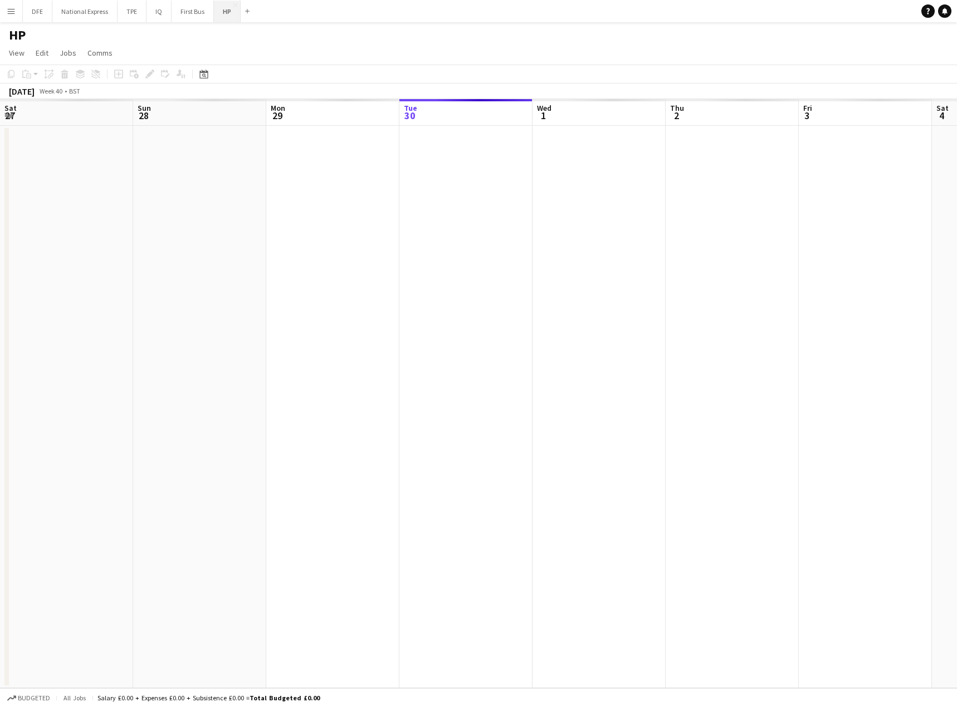
scroll to position [0, 266]
drag, startPoint x: 187, startPoint y: 266, endPoint x: 660, endPoint y: 246, distance: 473.4
click at [172, 265] on app-calendar-viewport "Mon 29 Tue 30 Wed 1 Thu 2 Fri 3 Sat 4 Sun 5 Mon 6 Tue 7 Wed 8 Thu 9 Fri 10 Sat …" at bounding box center [478, 393] width 957 height 589
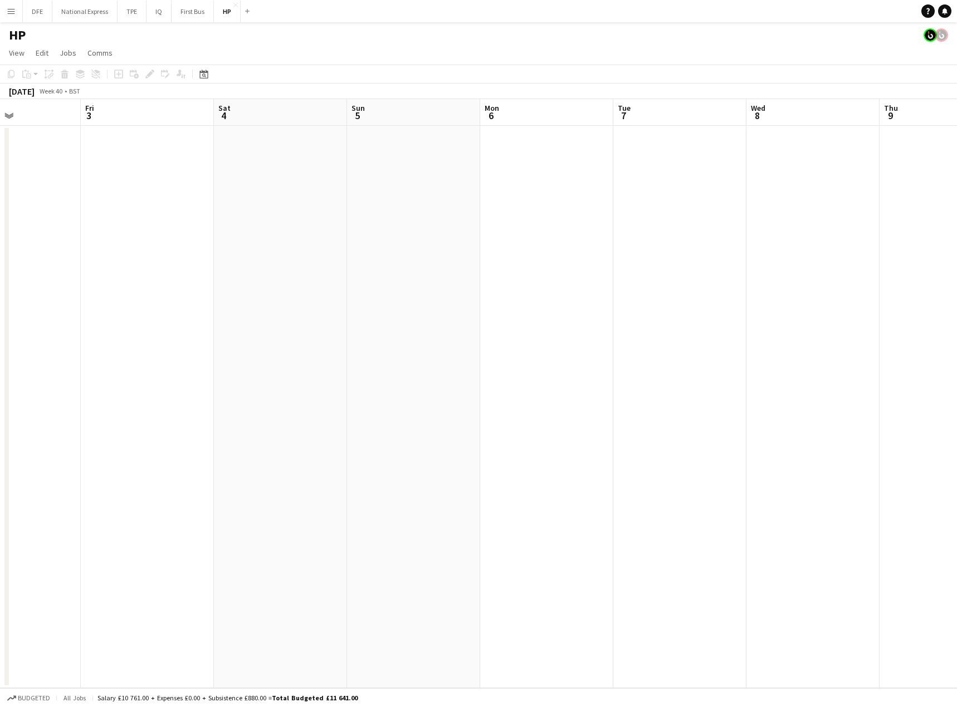
drag, startPoint x: 523, startPoint y: 273, endPoint x: 161, endPoint y: 263, distance: 361.7
click at [37, 269] on app-calendar-viewport "Mon 29 Tue 30 Wed 1 Thu 2 Fri 3 Sat 4 Sun 5 Mon 6 Tue 7 Wed 8 Thu 9 Fri 10 Sat …" at bounding box center [478, 393] width 957 height 589
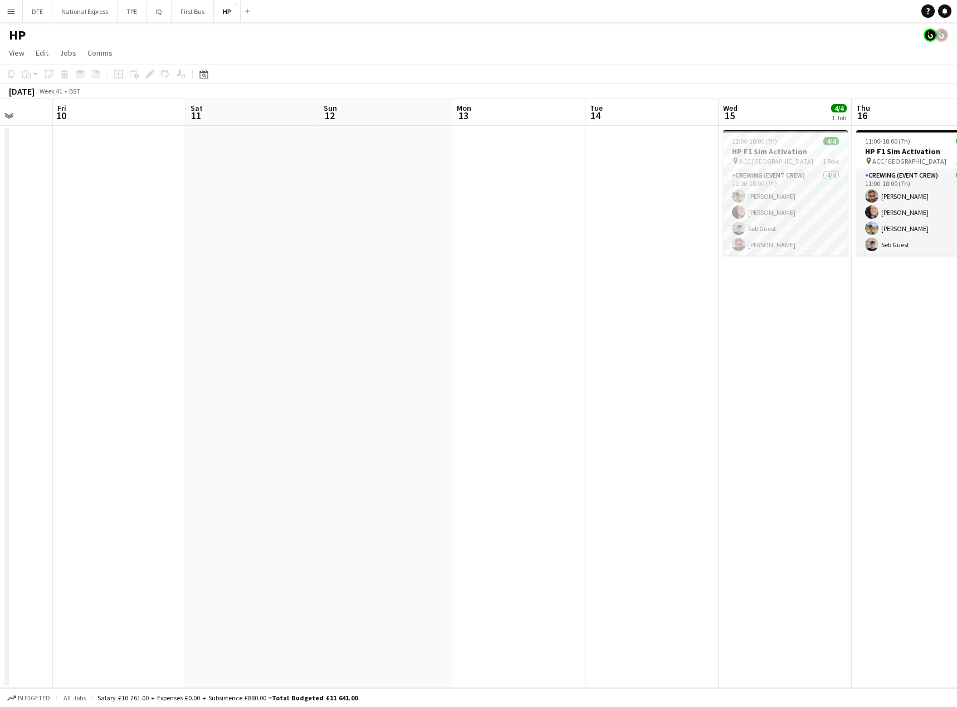
scroll to position [0, 403]
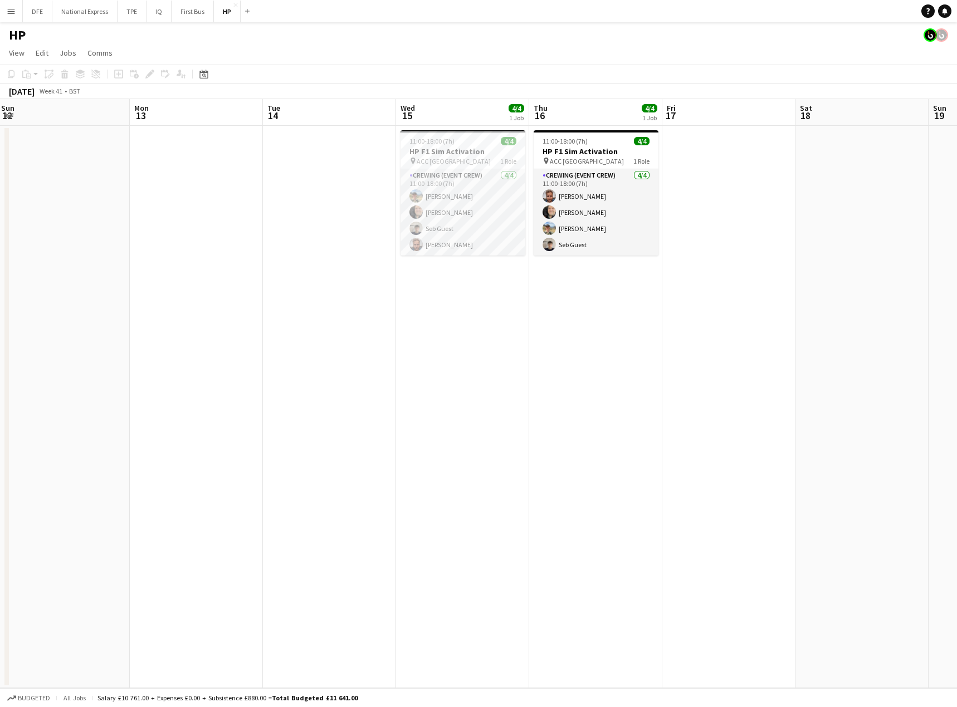
drag, startPoint x: 697, startPoint y: 262, endPoint x: 7, endPoint y: 294, distance: 690.9
click at [7, 294] on div "Thu 9 Fri 10 Sat 11 Sun 12 Mon 13 Tue 14 Wed 15 4/4 1 Job Thu 16 4/4 1 Job Fri …" at bounding box center [478, 393] width 957 height 589
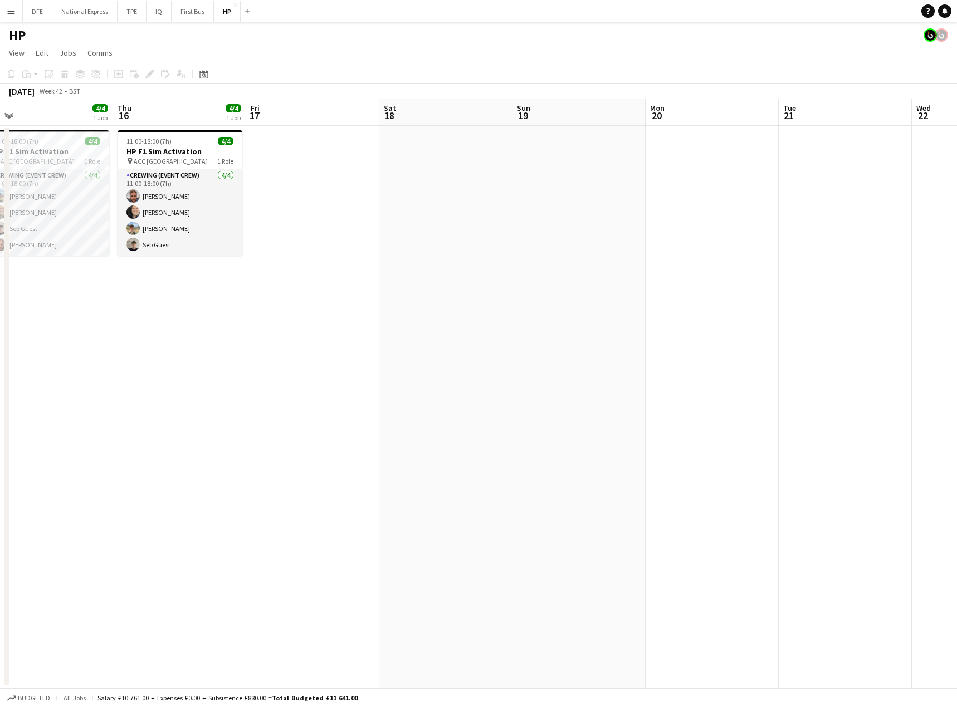
drag, startPoint x: 713, startPoint y: 334, endPoint x: 304, endPoint y: 358, distance: 409.6
click at [306, 359] on app-calendar-viewport "Sun 12 Mon 13 Tue 14 Wed 15 4/4 1 Job Thu 16 4/4 1 Job Fri 17 Sat 18 Sun 19 Mon…" at bounding box center [478, 393] width 957 height 589
click at [52, 149] on h3 "HP F1 Sim Activation" at bounding box center [46, 152] width 125 height 10
click at [53, 152] on h3 "HP F1 Sim Activation" at bounding box center [47, 153] width 123 height 10
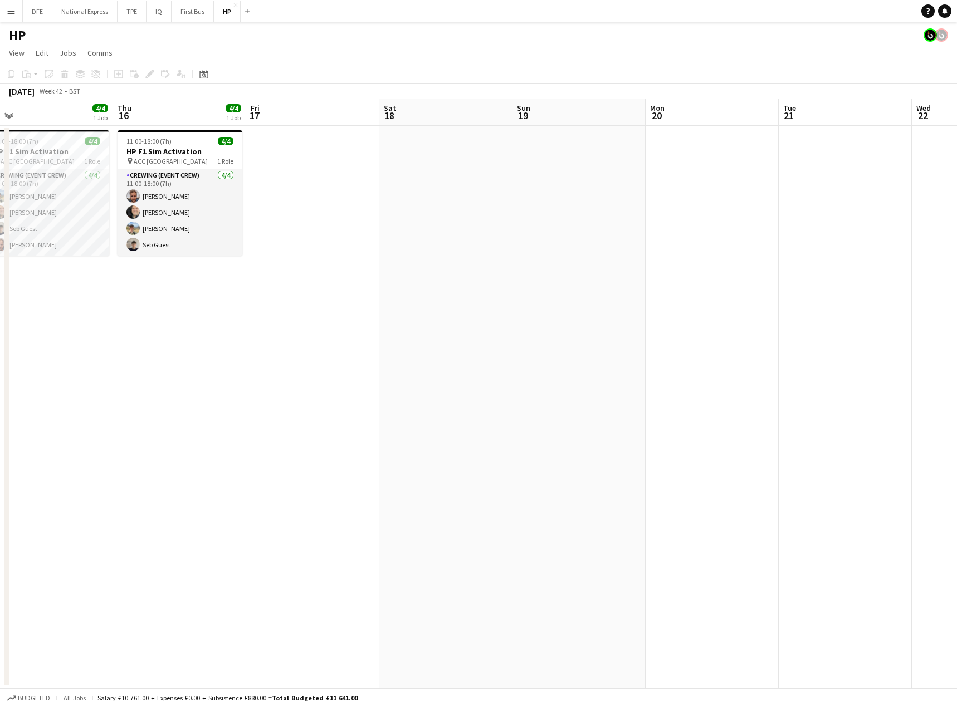
click at [37, 156] on app-calendar-viewport "Sun 12 Mon 13 Tue 14 Wed 15 4/4 1 Job Thu 16 4/4 1 Job Fri 17 Sat 18 Sun 19 Mon…" at bounding box center [478, 393] width 957 height 589
click at [38, 154] on h3 "HP F1 Sim Activation" at bounding box center [43, 152] width 125 height 10
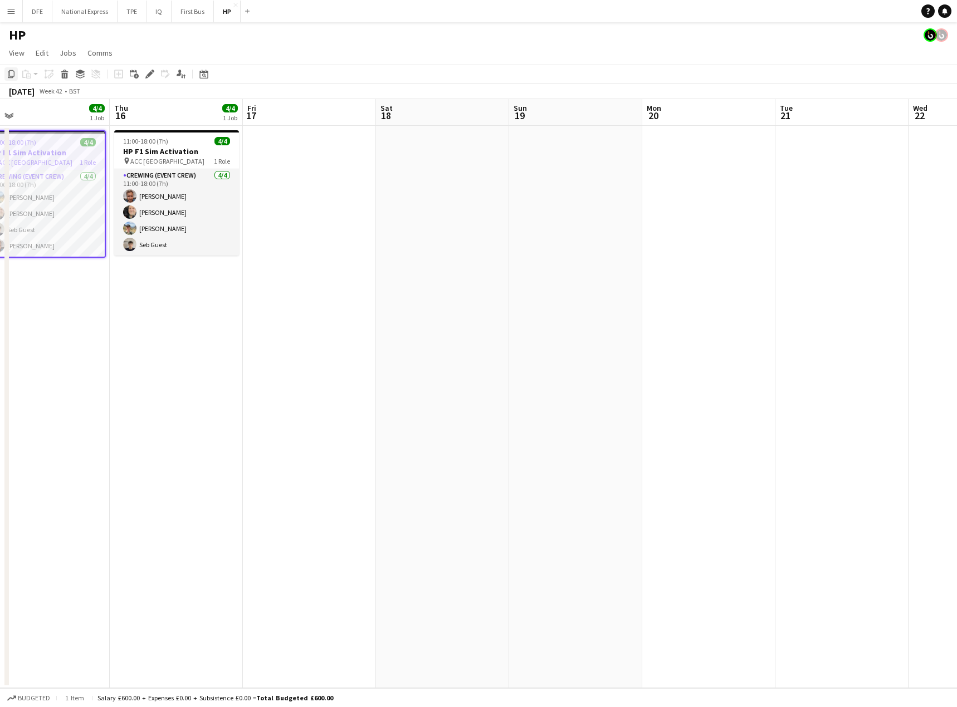
click at [13, 74] on icon "Copy" at bounding box center [11, 74] width 9 height 9
drag, startPoint x: 77, startPoint y: 161, endPoint x: 39, endPoint y: 163, distance: 37.9
click at [39, 163] on div "pin ACC Liverpool 1 Role" at bounding box center [43, 162] width 123 height 9
click at [64, 167] on app-job-card "11:00-18:00 (7h) 4/4 HP F1 Sim Activation pin ACC Liverpool 1 Role Crewing (Eve…" at bounding box center [43, 192] width 125 height 125
click at [12, 75] on icon "Copy" at bounding box center [11, 74] width 9 height 9
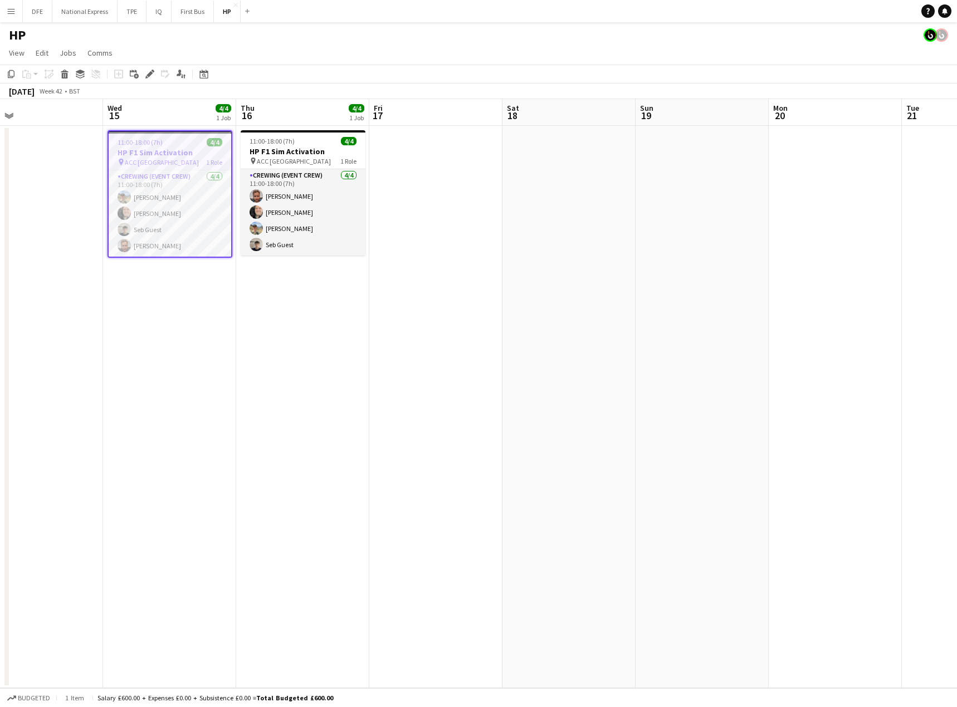
drag, startPoint x: 785, startPoint y: 242, endPoint x: 233, endPoint y: 248, distance: 552.6
click at [208, 253] on app-calendar-viewport "Sun 12 Mon 13 Tue 14 Wed 15 4/4 1 Job Thu 16 4/4 1 Job Fri 17 Sat 18 Sun 19 Mon…" at bounding box center [478, 393] width 957 height 589
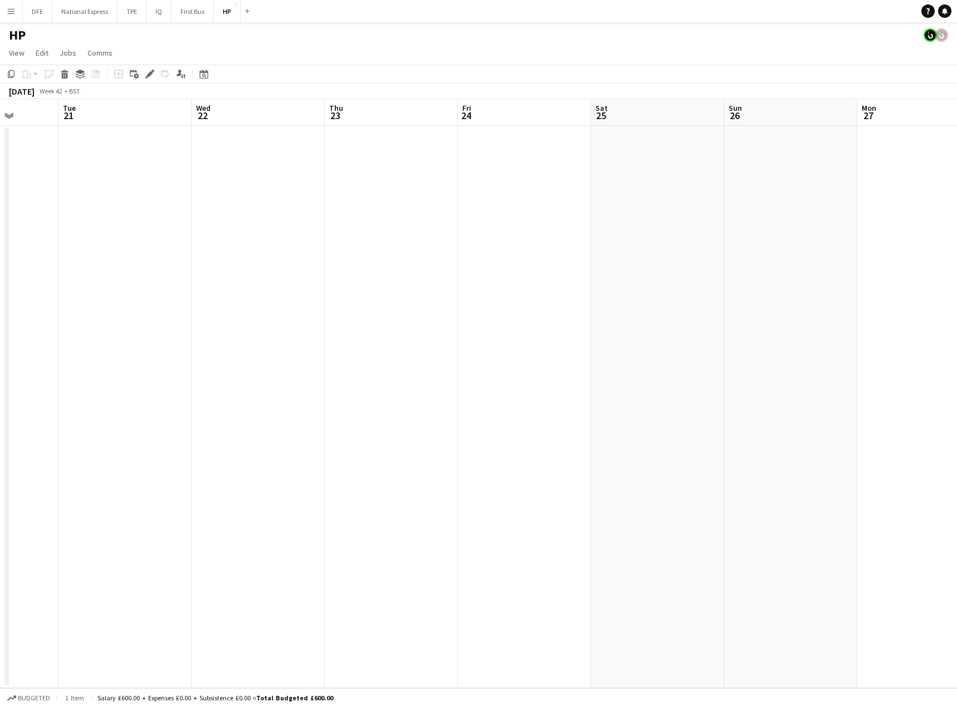
drag, startPoint x: 575, startPoint y: 264, endPoint x: 452, endPoint y: 256, distance: 123.4
click at [240, 257] on app-calendar-viewport "Fri 17 Sat 18 Sun 19 Mon 20 Tue 21 Wed 22 Thu 23 Fri 24 Sat 25 Sun 26 Mon 27 Tu…" at bounding box center [478, 393] width 957 height 589
drag, startPoint x: 808, startPoint y: 256, endPoint x: 297, endPoint y: 247, distance: 511.5
click at [297, 247] on app-calendar-viewport "Fri 24 Sat 25 Sun 26 Mon 27 Tue 28 Wed 29 Thu 30 Fri 31 Sat 1 Sun 2 Mon 3 Tue 4…" at bounding box center [478, 393] width 957 height 589
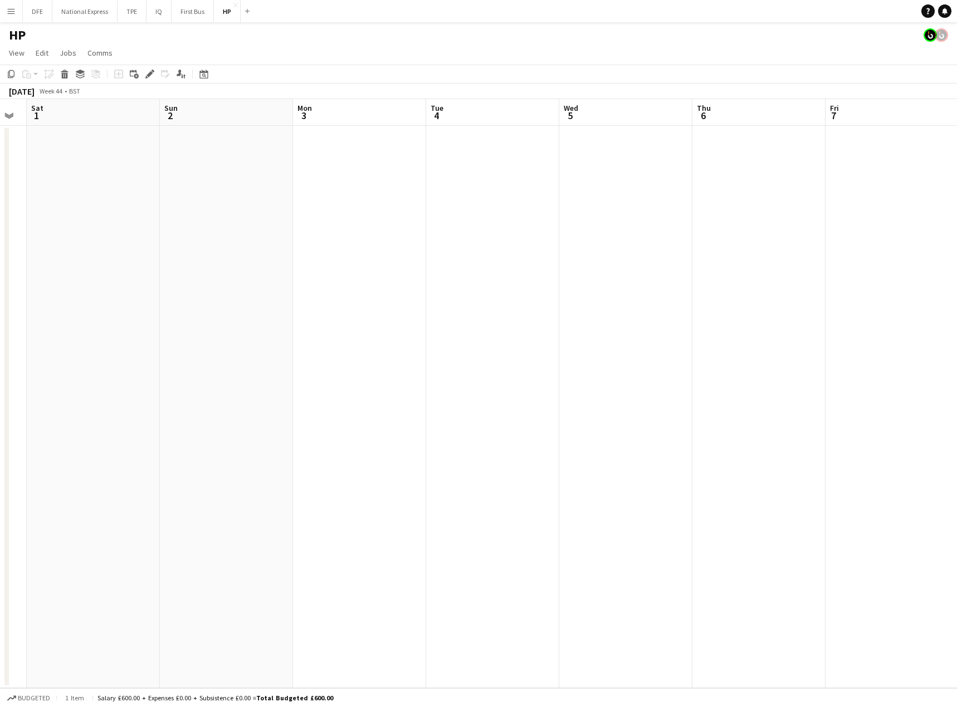
drag, startPoint x: 853, startPoint y: 230, endPoint x: 304, endPoint y: 224, distance: 549.8
click at [304, 224] on app-calendar-viewport "Wed 29 Thu 30 Fri 31 Sat 1 Sun 2 Mon 3 Tue 4 Wed 5 Thu 6 Fri 7 Sat 8 Sun 9 Mon …" at bounding box center [478, 393] width 957 height 589
drag, startPoint x: 728, startPoint y: 231, endPoint x: 274, endPoint y: 244, distance: 454.2
click at [274, 244] on app-calendar-viewport "Sat 1 Sun 2 Mon 3 Tue 4 Wed 5 Thu 6 Fri 7 Sat 8 Sun 9 Mon 10 Tue 11 Wed 12 Thu …" at bounding box center [478, 393] width 957 height 589
drag, startPoint x: 402, startPoint y: 263, endPoint x: 776, endPoint y: 248, distance: 374.6
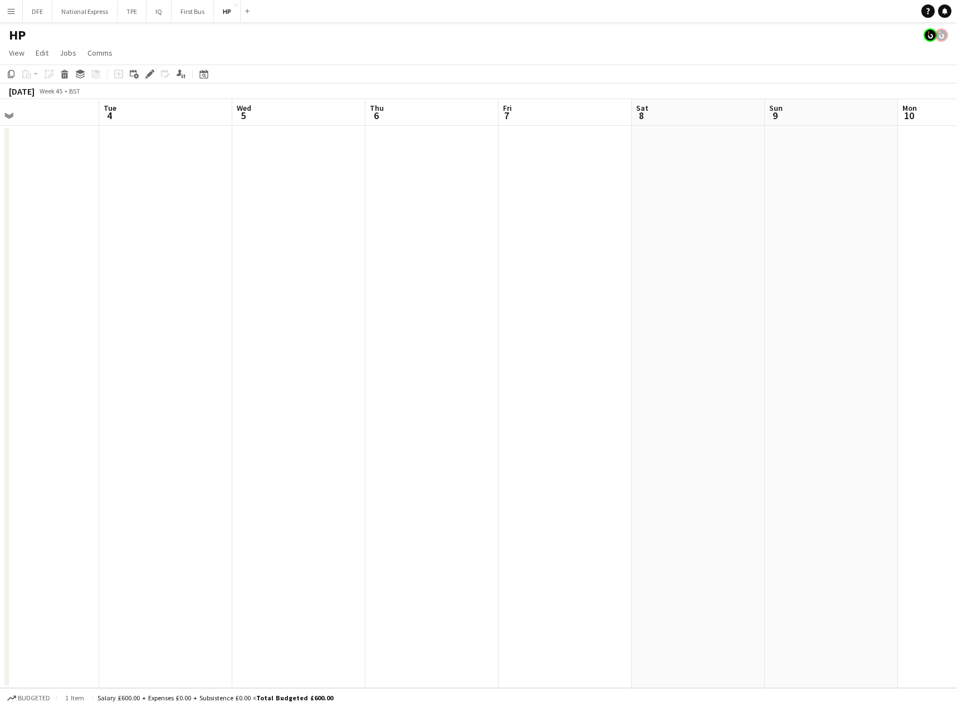
click at [809, 250] on app-calendar-viewport "Sat 1 Sun 2 Mon 3 Tue 4 Wed 5 Thu 6 Fri 7 Sat 8 Sun 9 Mon 10 Tue 11 Wed 12 Thu …" at bounding box center [478, 393] width 957 height 589
drag, startPoint x: 621, startPoint y: 245, endPoint x: 478, endPoint y: 240, distance: 142.7
click at [828, 257] on app-calendar-viewport "Sun 26 Mon 27 Tue 28 Wed 29 Thu 30 Fri 31 Sat 1 Sun 2 Mon 3 Tue 4 Wed 5 Thu 6 F…" at bounding box center [478, 393] width 957 height 589
drag, startPoint x: 446, startPoint y: 248, endPoint x: 574, endPoint y: 247, distance: 128.1
click at [574, 247] on app-calendar-viewport "Fri 24 Sat 25 Sun 26 Mon 27 Tue 28 Wed 29 Thu 30 Fri 31 Sat 1 Sun 2 Mon 3 Tue 4…" at bounding box center [478, 393] width 957 height 589
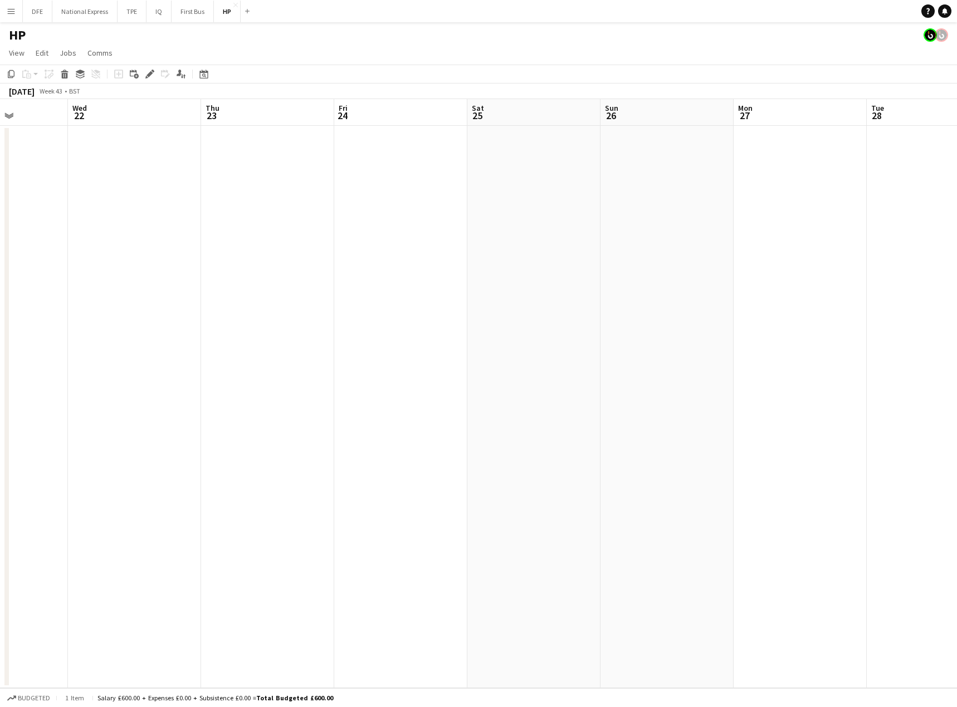
scroll to position [0, 255]
drag, startPoint x: 152, startPoint y: 248, endPoint x: 954, endPoint y: 231, distance: 802.9
click at [954, 231] on app-calendar-viewport "Fri 17 Sat 18 Sun 19 Mon 20 Tue 21 Wed 22 Thu 23 Fri 24 Sat 25 Sun 26 Mon 27 Tu…" at bounding box center [478, 393] width 957 height 589
click at [478, 171] on app-date-cell at bounding box center [477, 407] width 133 height 563
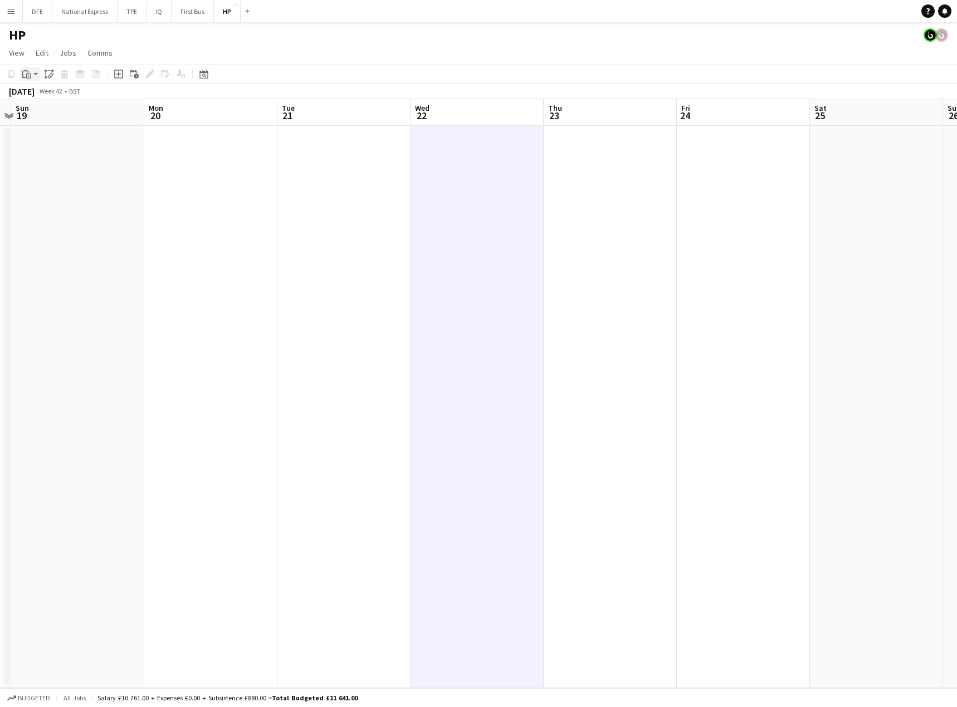
click at [37, 76] on app-action-btn "Paste" at bounding box center [30, 73] width 20 height 13
click at [49, 98] on link "Paste Ctrl+V" at bounding box center [82, 95] width 105 height 10
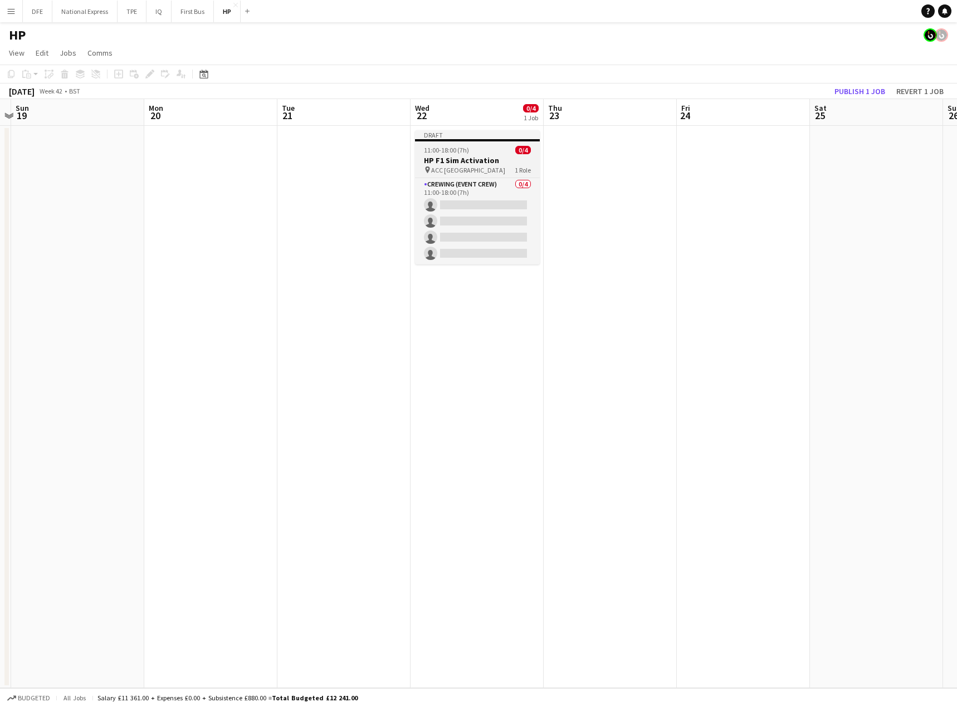
click at [465, 158] on h3 "HP F1 Sim Activation" at bounding box center [477, 160] width 125 height 10
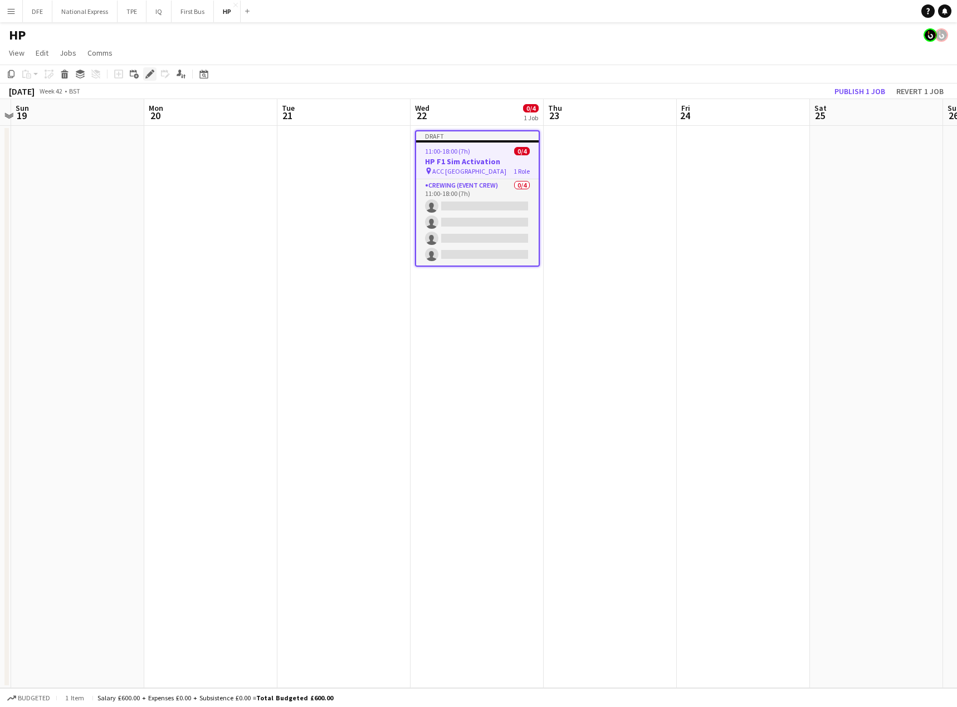
click at [150, 73] on icon at bounding box center [150, 74] width 6 height 6
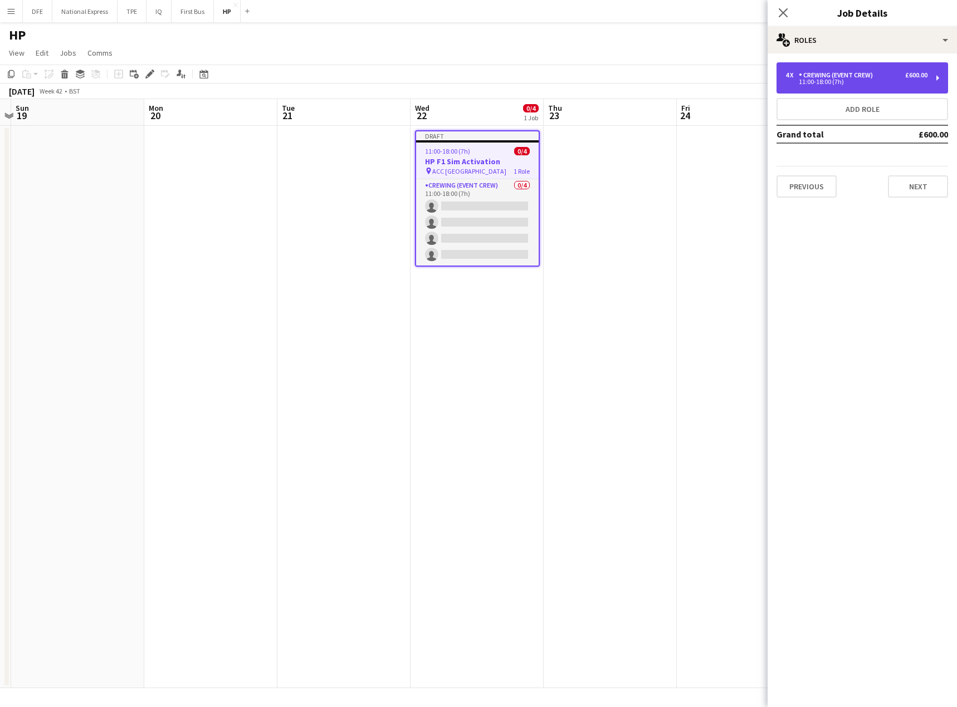
click at [821, 80] on div "11:00-18:00 (7h)" at bounding box center [856, 82] width 142 height 6
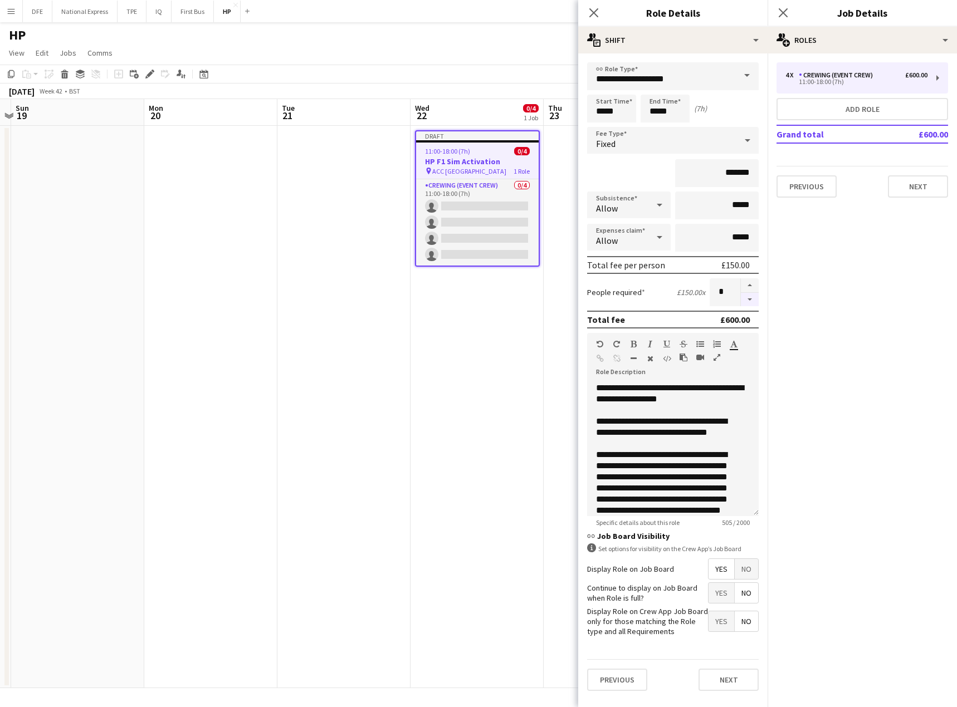
click at [748, 293] on button "button" at bounding box center [750, 300] width 18 height 14
type input "*"
click at [685, 426] on div "**********" at bounding box center [668, 427] width 145 height 22
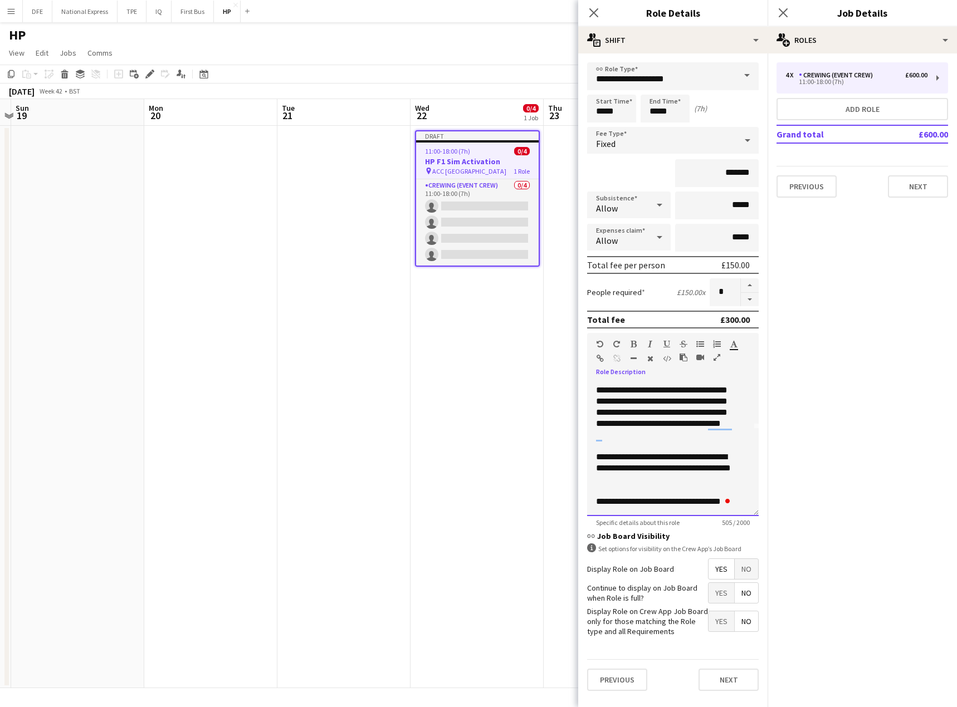
scroll to position [0, 15]
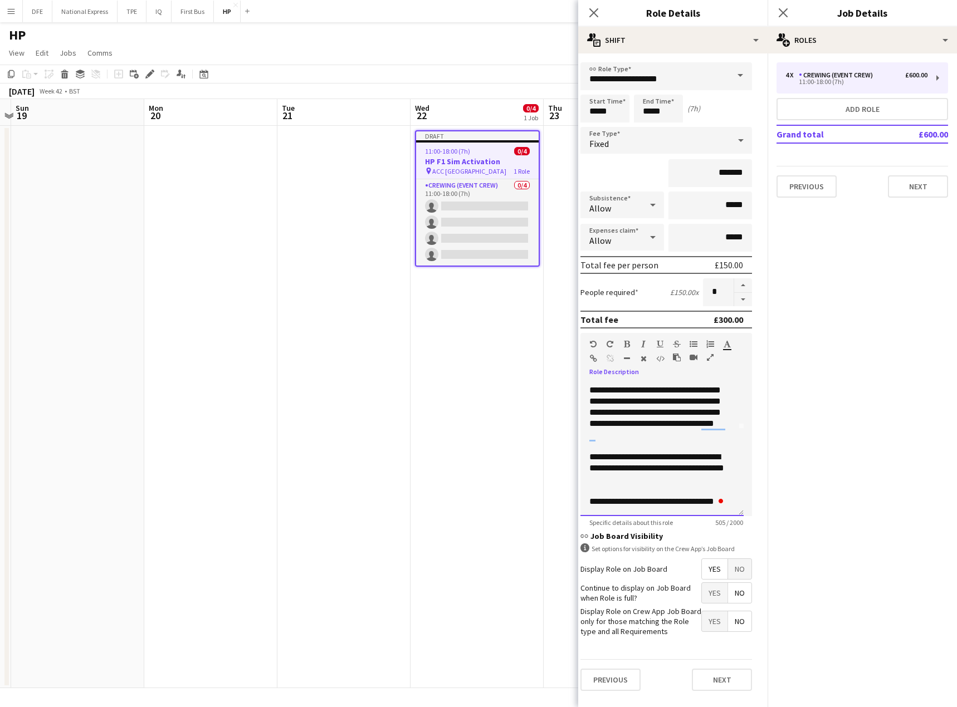
drag, startPoint x: 597, startPoint y: 387, endPoint x: 904, endPoint y: 637, distance: 396.3
click at [904, 637] on body "Menu Boards Boards Boards All jobs Status Workforce Workforce My Workforce Recr…" at bounding box center [478, 353] width 957 height 707
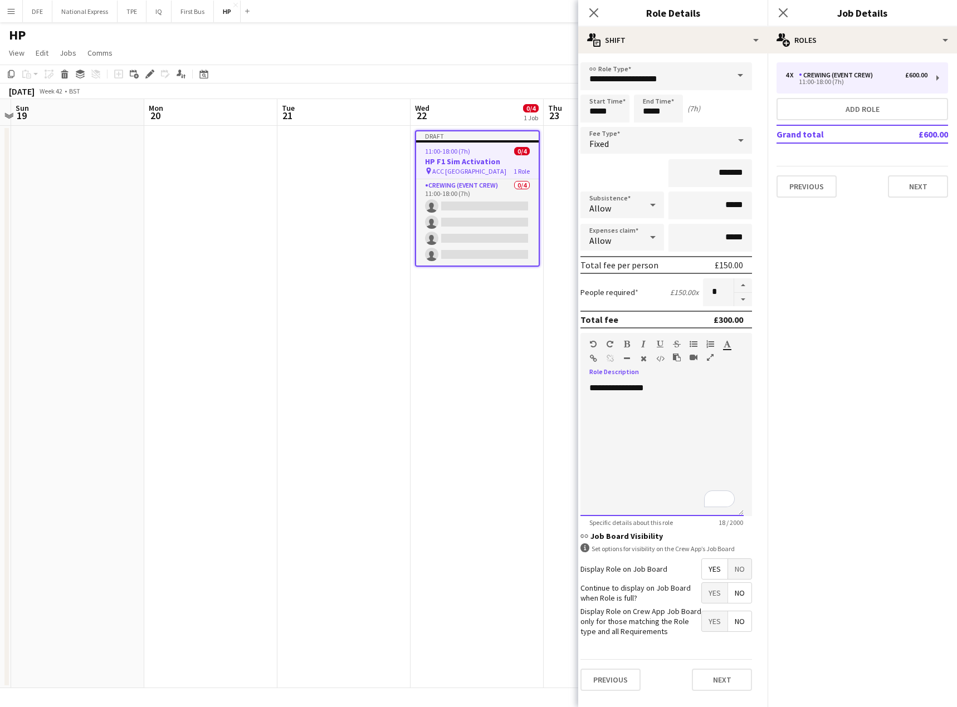
scroll to position [0, 0]
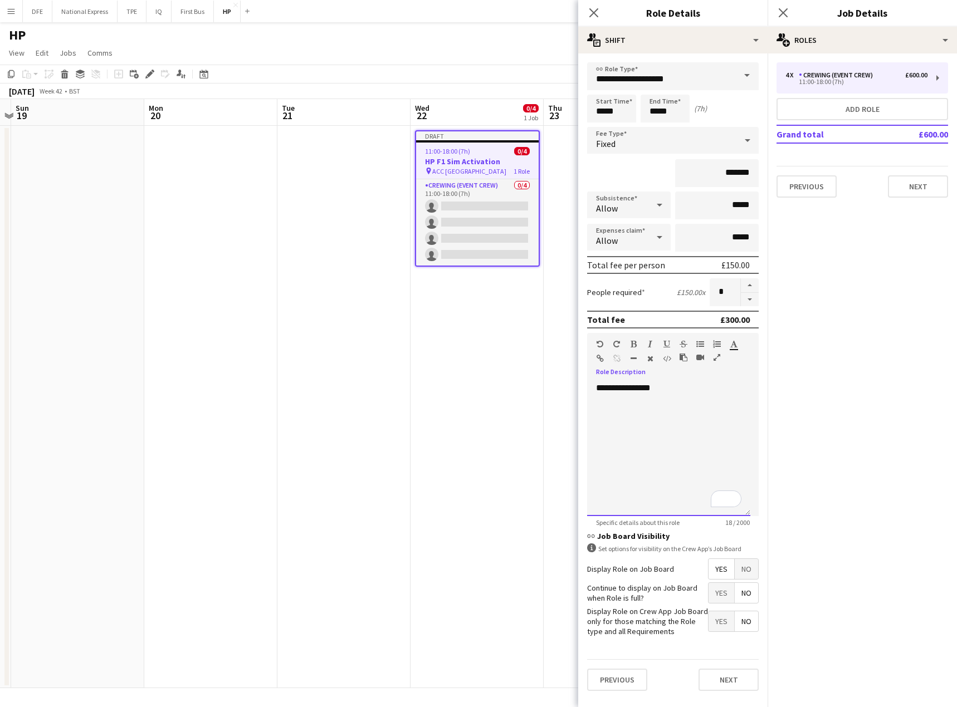
drag, startPoint x: 651, startPoint y: 384, endPoint x: 571, endPoint y: 387, distance: 80.3
click at [571, 387] on body "Menu Boards Boards Boards All jobs Status Workforce Workforce My Workforce Recr…" at bounding box center [478, 353] width 957 height 707
click at [632, 388] on div "**********" at bounding box center [668, 388] width 145 height 11
drag, startPoint x: 664, startPoint y: 388, endPoint x: 532, endPoint y: 382, distance: 132.2
click at [532, 382] on body "Menu Boards Boards Boards All jobs Status Workforce Workforce My Workforce Recr…" at bounding box center [478, 353] width 957 height 707
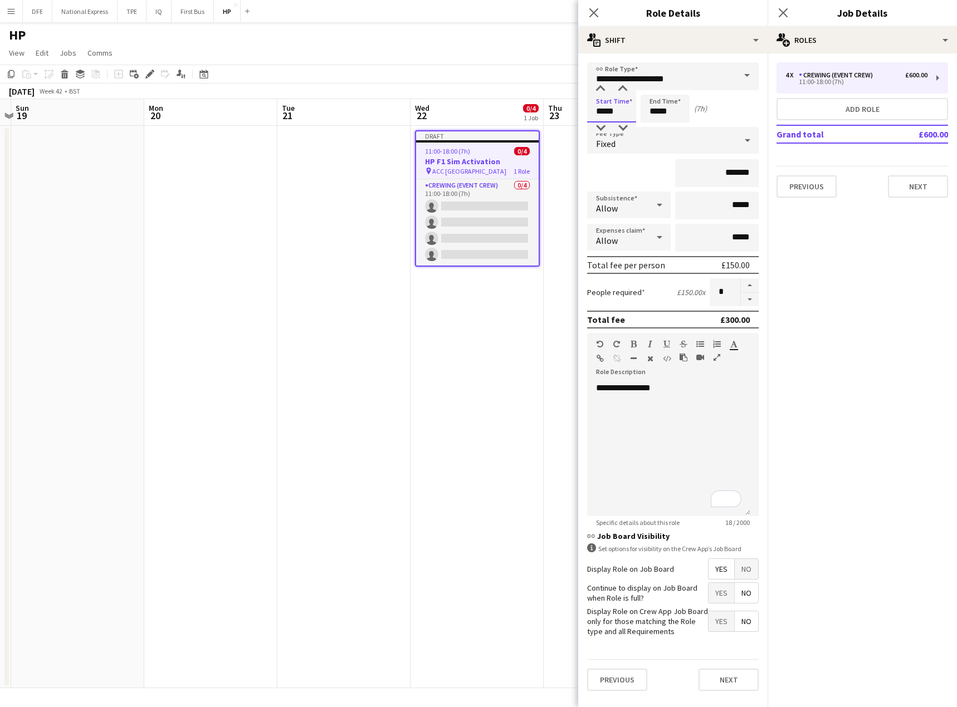
click at [608, 106] on input "*****" at bounding box center [611, 109] width 49 height 28
click at [602, 128] on div at bounding box center [600, 128] width 22 height 11
type input "*****"
click at [602, 128] on div at bounding box center [600, 128] width 22 height 11
click at [655, 110] on input "*****" at bounding box center [665, 109] width 49 height 28
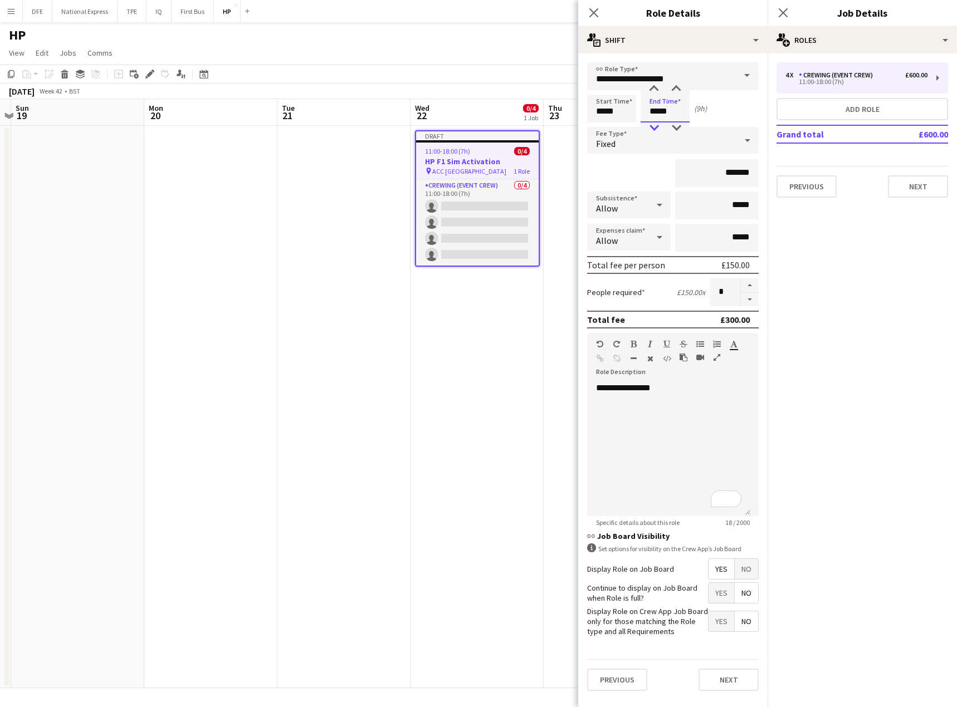
type input "*****"
click at [654, 126] on div at bounding box center [654, 128] width 22 height 11
click at [712, 143] on div "Fixed" at bounding box center [661, 140] width 149 height 27
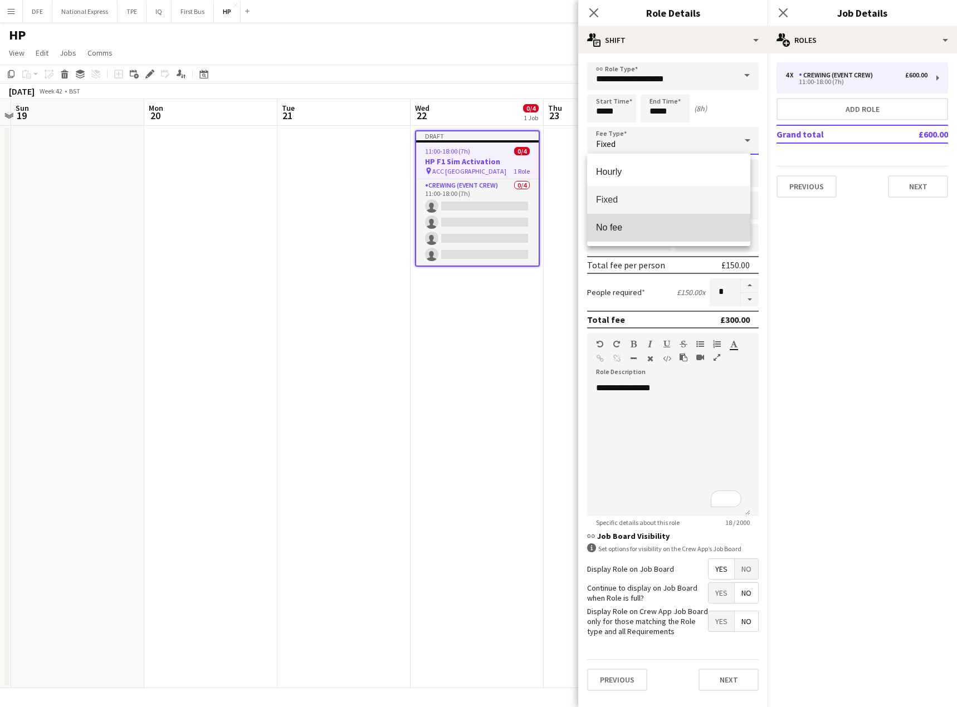
click at [661, 226] on span "No fee" at bounding box center [668, 227] width 145 height 11
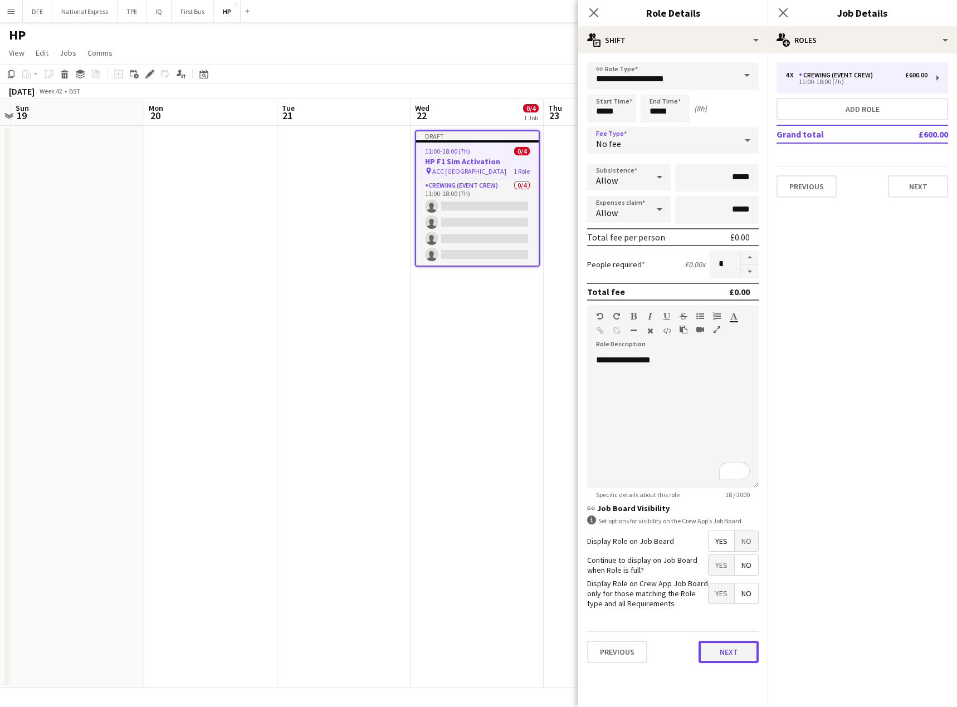
click at [736, 652] on button "Next" at bounding box center [729, 652] width 60 height 22
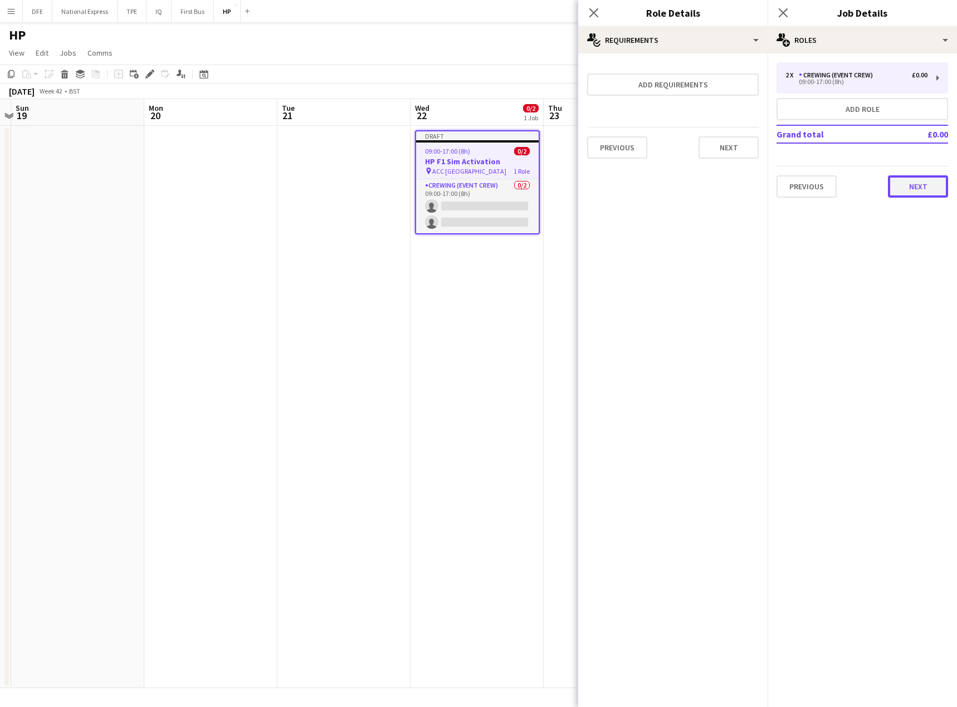
click at [916, 195] on button "Next" at bounding box center [918, 186] width 60 height 22
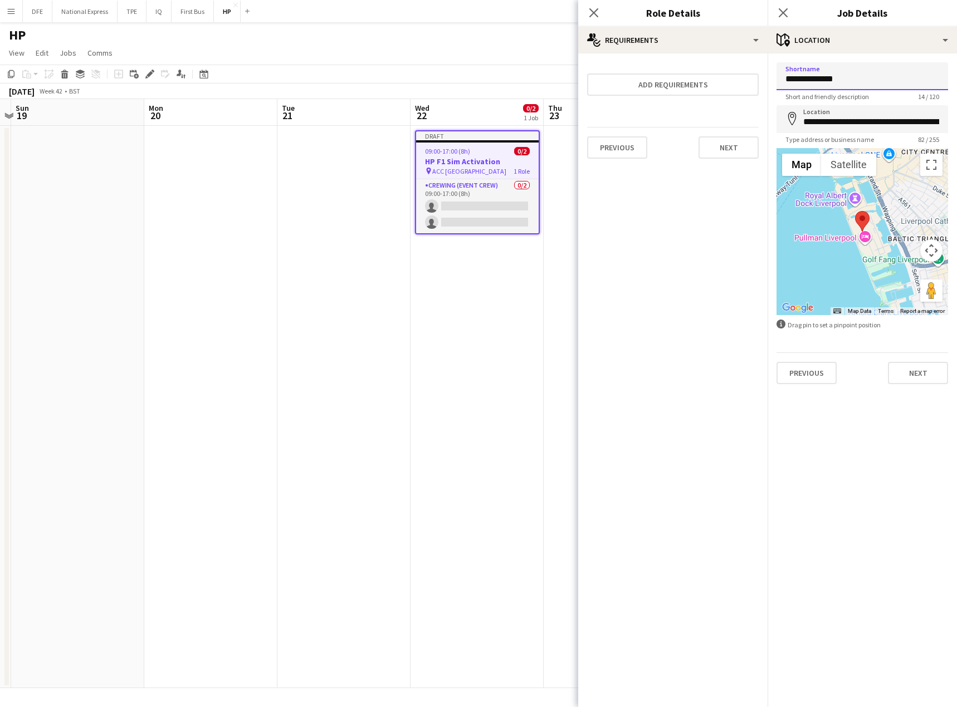
click at [834, 80] on input "**********" at bounding box center [863, 76] width 172 height 28
click at [822, 78] on input "**********" at bounding box center [863, 76] width 172 height 28
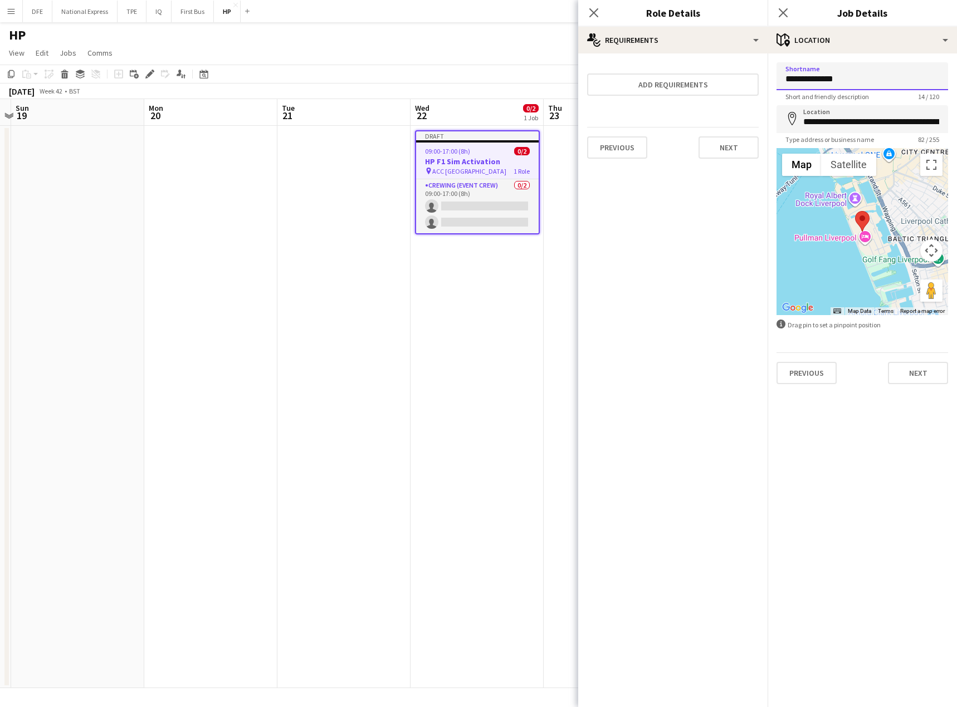
click at [822, 78] on input "**********" at bounding box center [863, 76] width 172 height 28
type input "*"
type input "**********"
click at [836, 124] on input "**********" at bounding box center [863, 119] width 172 height 28
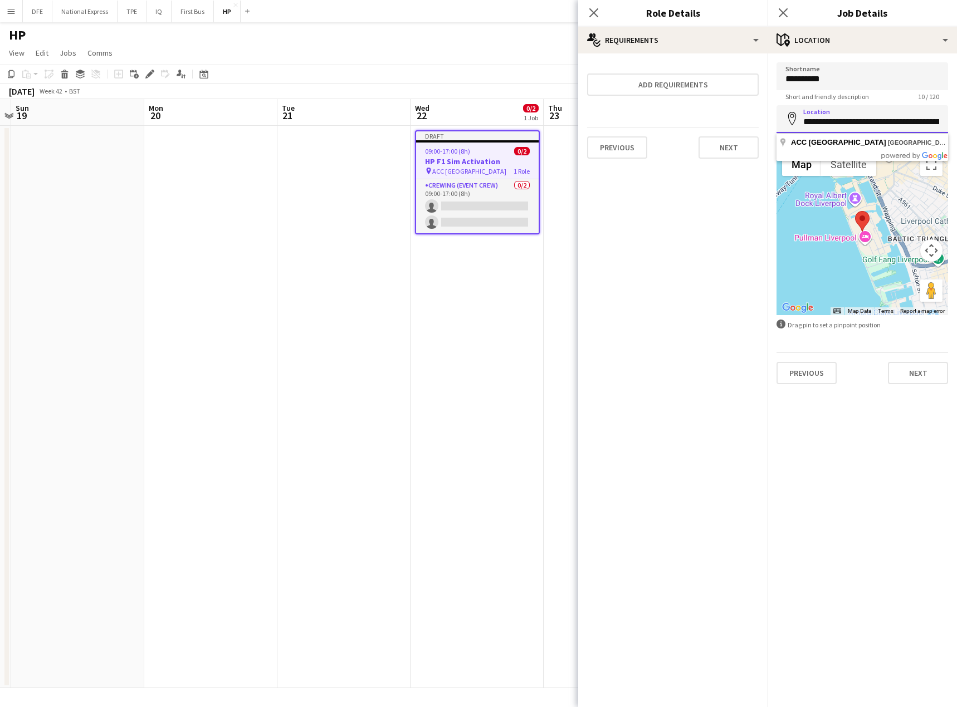
click at [836, 124] on input "**********" at bounding box center [863, 119] width 172 height 28
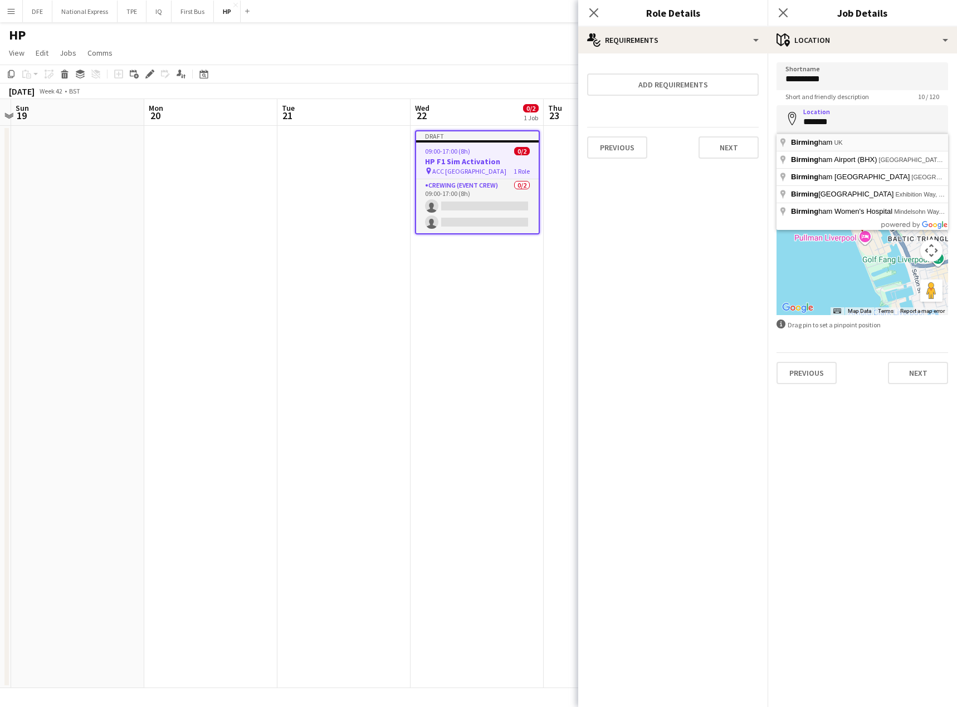
type input "**********"
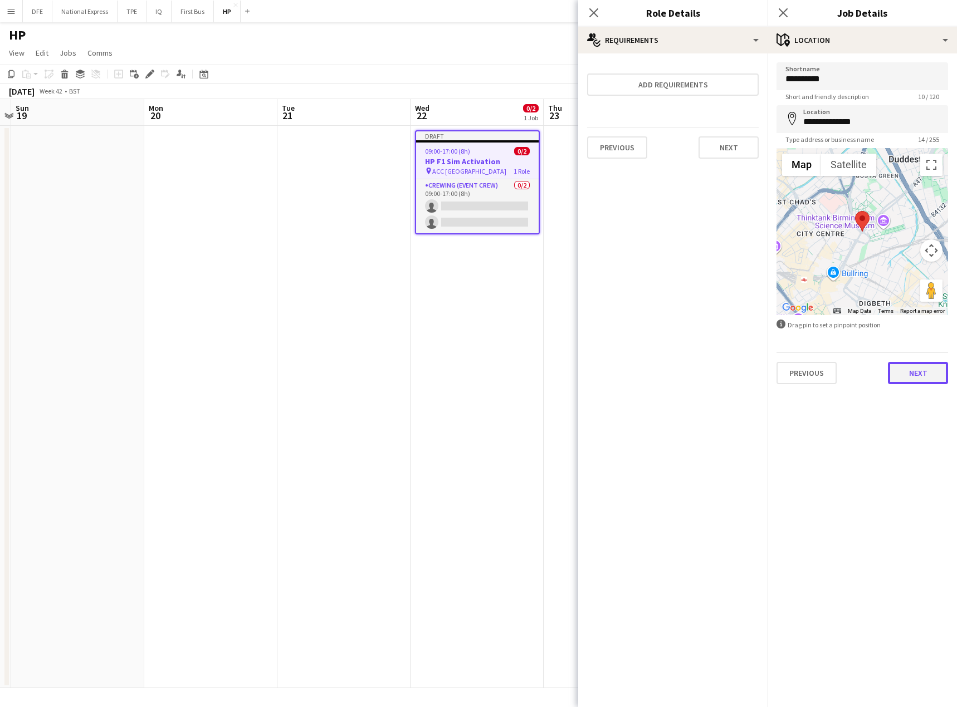
click at [925, 374] on button "Next" at bounding box center [918, 373] width 60 height 22
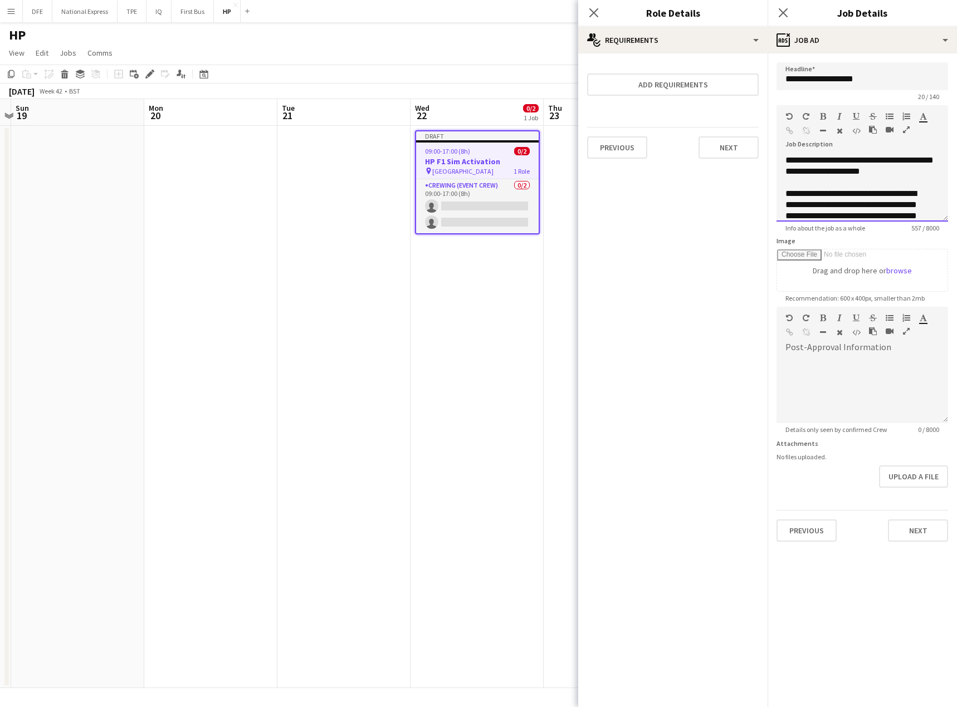
click at [847, 193] on div "**********" at bounding box center [857, 227] width 145 height 78
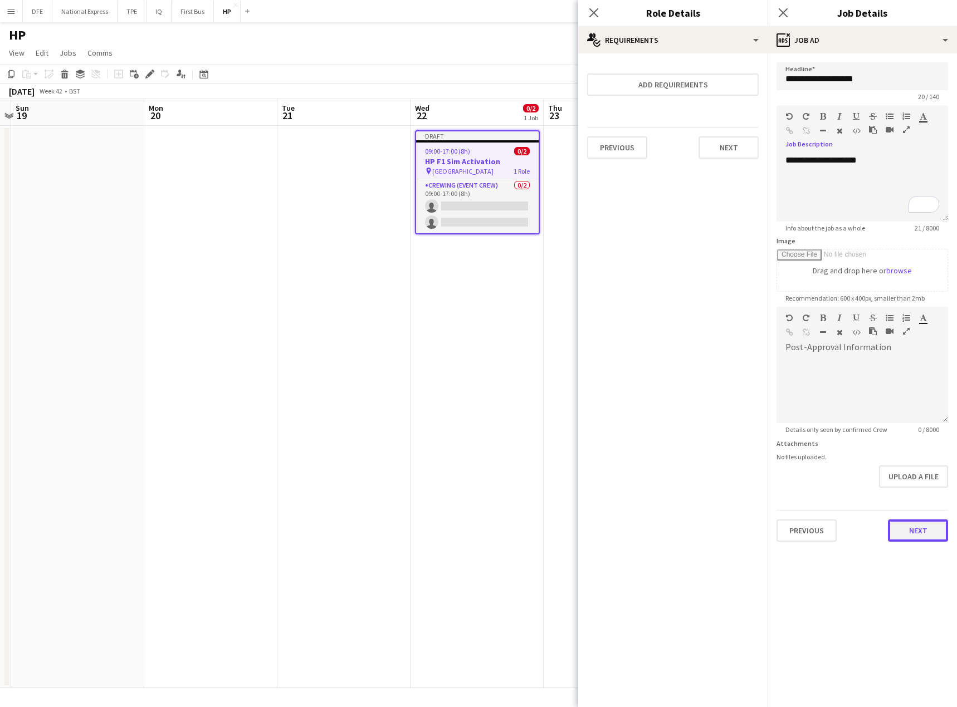
click at [919, 525] on button "Next" at bounding box center [918, 531] width 60 height 22
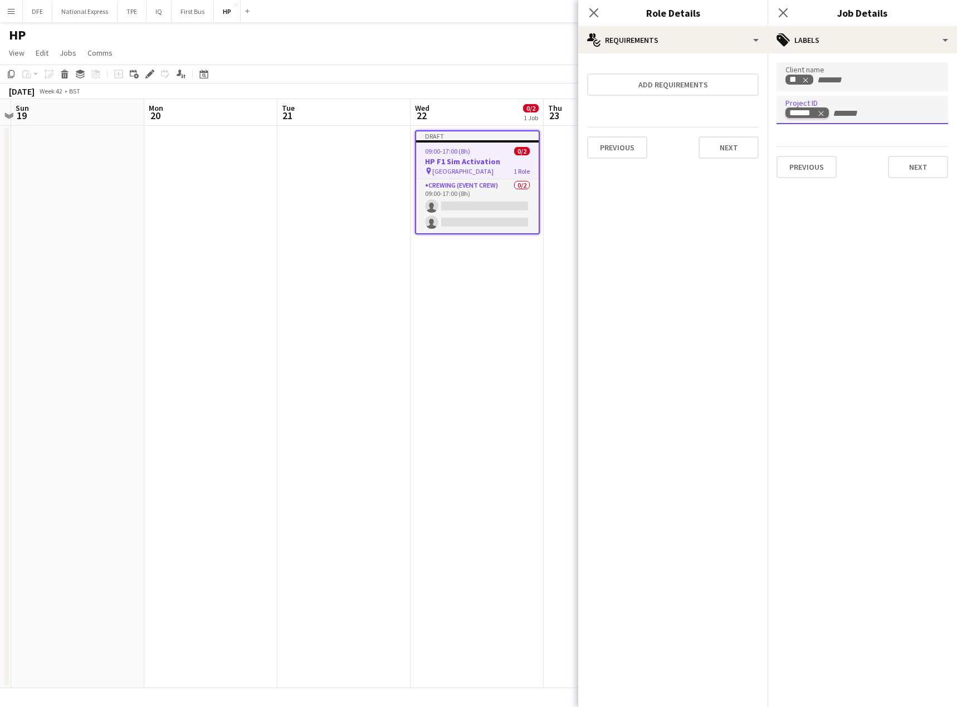
click at [825, 113] on tag-ripple at bounding box center [806, 114] width 43 height 11
type input "******"
click at [822, 113] on icon "Remove tag" at bounding box center [820, 113] width 5 height 5
click at [915, 166] on button "Next" at bounding box center [918, 167] width 60 height 22
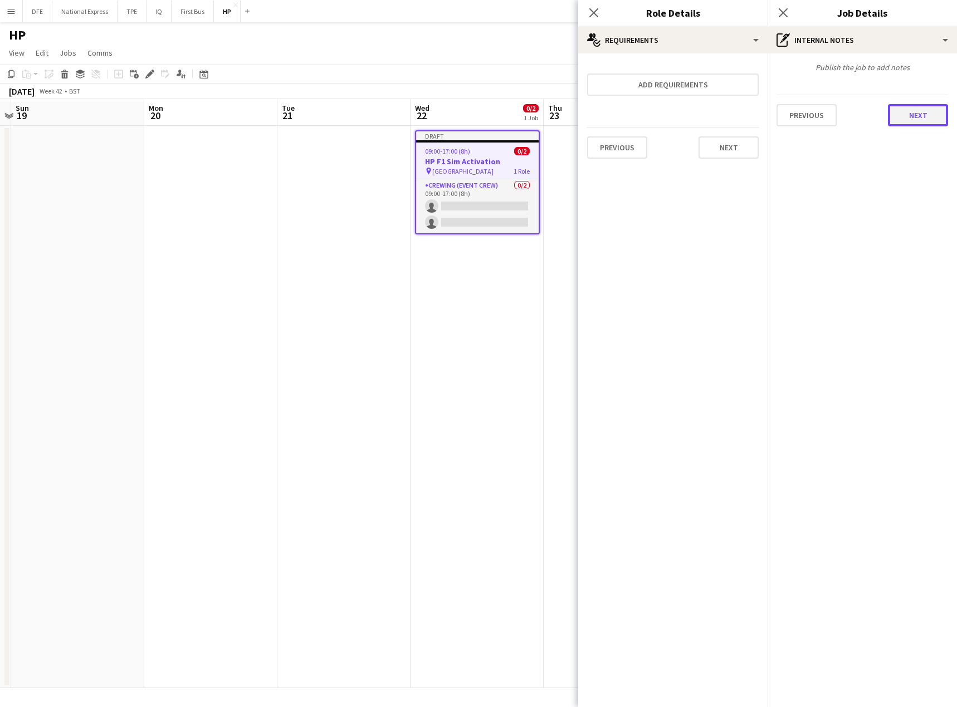
click at [925, 118] on button "Next" at bounding box center [918, 115] width 60 height 22
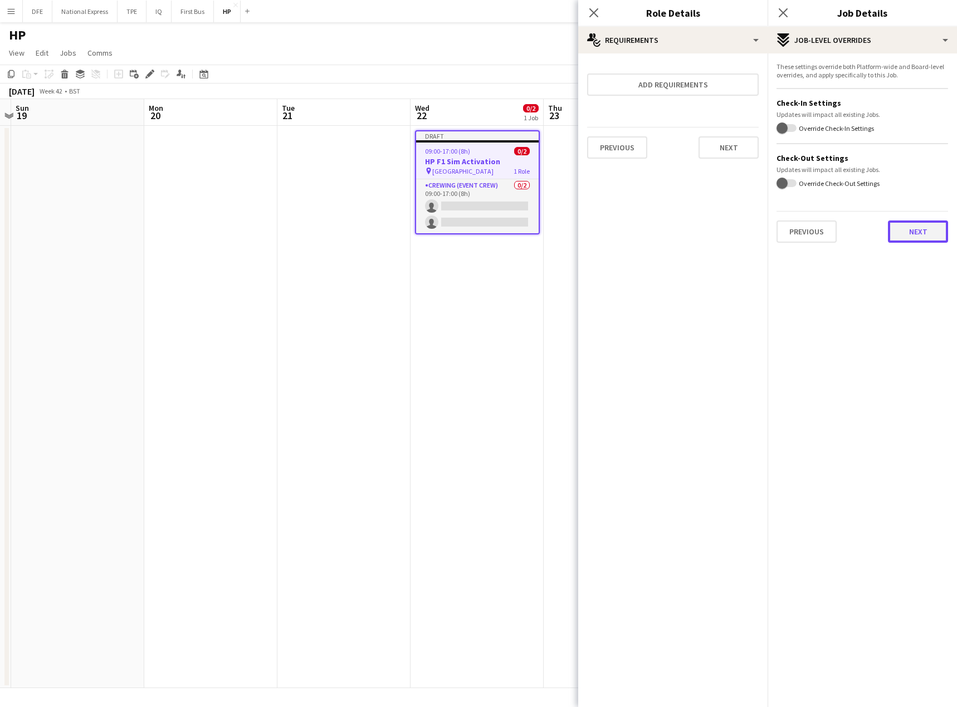
click at [920, 236] on button "Next" at bounding box center [918, 232] width 60 height 22
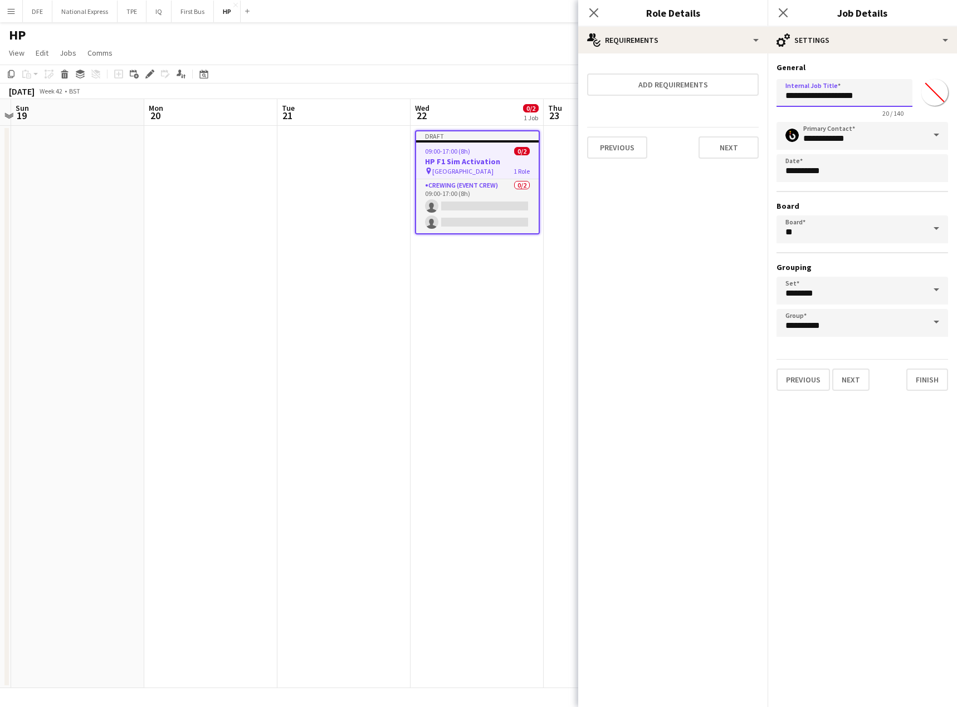
drag, startPoint x: 799, startPoint y: 97, endPoint x: 870, endPoint y: 109, distance: 71.2
click at [874, 97] on input "**********" at bounding box center [845, 93] width 136 height 28
type input "**********"
click at [936, 375] on button "Finish" at bounding box center [927, 380] width 42 height 22
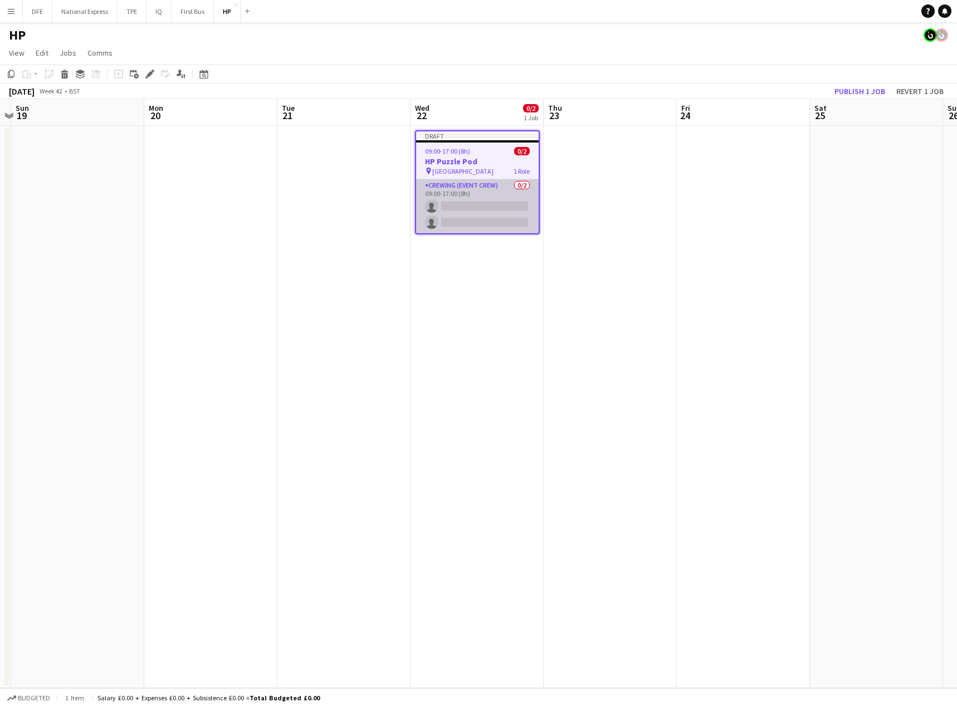
click at [473, 209] on app-card-role "Crewing (Event Crew) 0/2 09:00-17:00 (8h) single-neutral-actions single-neutral…" at bounding box center [477, 206] width 123 height 54
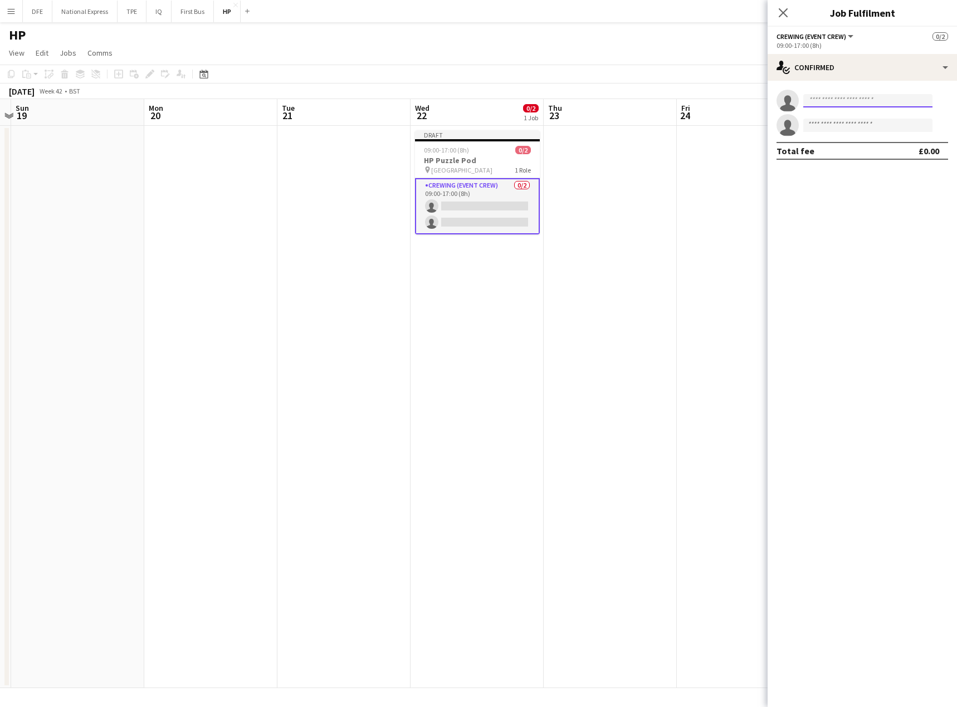
click at [842, 95] on input at bounding box center [867, 100] width 129 height 13
type input "***"
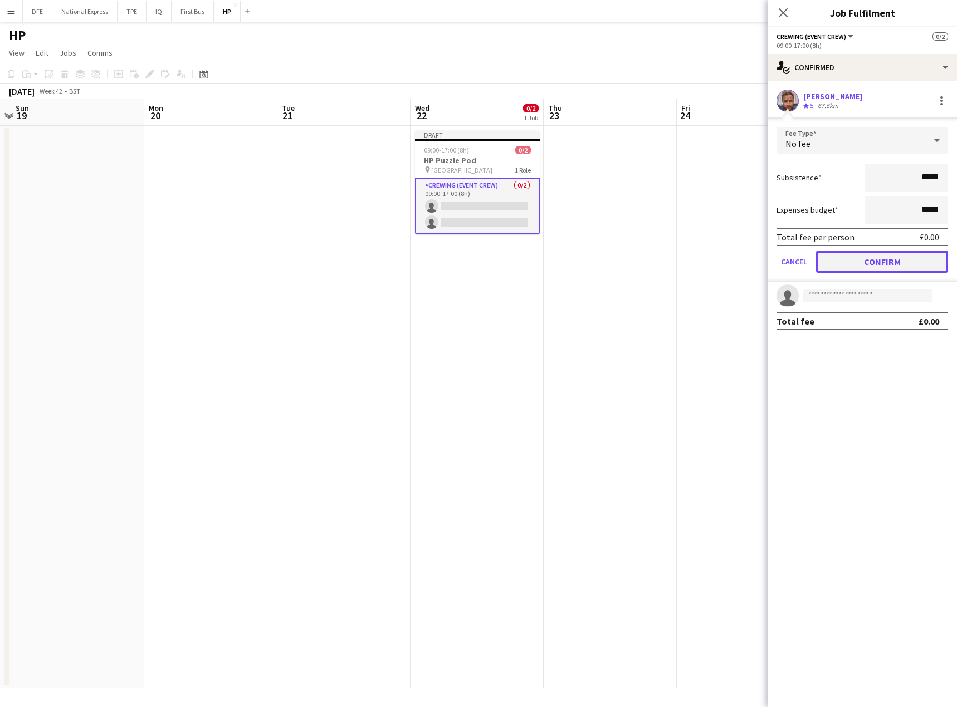
click at [842, 258] on button "Confirm" at bounding box center [882, 262] width 132 height 22
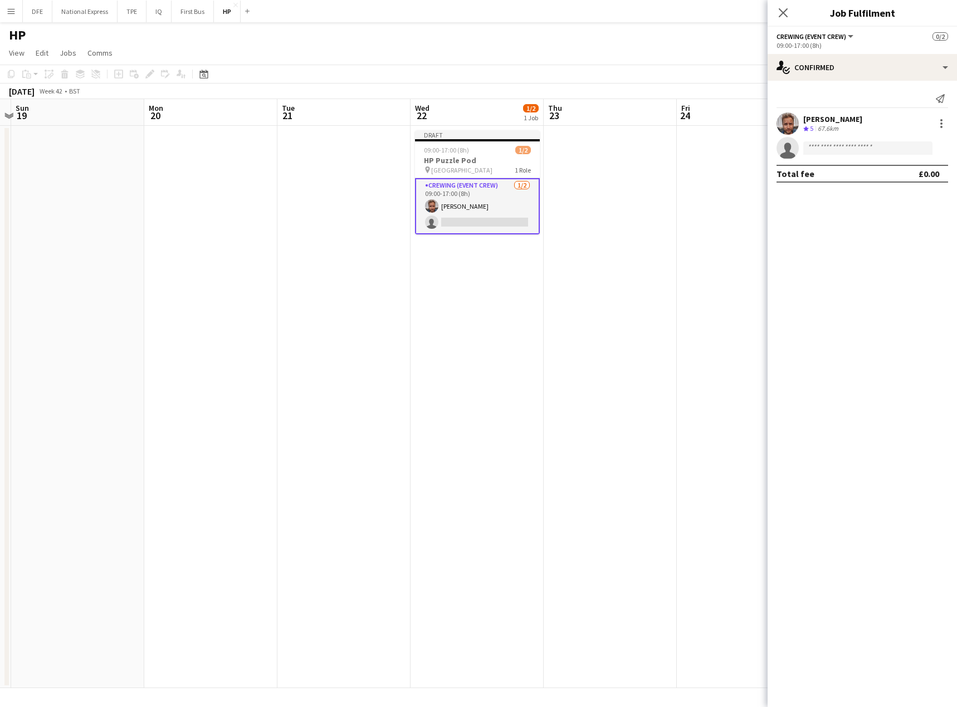
click at [504, 222] on app-card-role "Crewing (Event Crew) [DATE] 09:00-17:00 (8h) [PERSON_NAME] single-neutral-actio…" at bounding box center [477, 206] width 125 height 56
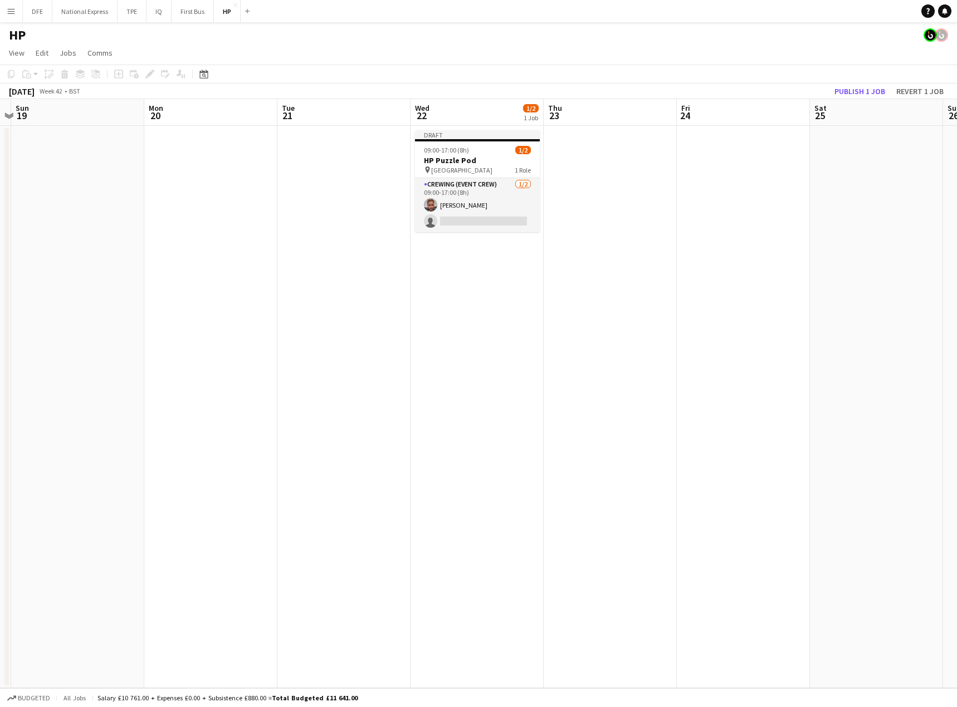
drag, startPoint x: 493, startPoint y: 222, endPoint x: 658, endPoint y: 199, distance: 167.0
click at [494, 222] on app-card-role "Crewing (Event Crew) [DATE] 09:00-17:00 (8h) [PERSON_NAME] single-neutral-actio…" at bounding box center [477, 205] width 125 height 54
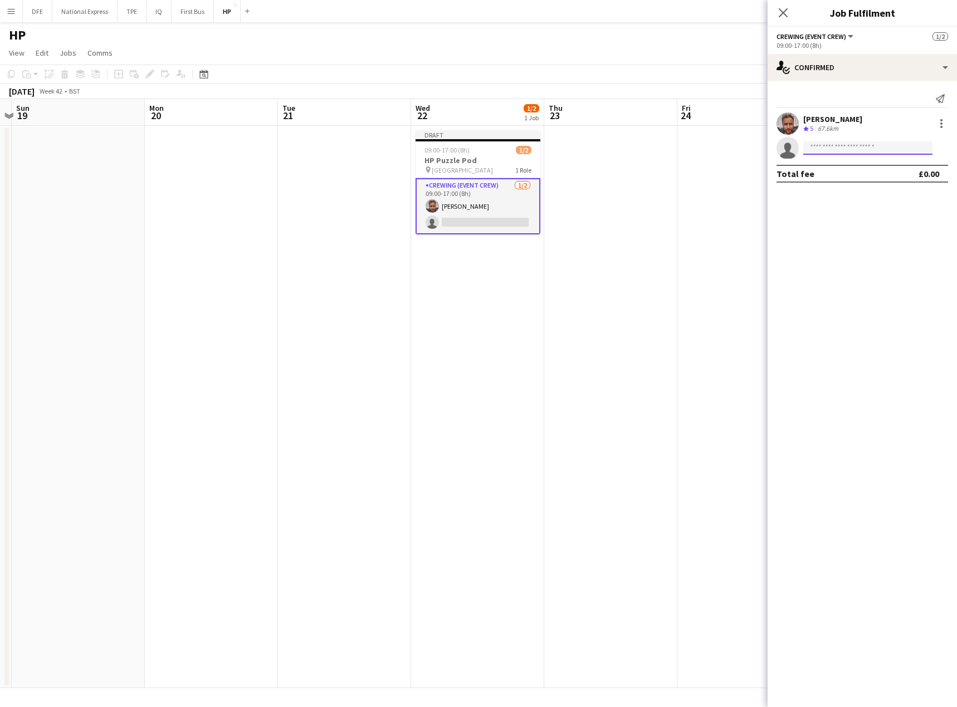
click at [866, 152] on input at bounding box center [867, 147] width 129 height 13
type input "*******"
click at [858, 185] on span "[PHONE_NUMBER]" at bounding box center [867, 182] width 111 height 9
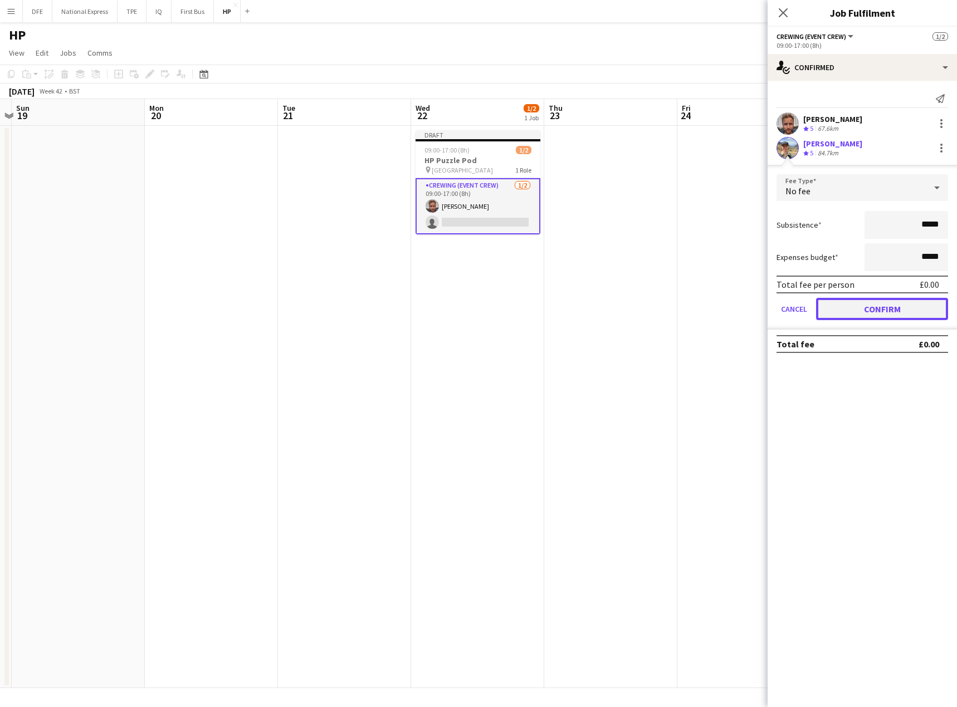
click at [894, 304] on button "Confirm" at bounding box center [882, 309] width 132 height 22
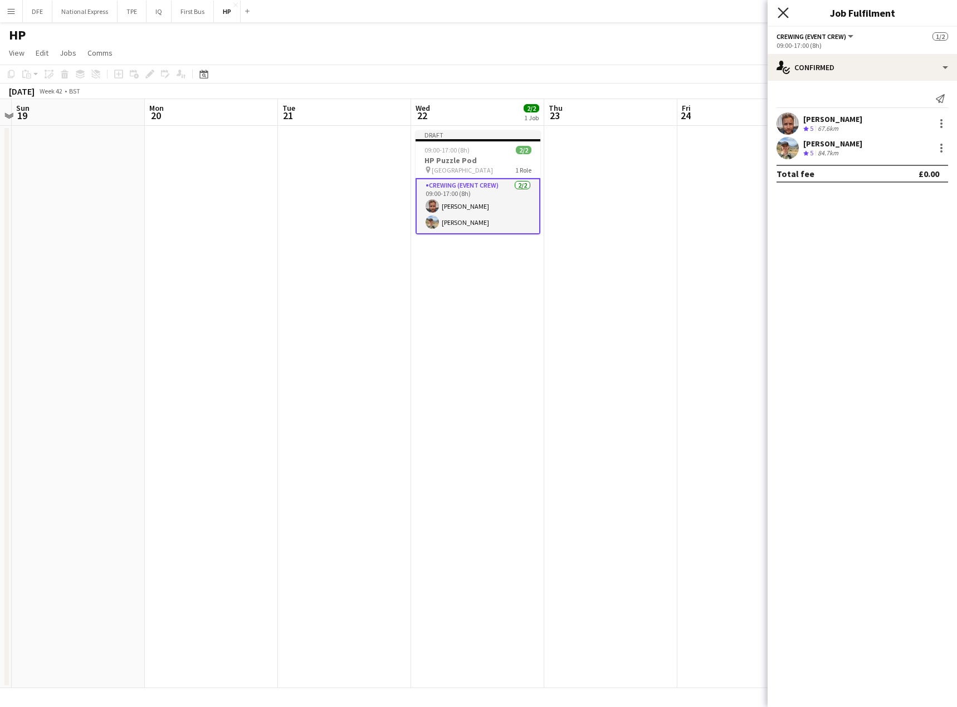
click at [785, 11] on icon at bounding box center [783, 12] width 11 height 11
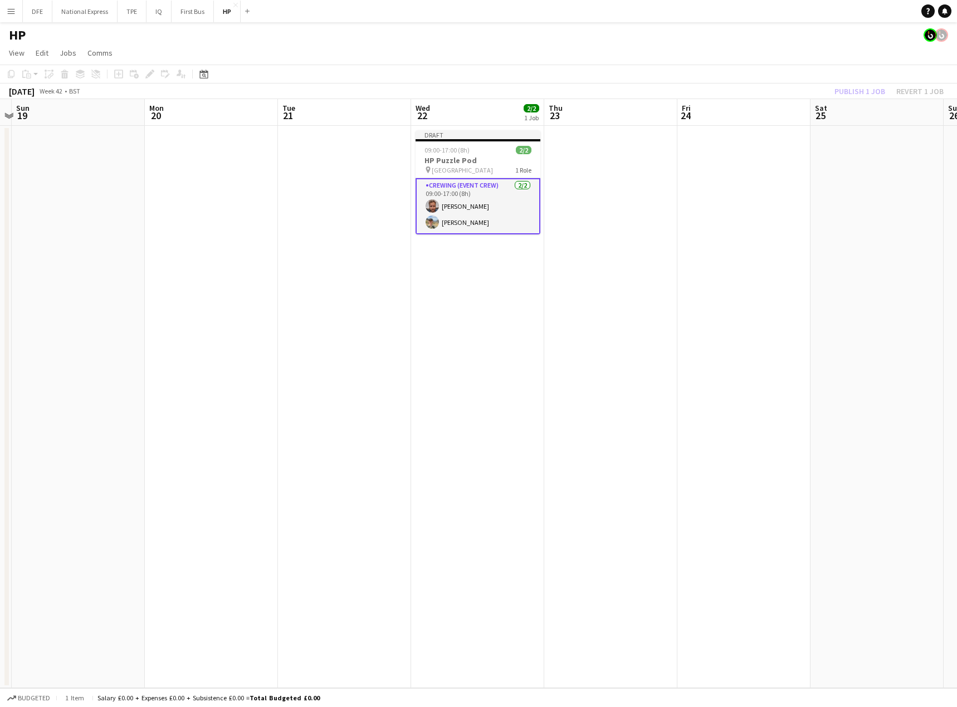
drag, startPoint x: 754, startPoint y: 68, endPoint x: 784, endPoint y: 81, distance: 33.4
click at [756, 69] on app-toolbar "Copy Paste Paste Ctrl+V Paste with crew Ctrl+Shift+V Paste linked Job [GEOGRAPH…" at bounding box center [478, 74] width 957 height 19
click at [869, 94] on button "Publish 1 job" at bounding box center [860, 91] width 60 height 14
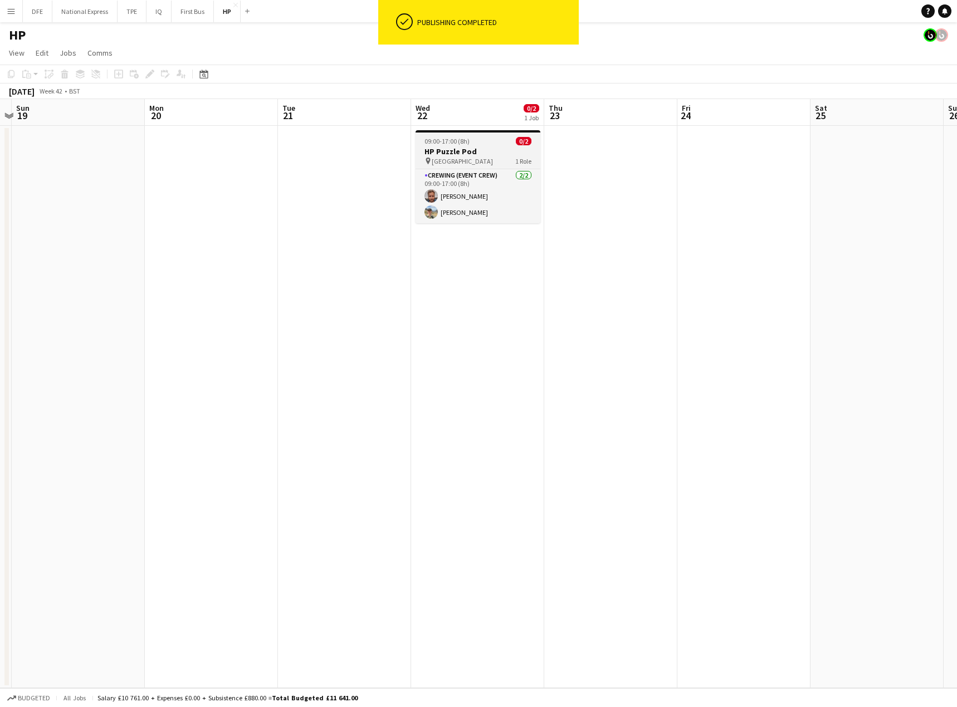
click at [486, 162] on div "pin Birmingham 1 Role" at bounding box center [478, 161] width 125 height 9
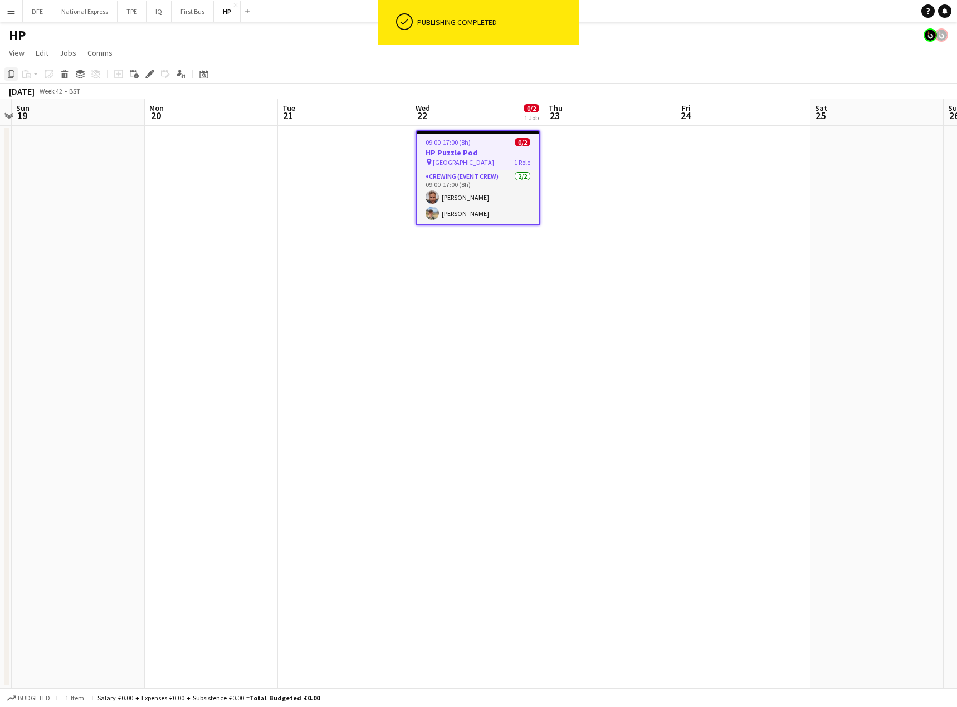
click at [11, 73] on icon "Copy" at bounding box center [11, 74] width 9 height 9
click at [604, 136] on app-date-cell at bounding box center [610, 407] width 133 height 563
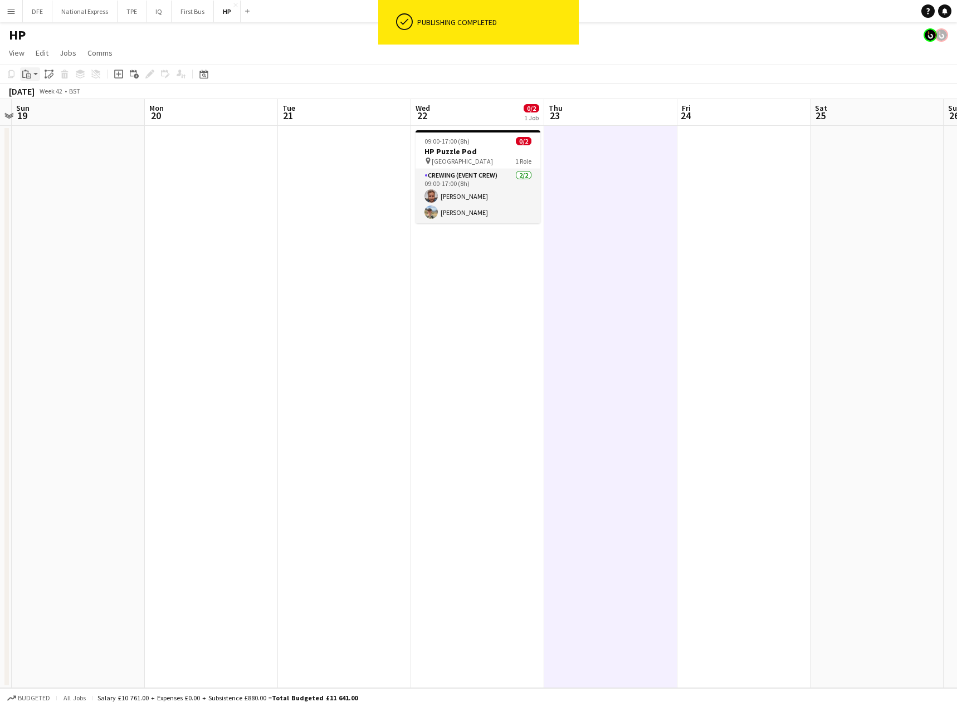
click at [27, 76] on icon at bounding box center [28, 76] width 5 height 5
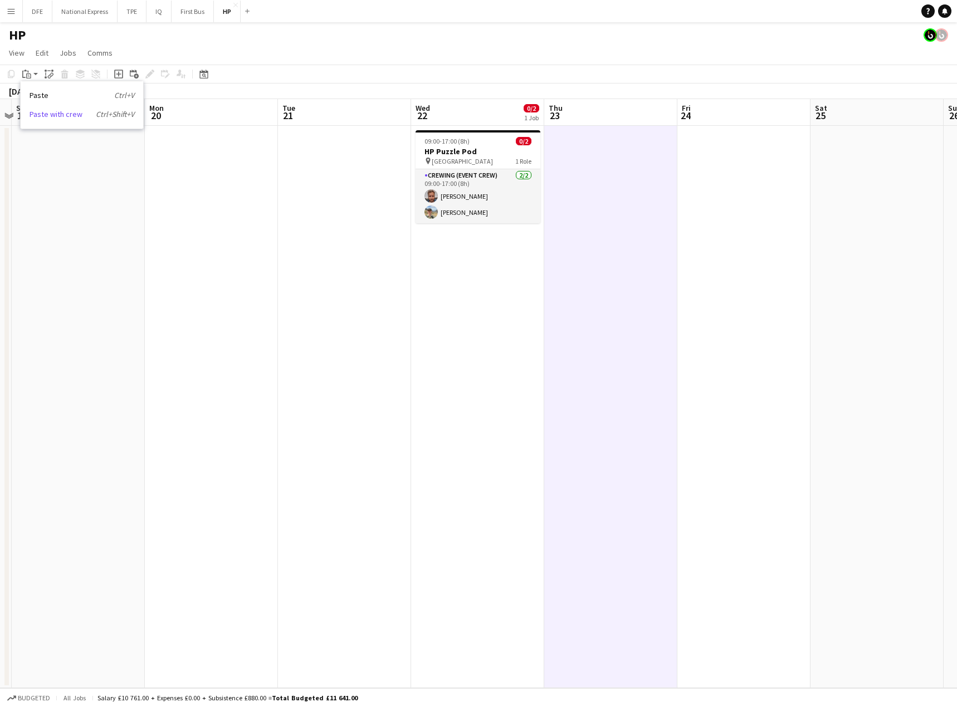
click at [49, 113] on link "Paste with crew Ctrl+Shift+V" at bounding box center [82, 114] width 105 height 10
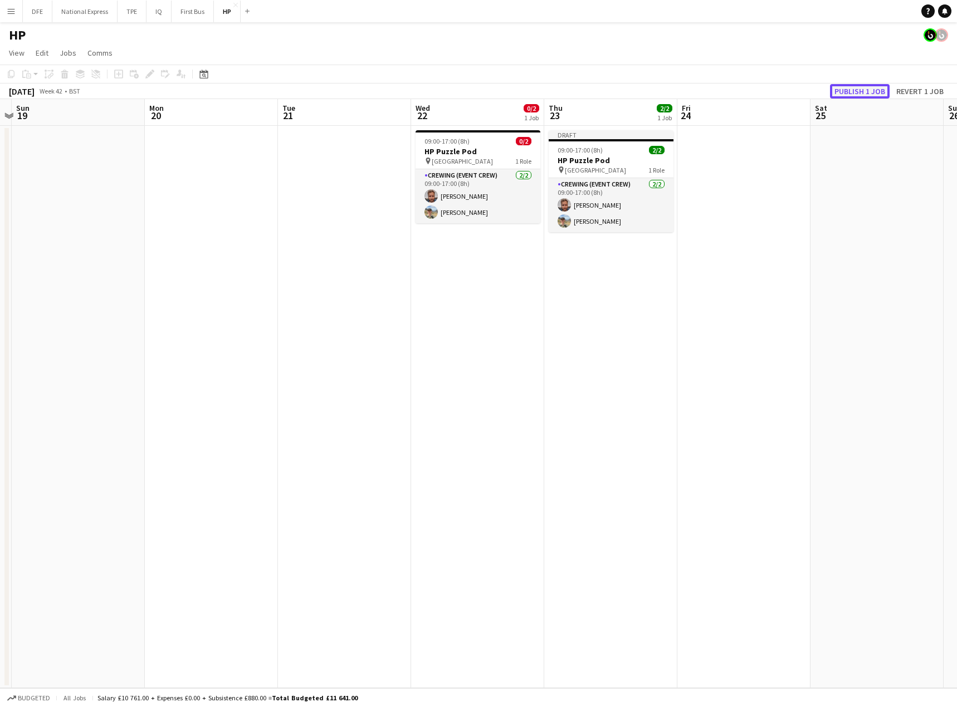
click at [865, 89] on button "Publish 1 job" at bounding box center [860, 91] width 60 height 14
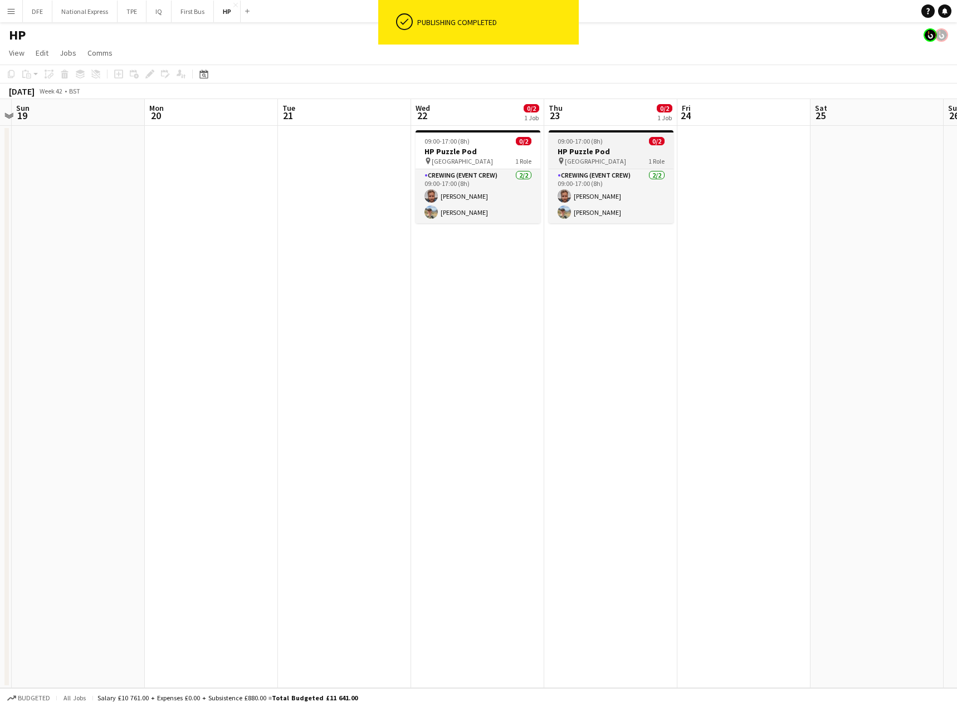
click at [578, 143] on span "09:00-17:00 (8h)" at bounding box center [580, 141] width 45 height 8
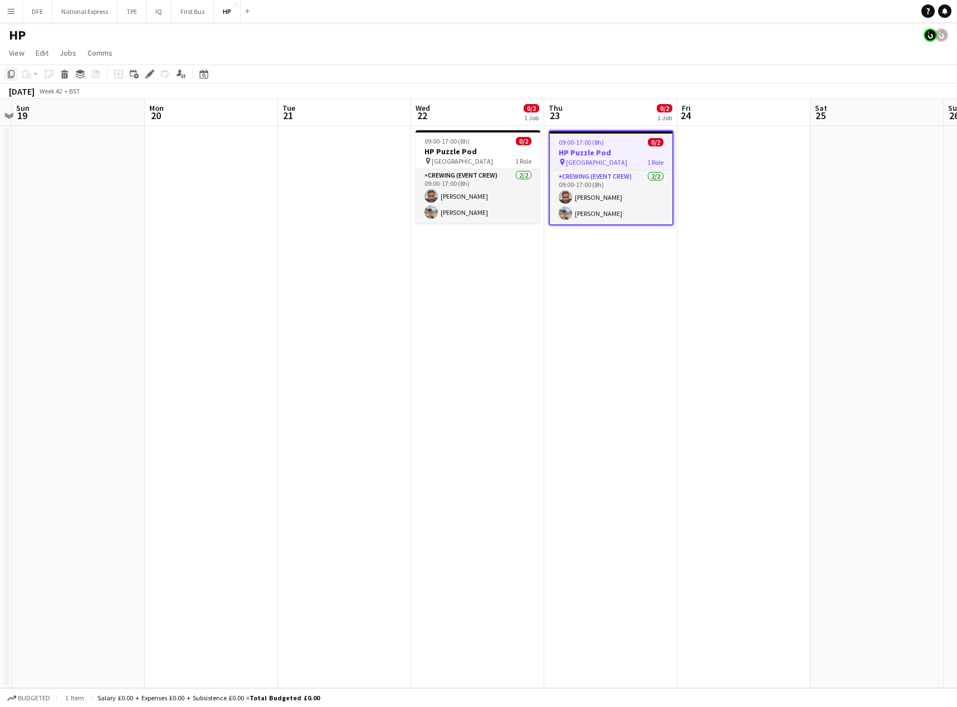
click at [11, 75] on icon "Copy" at bounding box center [11, 74] width 9 height 9
click at [710, 169] on app-date-cell at bounding box center [743, 407] width 133 height 563
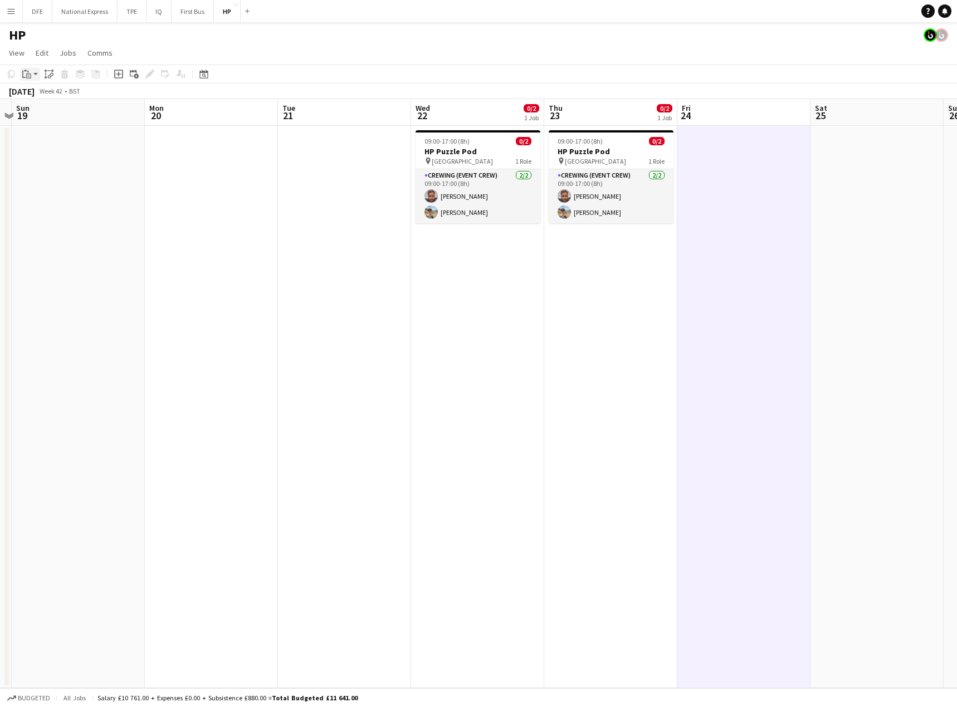
click at [30, 74] on icon at bounding box center [28, 76] width 5 height 5
click at [63, 115] on link "Paste with crew Ctrl+Shift+V" at bounding box center [82, 114] width 105 height 10
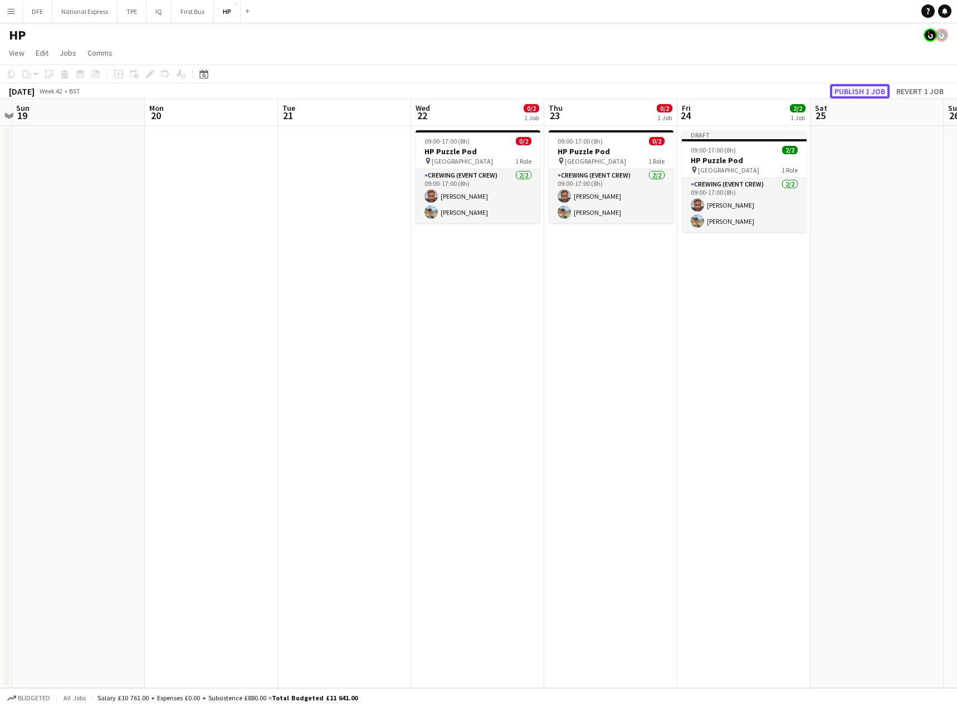
click at [850, 94] on button "Publish 1 job" at bounding box center [860, 91] width 60 height 14
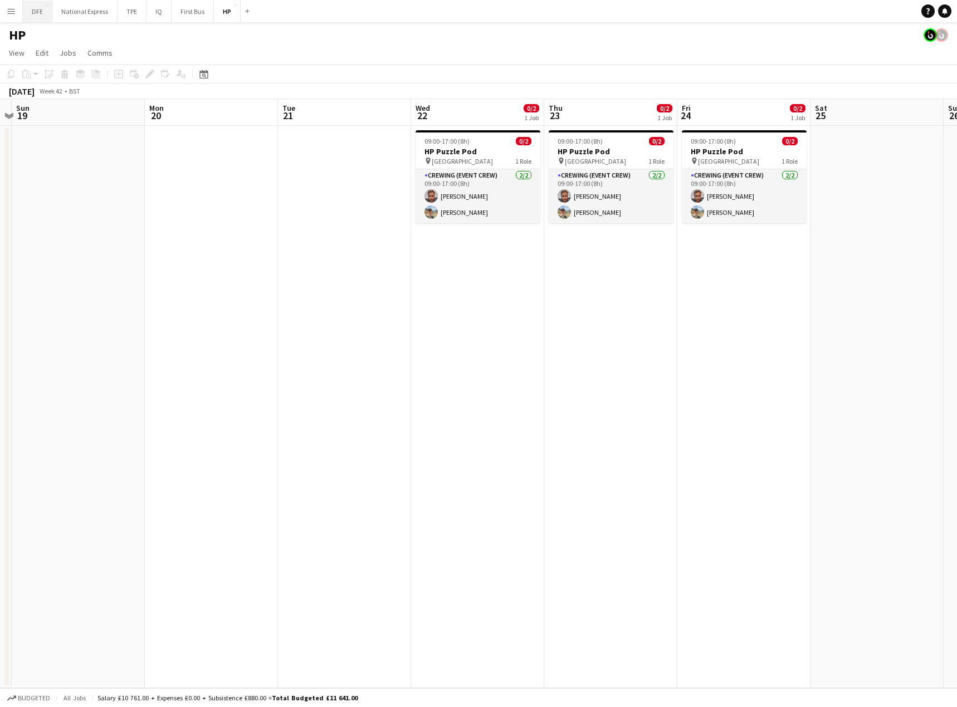
click at [41, 13] on button "DFE Close" at bounding box center [38, 12] width 30 height 22
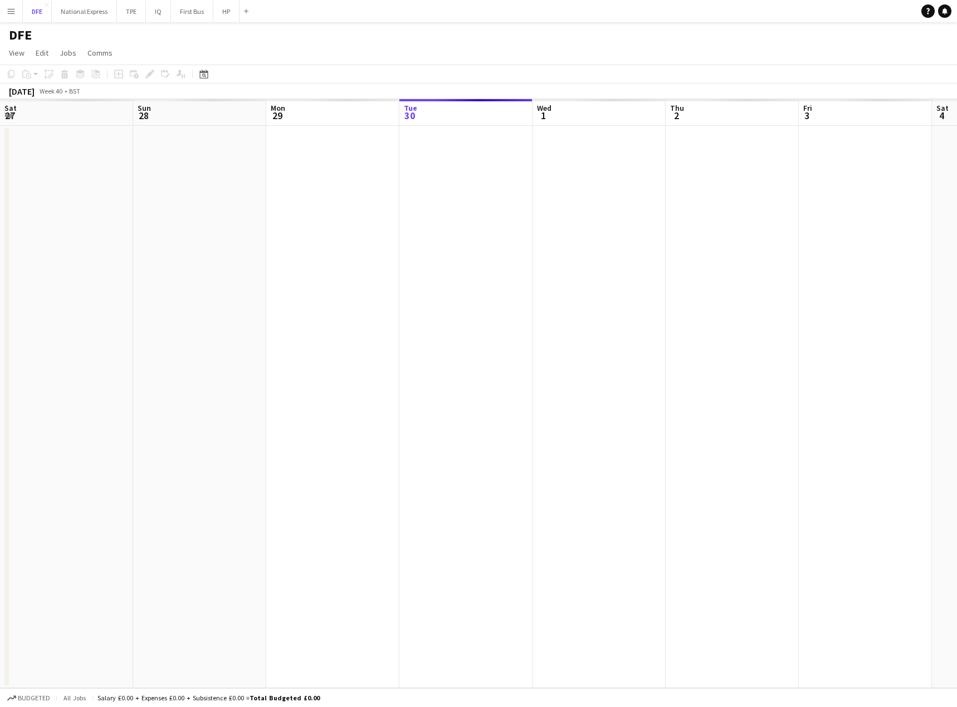
scroll to position [0, 266]
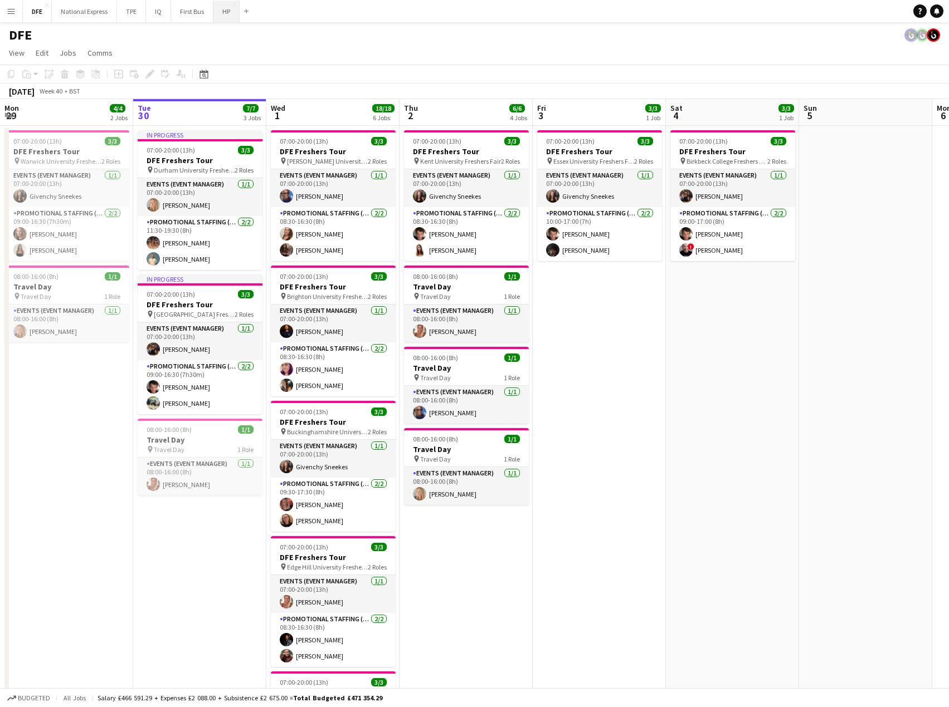
click at [223, 12] on button "HP Close" at bounding box center [226, 12] width 26 height 22
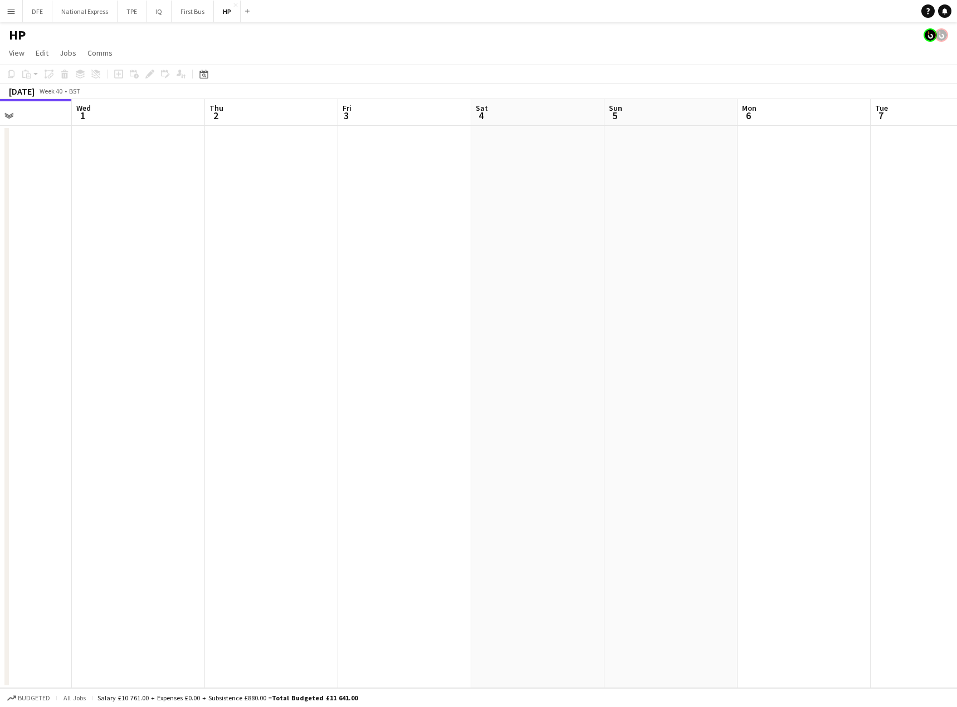
drag, startPoint x: 749, startPoint y: 202, endPoint x: 216, endPoint y: 219, distance: 533.4
click at [216, 219] on app-calendar-viewport "Sat 27 Sun 28 Mon 29 Tue 30 Wed 1 Thu 2 Fri 3 Sat 4 Sun 5 Mon 6 Tue 7 Wed 8 Thu…" at bounding box center [478, 393] width 957 height 589
drag, startPoint x: 711, startPoint y: 216, endPoint x: 837, endPoint y: 213, distance: 125.9
click at [380, 227] on app-calendar-viewport "Tue 30 Wed 1 Thu 2 Fri 3 Sat 4 Sun 5 Mon 6 Tue 7 Wed 8 Thu 9 Fri 10 Sat 11 Sun …" at bounding box center [478, 393] width 957 height 589
click at [303, 231] on app-calendar-viewport "Fri 3 Sat 4 Sun 5 Mon 6 Tue 7 Wed 8 Thu 9 Fri 10 Sat 11 Sun 12 Mon 13 Tue 14 We…" at bounding box center [478, 393] width 957 height 589
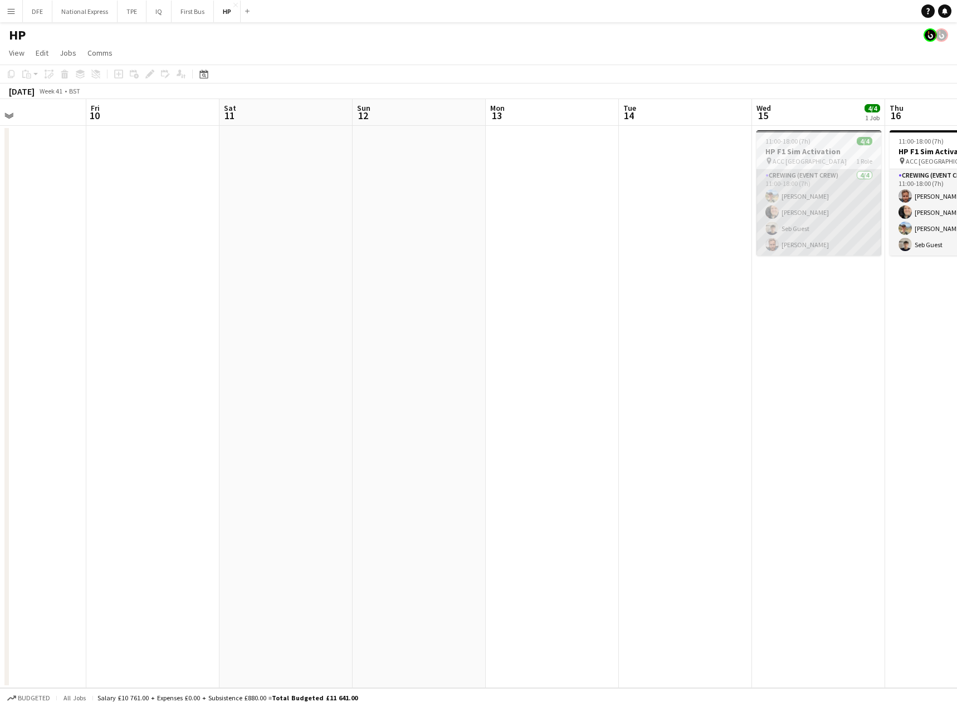
drag, startPoint x: 570, startPoint y: 224, endPoint x: 504, endPoint y: 227, distance: 66.3
click at [362, 232] on app-calendar-viewport "Tue 7 Wed 8 Thu 9 Fri 10 Sat 11 Sun 12 Mon 13 Tue 14 Wed 15 4/4 1 Job Thu 16 4/…" at bounding box center [478, 393] width 957 height 589
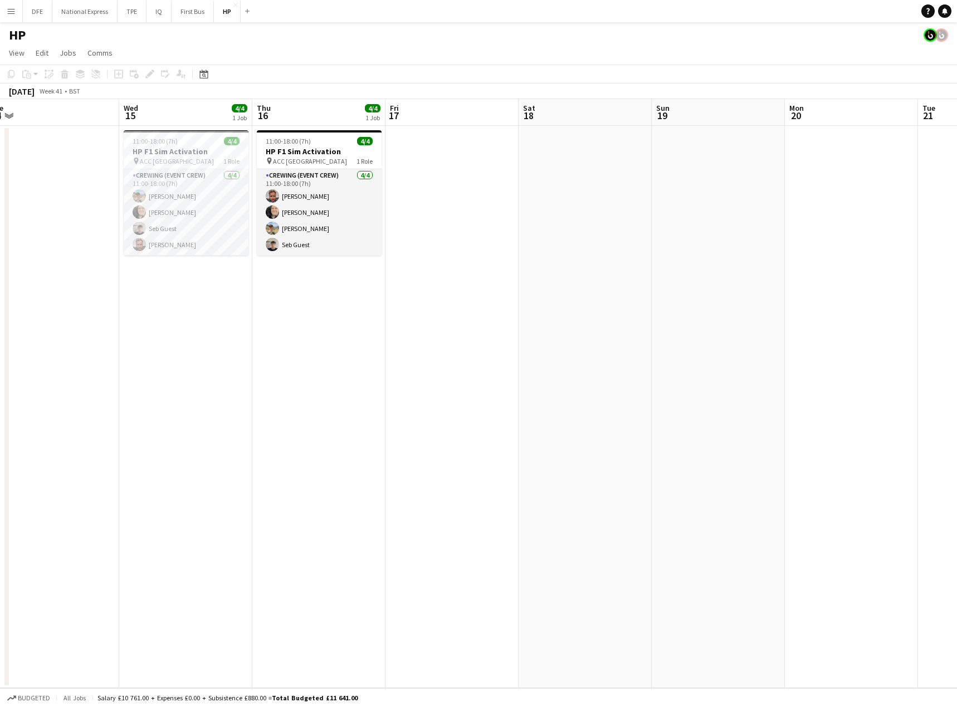
drag, startPoint x: 460, startPoint y: 235, endPoint x: 861, endPoint y: 204, distance: 402.2
click at [453, 229] on app-calendar-viewport "Sun 12 Mon 13 Tue 14 Wed 15 4/4 1 Job Thu 16 4/4 1 Job Fri 17 Sat 18 Sun 19 Mon…" at bounding box center [478, 393] width 957 height 589
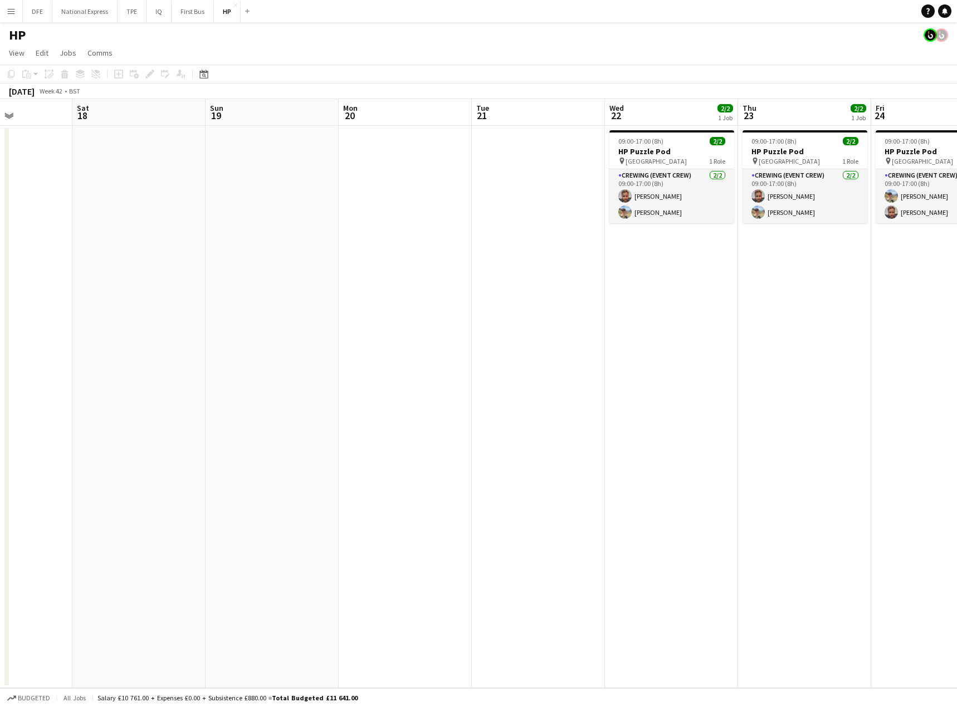
drag, startPoint x: 302, startPoint y: 221, endPoint x: 694, endPoint y: 206, distance: 391.9
click at [272, 224] on app-calendar-viewport "Wed 15 4/4 1 Job Thu 16 4/4 1 Job Fri 17 Sat 18 Sun 19 Mon 20 Tue 21 Wed 22 2/2…" at bounding box center [478, 393] width 957 height 589
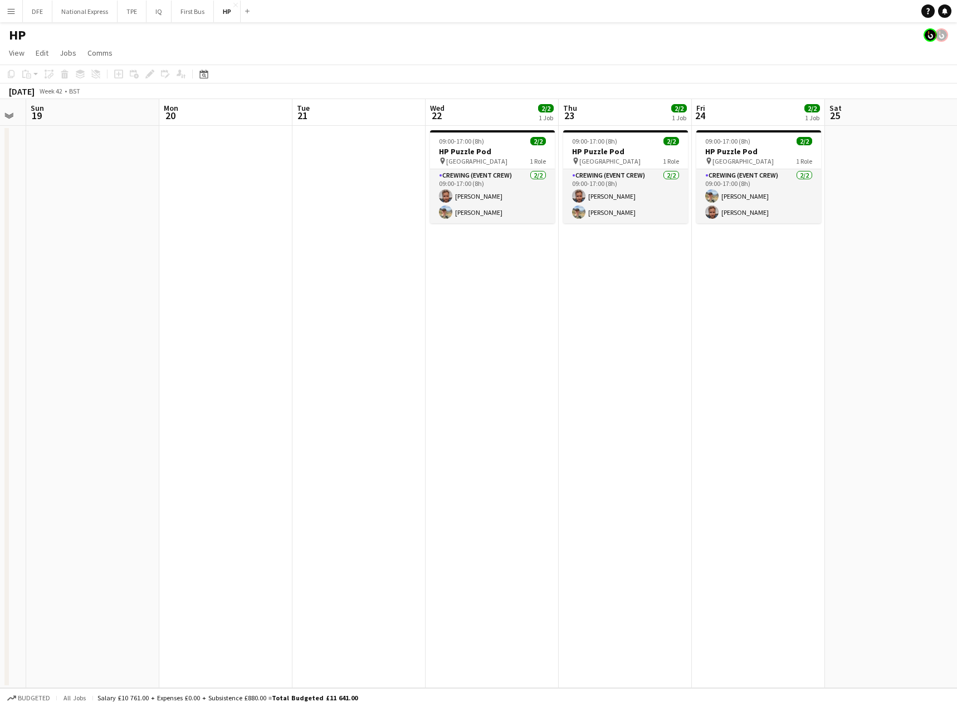
drag, startPoint x: 569, startPoint y: 212, endPoint x: 240, endPoint y: 225, distance: 329.5
click at [227, 231] on app-calendar-viewport "Wed 15 4/4 1 Job Thu 16 4/4 1 Job Fri 17 Sat 18 Sun 19 Mon 20 Tue 21 Wed 22 2/2…" at bounding box center [478, 393] width 957 height 589
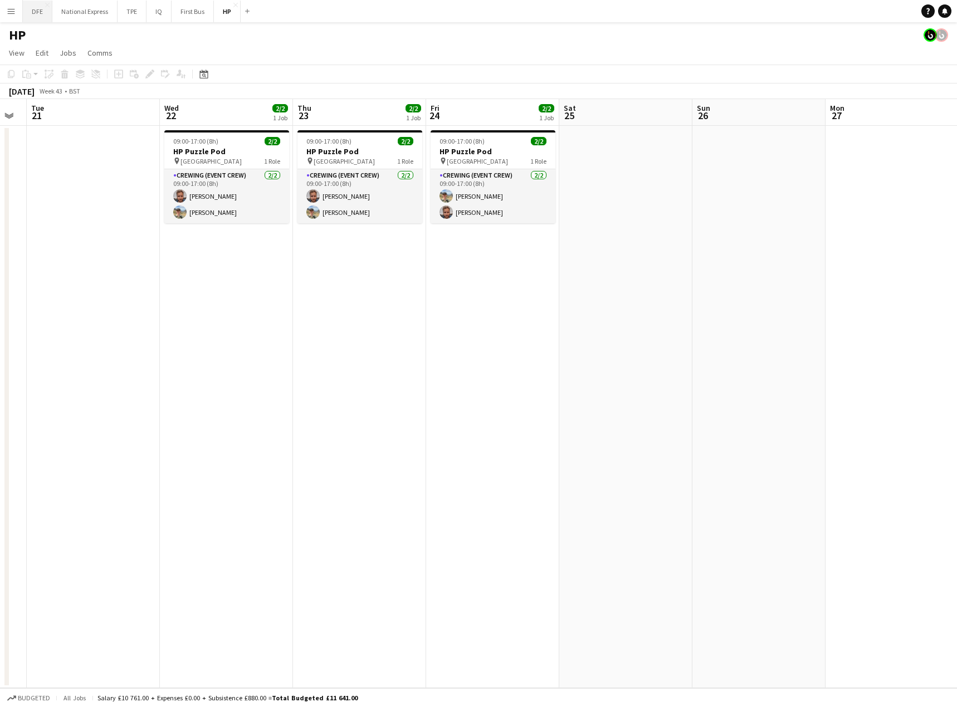
click at [37, 16] on button "DFE Close" at bounding box center [38, 12] width 30 height 22
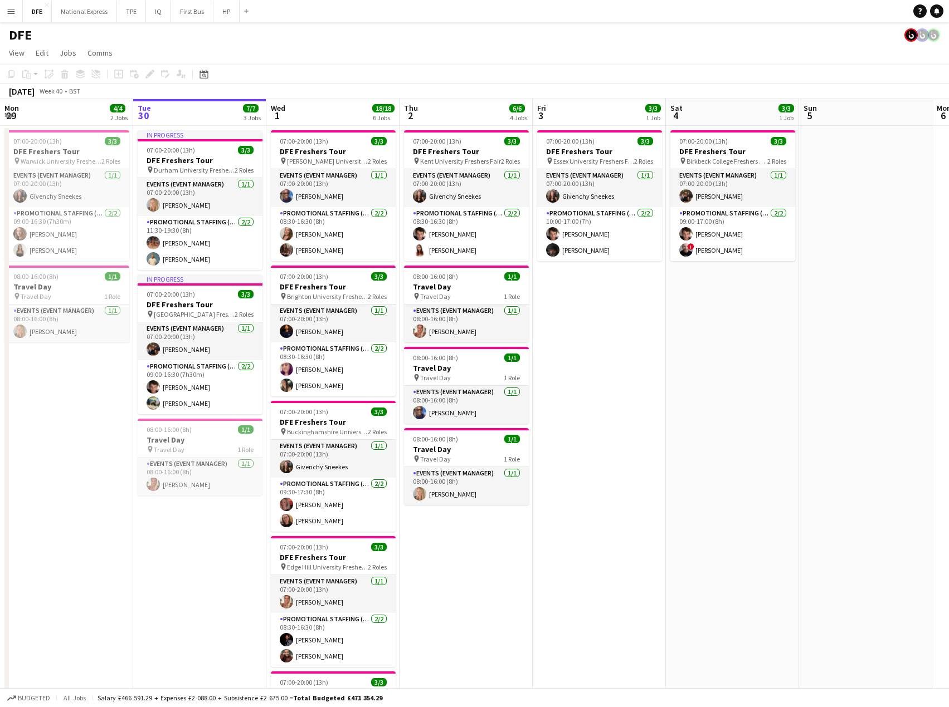
drag, startPoint x: 467, startPoint y: 225, endPoint x: 803, endPoint y: 205, distance: 335.9
click at [33, 220] on app-calendar-viewport "Sat 27 14/14 5 Jobs Sun 28 Mon 29 4/4 2 Jobs Tue 30 7/7 3 Jobs Wed 1 18/18 6 Jo…" at bounding box center [474, 609] width 949 height 1020
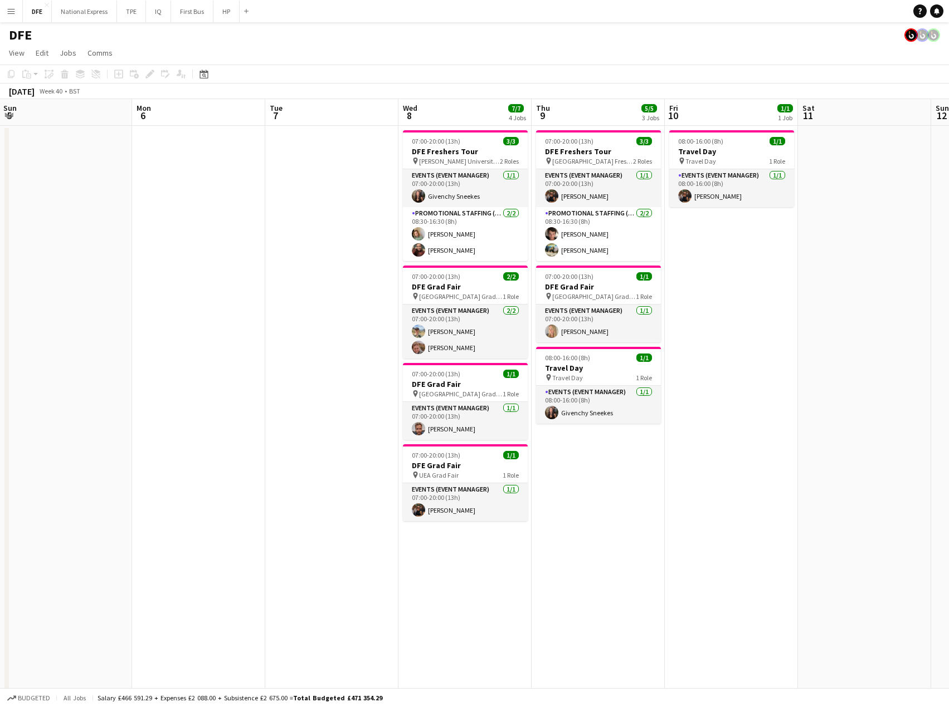
drag, startPoint x: 427, startPoint y: 224, endPoint x: 468, endPoint y: 220, distance: 42.0
click at [382, 226] on app-calendar-viewport "Fri 3 3/3 1 Job Sat 4 3/3 1 Job Sun 5 Mon 6 Tue 7 Wed 8 7/7 4 Jobs Thu 9 5/5 3 …" at bounding box center [474, 609] width 949 height 1020
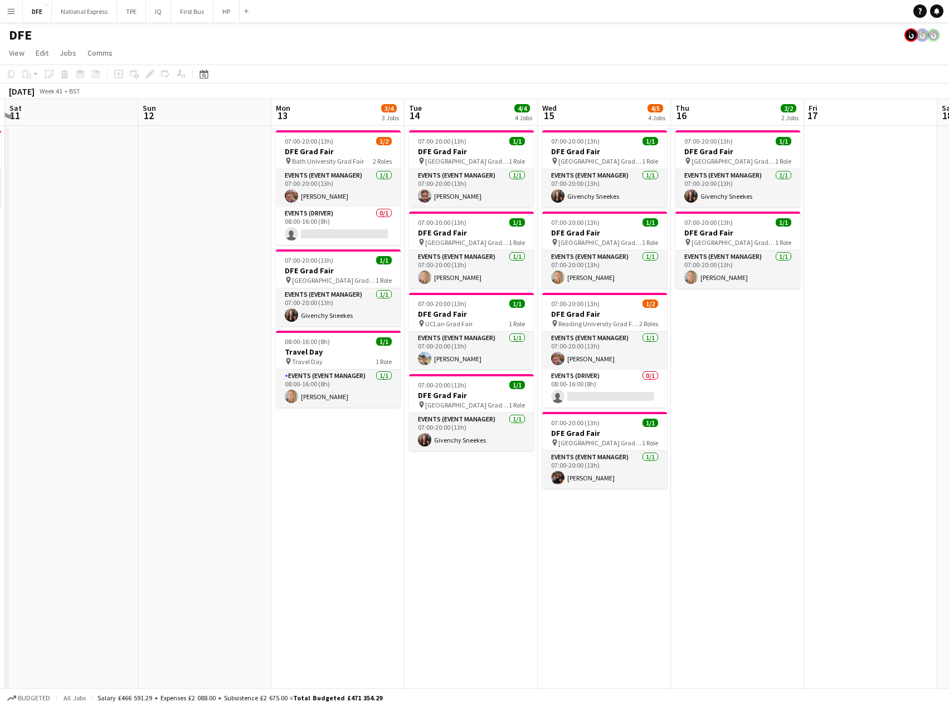
drag, startPoint x: 676, startPoint y: 217, endPoint x: 242, endPoint y: 270, distance: 437.2
click at [242, 270] on app-calendar-viewport "Tue 7 Wed 8 7/7 4 Jobs Thu 9 5/5 3 Jobs Fri 10 1/1 1 Job Sat 11 Sun 12 Mon 13 3…" at bounding box center [474, 609] width 949 height 1020
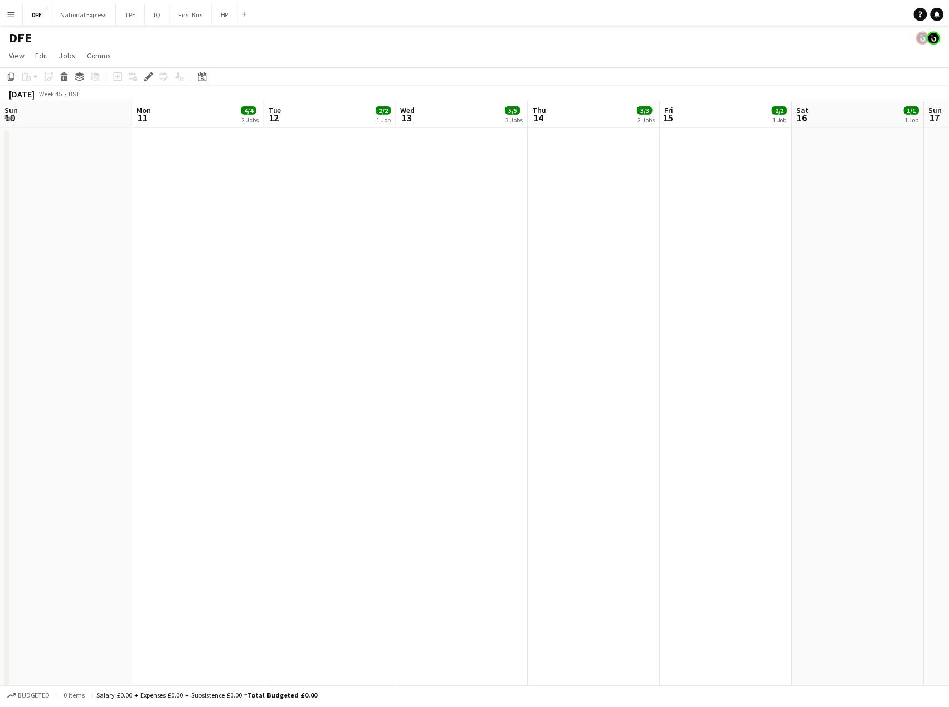
scroll to position [0, 383]
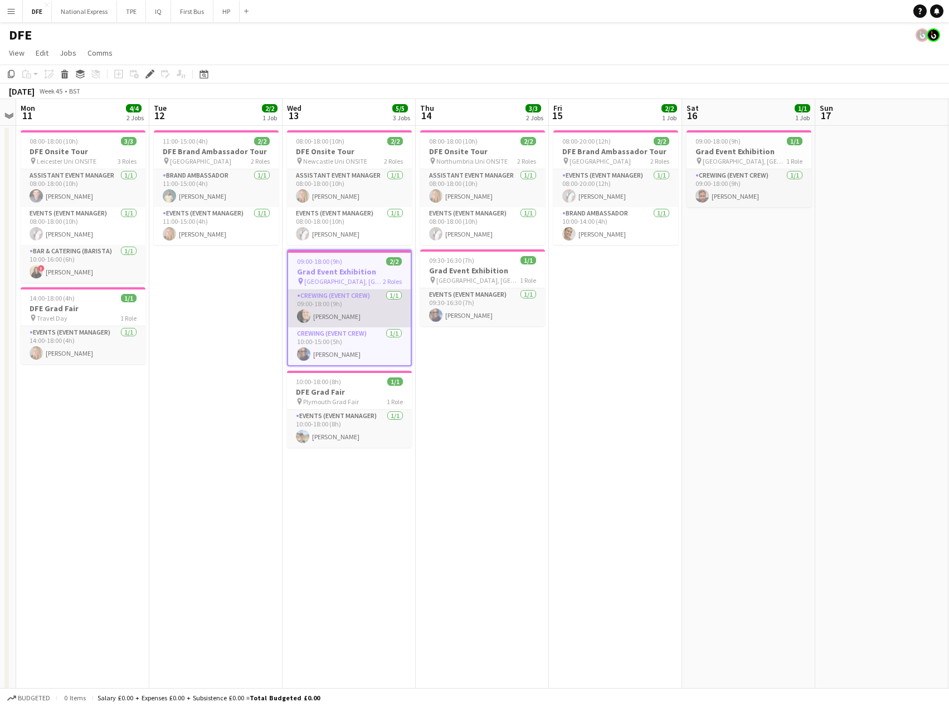
click at [325, 317] on app-card-role "Crewing (Event Crew) 1/1 09:00-18:00 (9h) Chris Guest" at bounding box center [349, 309] width 123 height 38
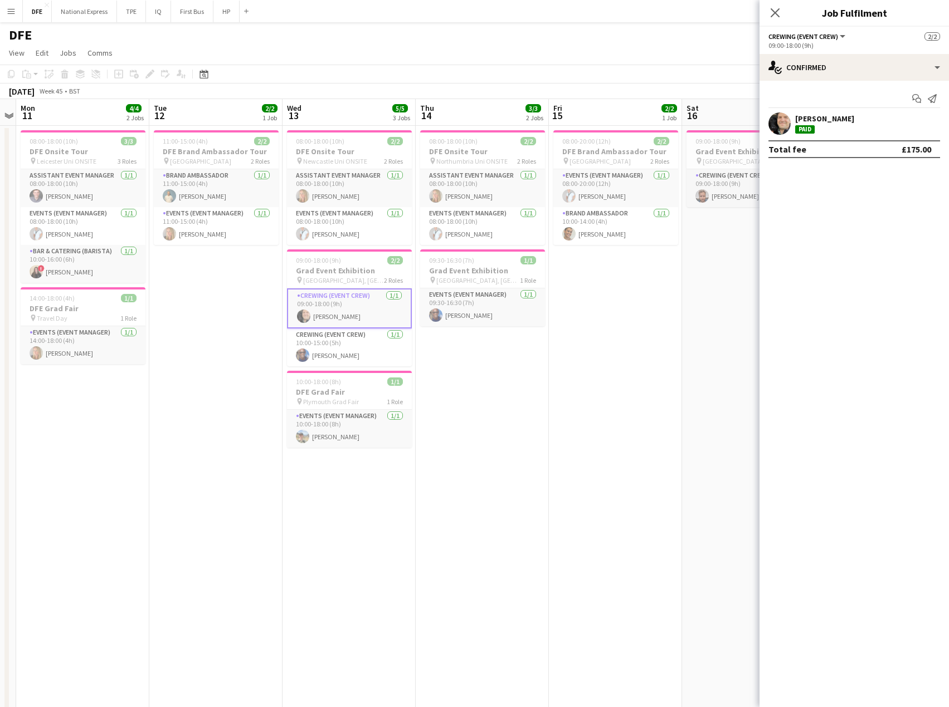
click at [819, 124] on div "[PERSON_NAME]" at bounding box center [824, 119] width 59 height 10
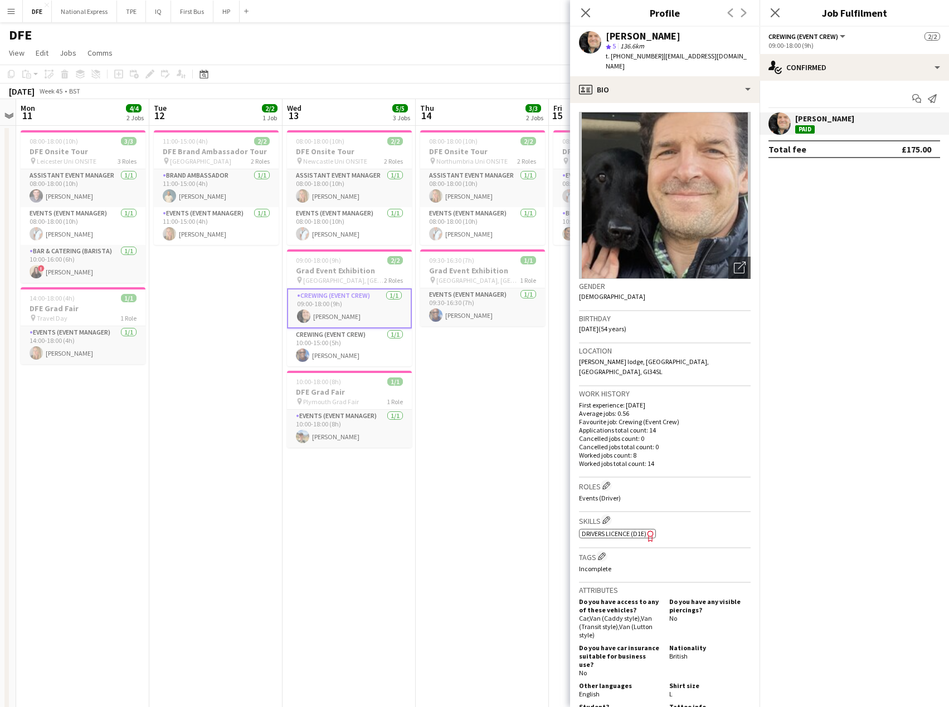
drag, startPoint x: 584, startPoint y: 8, endPoint x: 595, endPoint y: 6, distance: 11.3
click at [588, 7] on app-icon "Close pop-in" at bounding box center [585, 12] width 13 height 13
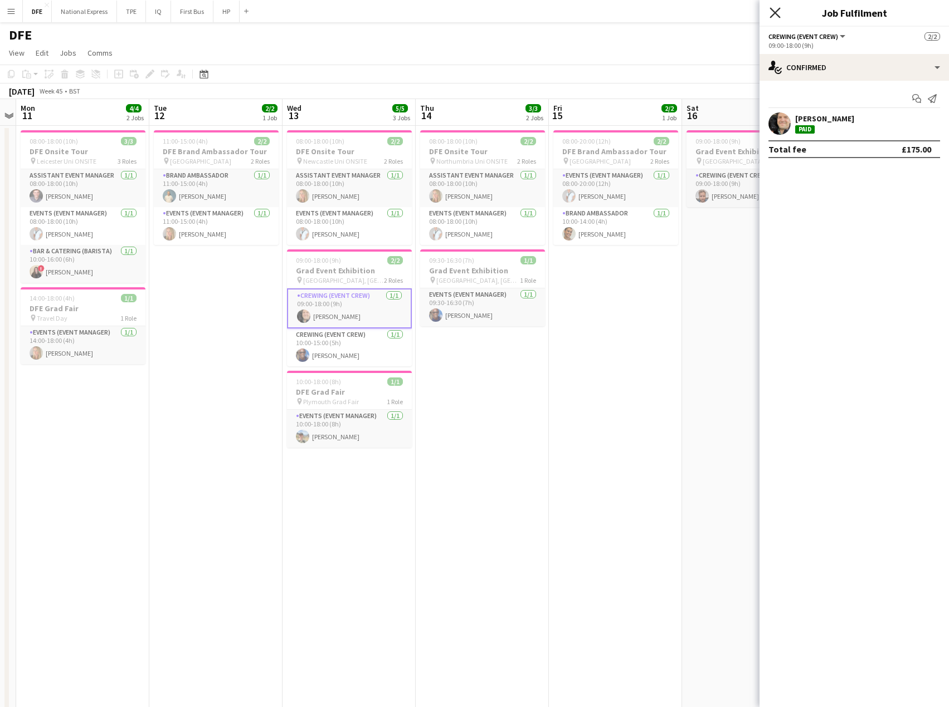
click at [777, 10] on icon "Close pop-in" at bounding box center [774, 12] width 11 height 11
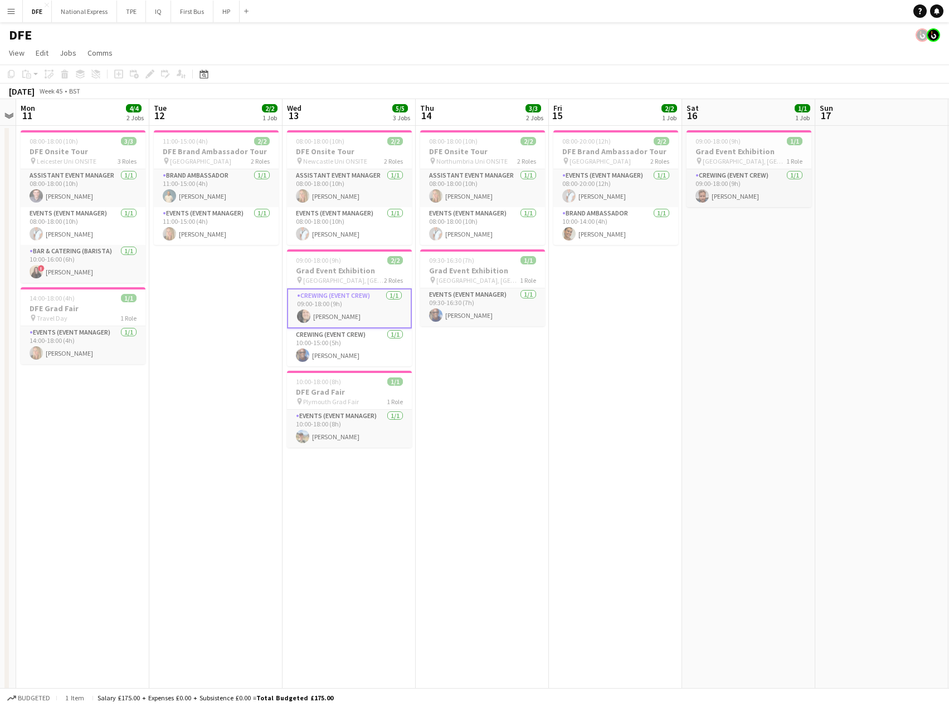
click at [677, 43] on app-page-menu "View Day view expanded Day view collapsed Month view Date picker Jump to today …" at bounding box center [474, 53] width 949 height 21
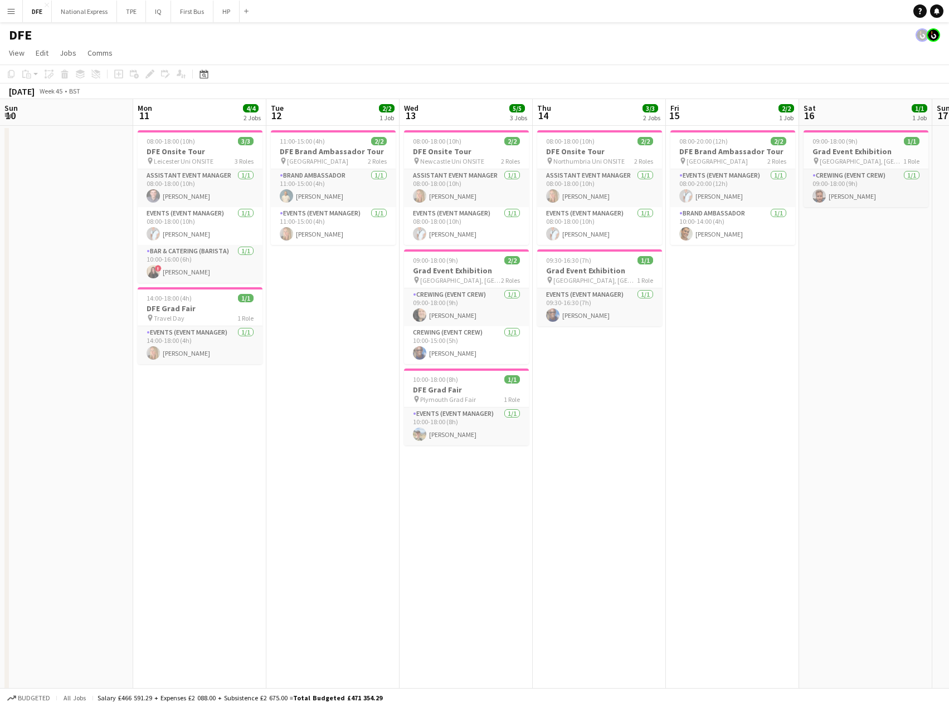
drag, startPoint x: 58, startPoint y: 149, endPoint x: 771, endPoint y: 134, distance: 712.6
click at [803, 133] on app-calendar-viewport "Fri 8 2/2 1 Job Sat 9 Sun 10 Mon 11 4/4 2 Jobs Tue 12 2/2 1 Job Wed 13 5/5 3 Jo…" at bounding box center [474, 609] width 949 height 1020
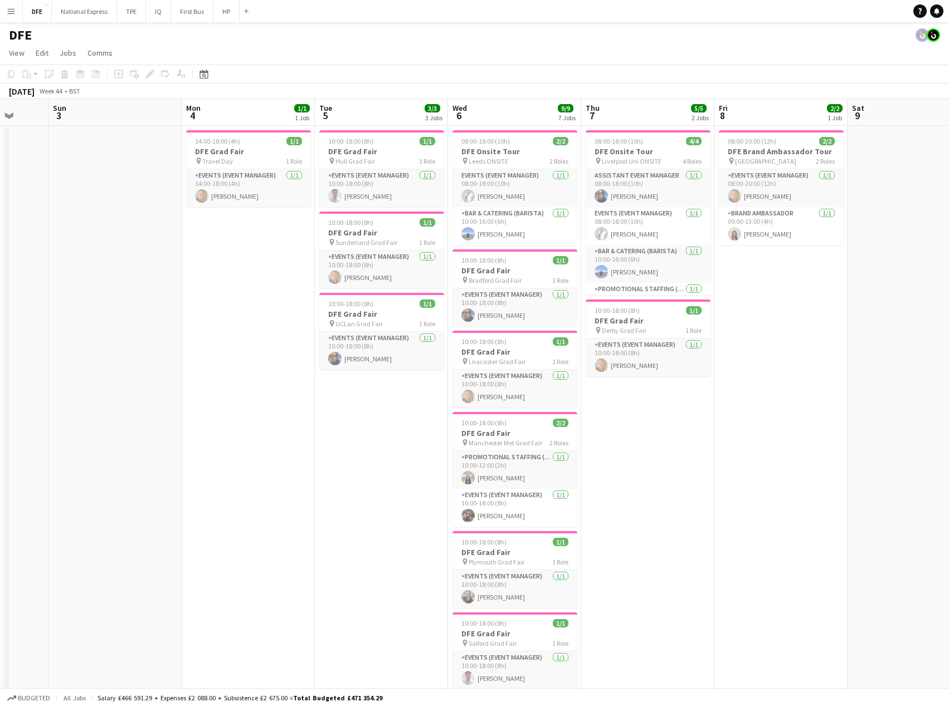
drag, startPoint x: 861, startPoint y: 191, endPoint x: 260, endPoint y: 163, distance: 601.2
click at [857, 189] on app-calendar-viewport "Thu 31 1/1 1 Job Fri 1 Sat 2 Sun 3 Mon 4 1/1 1 Job Tue 5 3/3 3 Jobs Wed 6 9/9 7…" at bounding box center [474, 609] width 949 height 1020
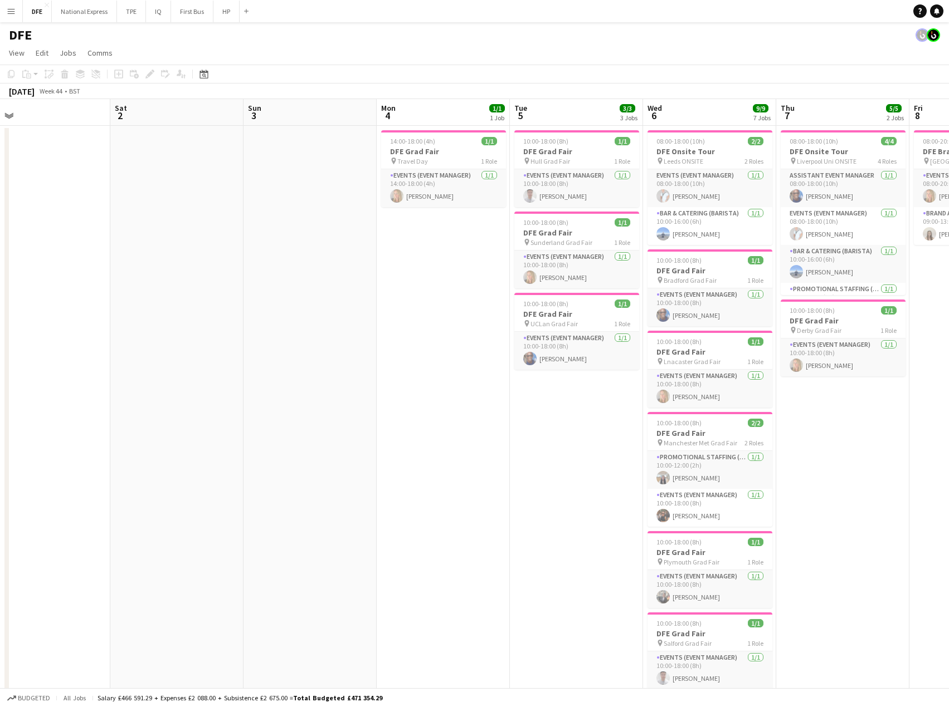
drag, startPoint x: 457, startPoint y: 161, endPoint x: 579, endPoint y: 164, distance: 122.0
click at [709, 167] on app-calendar-viewport "Wed 30 1/1 1 Job Thu 31 1/1 1 Job Fri 1 Sat 2 Sun 3 Mon 4 1/1 1 Job Tue 5 3/3 3…" at bounding box center [474, 609] width 949 height 1020
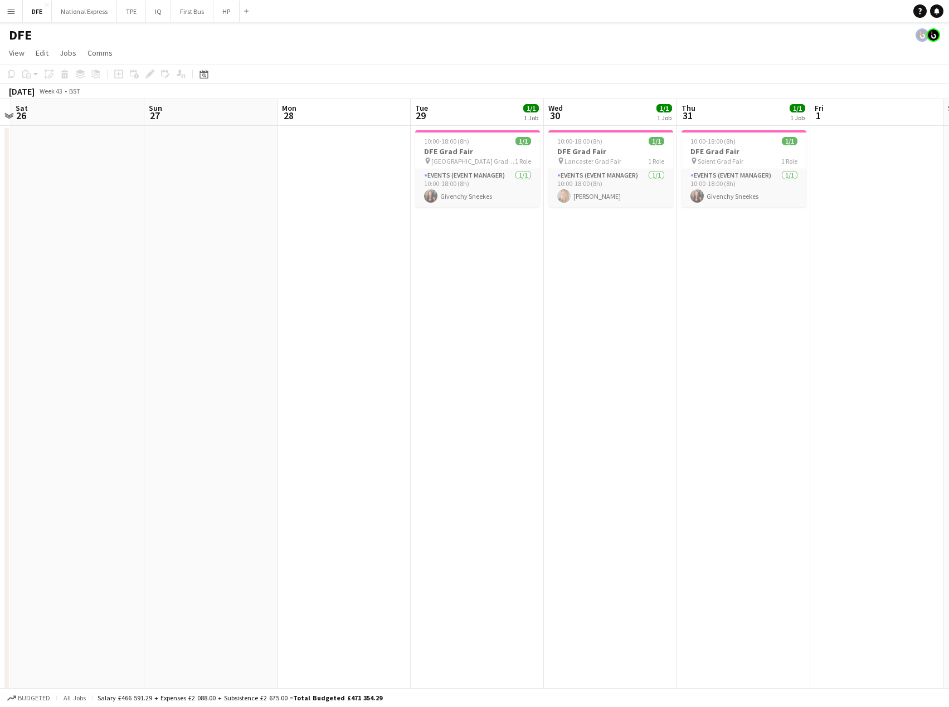
drag, startPoint x: 238, startPoint y: 163, endPoint x: 724, endPoint y: 170, distance: 485.3
click at [757, 170] on app-calendar-viewport "Thu 24 4/4 4 Jobs Fri 25 Sat 26 Sun 27 Mon 28 Tue 29 1/1 1 Job Wed 30 1/1 1 Job…" at bounding box center [474, 609] width 949 height 1020
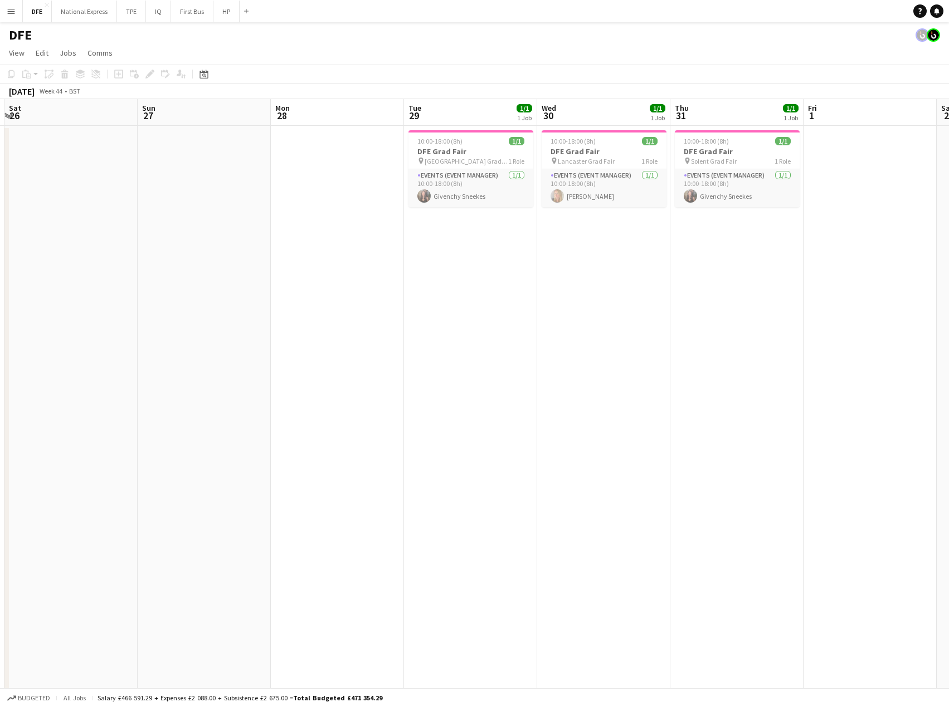
scroll to position [0, 266]
drag, startPoint x: 917, startPoint y: 182, endPoint x: 951, endPoint y: 180, distance: 34.0
click at [949, 181] on html "Menu Boards Boards Boards All jobs Status Workforce Workforce My Workforce Recr…" at bounding box center [474, 569] width 949 height 1138
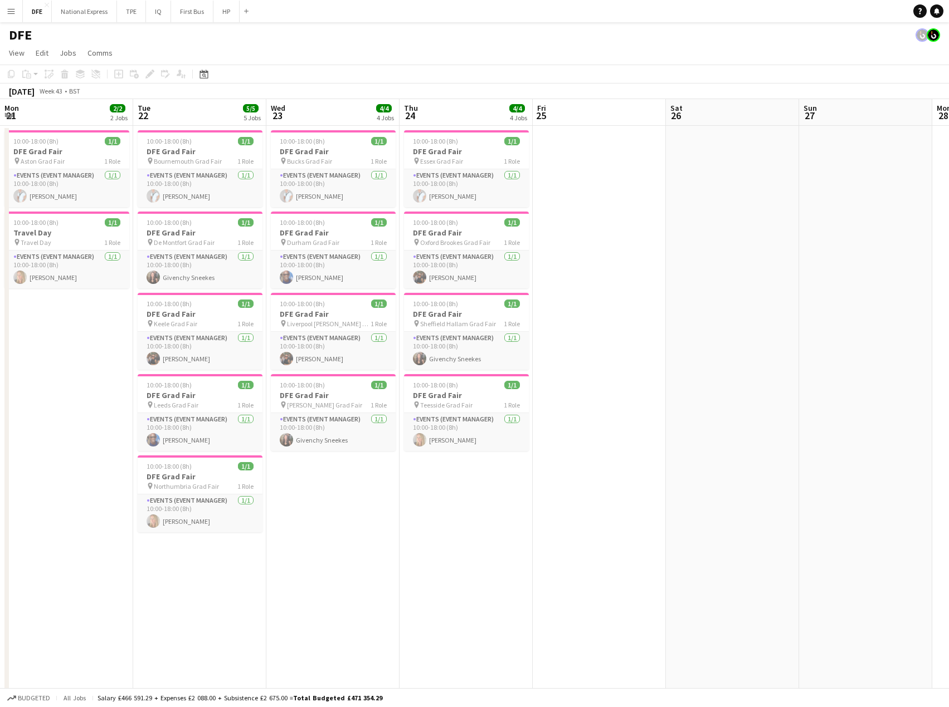
click at [278, 210] on app-date-cell "10:00-18:00 (8h) 1/1 DFE Grad Fair pin Bucks Grad Fair 1 Role Events (Event Man…" at bounding box center [332, 545] width 133 height 839
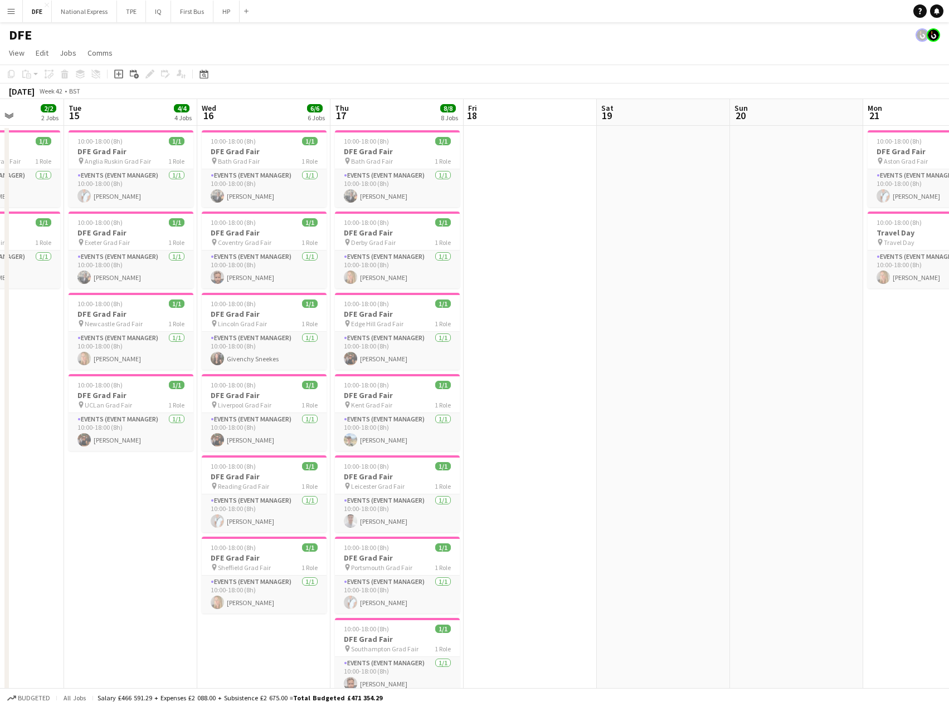
scroll to position [0, 322]
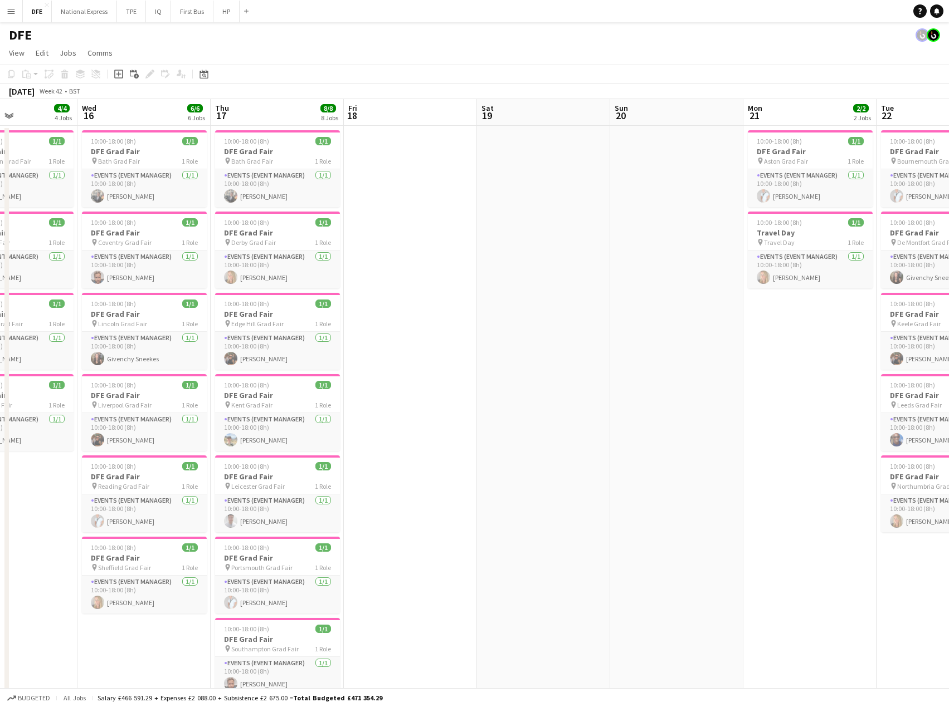
drag, startPoint x: 119, startPoint y: 364, endPoint x: 847, endPoint y: 348, distance: 727.7
click at [847, 348] on app-calendar-viewport "Sun 13 Mon 14 2/2 2 Jobs Tue 15 4/4 4 Jobs Wed 16 6/6 6 Jobs Thu 17 8/8 8 Jobs …" at bounding box center [474, 609] width 949 height 1020
click at [362, 42] on div "DFE" at bounding box center [474, 32] width 949 height 21
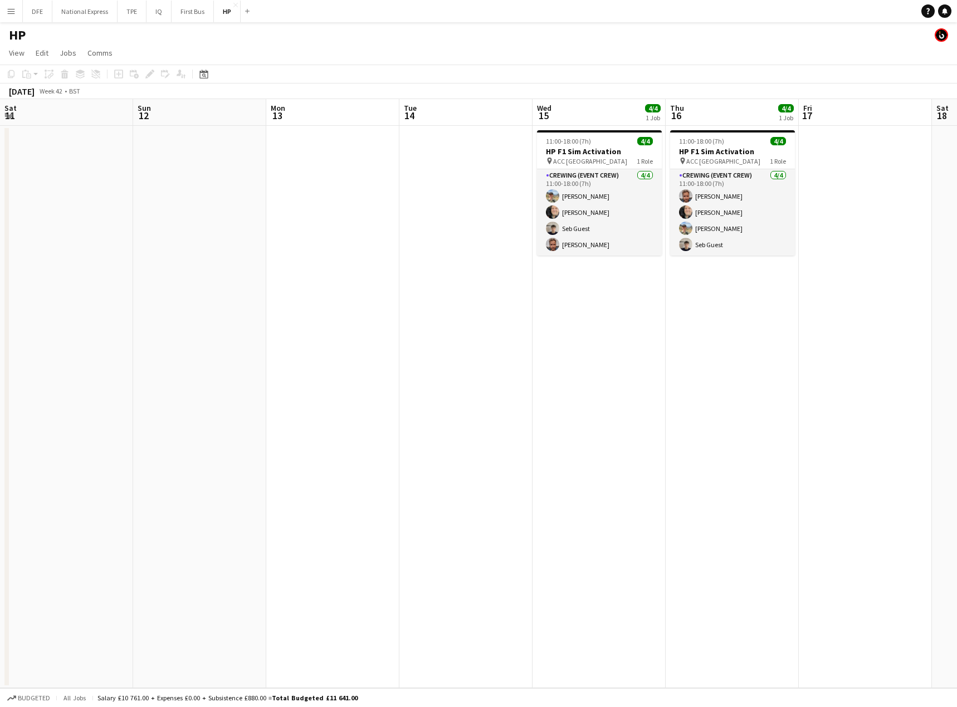
click at [537, 155] on h3 "HP F1 Sim Activation" at bounding box center [599, 152] width 125 height 10
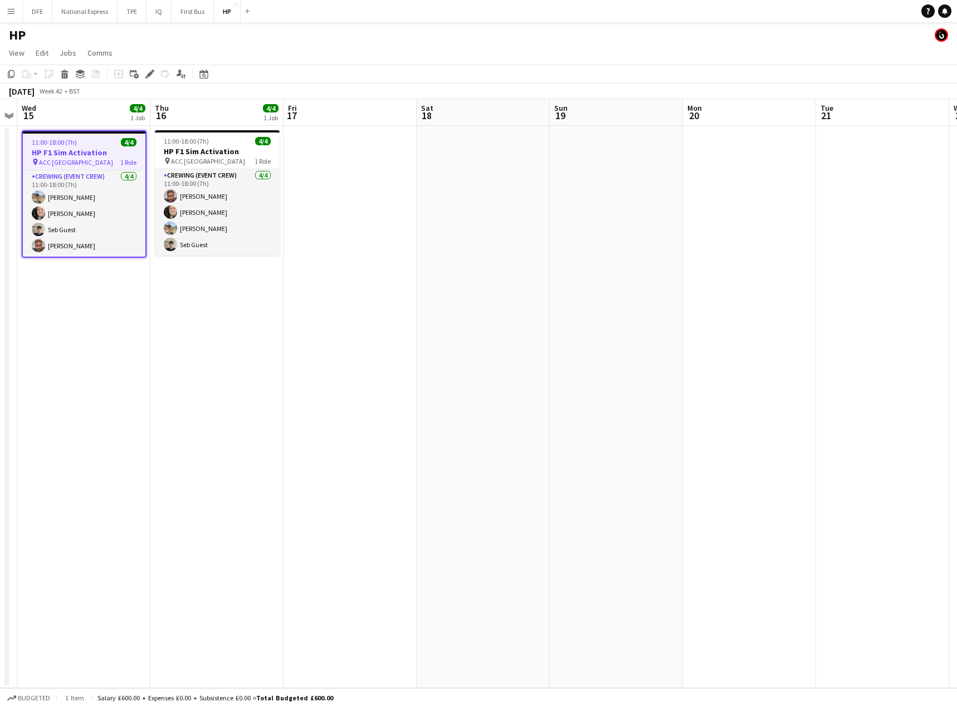
click at [15, 76] on icon "Copy" at bounding box center [11, 74] width 9 height 9
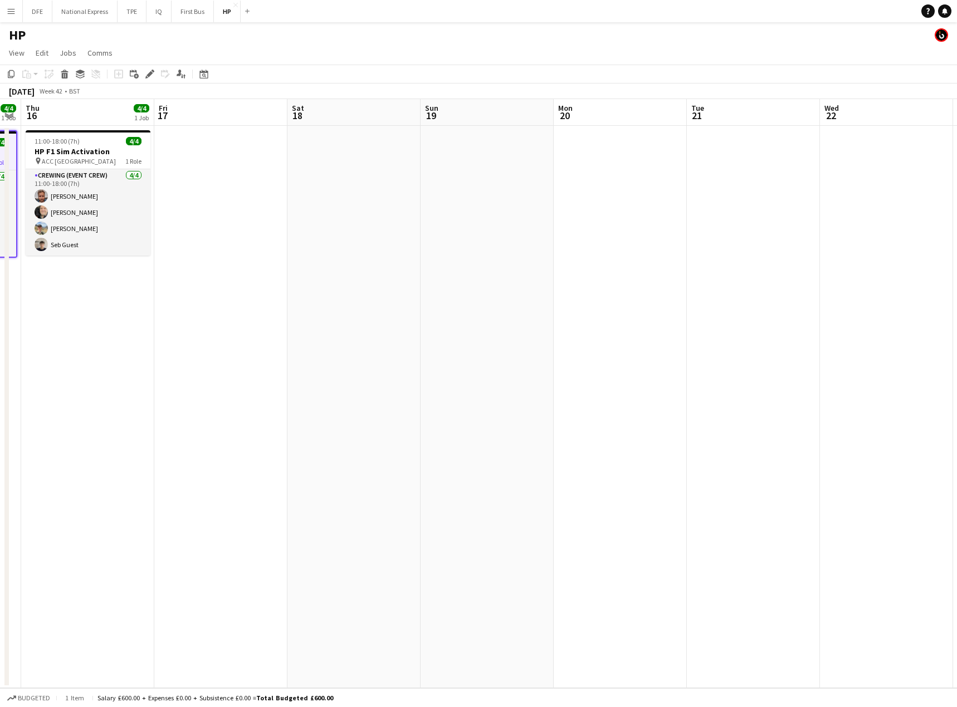
drag, startPoint x: 593, startPoint y: 241, endPoint x: 230, endPoint y: 253, distance: 362.9
click at [172, 256] on app-calendar-viewport "Mon 13 Tue 14 Wed 15 4/4 1 Job Thu 16 4/4 1 Job Fri 17 Sat 18 Sun 19 Mon 20 Tue…" at bounding box center [478, 393] width 957 height 589
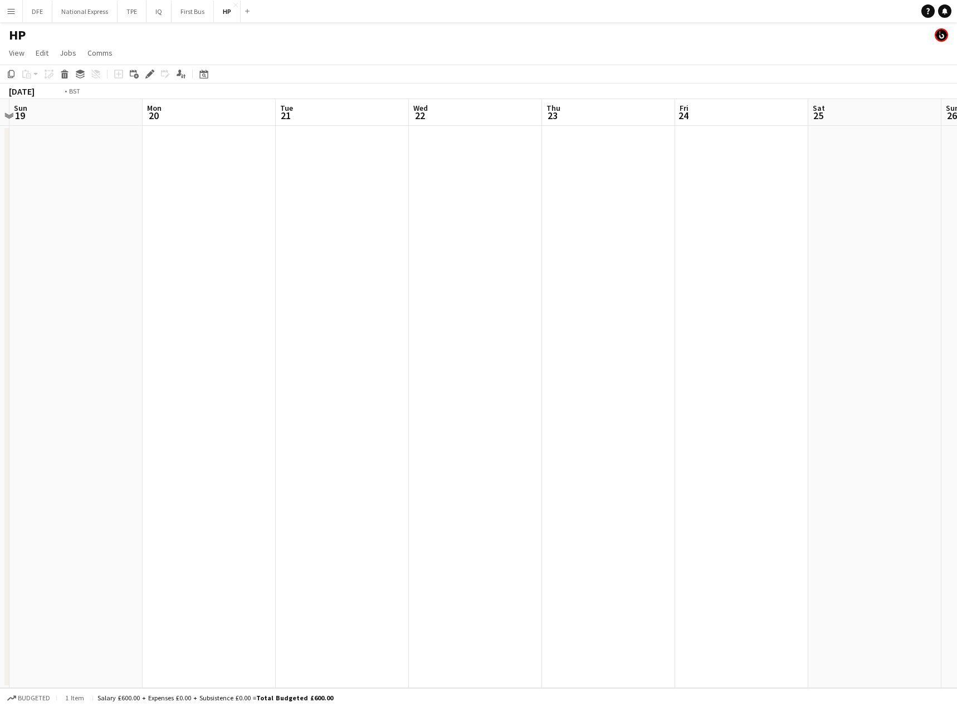
scroll to position [0, 401]
click at [559, 243] on app-calendar-viewport "Sat 18 Sun 19 Mon 20 Tue 21 Wed 22 Thu 23 Fri 24 Sat 25 Sun 26 Mon 27 Tue 28 We…" at bounding box center [478, 393] width 957 height 589
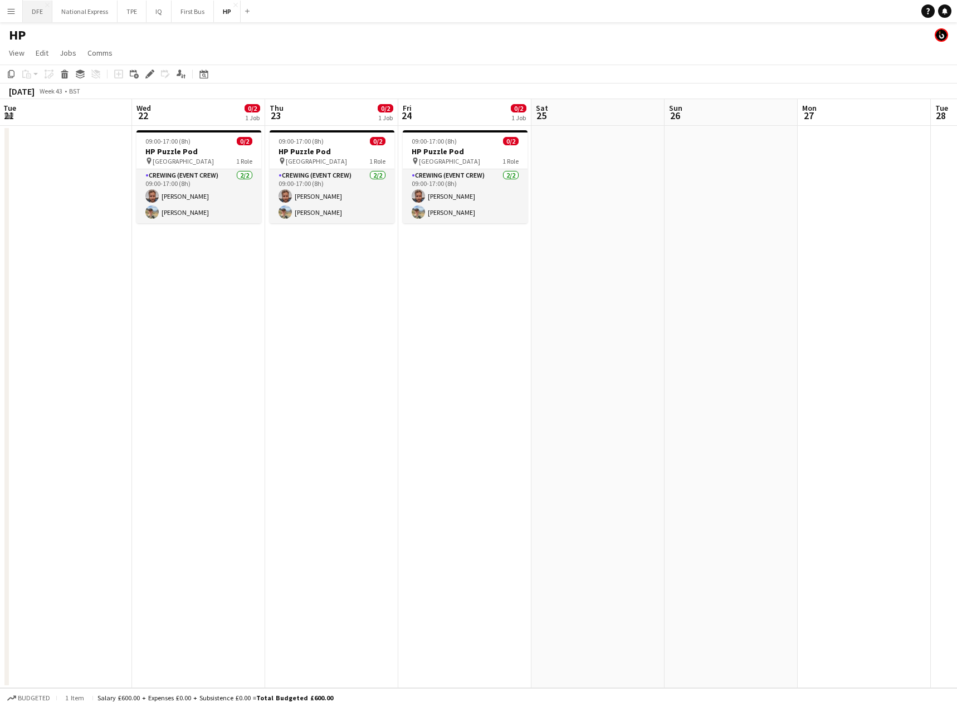
click at [42, 9] on button "DFE Close" at bounding box center [38, 12] width 30 height 22
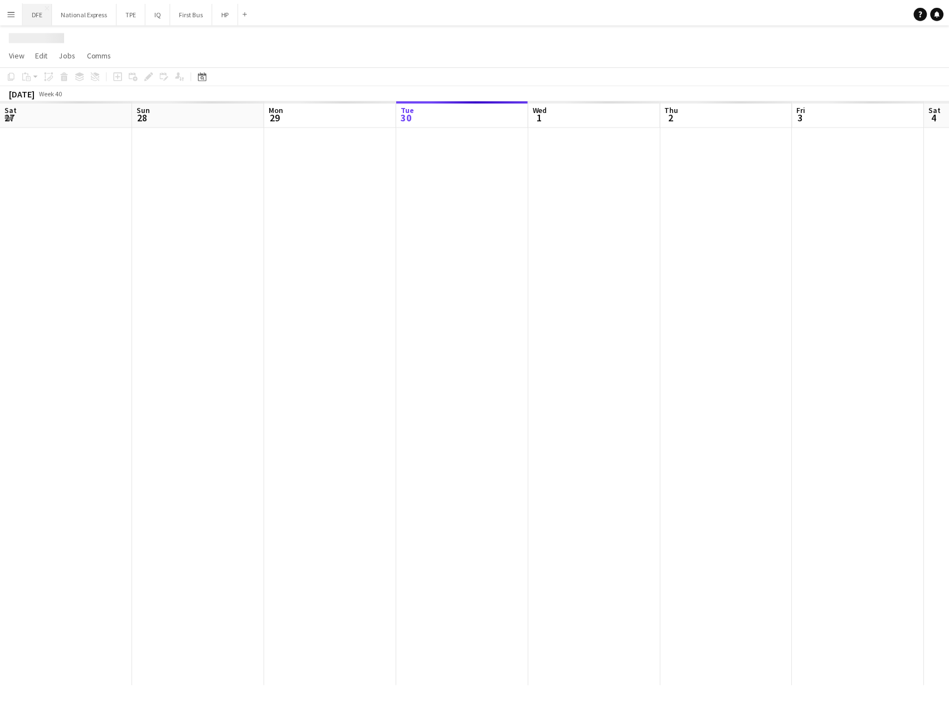
scroll to position [0, 266]
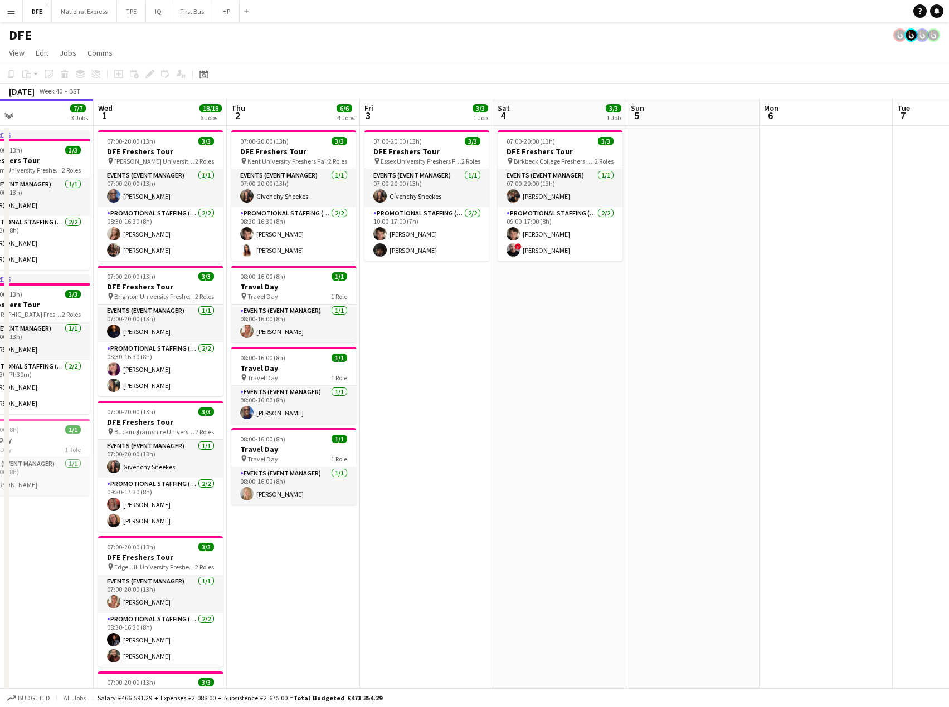
drag, startPoint x: 807, startPoint y: 334, endPoint x: 197, endPoint y: 310, distance: 609.9
click at [177, 311] on app-calendar-viewport "Sat 27 14/14 5 Jobs Sun 28 Mon 29 4/4 2 Jobs Tue 30 7/7 3 Jobs Wed 1 18/18 6 Jo…" at bounding box center [474, 609] width 949 height 1020
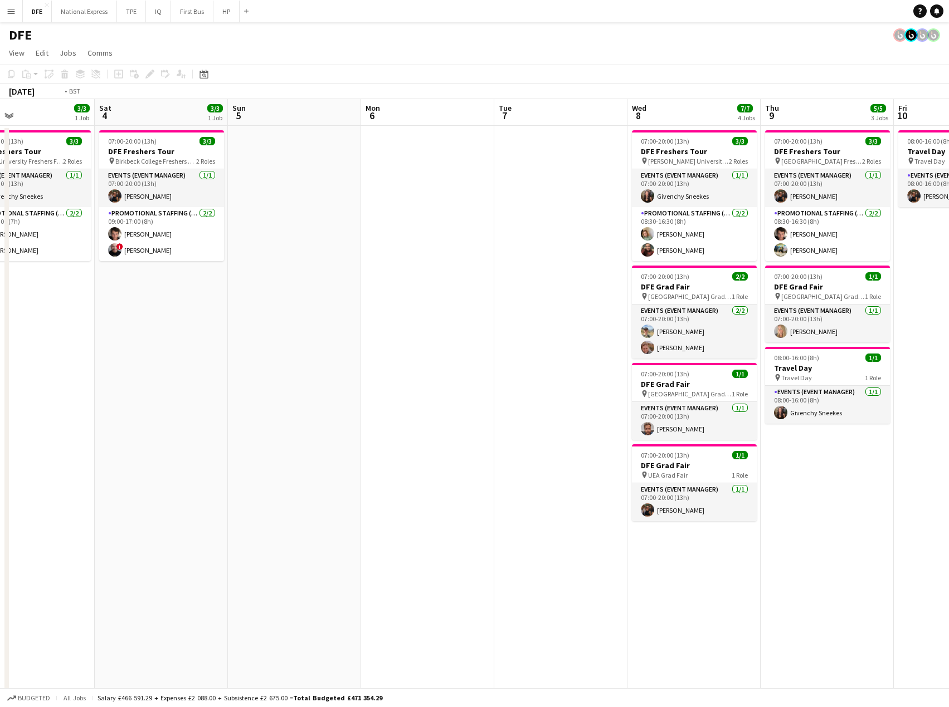
click at [79, 304] on app-calendar-viewport "Tue 30 7/7 3 Jobs Wed 1 18/18 6 Jobs Thu 2 6/6 4 Jobs Fri 3 3/3 1 Job Sat 4 3/3…" at bounding box center [474, 609] width 949 height 1020
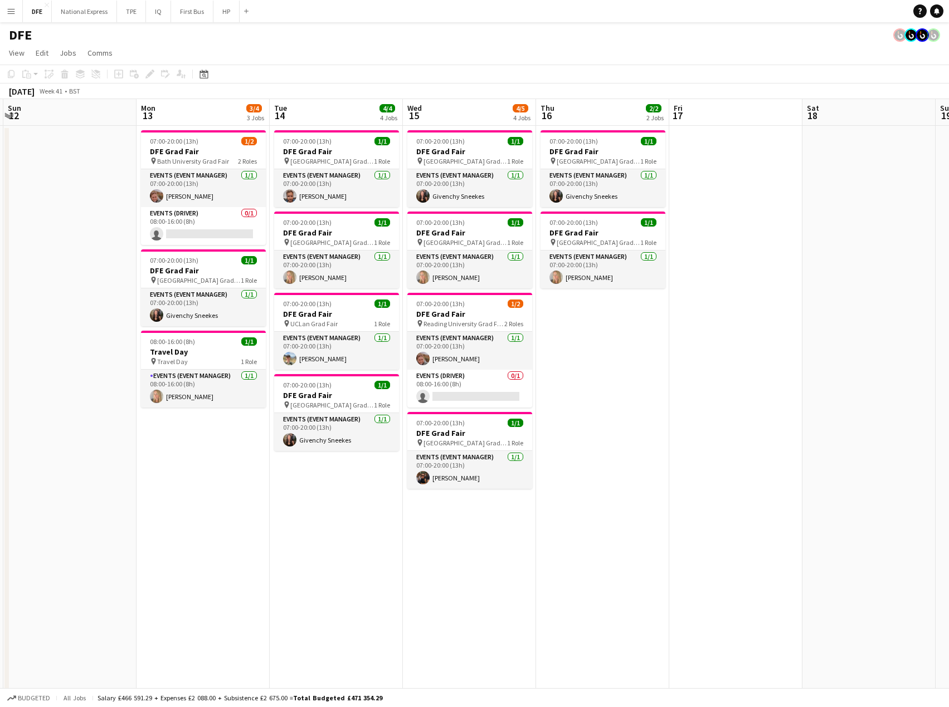
scroll to position [0, 552]
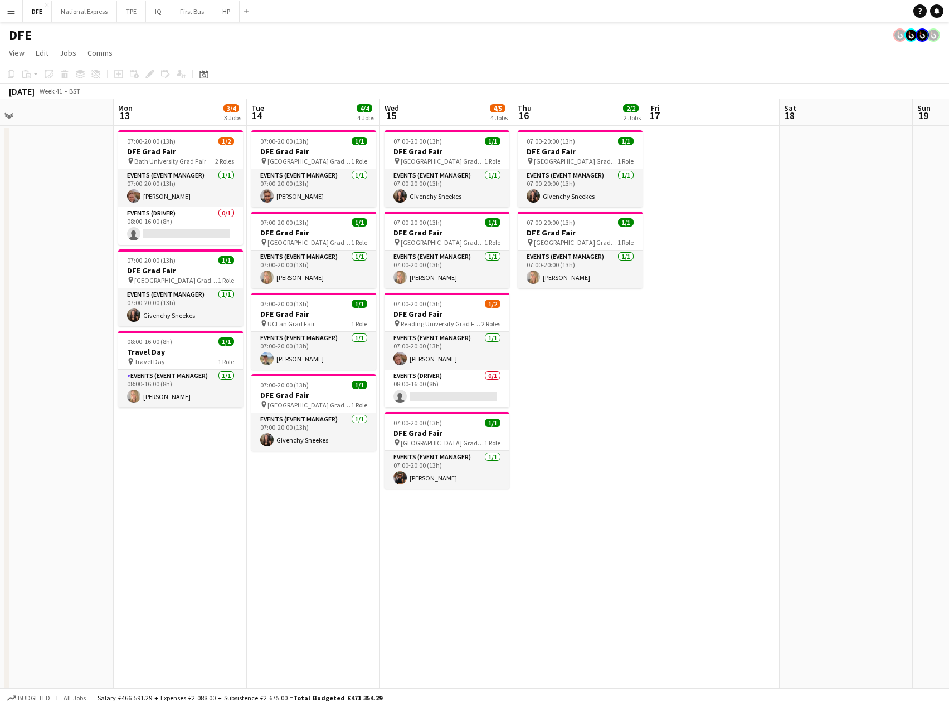
drag, startPoint x: 738, startPoint y: 316, endPoint x: 228, endPoint y: 309, distance: 509.2
click at [228, 309] on app-calendar-viewport "Wed 8 7/7 4 Jobs Thu 9 5/5 3 Jobs Fri 10 1/1 1 Job Sat 11 Sun 12 Mon 13 3/4 3 J…" at bounding box center [474, 609] width 949 height 1020
click at [593, 152] on h3 "DFE Grad Fair" at bounding box center [580, 152] width 125 height 10
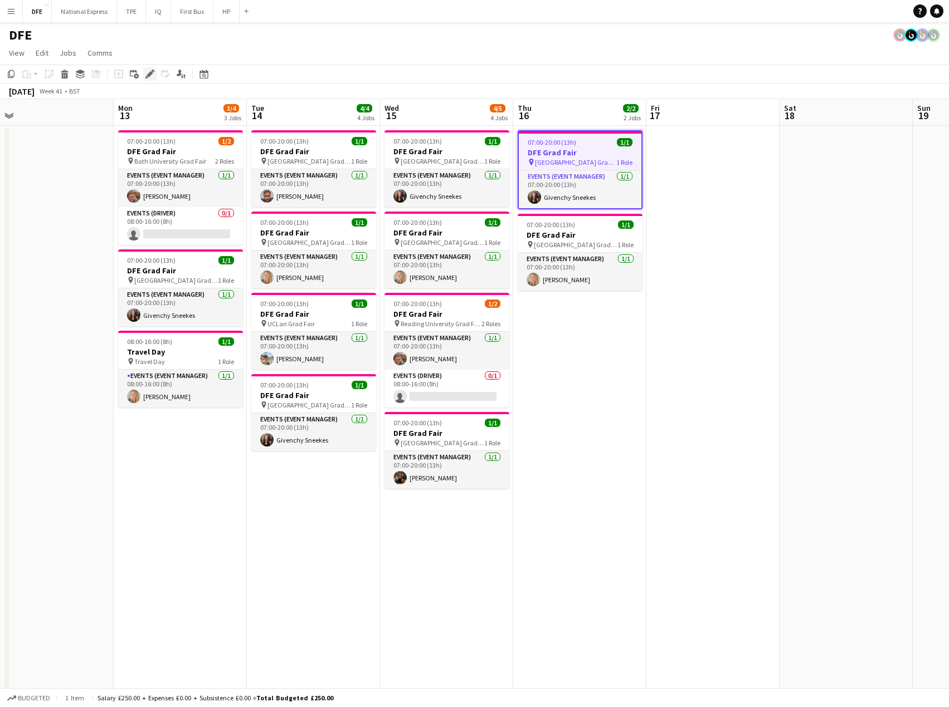
click at [148, 75] on icon at bounding box center [150, 74] width 6 height 6
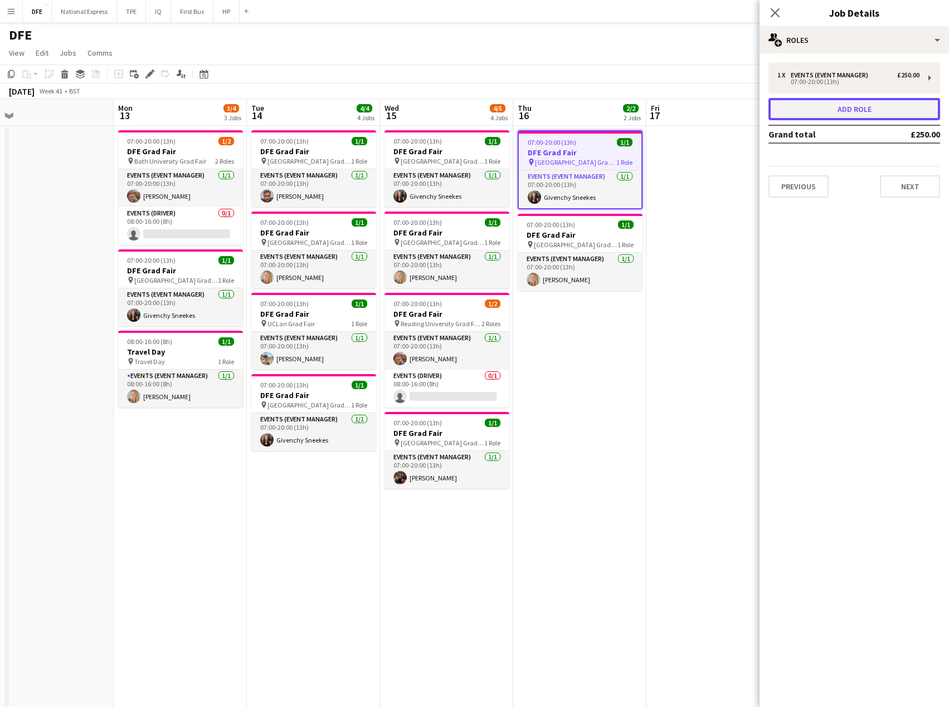
click at [880, 111] on button "Add role" at bounding box center [854, 109] width 172 height 22
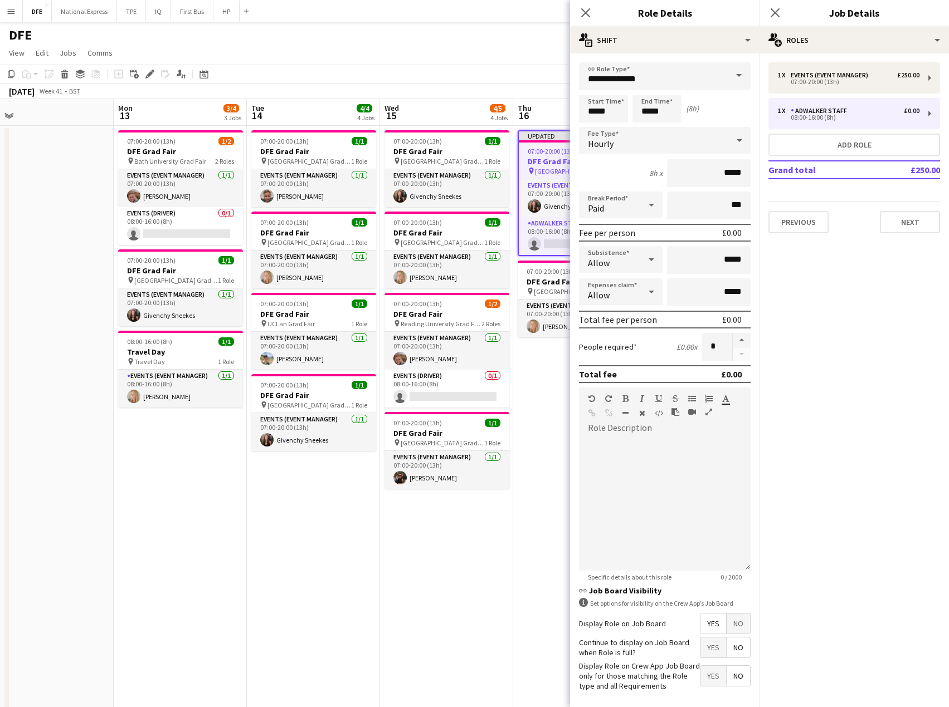
click at [625, 141] on div "Hourly" at bounding box center [653, 140] width 149 height 27
click at [679, 73] on div at bounding box center [474, 353] width 949 height 707
click at [684, 78] on input "**********" at bounding box center [665, 76] width 172 height 28
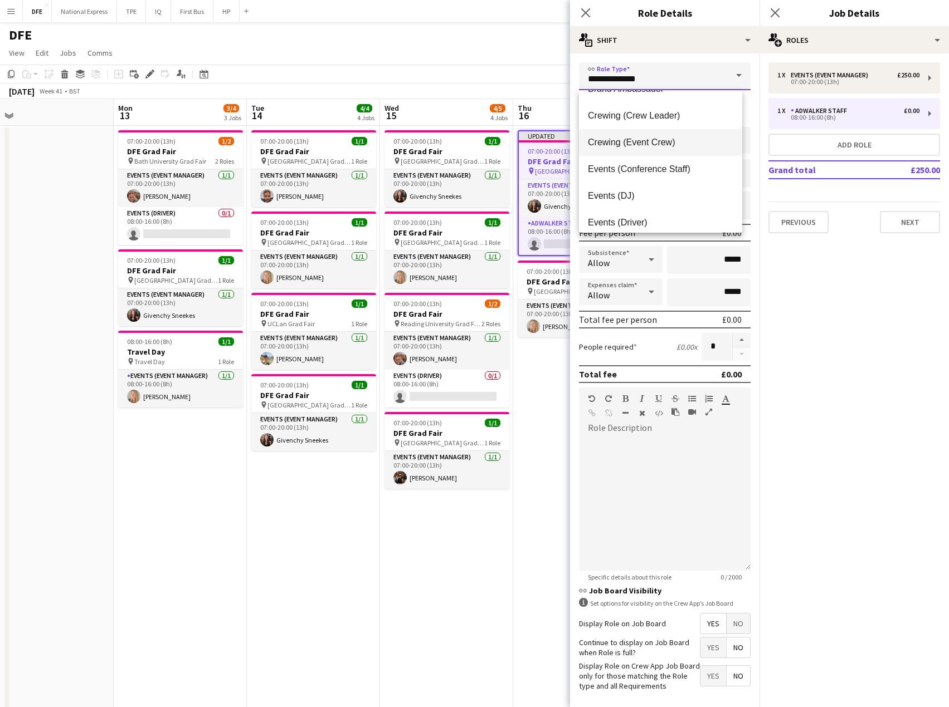
scroll to position [111, 0]
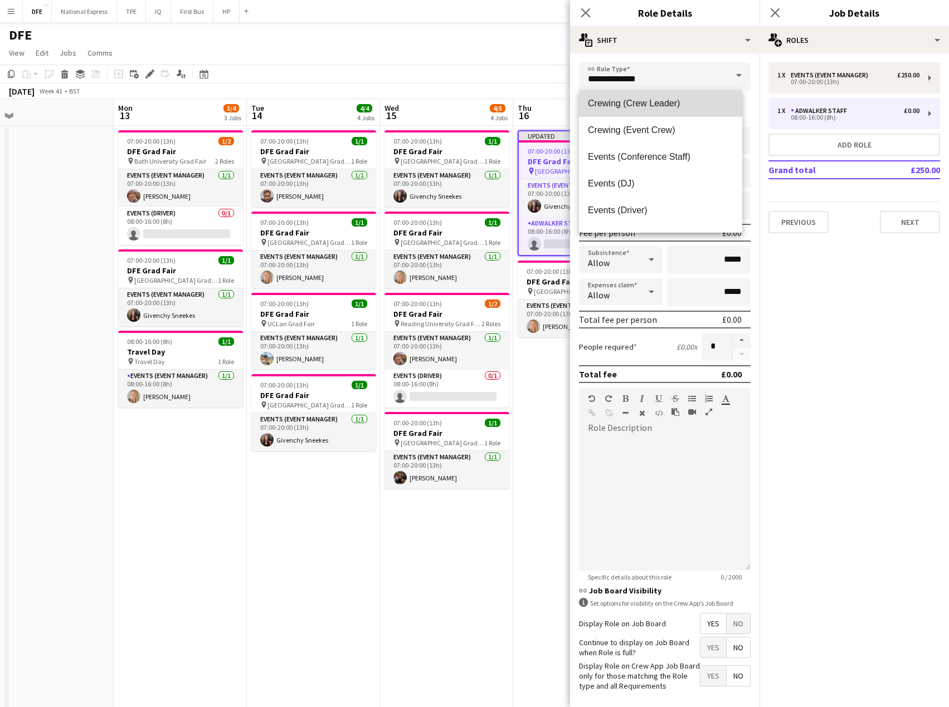
click at [668, 102] on span "Crewing (Crew Leader)" at bounding box center [660, 103] width 145 height 11
type input "**********"
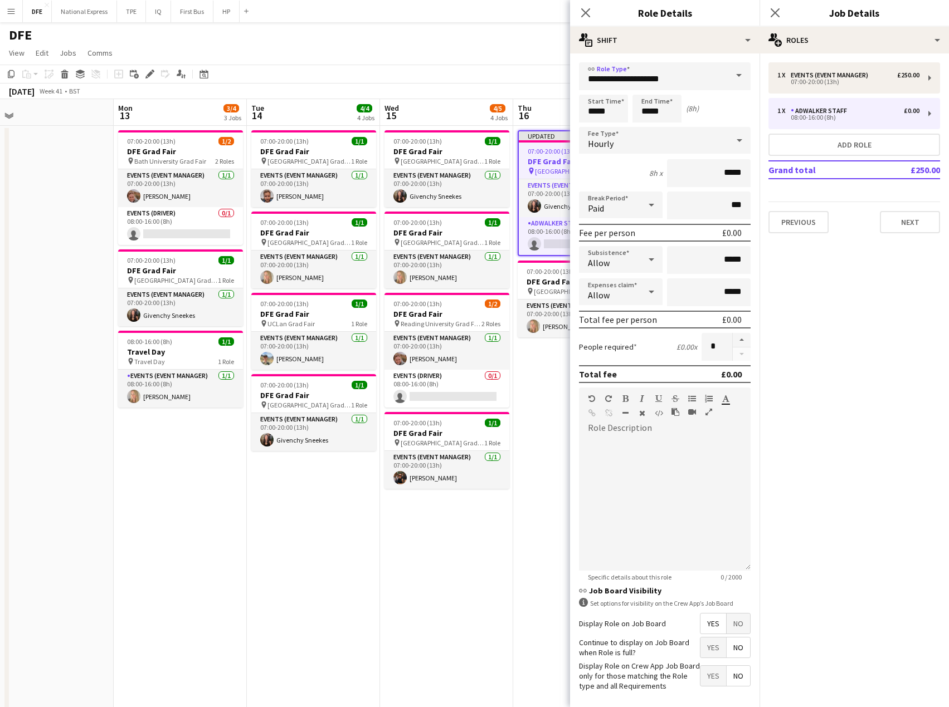
click at [615, 139] on div "Hourly" at bounding box center [653, 140] width 149 height 27
click at [607, 189] on mat-option "Fixed" at bounding box center [660, 200] width 163 height 28
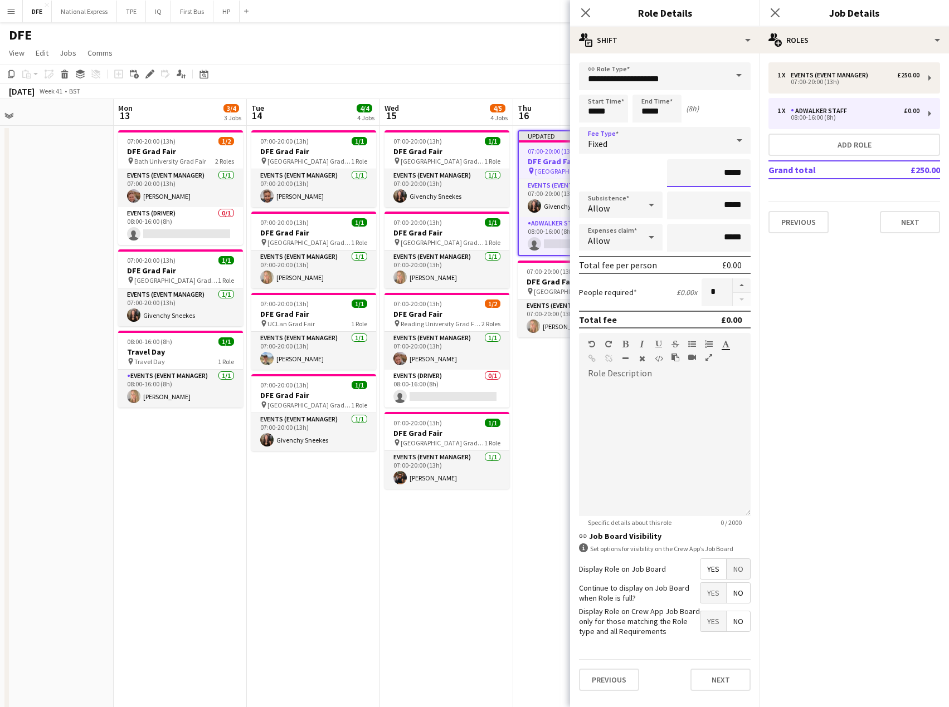
click at [724, 166] on input "*****" at bounding box center [709, 173] width 84 height 28
type input "****"
click at [700, 374] on div "default Heading 1 Heading 2 Heading 3 Heading 4 Heading 5 Heading 6 Heading 7 P…" at bounding box center [665, 354] width 172 height 42
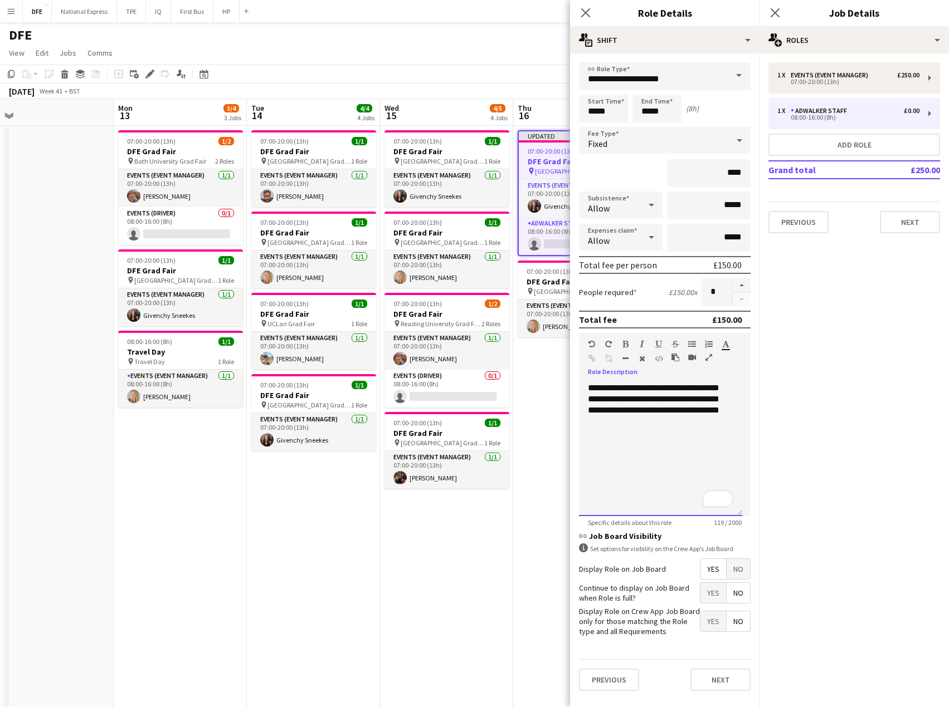
scroll to position [1, 0]
click at [717, 679] on button "Next" at bounding box center [720, 680] width 60 height 22
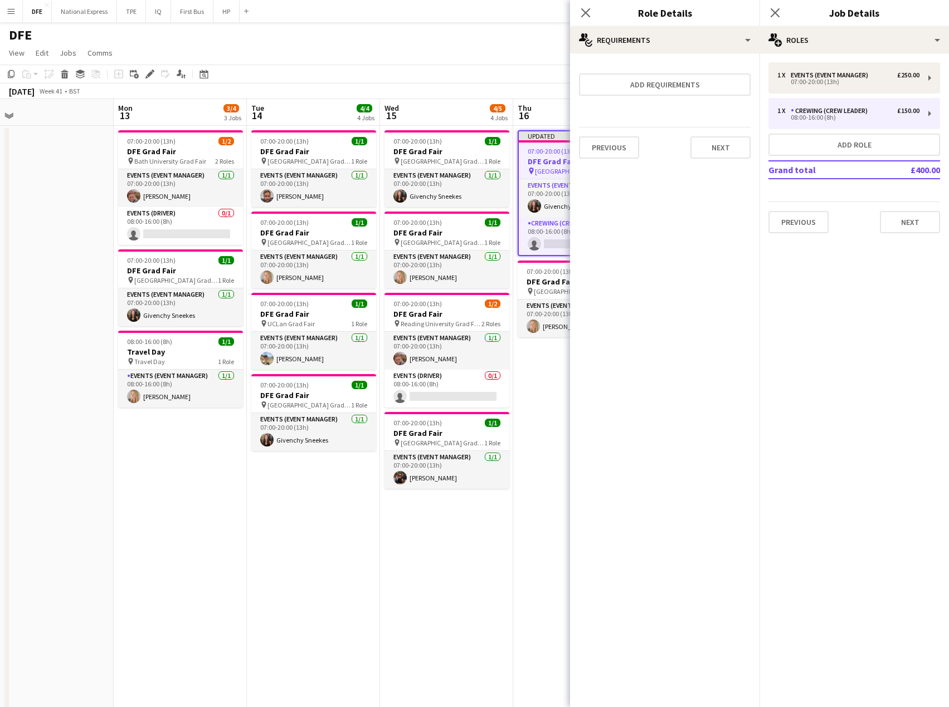
scroll to position [0, 0]
drag, startPoint x: 778, startPoint y: 11, endPoint x: 724, endPoint y: 94, distance: 99.3
click at [778, 12] on icon "Close pop-in" at bounding box center [774, 12] width 9 height 9
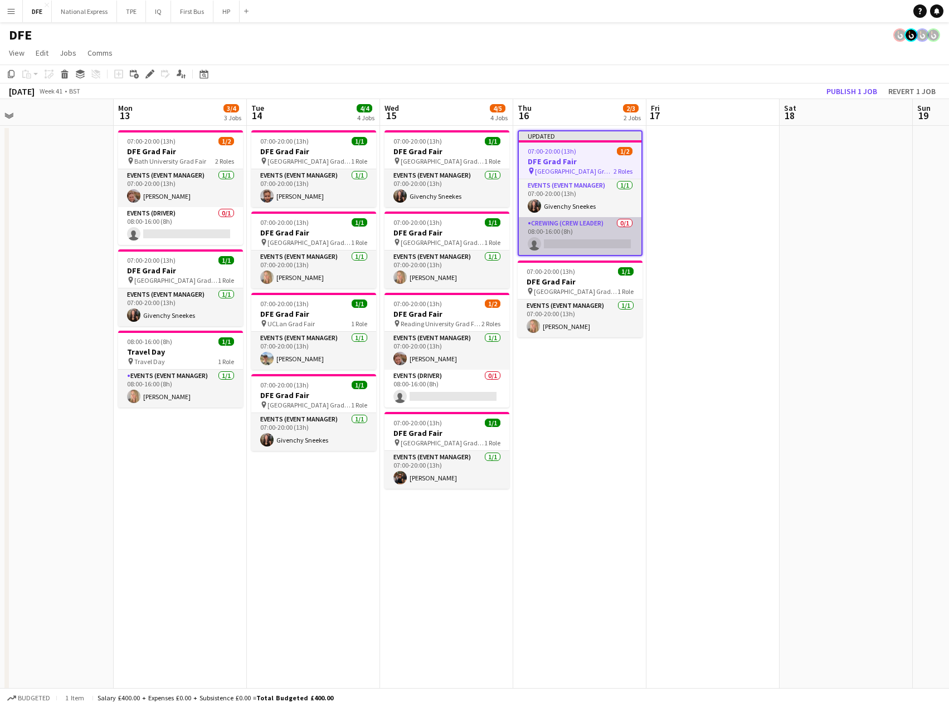
click at [573, 245] on app-card-role "Crewing (Crew Leader) 0/1 08:00-16:00 (8h) single-neutral-actions" at bounding box center [580, 236] width 123 height 38
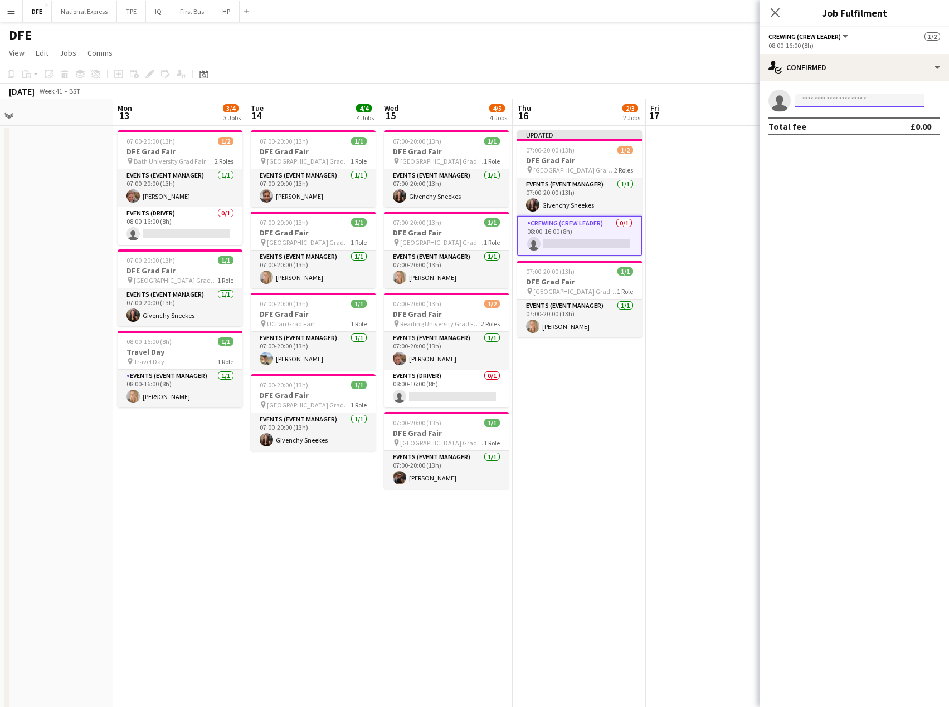
click at [845, 101] on input at bounding box center [859, 100] width 129 height 13
type input "******"
click at [851, 128] on span "stprince_81@hotmail.com" at bounding box center [859, 125] width 111 height 9
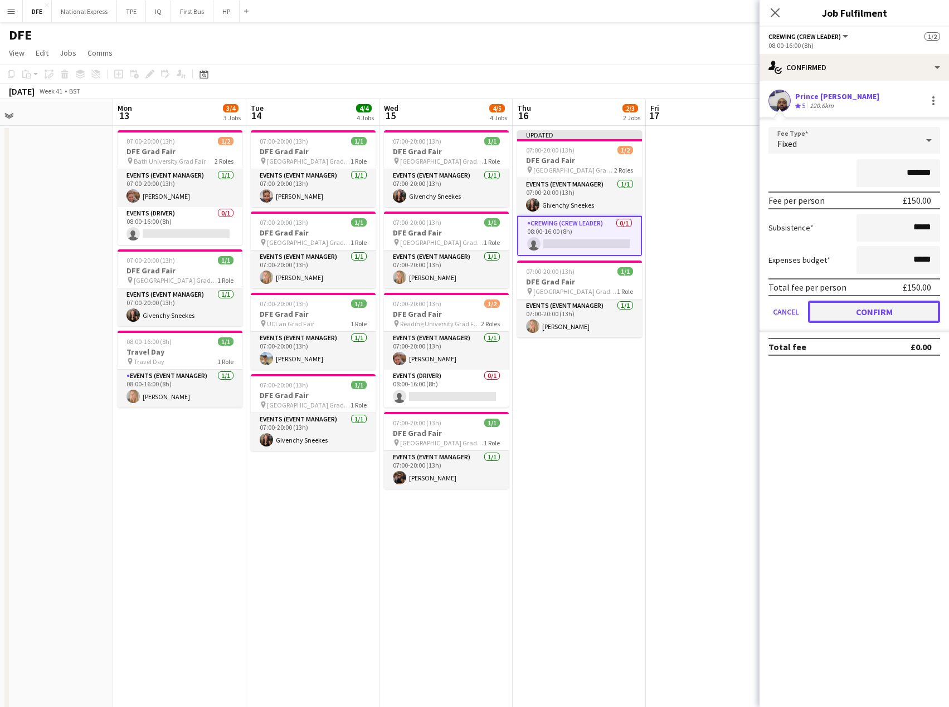
click at [900, 302] on button "Confirm" at bounding box center [874, 312] width 132 height 22
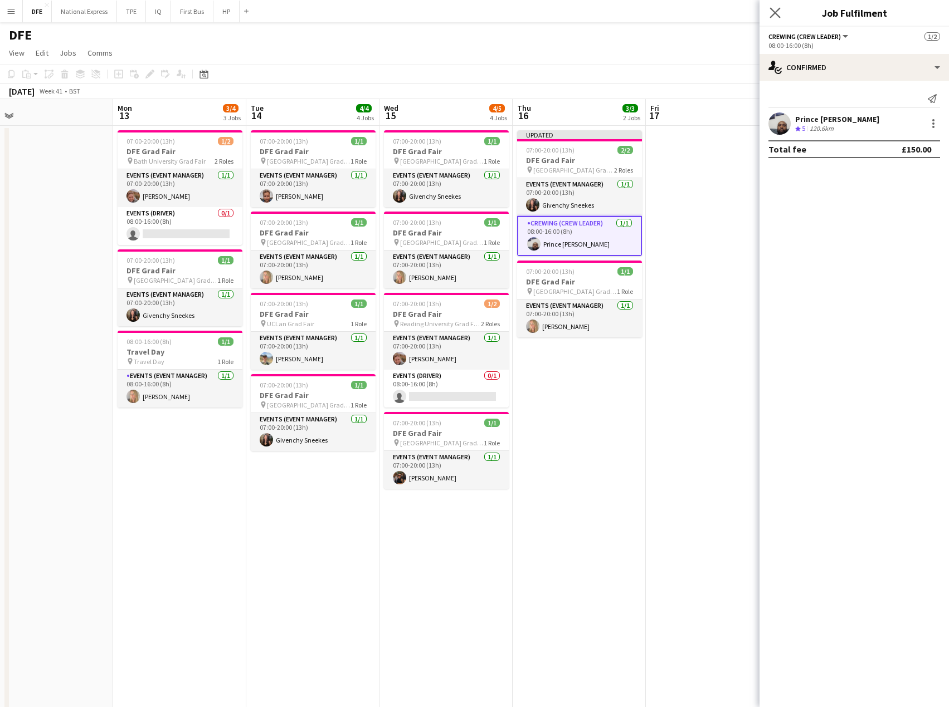
click at [784, 11] on div "Close pop-in" at bounding box center [774, 13] width 31 height 26
click at [700, 45] on app-page-menu "View Day view expanded Day view collapsed Month view Date picker Jump to today …" at bounding box center [474, 53] width 949 height 21
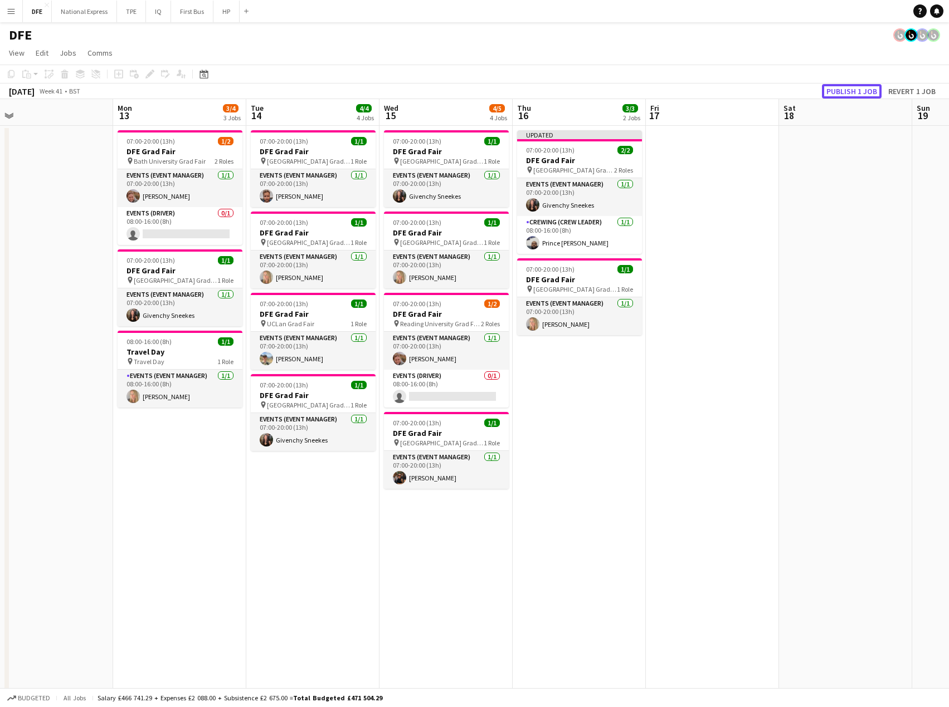
click at [857, 95] on button "Publish 1 job" at bounding box center [852, 91] width 60 height 14
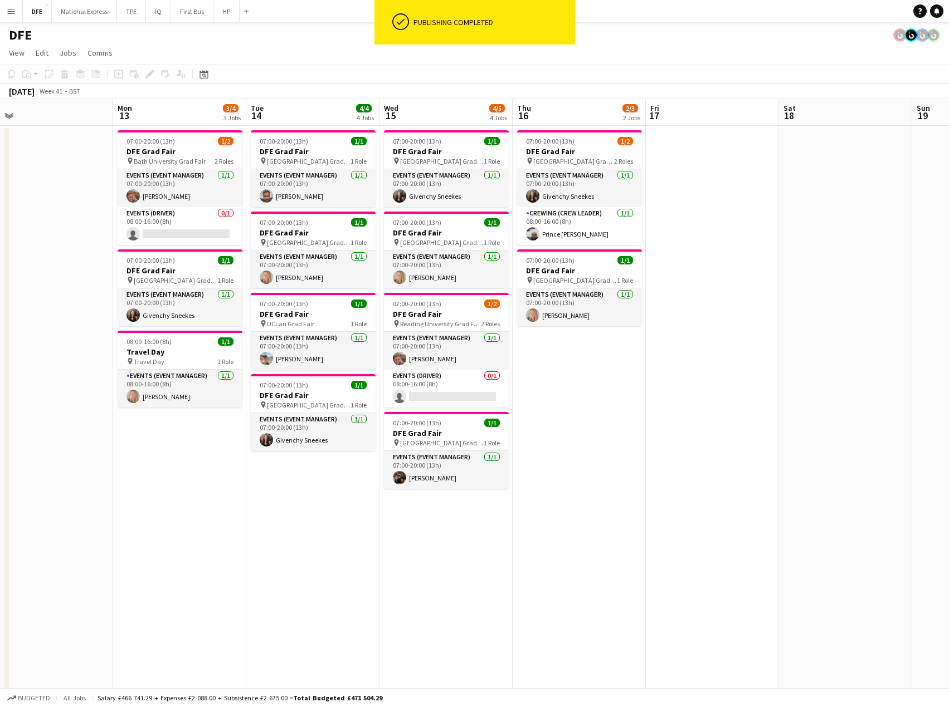
click at [685, 233] on app-date-cell at bounding box center [712, 545] width 133 height 839
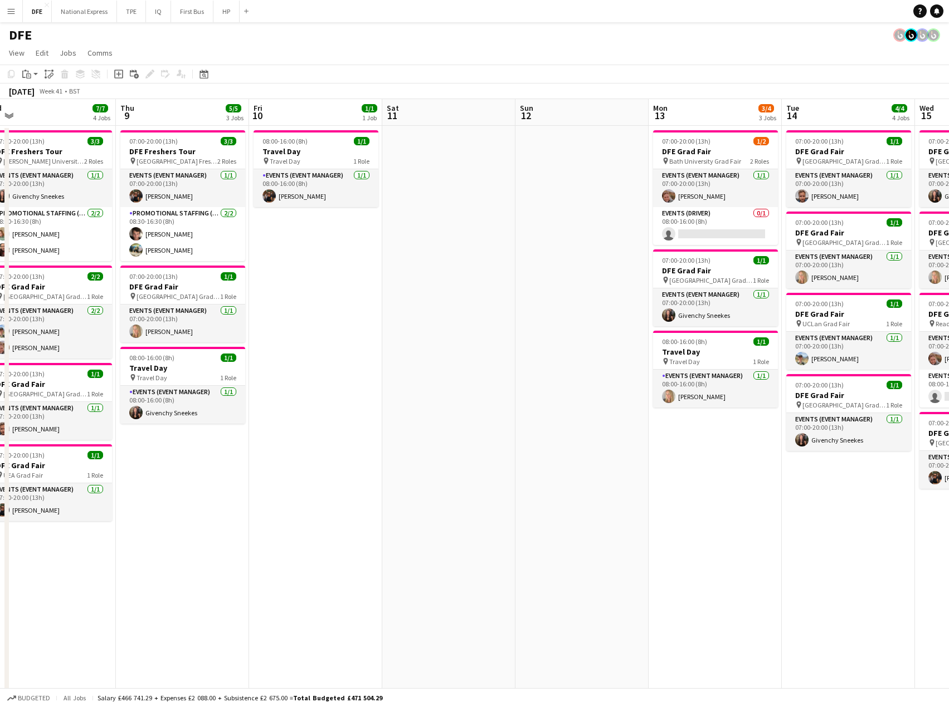
drag, startPoint x: 624, startPoint y: 498, endPoint x: 644, endPoint y: 460, distance: 43.1
click at [847, 478] on app-calendar-viewport "Mon 6 Tue 7 Wed 8 7/7 4 Jobs Thu 9 5/5 3 Jobs Fri 10 1/1 1 Job Sat 11 Sun 12 Mo…" at bounding box center [474, 609] width 949 height 1020
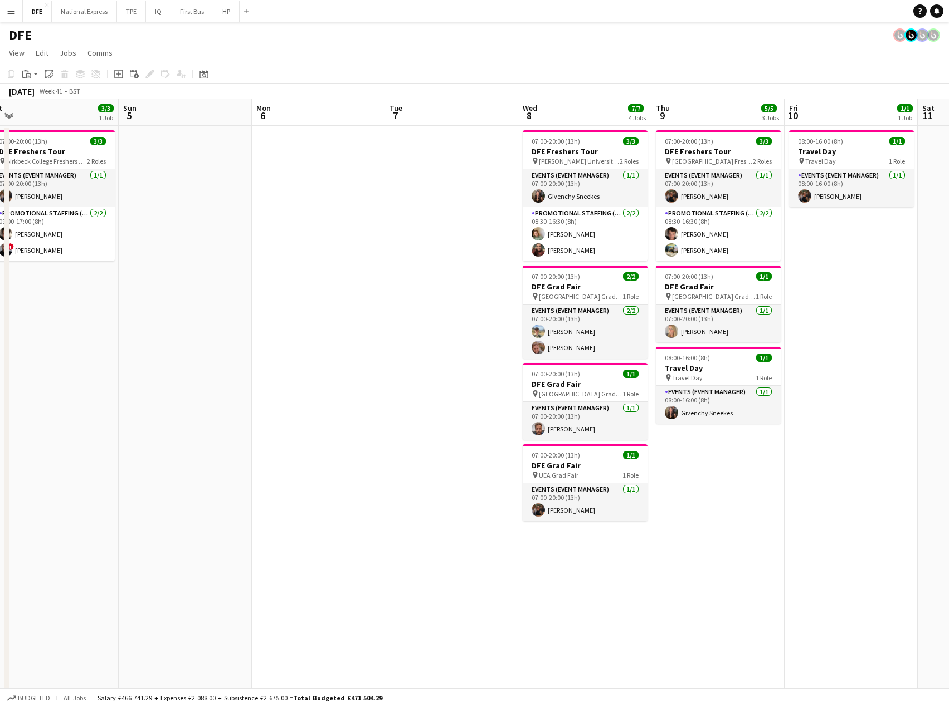
drag, startPoint x: 814, startPoint y: 430, endPoint x: 804, endPoint y: 430, distance: 10.0
click at [811, 430] on app-calendar-viewport "Thu 2 6/6 4 Jobs Fri 3 3/3 1 Job Sat 4 3/3 1 Job Sun 5 Mon 6 Tue 7 Wed 8 7/7 4 …" at bounding box center [474, 609] width 949 height 1020
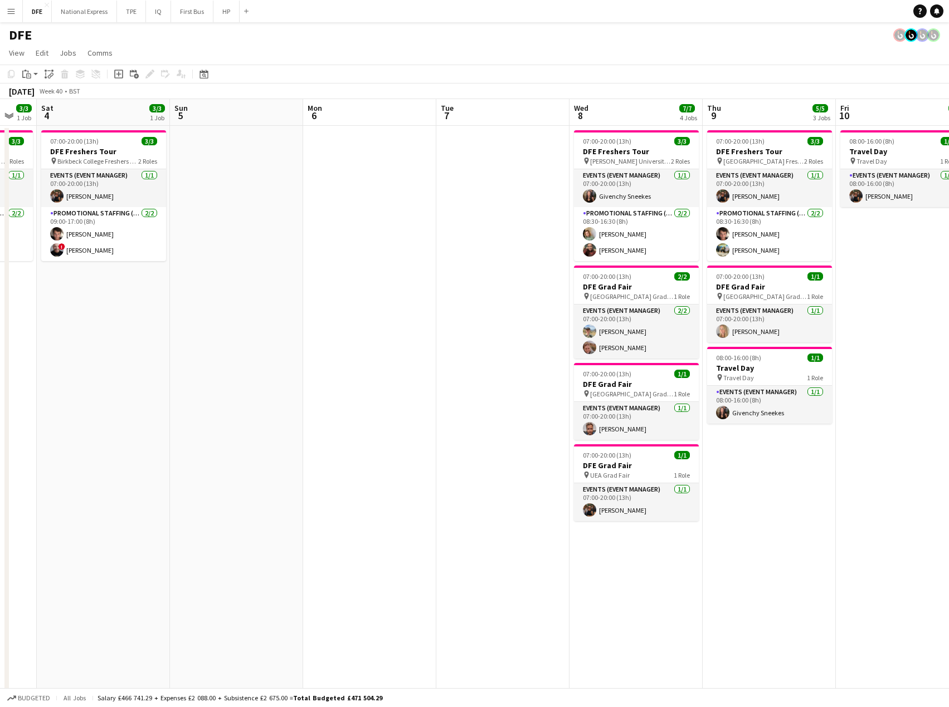
scroll to position [0, 303]
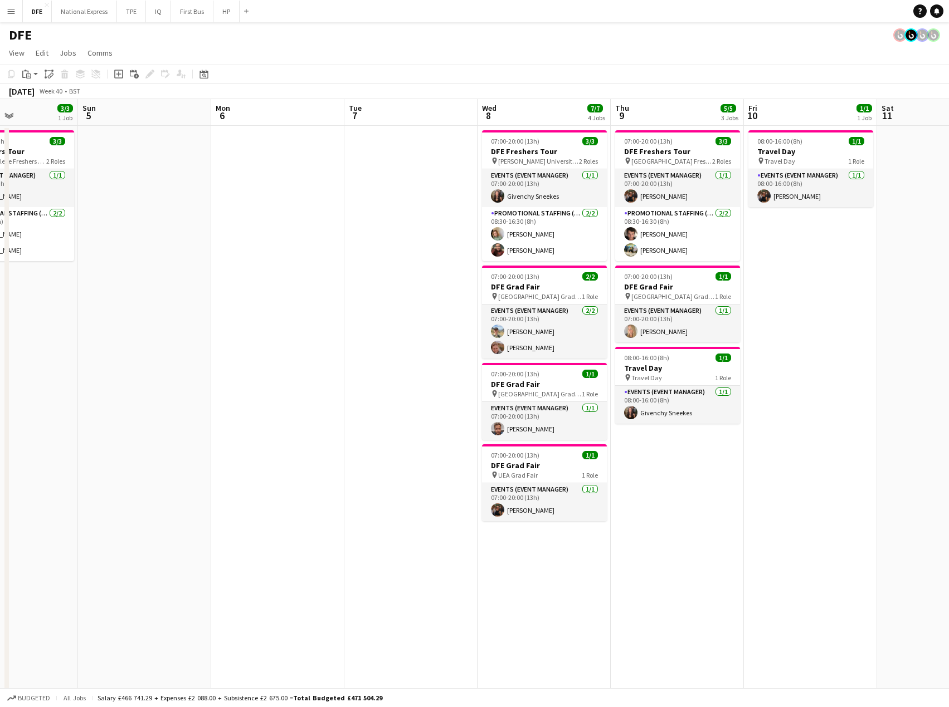
drag, startPoint x: 446, startPoint y: 354, endPoint x: 681, endPoint y: 266, distance: 250.5
click at [815, 278] on app-calendar-viewport "Thu 2 6/6 4 Jobs Fri 3 3/3 1 Job Sat 4 3/3 1 Job Sun 5 Mon 6 Tue 7 Wed 8 7/7 4 …" at bounding box center [474, 609] width 949 height 1020
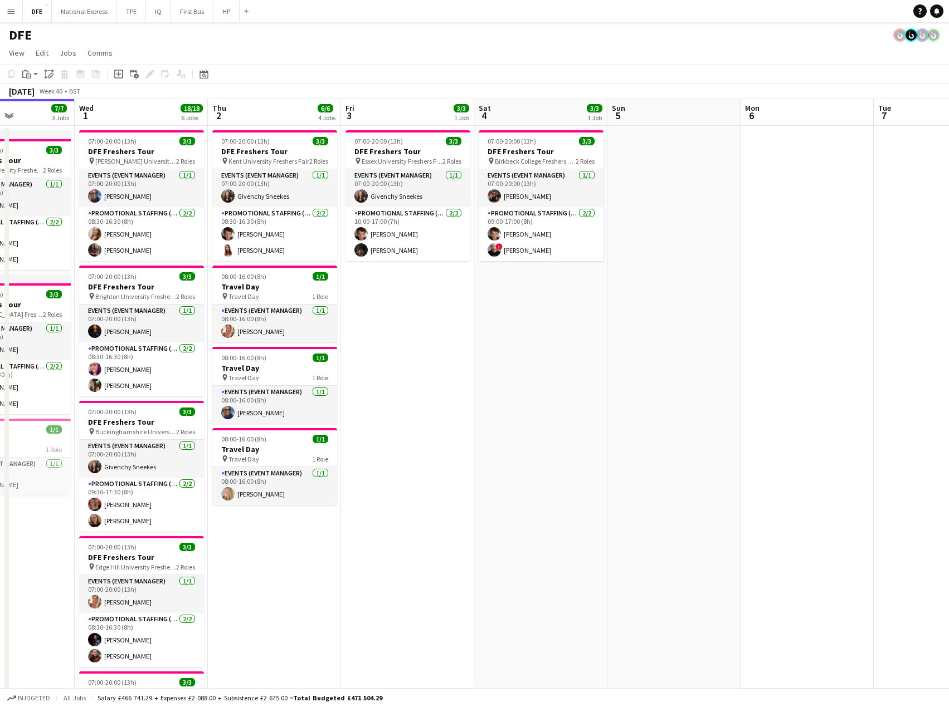
drag, startPoint x: 904, startPoint y: 195, endPoint x: 536, endPoint y: 118, distance: 375.6
click at [543, 129] on app-calendar-viewport "Sat 27 14/14 5 Jobs Sun 28 Mon 29 4/4 2 Jobs Tue 30 7/7 3 Jobs Wed 1 18/18 6 Jo…" at bounding box center [474, 609] width 949 height 1020
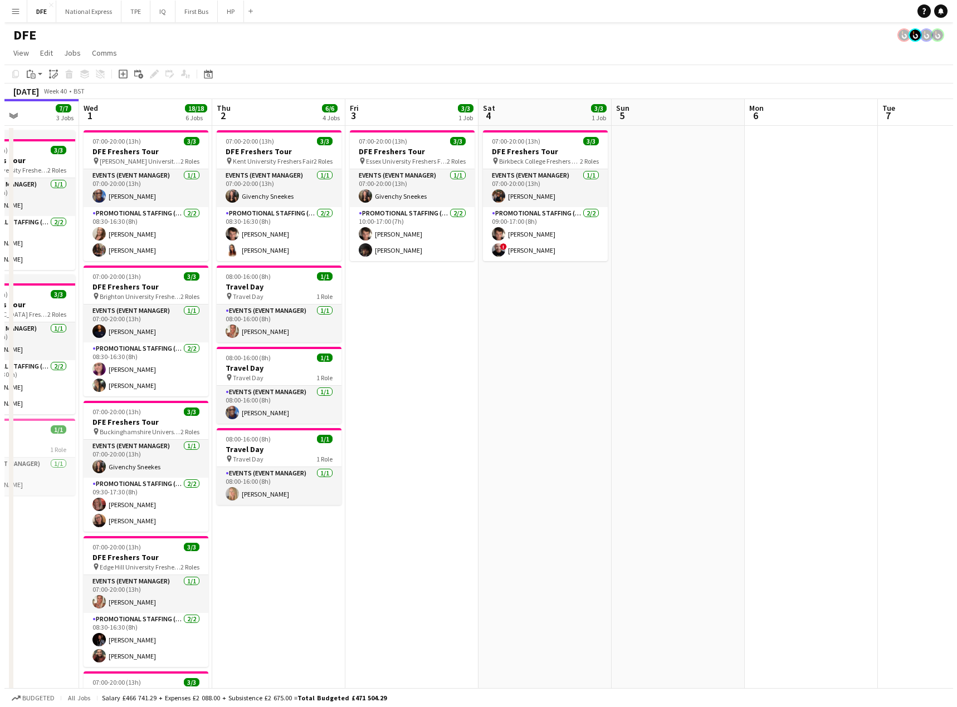
scroll to position [0, 398]
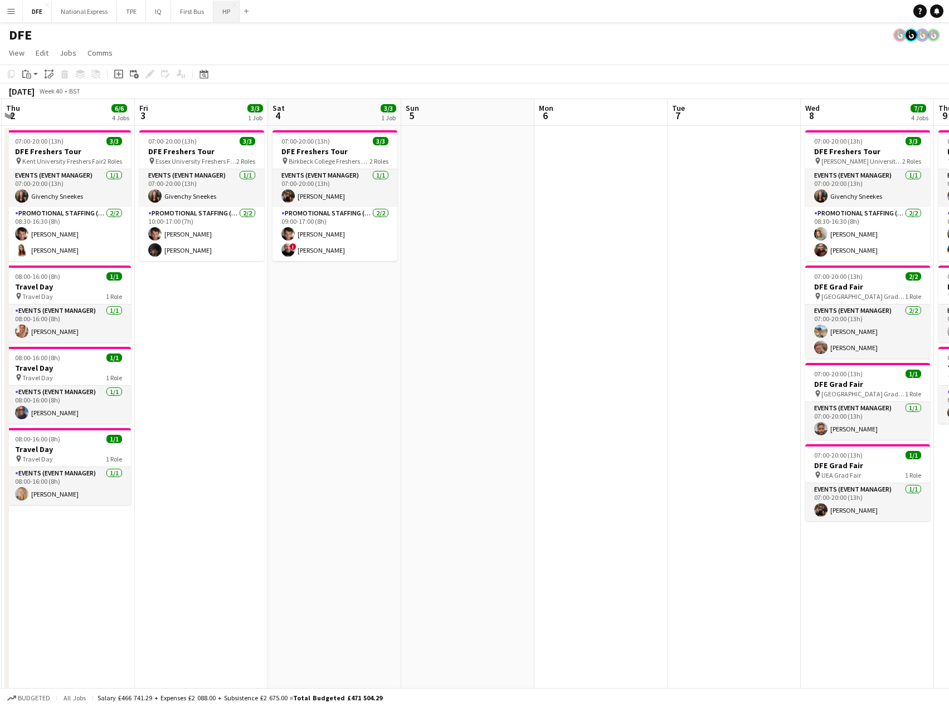
click at [224, 10] on button "HP Close" at bounding box center [226, 12] width 26 height 22
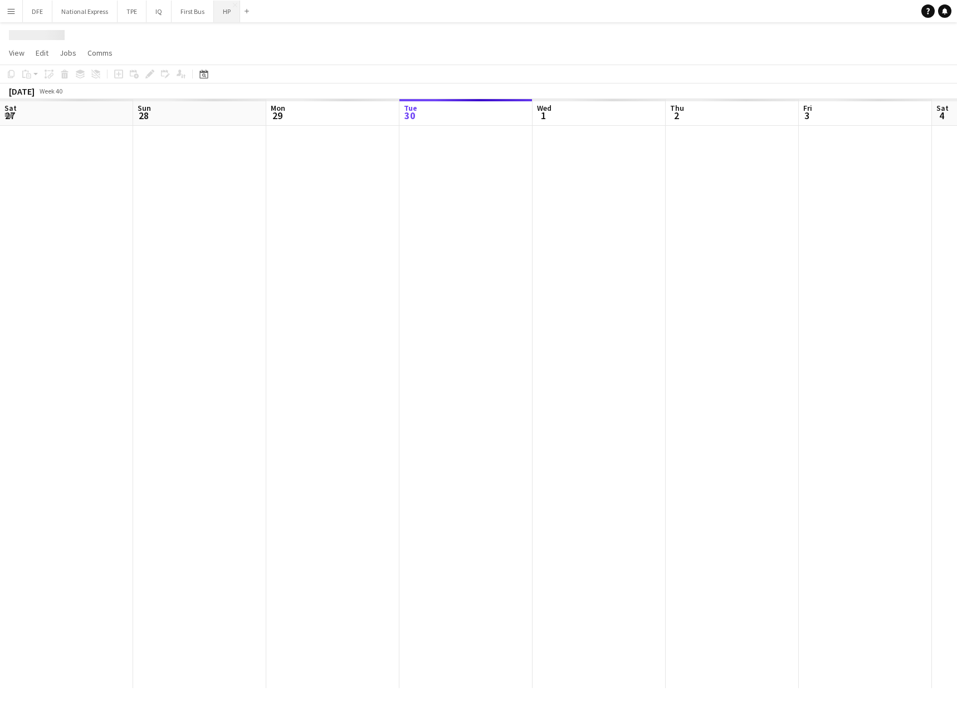
scroll to position [0, 266]
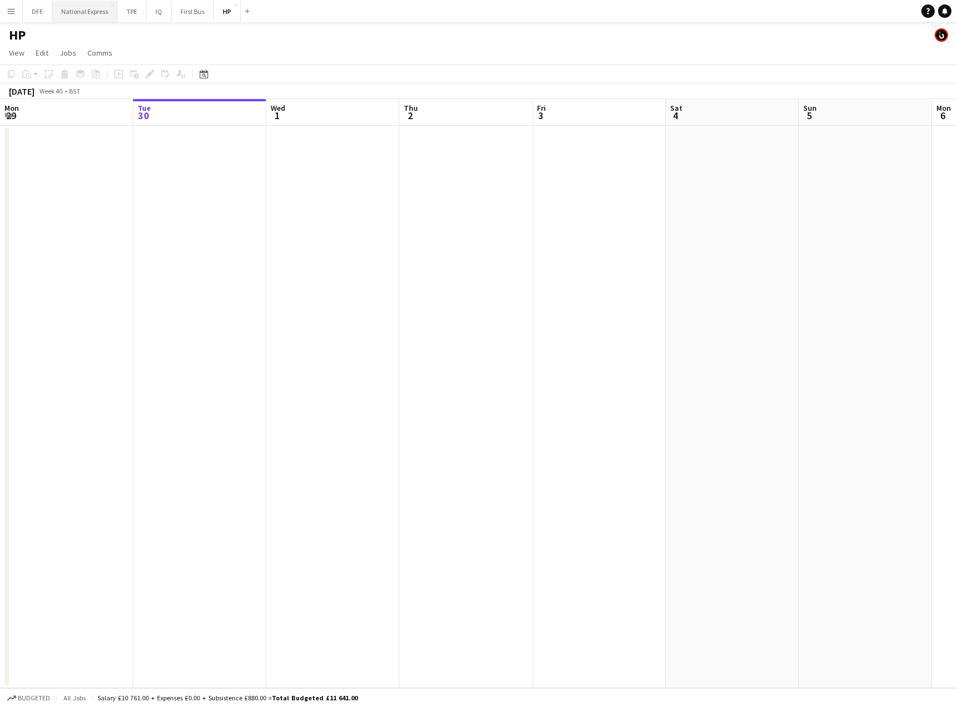
click at [84, 9] on button "National Express Close" at bounding box center [84, 12] width 65 height 22
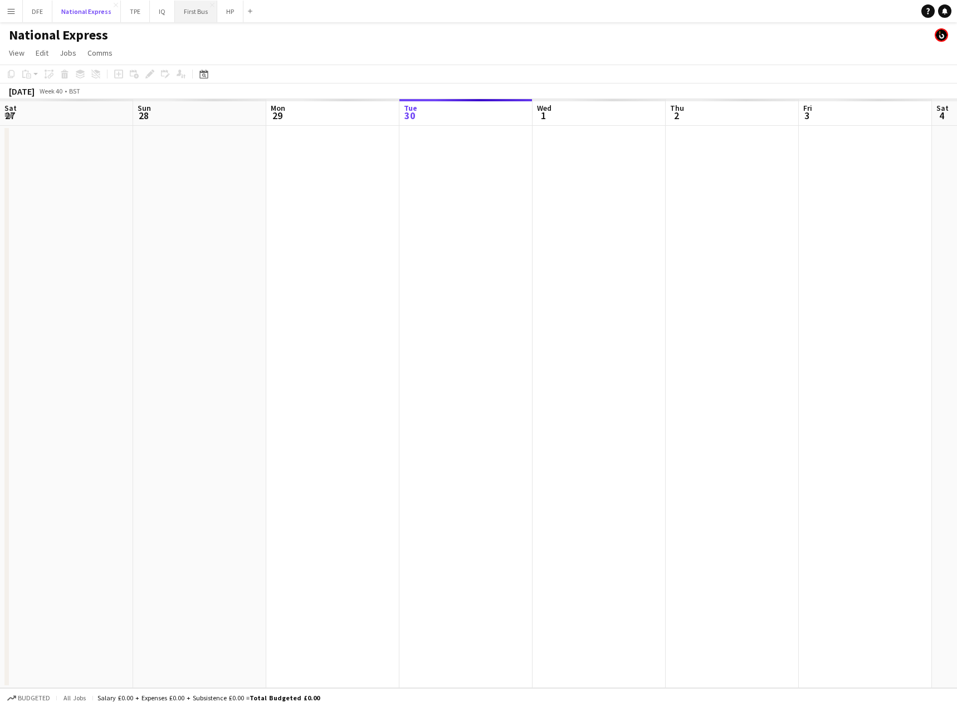
scroll to position [0, 266]
